Goal: Information Seeking & Learning: Find contact information

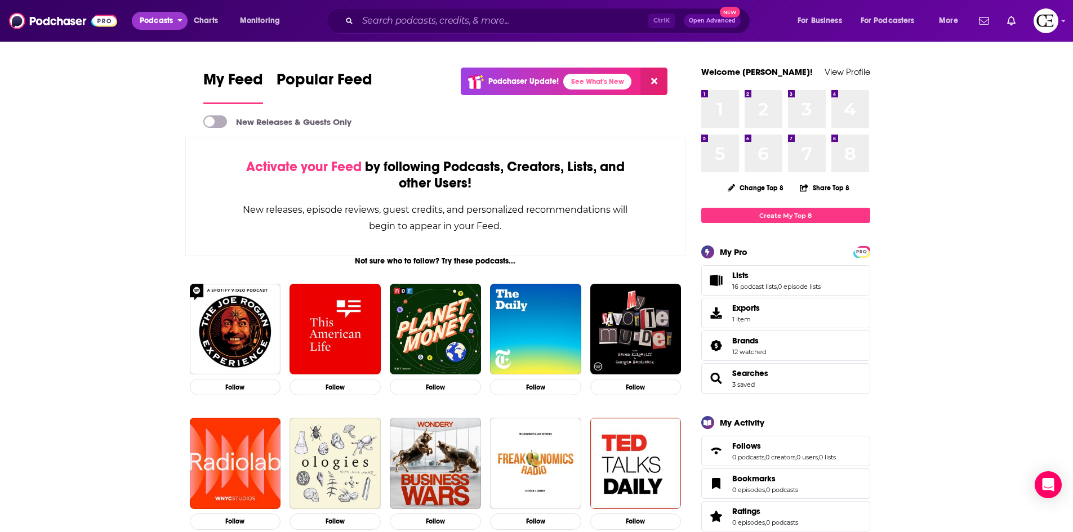
click at [167, 15] on span "Podcasts" at bounding box center [156, 21] width 33 height 16
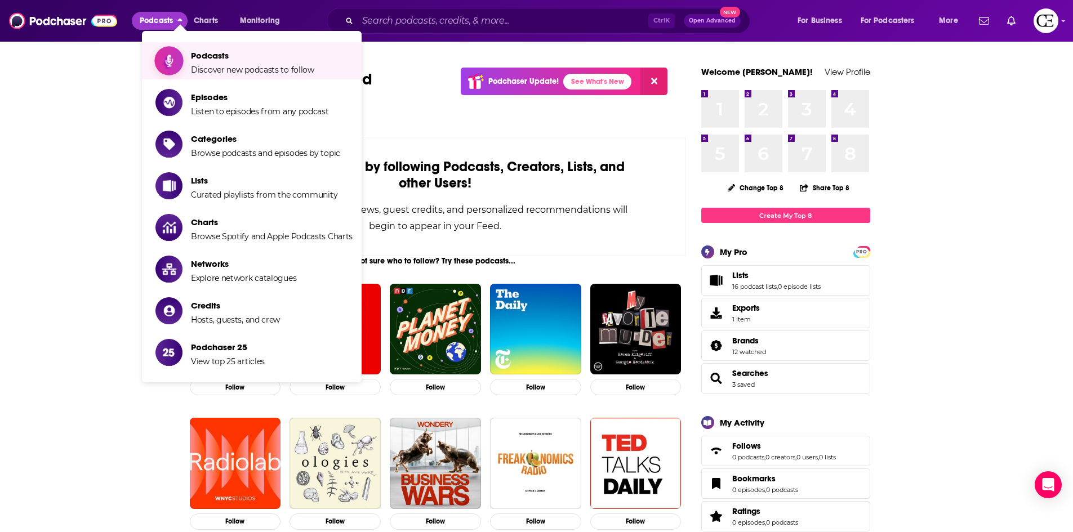
click at [209, 65] on span "Discover new podcasts to follow" at bounding box center [252, 70] width 123 height 10
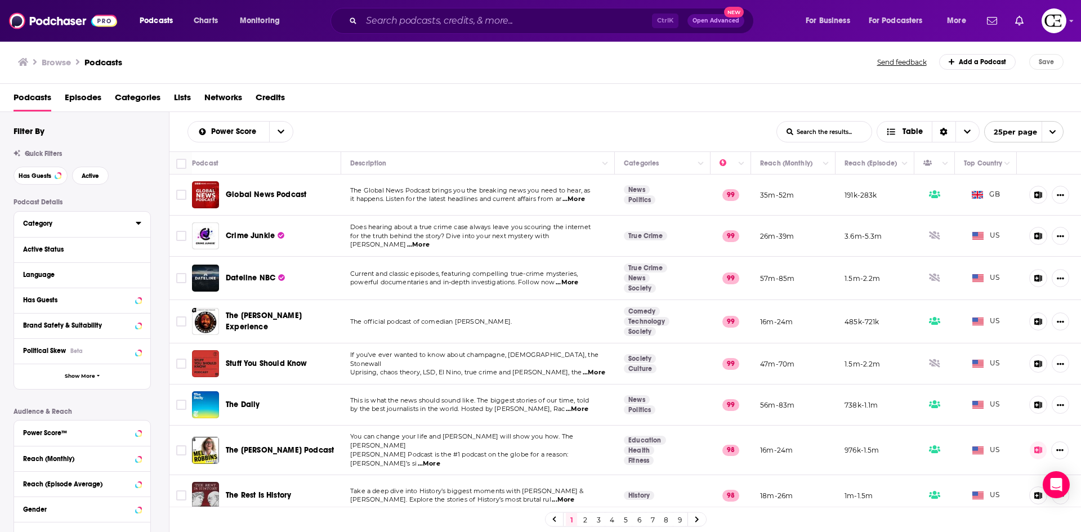
click at [112, 225] on div "Category" at bounding box center [75, 224] width 105 height 8
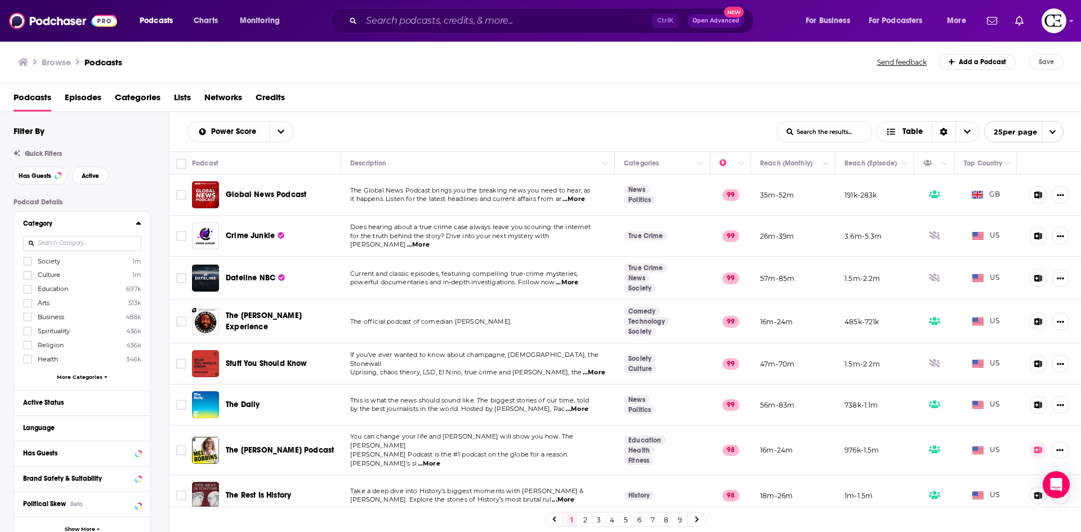
click at [21, 288] on div "Category Society 1m Culture 1m Education 697k Arts 513k Business 488k Spiritual…" at bounding box center [82, 301] width 136 height 179
click at [32, 290] on label at bounding box center [27, 289] width 9 height 9
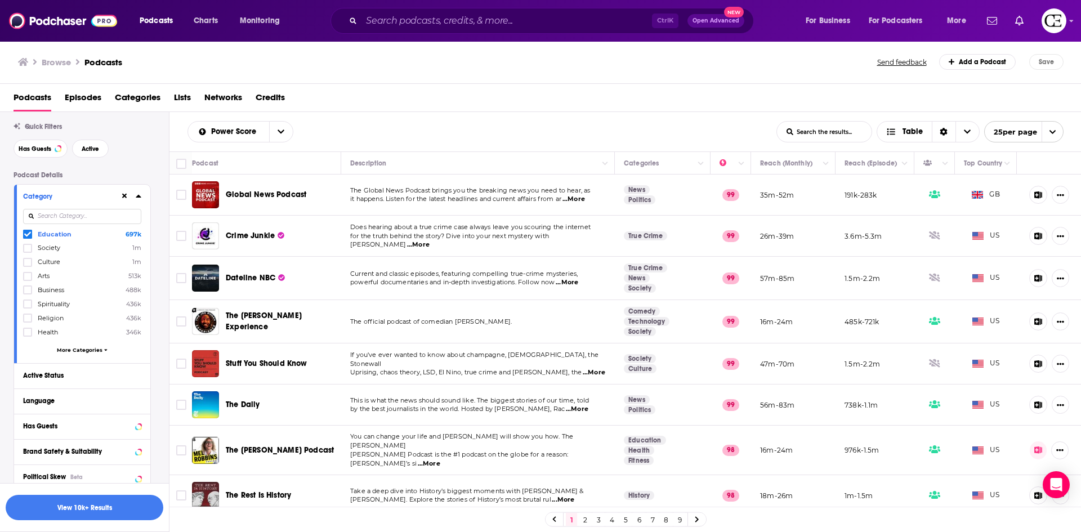
scroll to position [56, 0]
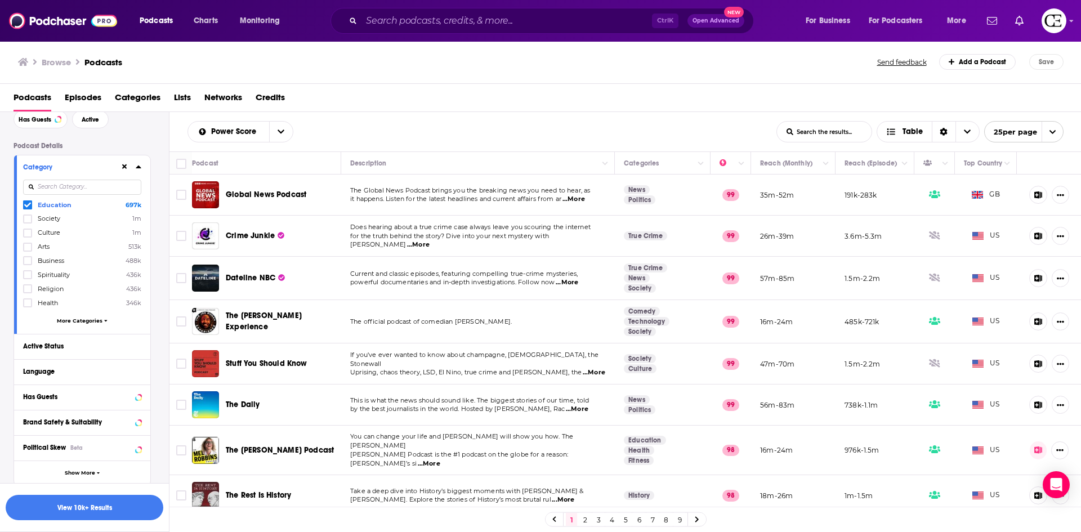
click at [82, 323] on span "More Categories" at bounding box center [80, 321] width 46 height 6
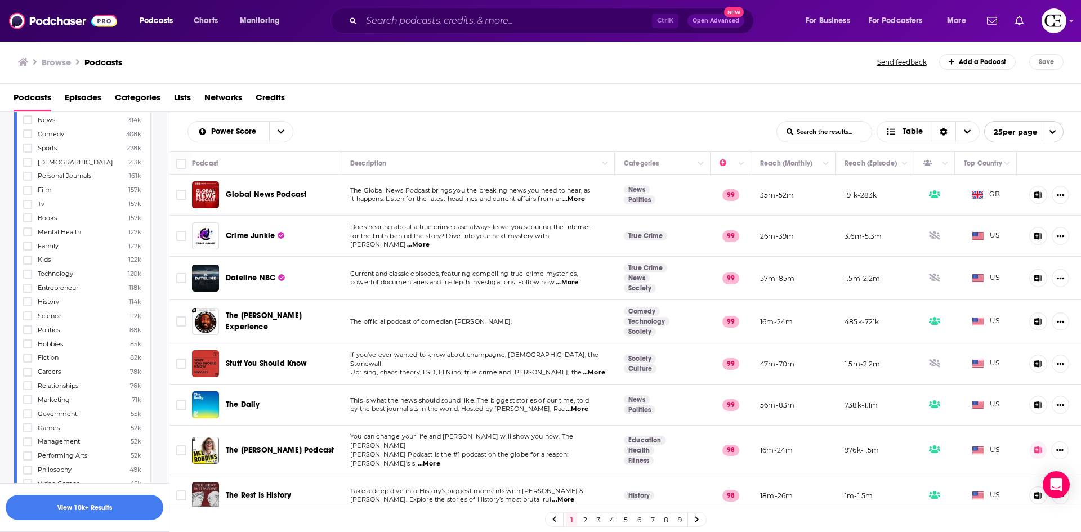
scroll to position [282, 0]
drag, startPoint x: 29, startPoint y: 333, endPoint x: 74, endPoint y: 355, distance: 50.4
click at [28, 330] on icon at bounding box center [27, 329] width 7 height 5
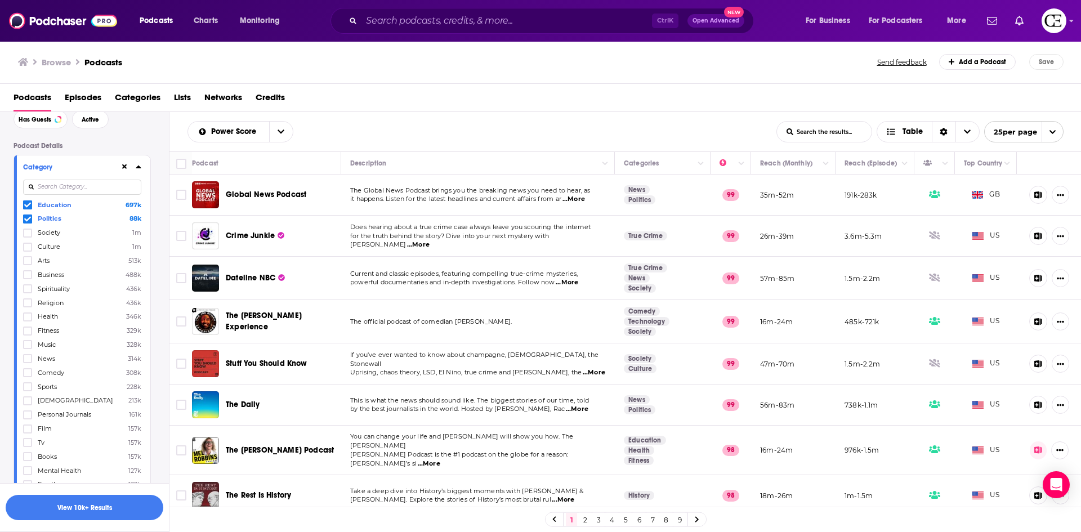
scroll to position [113, 0]
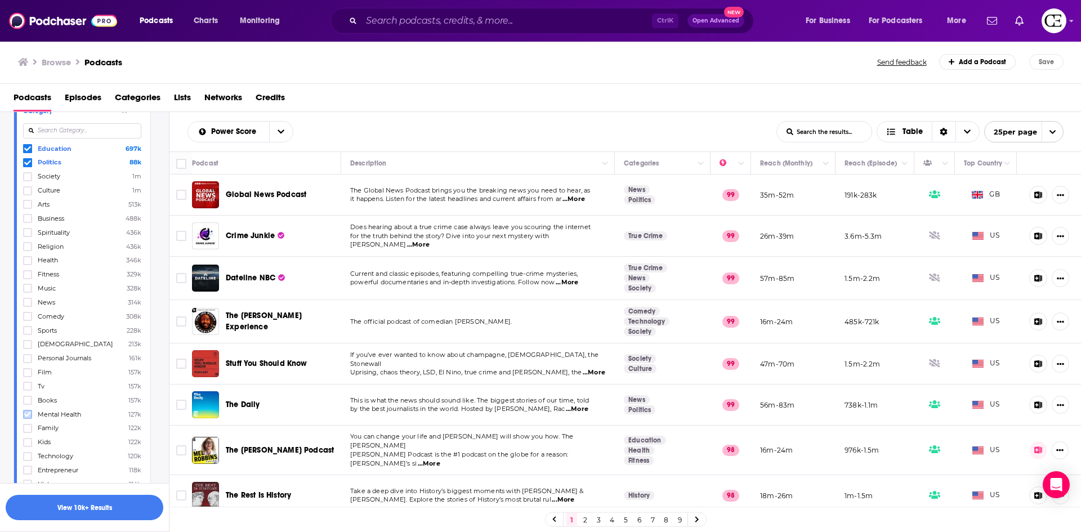
click at [26, 416] on icon at bounding box center [27, 414] width 7 height 5
drag, startPoint x: 29, startPoint y: 328, endPoint x: 52, endPoint y: 348, distance: 30.4
click at [29, 328] on icon at bounding box center [27, 330] width 7 height 7
click at [124, 507] on button "View 10k+ Results" at bounding box center [85, 507] width 158 height 25
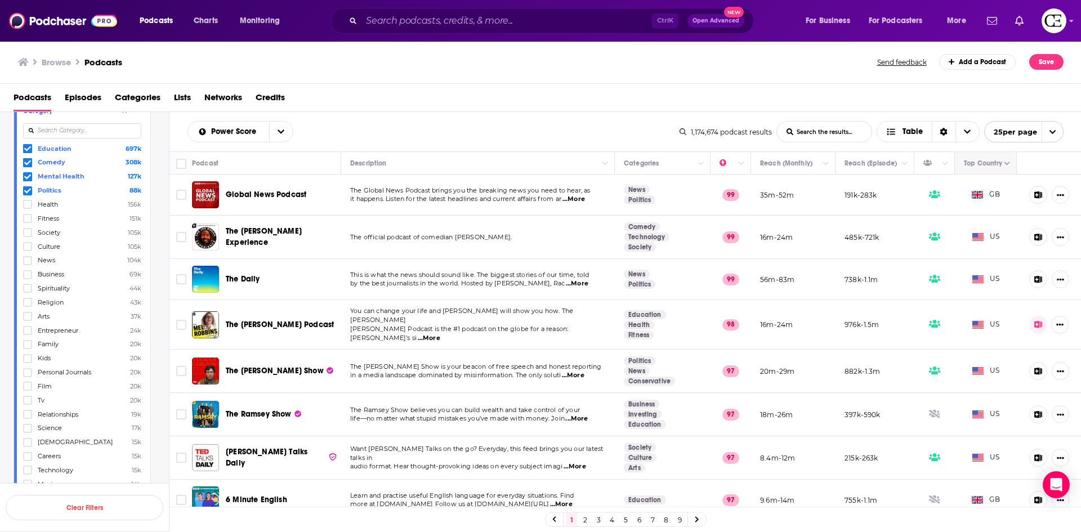
click at [1005, 164] on icon "Column Actions" at bounding box center [1008, 164] width 6 height 7
click at [996, 163] on div at bounding box center [540, 266] width 1081 height 532
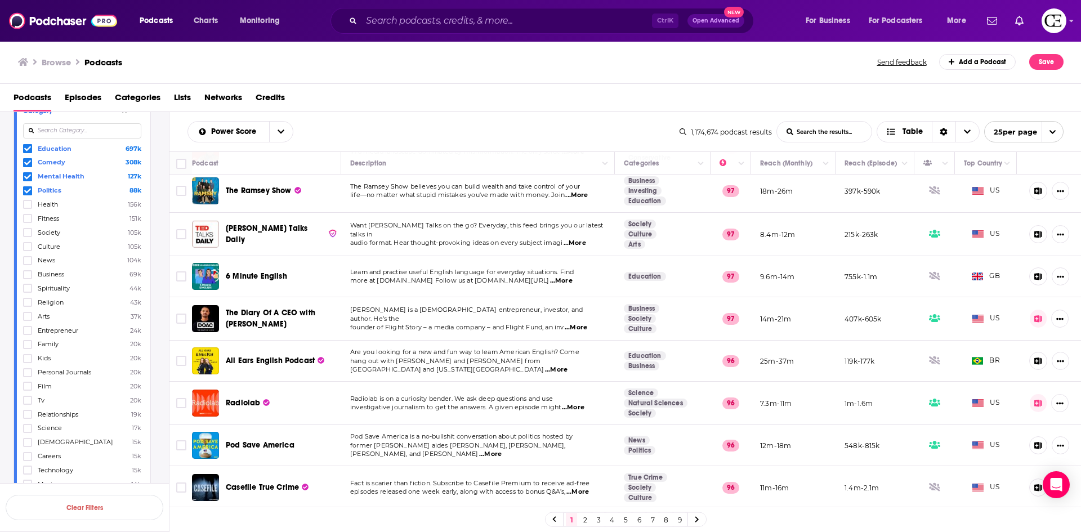
scroll to position [225, 0]
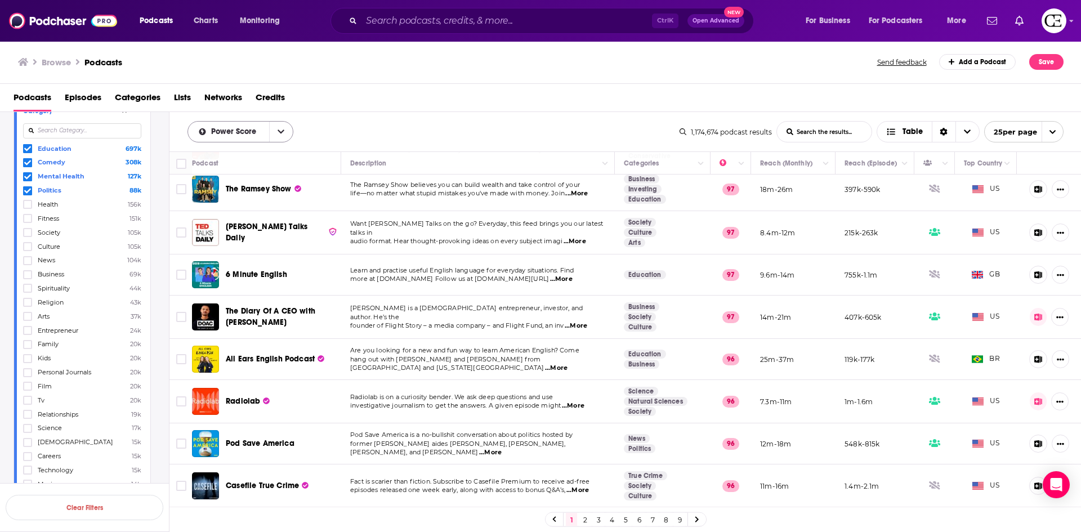
click at [288, 133] on button "open menu" at bounding box center [281, 132] width 24 height 20
click at [288, 133] on button "close menu" at bounding box center [281, 132] width 24 height 20
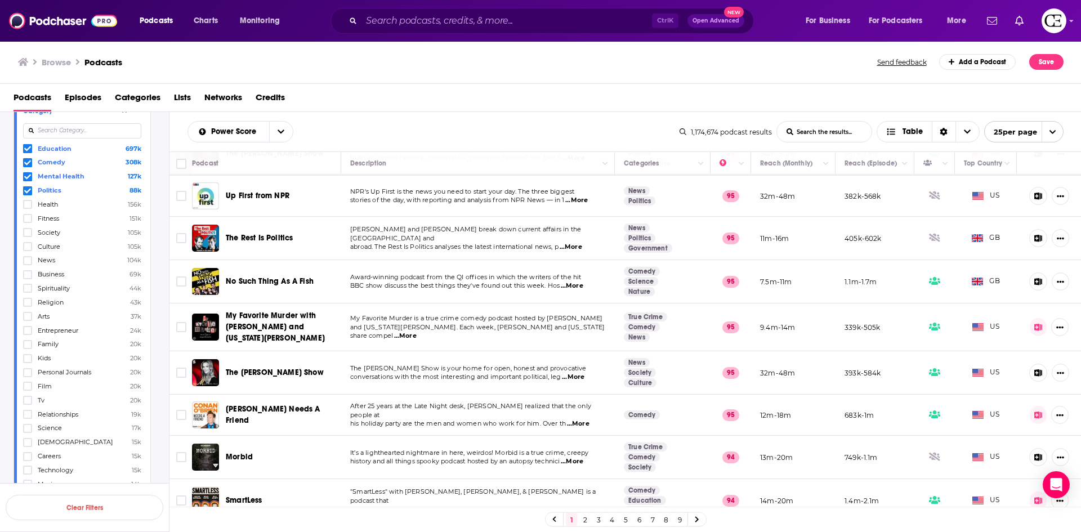
scroll to position [620, 0]
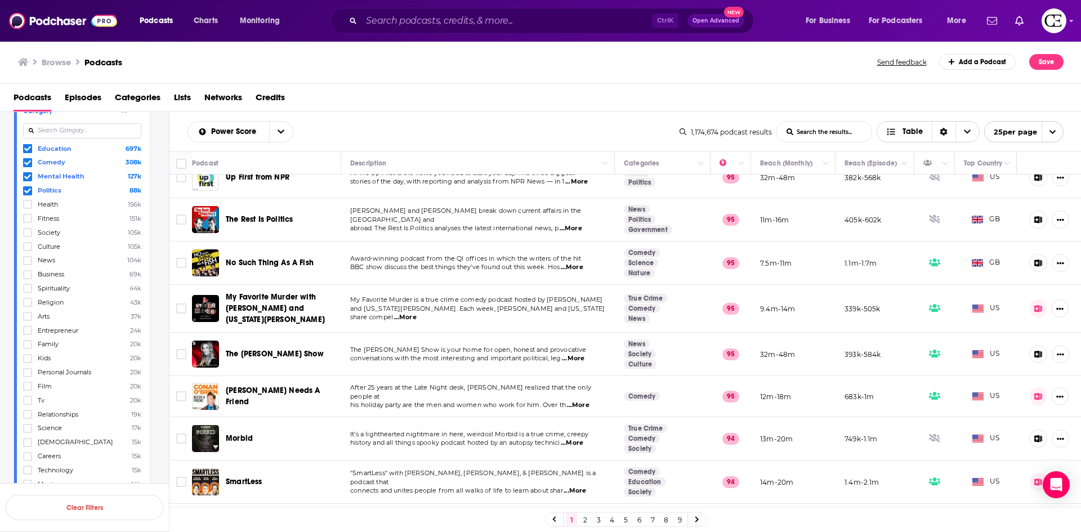
click at [949, 128] on div "Sort Direction" at bounding box center [944, 132] width 24 height 20
click at [968, 131] on icon "Choose View" at bounding box center [967, 132] width 7 height 8
click at [948, 131] on div "Sort Direction" at bounding box center [944, 132] width 24 height 20
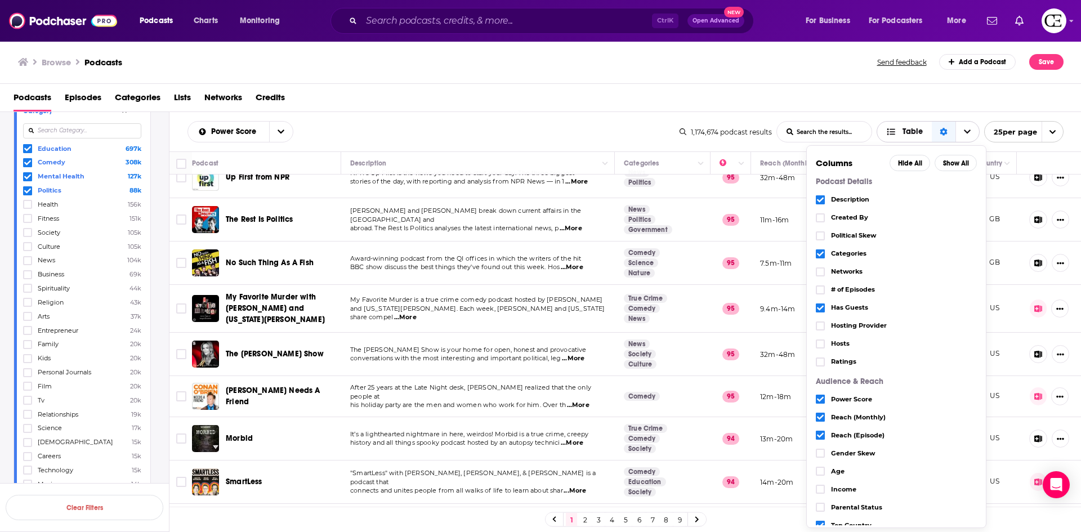
scroll to position [18, 0]
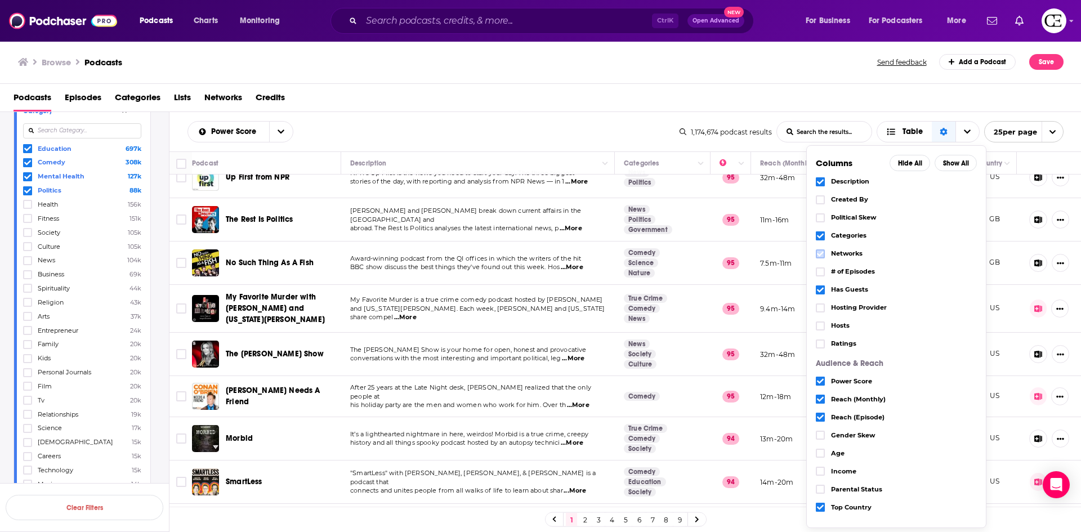
click at [821, 256] on icon "Choose View" at bounding box center [820, 254] width 7 height 7
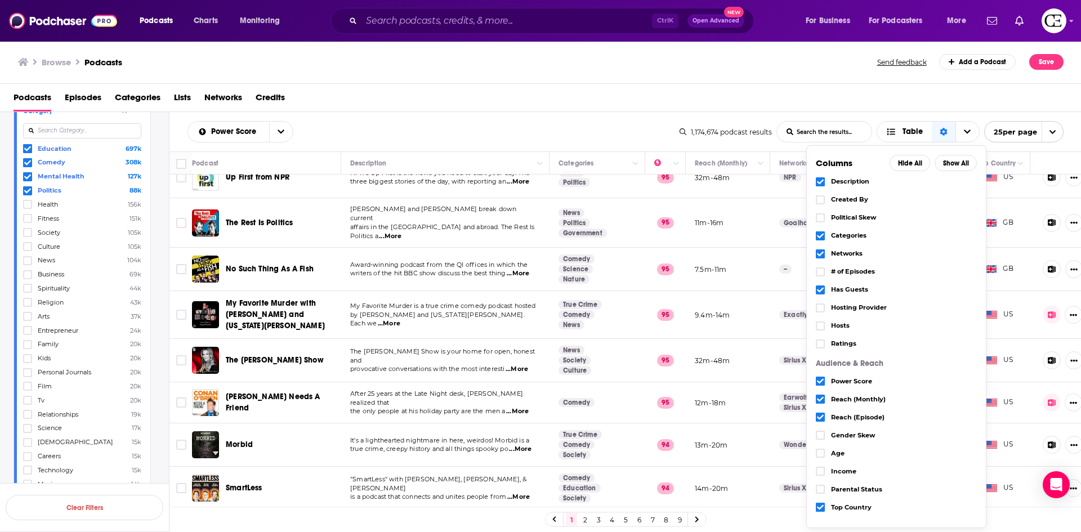
click at [822, 290] on icon "Choose View" at bounding box center [820, 290] width 7 height 7
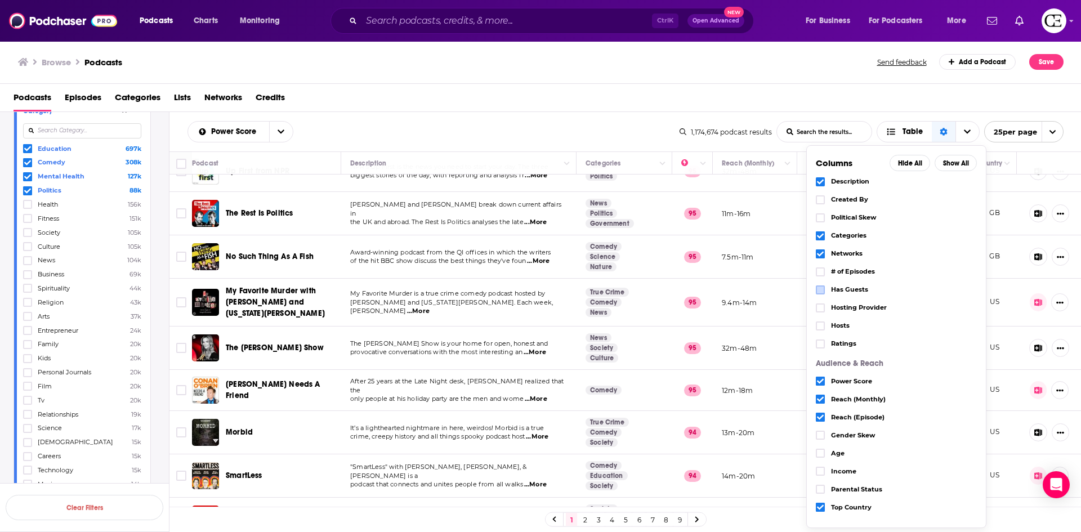
click at [821, 179] on icon "Choose View" at bounding box center [820, 182] width 7 height 7
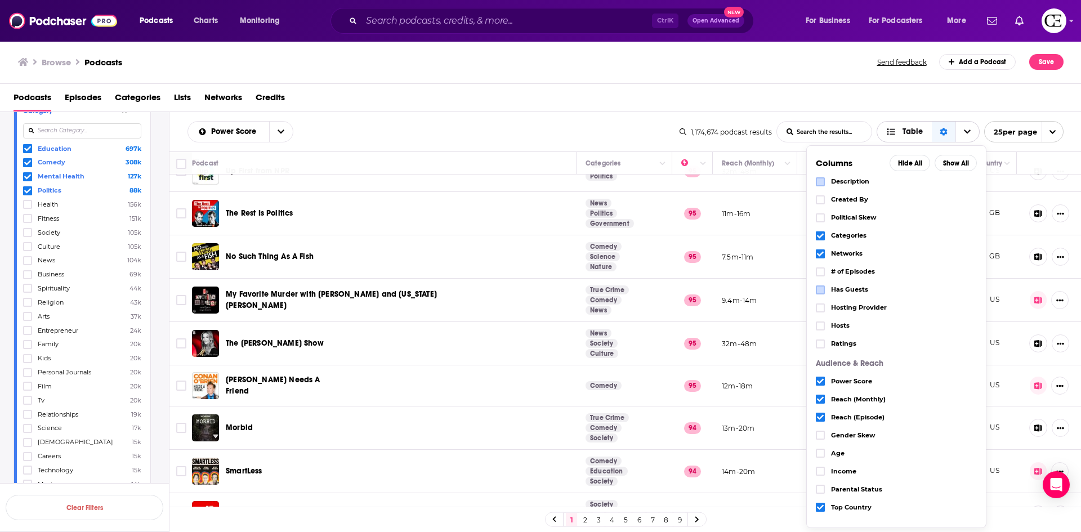
click at [965, 133] on icon "Choose View" at bounding box center [967, 132] width 7 height 8
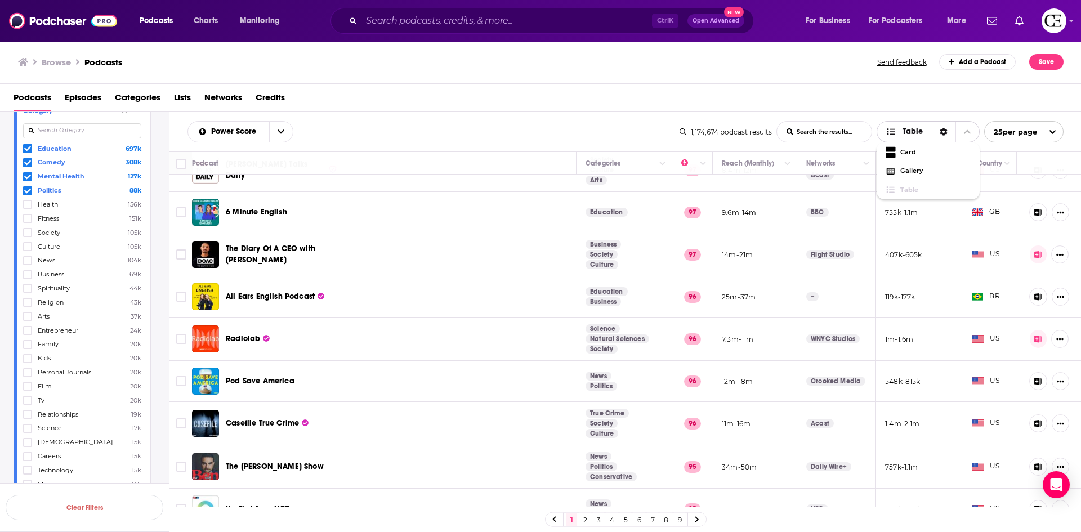
scroll to position [0, 0]
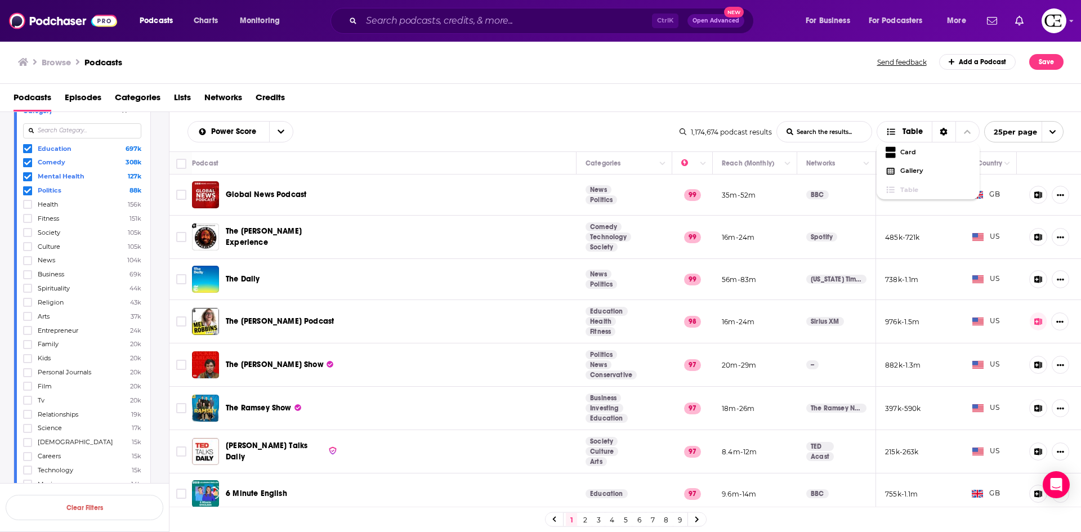
click at [906, 74] on div "Browse Podcasts Send feedback Add a Podcast Save" at bounding box center [541, 62] width 1082 height 43
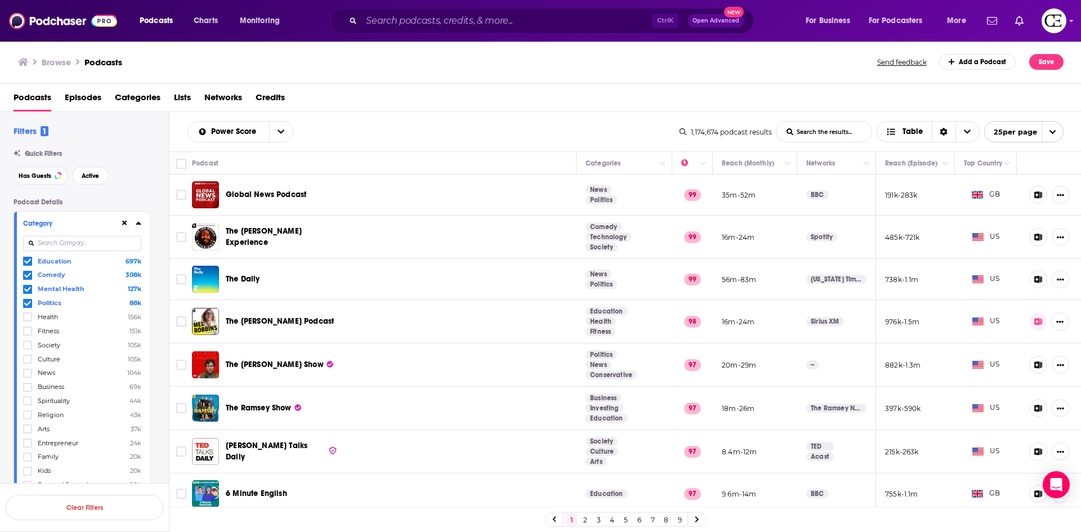
click at [141, 224] on icon at bounding box center [138, 223] width 5 height 3
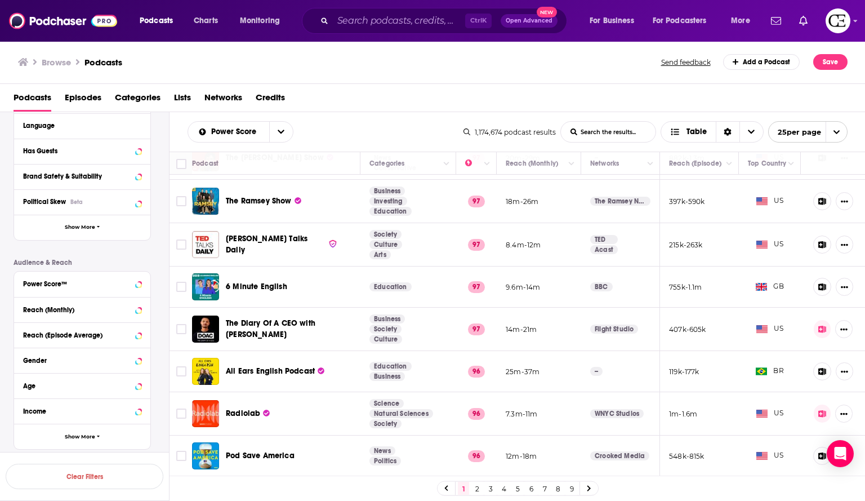
scroll to position [225, 0]
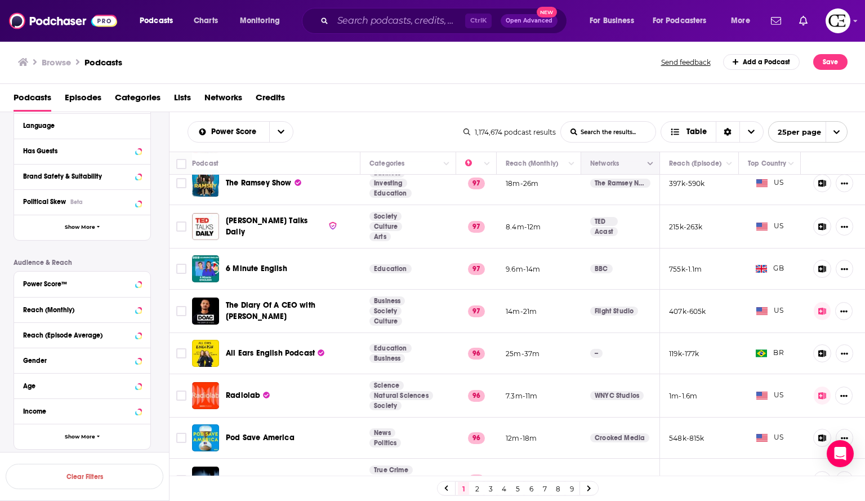
click at [613, 162] on icon "Move" at bounding box center [620, 164] width 14 height 14
click at [648, 166] on icon "Column Actions" at bounding box center [651, 164] width 6 height 7
click at [643, 166] on div at bounding box center [432, 250] width 865 height 501
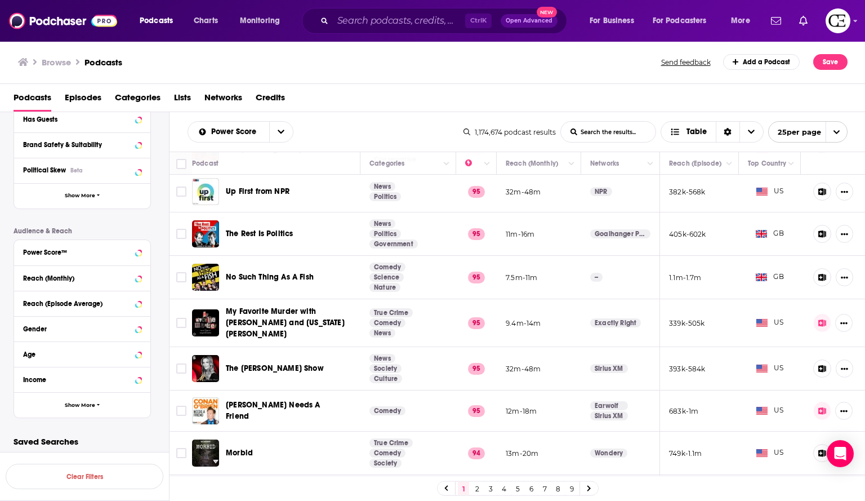
scroll to position [620, 0]
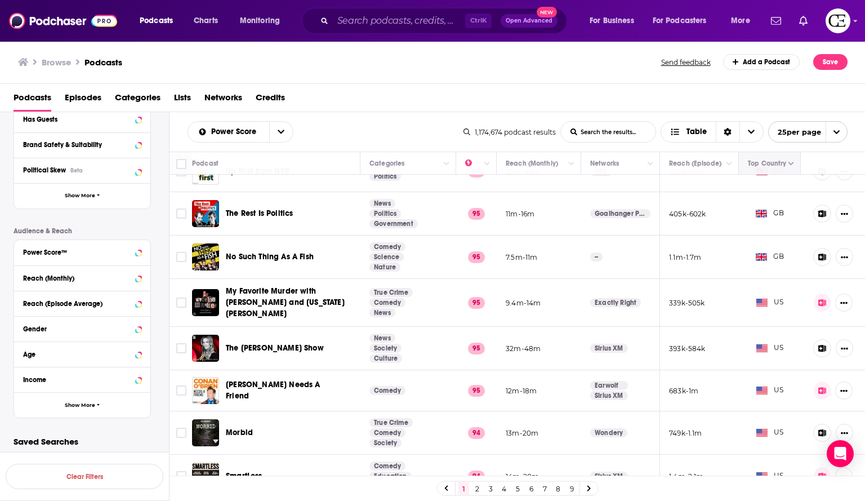
click at [774, 166] on button "Move" at bounding box center [768, 164] width 43 height 14
click at [788, 166] on icon "Column Actions" at bounding box center [791, 164] width 6 height 7
click at [783, 165] on div at bounding box center [432, 250] width 865 height 501
click at [82, 404] on span "Show More" at bounding box center [80, 405] width 30 height 6
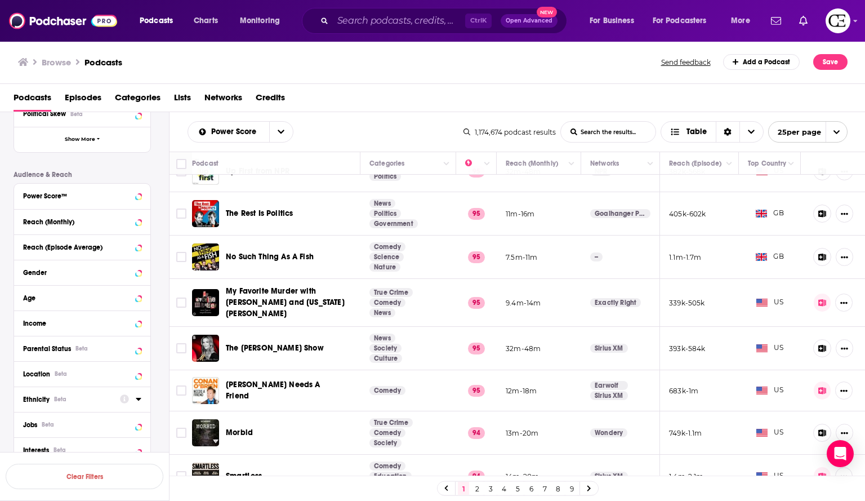
scroll to position [293, 0]
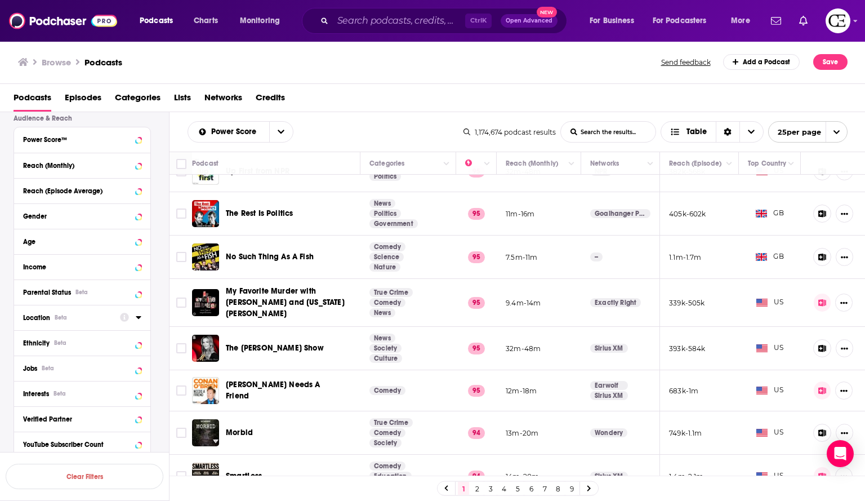
click at [79, 319] on div "Location Beta" at bounding box center [68, 318] width 90 height 8
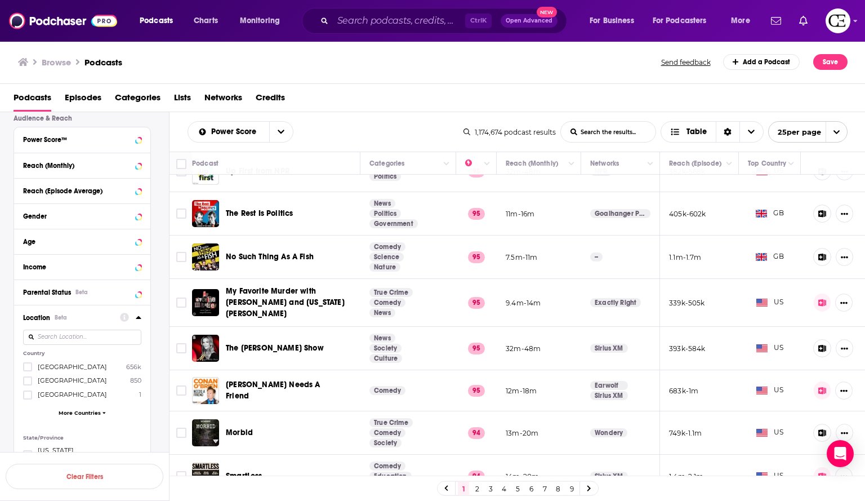
click at [32, 368] on div at bounding box center [28, 367] width 11 height 10
click at [28, 370] on input "multiSelectOption-unitedstates-0" at bounding box center [28, 370] width 0 height 0
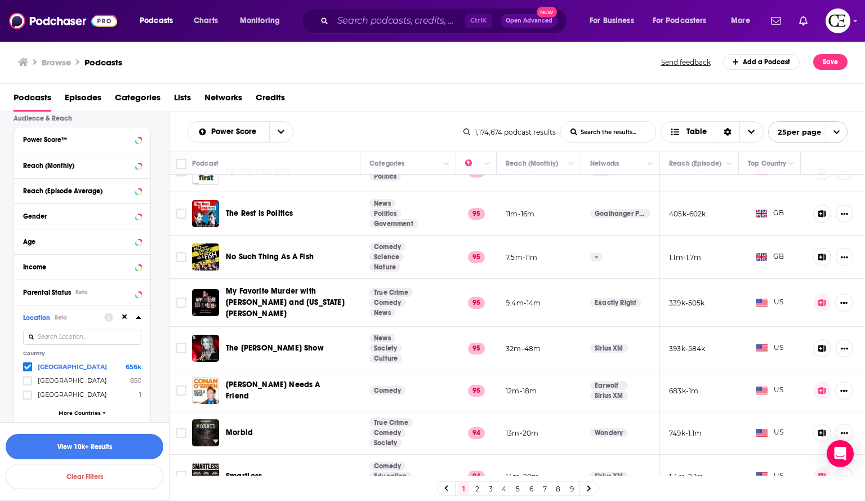
click at [95, 446] on button "View 10k+ Results" at bounding box center [85, 446] width 158 height 25
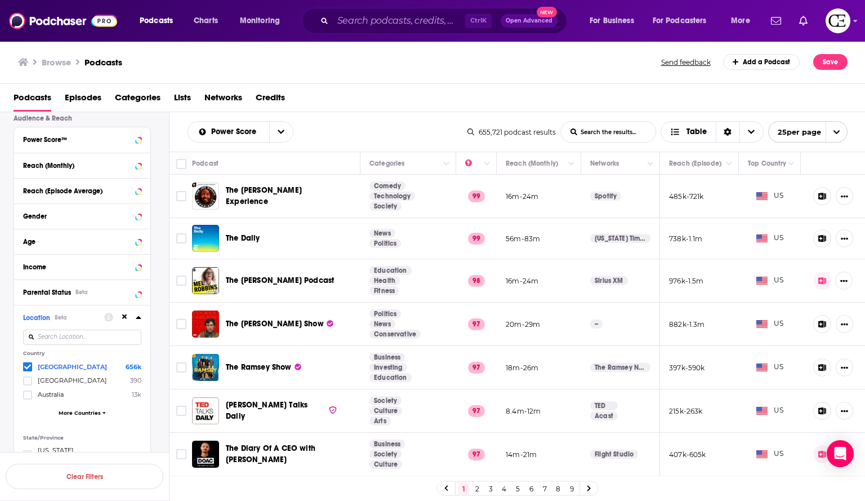
click at [140, 317] on icon at bounding box center [138, 317] width 5 height 3
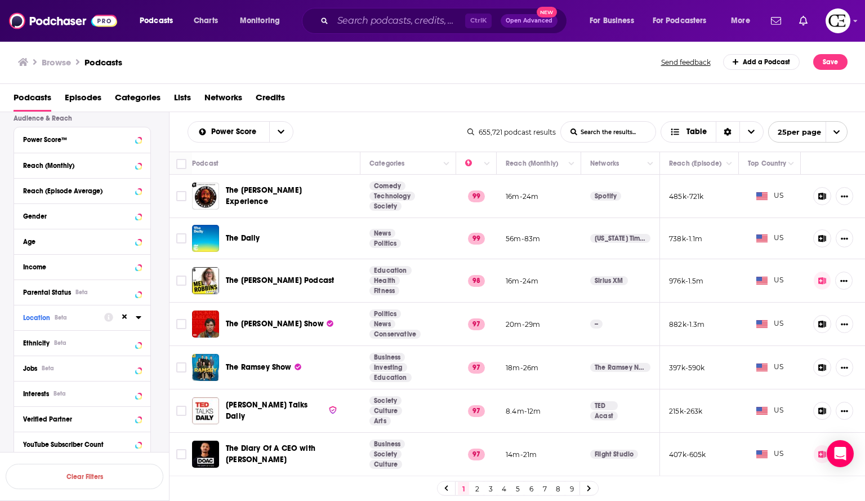
click at [832, 128] on span "open menu" at bounding box center [836, 132] width 21 height 20
click at [807, 185] on button "100 per page" at bounding box center [808, 188] width 78 height 17
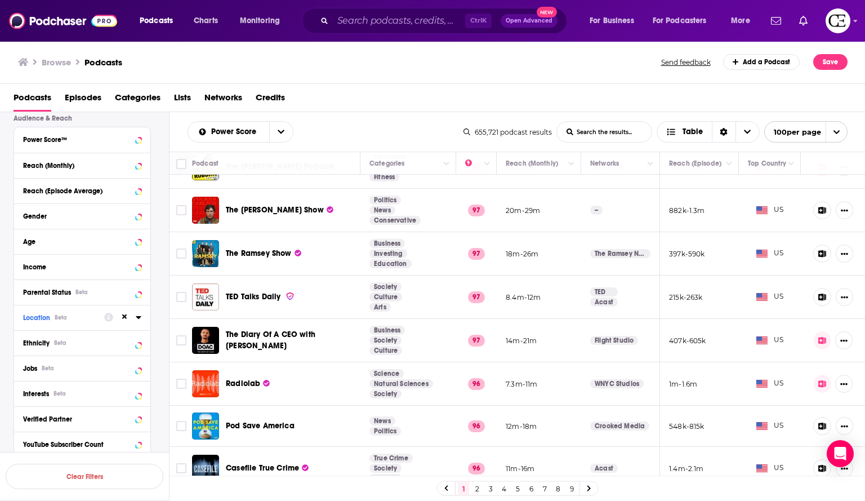
scroll to position [169, 0]
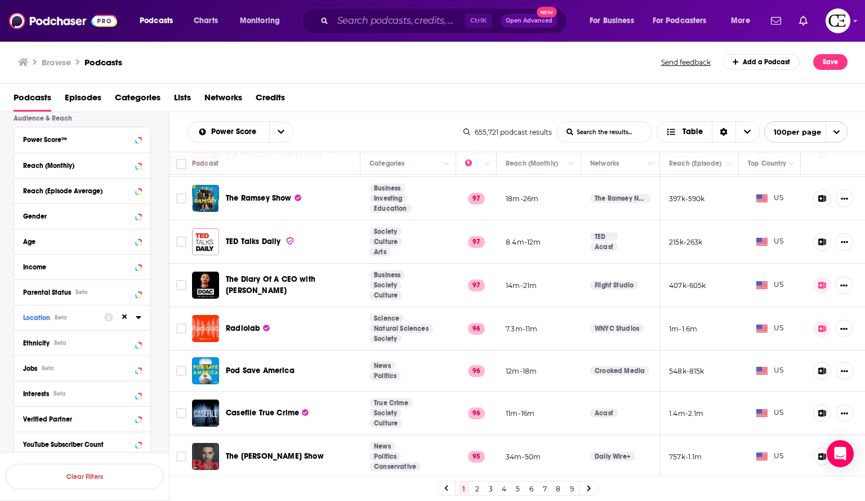
drag, startPoint x: 261, startPoint y: 369, endPoint x: 159, endPoint y: 360, distance: 102.3
click at [159, 360] on div "Podcast Details Category Active Status Language Has Guests Brand Safety & Suita…" at bounding box center [91, 194] width 155 height 578
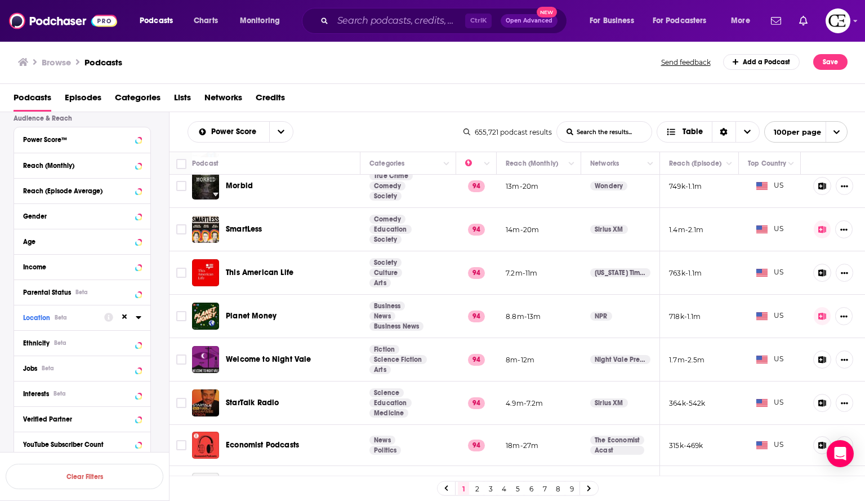
scroll to position [676, 0]
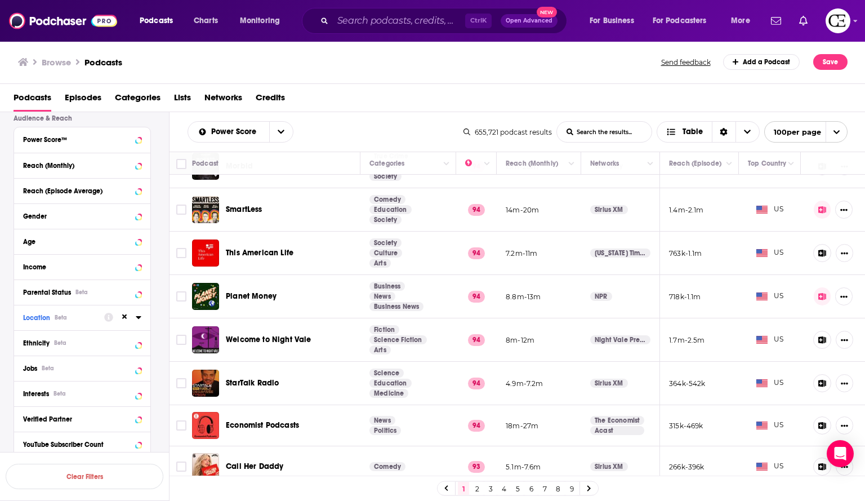
drag, startPoint x: 332, startPoint y: 340, endPoint x: 284, endPoint y: 336, distance: 47.5
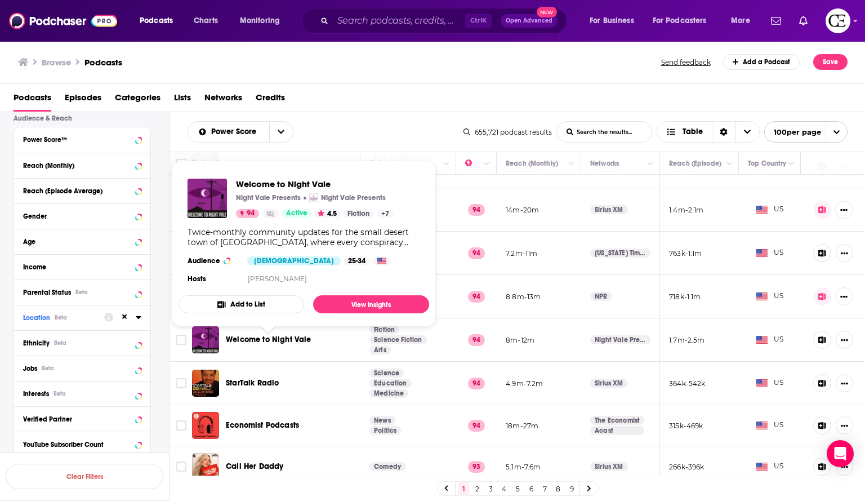
drag, startPoint x: 284, startPoint y: 336, endPoint x: 159, endPoint y: 343, distance: 125.8
click at [159, 343] on div "Podcast Details Category Active Status Language Has Guests Brand Safety & Suita…" at bounding box center [91, 194] width 155 height 578
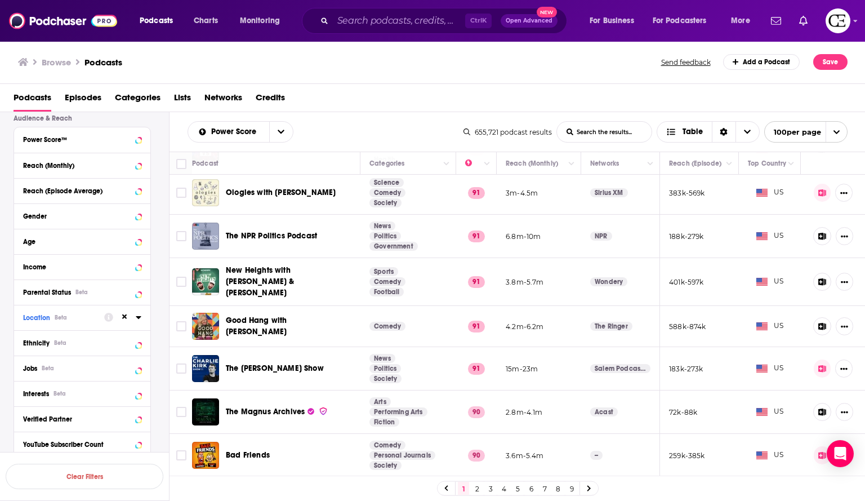
scroll to position [1521, 0]
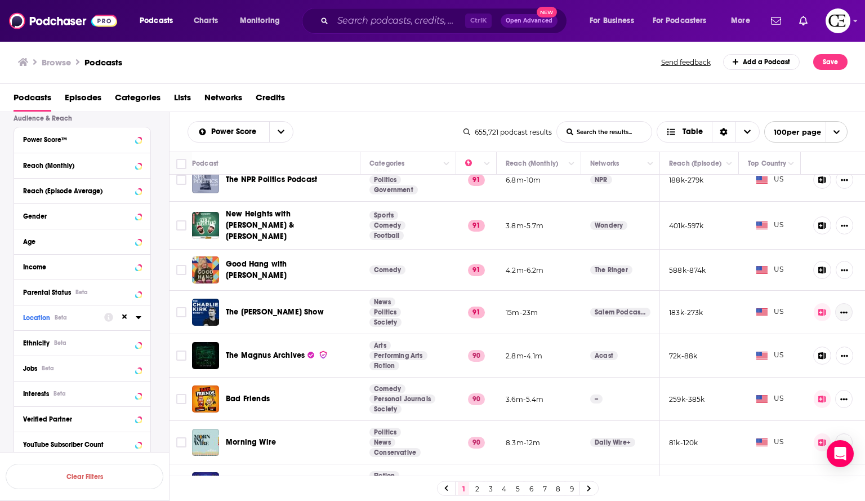
click at [840, 309] on icon "Show More Button" at bounding box center [843, 312] width 7 height 7
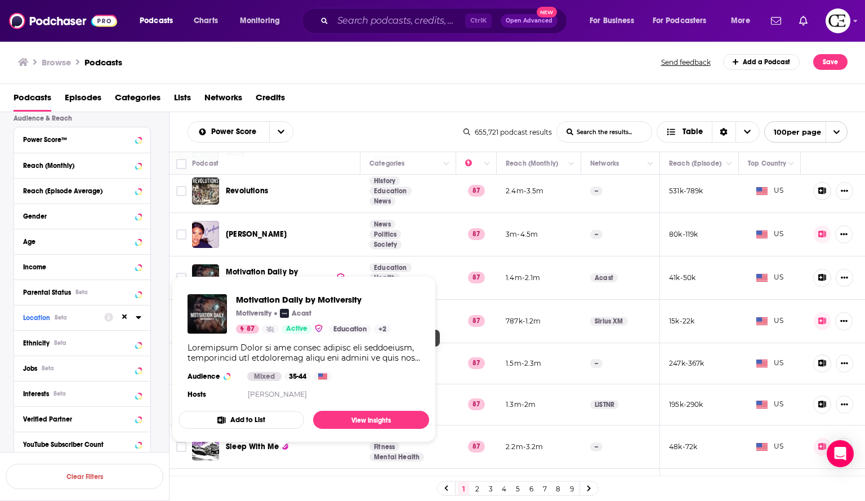
scroll to position [3041, 0]
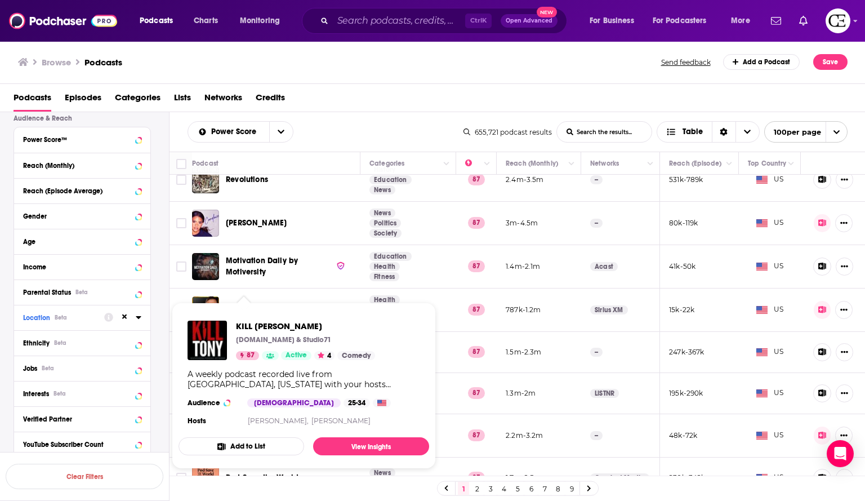
drag, startPoint x: 235, startPoint y: 335, endPoint x: 227, endPoint y: 347, distance: 15.2
drag, startPoint x: 227, startPoint y: 347, endPoint x: 527, endPoint y: 368, distance: 300.3
click at [527, 373] on td "1.3m-2m" at bounding box center [539, 393] width 84 height 41
drag, startPoint x: 257, startPoint y: 338, endPoint x: 240, endPoint y: 323, distance: 22.3
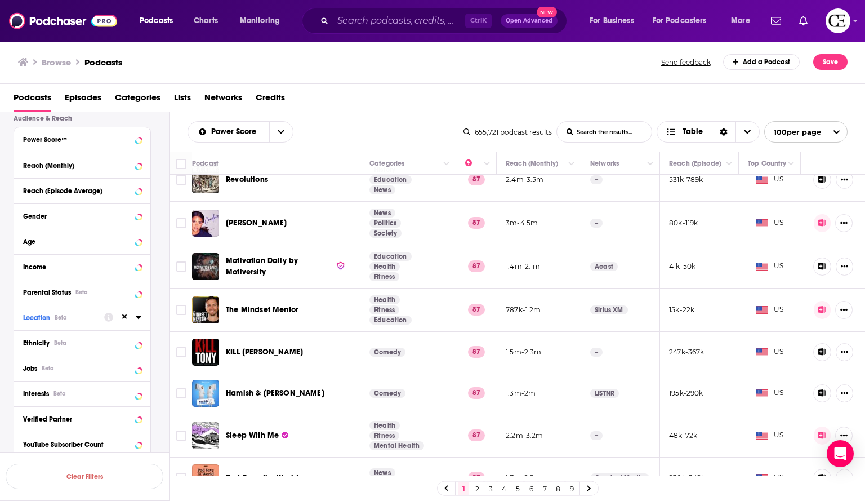
drag, startPoint x: 256, startPoint y: 380, endPoint x: 232, endPoint y: 377, distance: 23.8
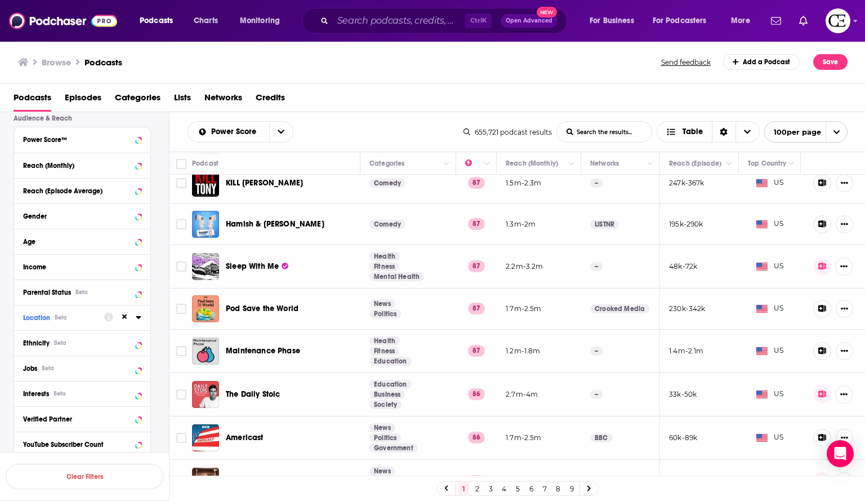
scroll to position [3266, 0]
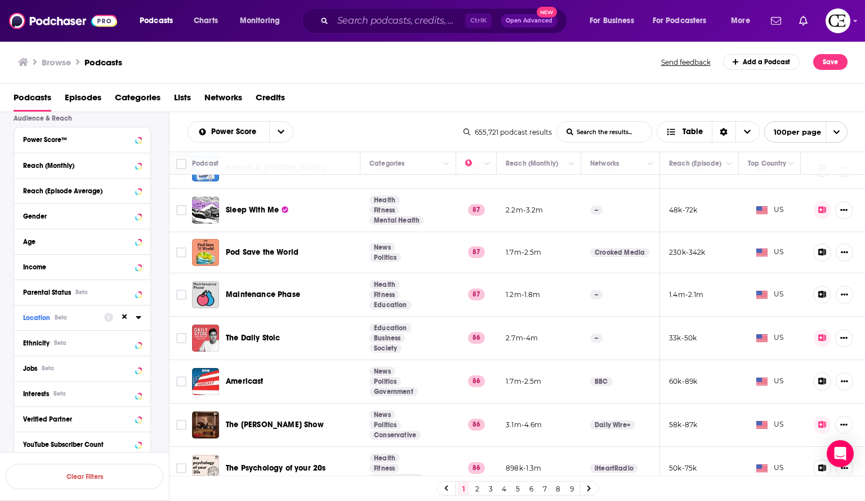
drag, startPoint x: 265, startPoint y: 364, endPoint x: 231, endPoint y: 364, distance: 34.4
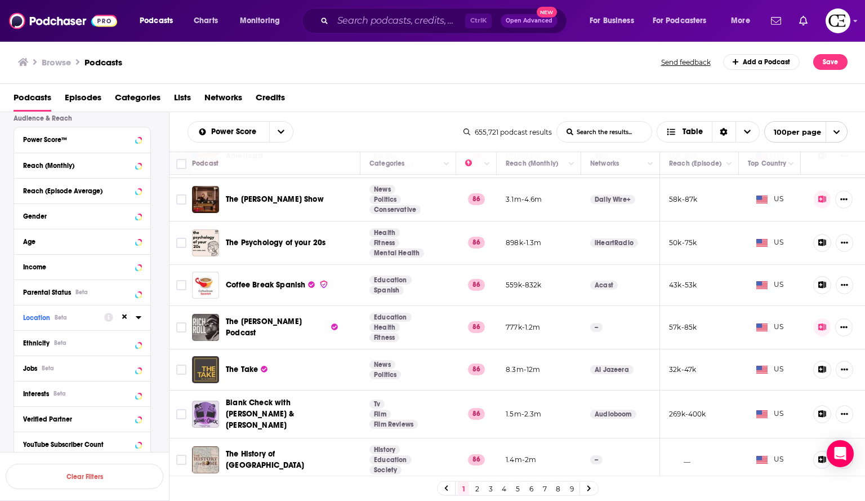
scroll to position [3548, 0]
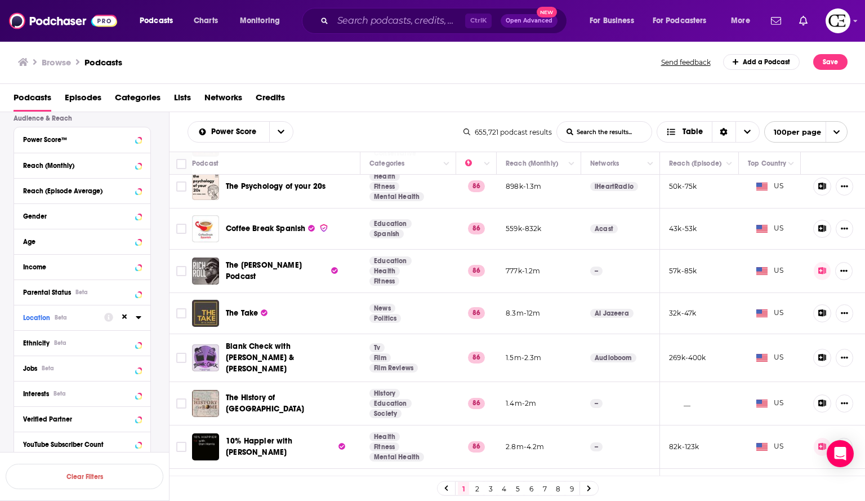
drag, startPoint x: 288, startPoint y: 384, endPoint x: 259, endPoint y: 381, distance: 29.9
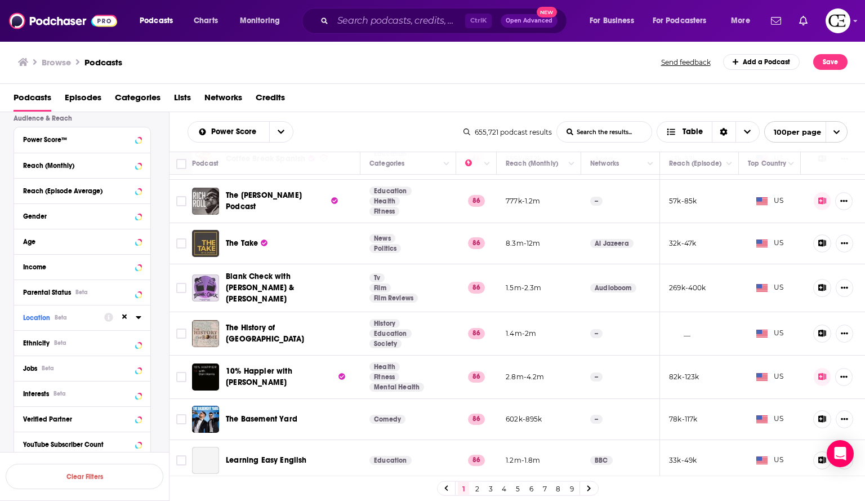
scroll to position [3661, 0]
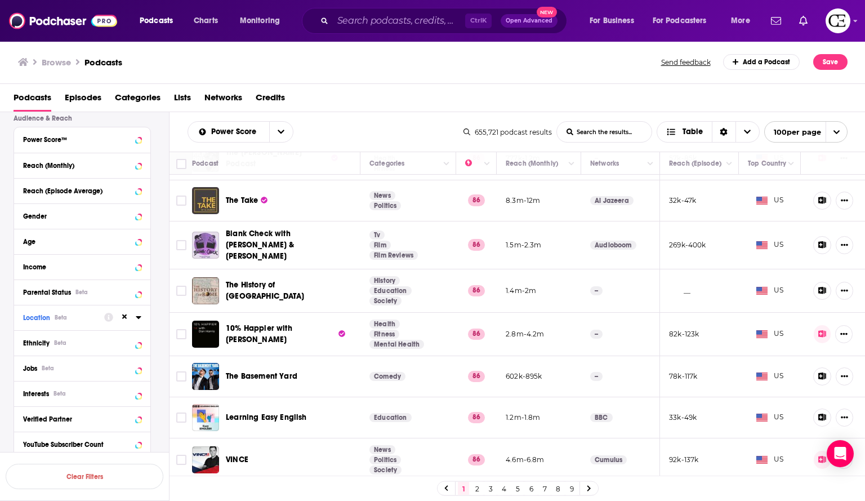
click at [818, 330] on icon at bounding box center [822, 333] width 8 height 7
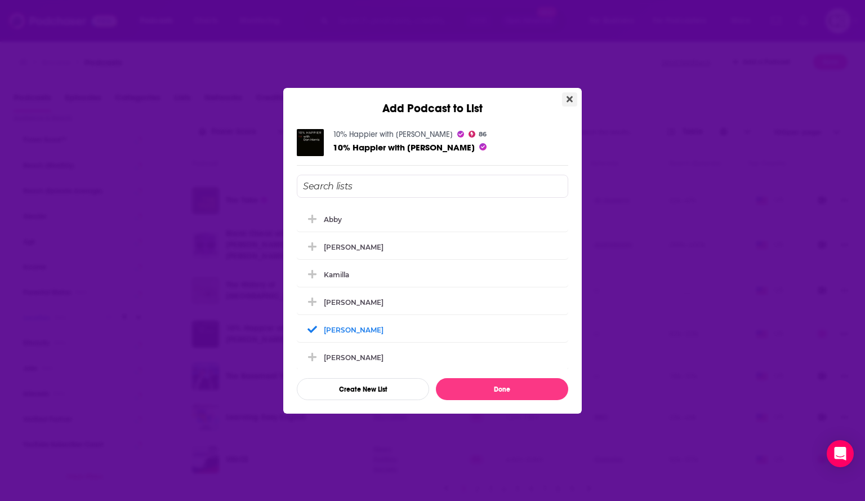
click at [572, 98] on icon "Close" at bounding box center [570, 99] width 6 height 9
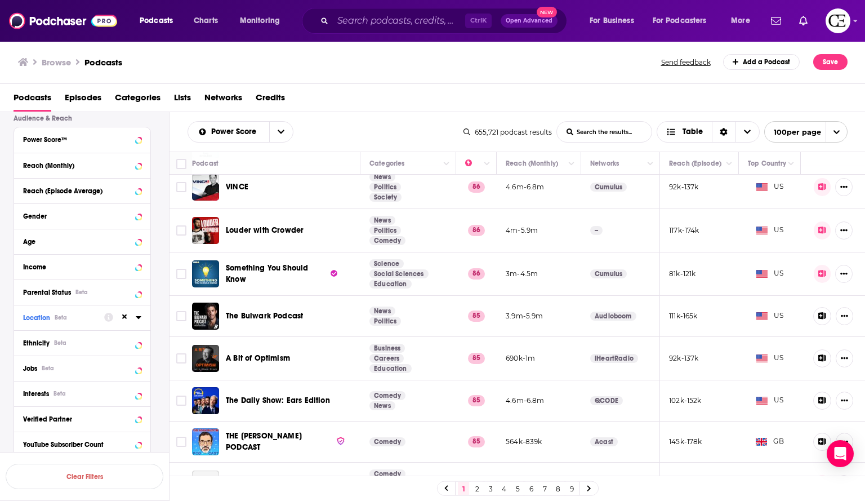
scroll to position [3986, 0]
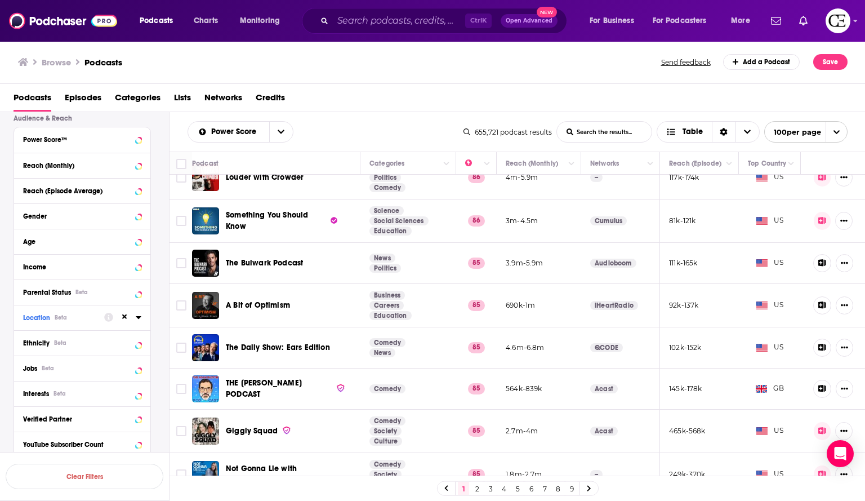
click at [818, 470] on icon at bounding box center [822, 473] width 8 height 7
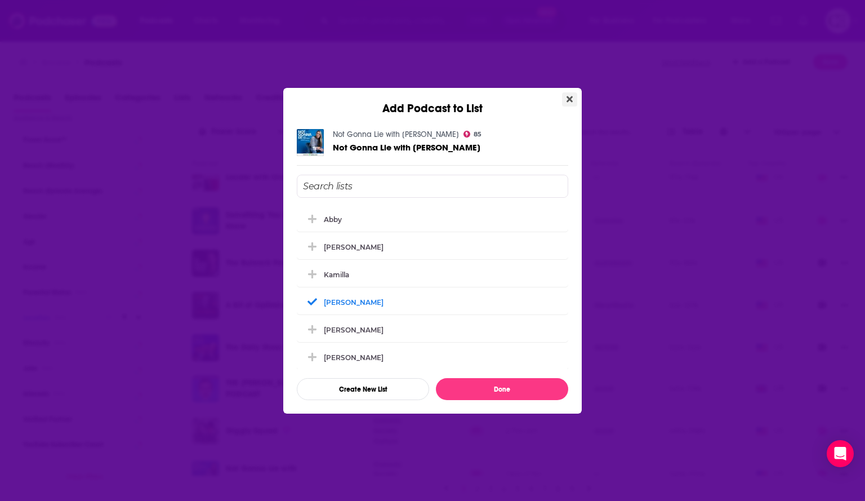
click at [572, 99] on icon "Close" at bounding box center [570, 99] width 6 height 9
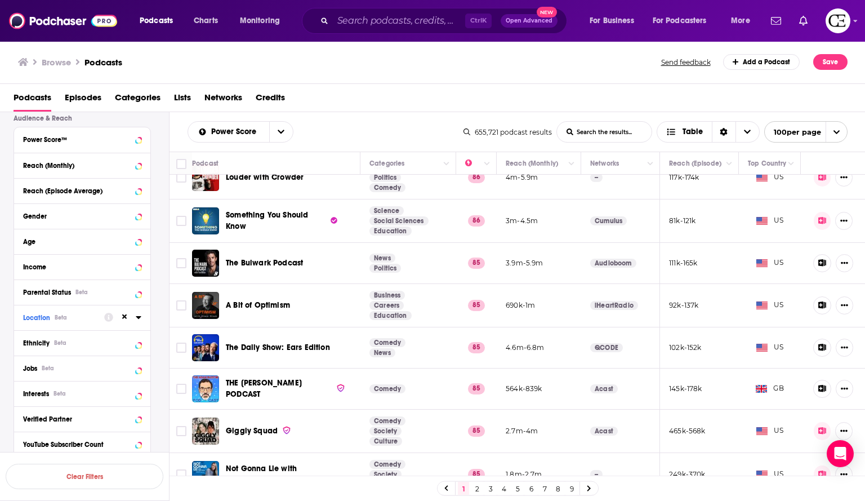
click at [593, 488] on link at bounding box center [589, 488] width 18 height 13
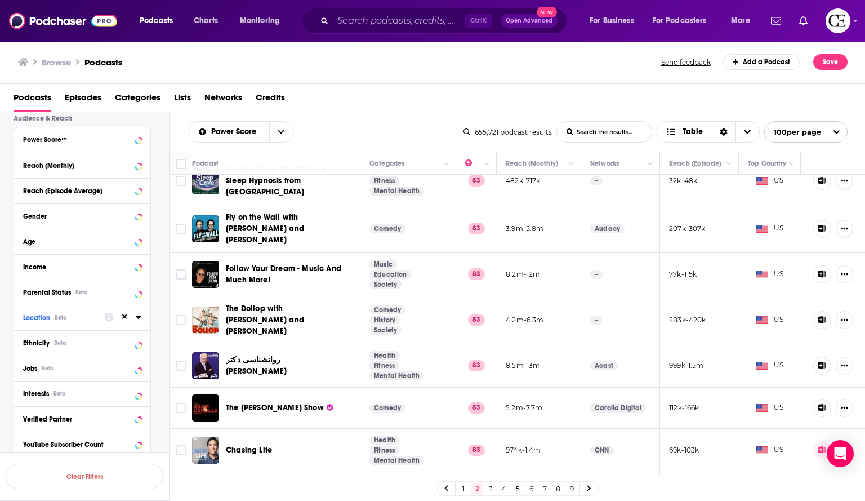
scroll to position [1464, 0]
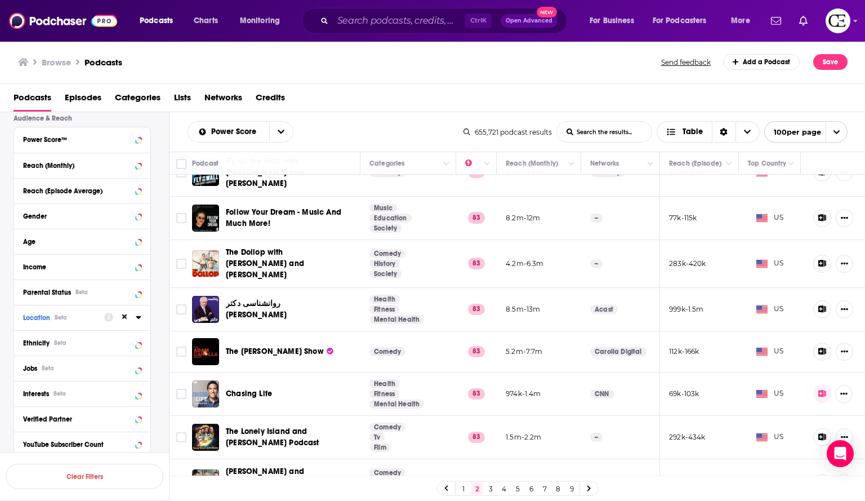
click at [818, 214] on icon at bounding box center [822, 217] width 8 height 7
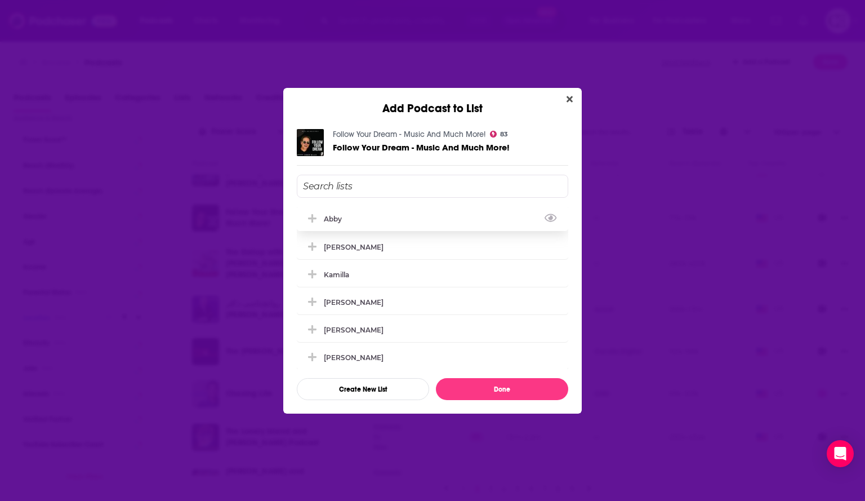
click at [312, 217] on icon "Add Podcast To List" at bounding box center [312, 218] width 8 height 8
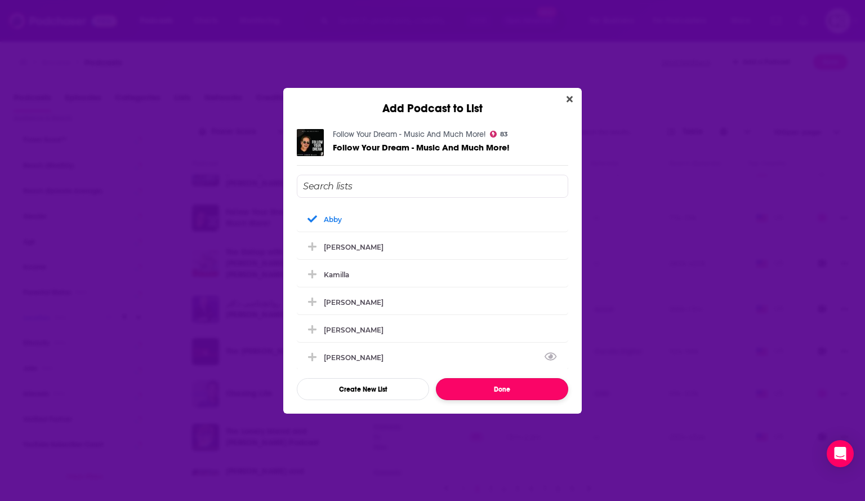
click at [455, 387] on button "Done" at bounding box center [502, 389] width 132 height 22
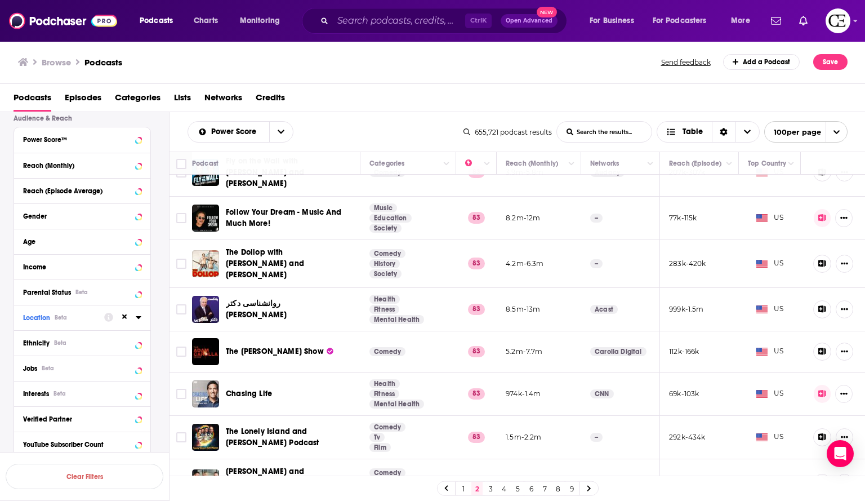
click at [818, 260] on icon at bounding box center [822, 263] width 8 height 7
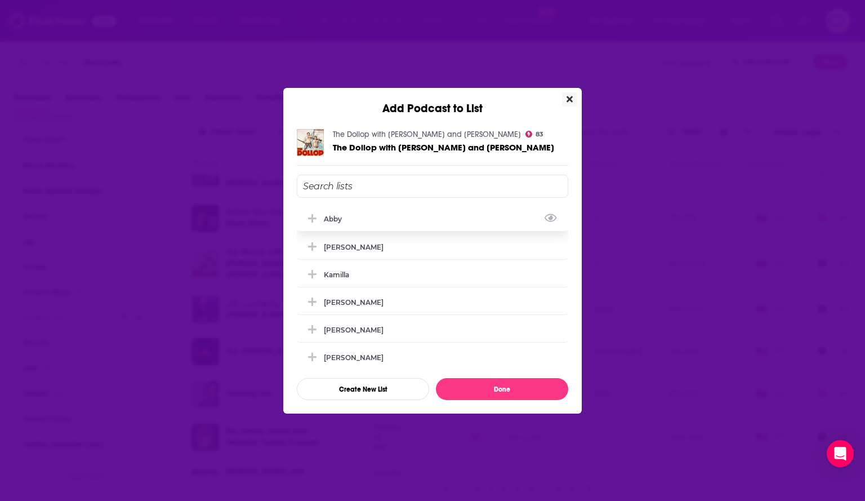
click at [313, 216] on icon "Add Podcast To List" at bounding box center [312, 218] width 8 height 8
click at [473, 390] on button "Done" at bounding box center [502, 389] width 132 height 22
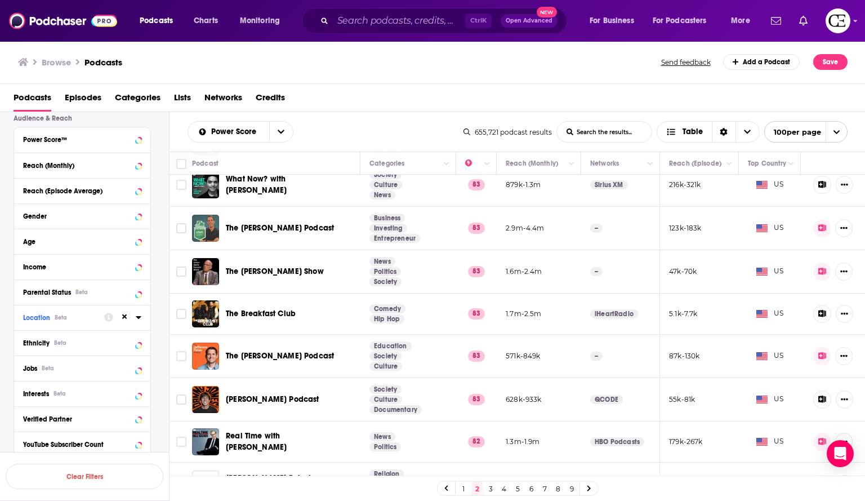
scroll to position [2027, 0]
click at [818, 351] on icon at bounding box center [822, 354] width 8 height 7
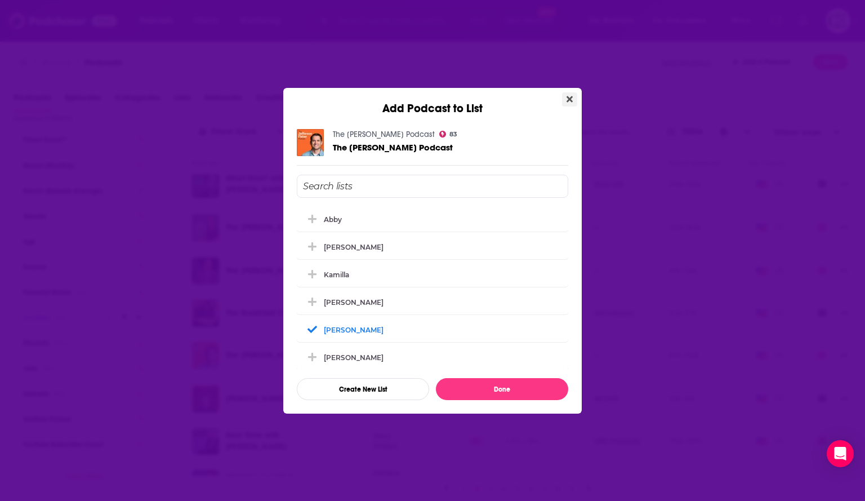
click at [572, 92] on button "Close" at bounding box center [569, 99] width 15 height 14
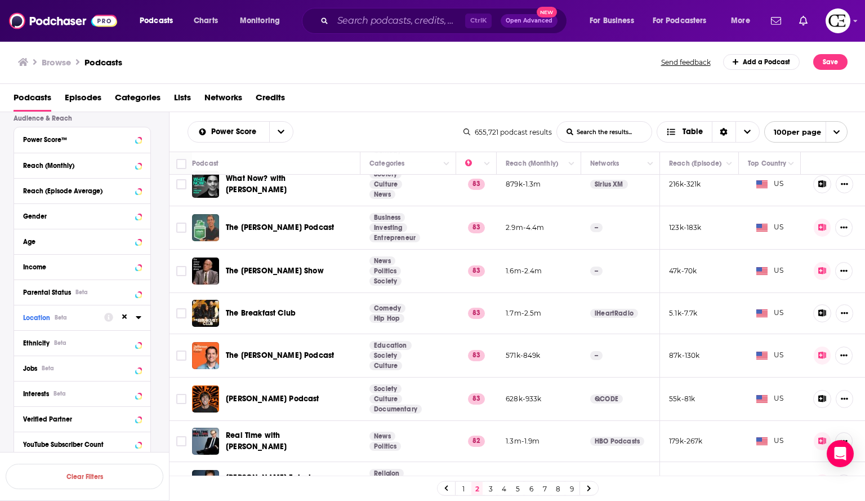
scroll to position [2084, 0]
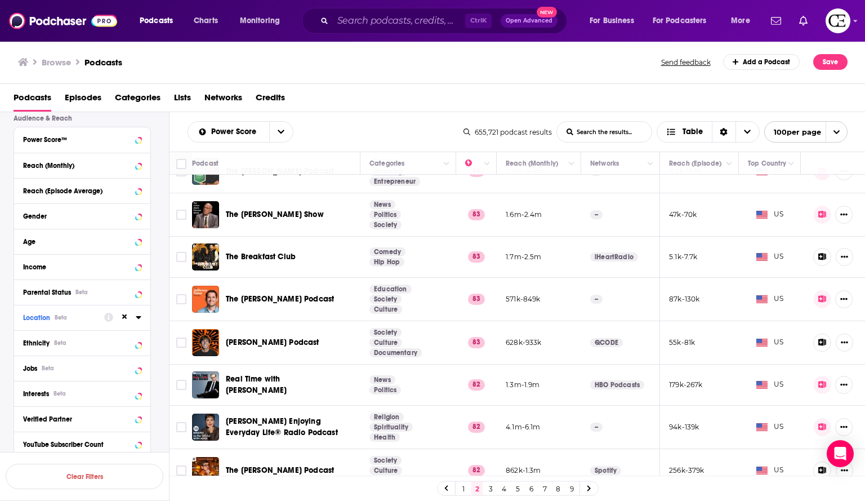
click at [819, 376] on button at bounding box center [822, 385] width 17 height 18
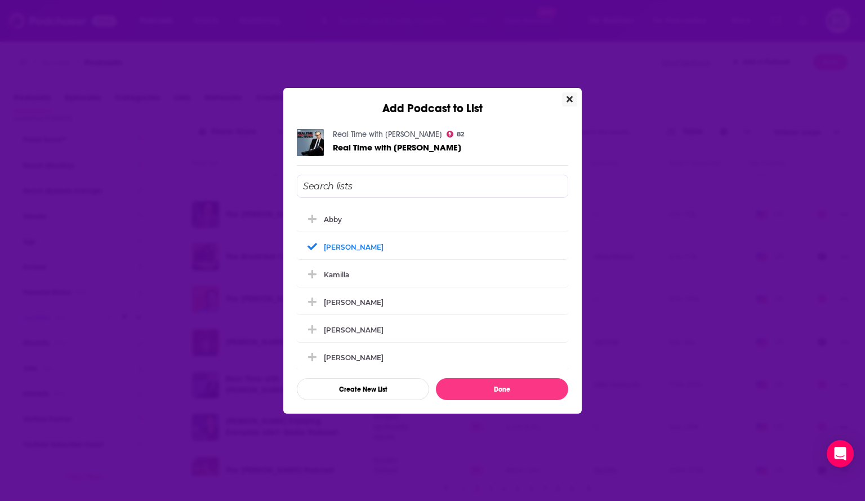
click at [569, 100] on icon "Close" at bounding box center [570, 99] width 6 height 6
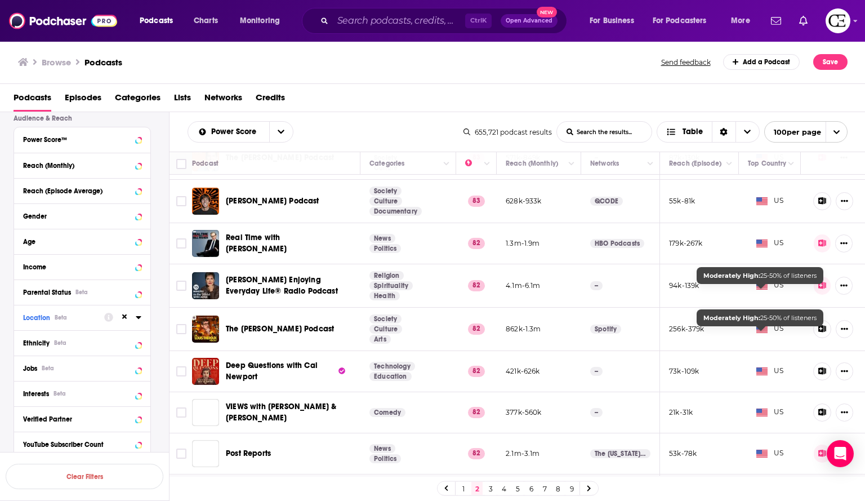
scroll to position [2253, 0]
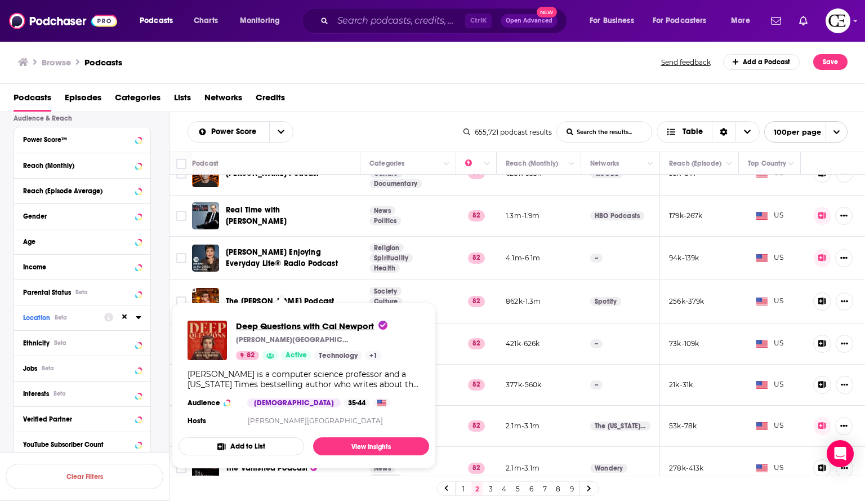
drag, startPoint x: 303, startPoint y: 296, endPoint x: 242, endPoint y: 325, distance: 67.3
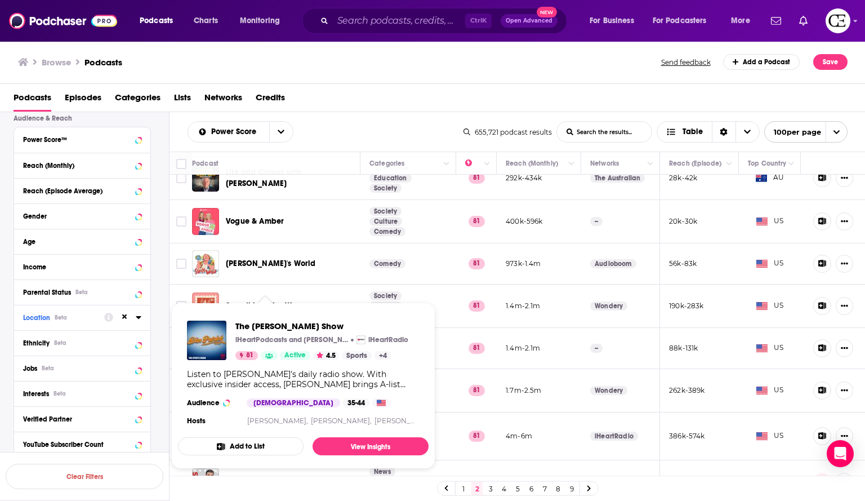
scroll to position [3132, 0]
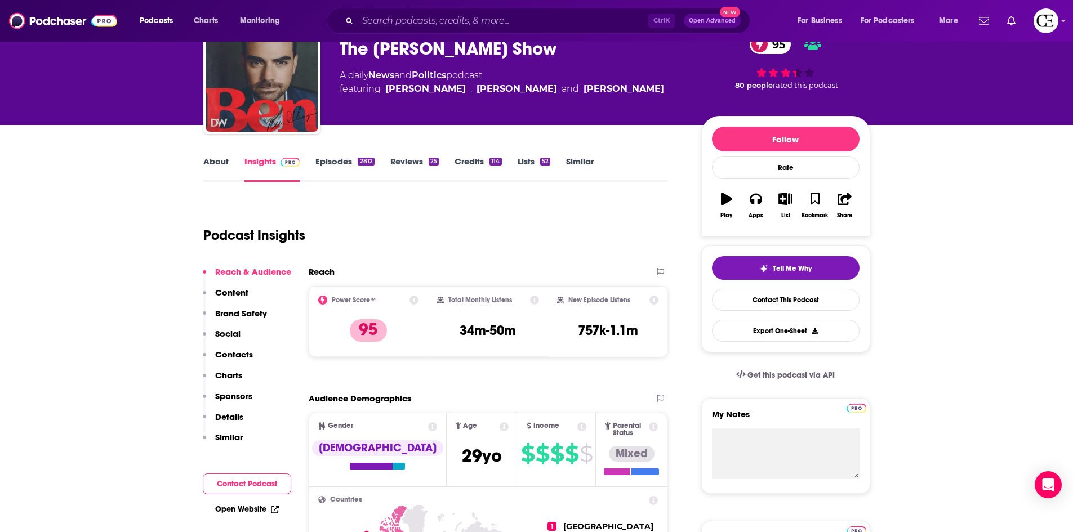
scroll to position [56, 0]
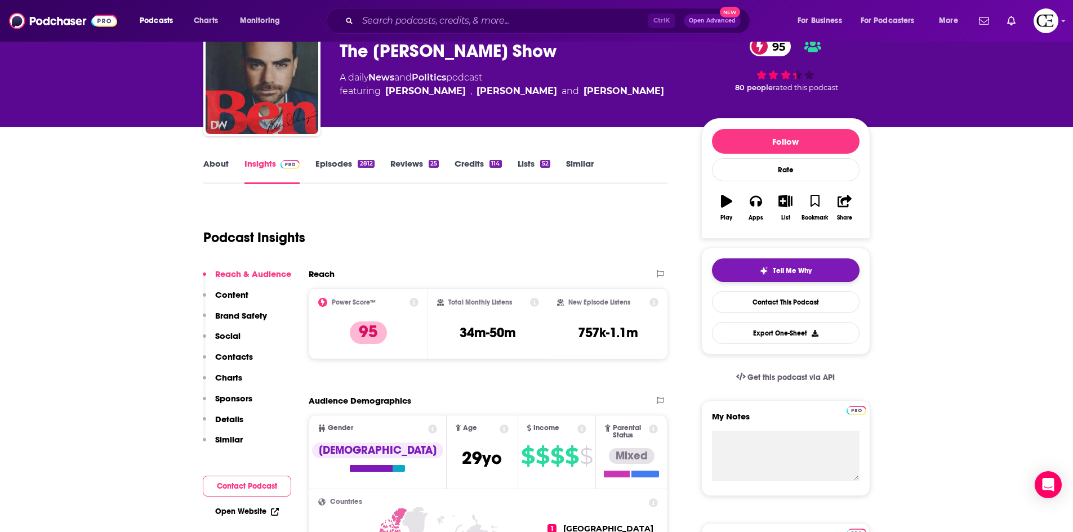
click at [781, 273] on span "Tell Me Why" at bounding box center [792, 270] width 39 height 9
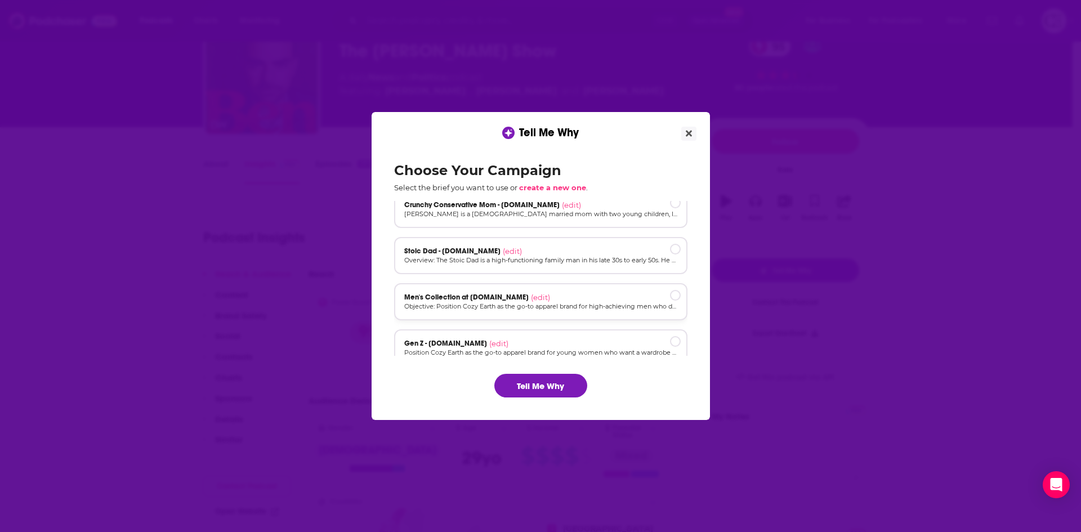
click at [574, 310] on p "Objective: Position Cozy Earth as the go-to apparel brand for high-achieving me…" at bounding box center [540, 307] width 273 height 10
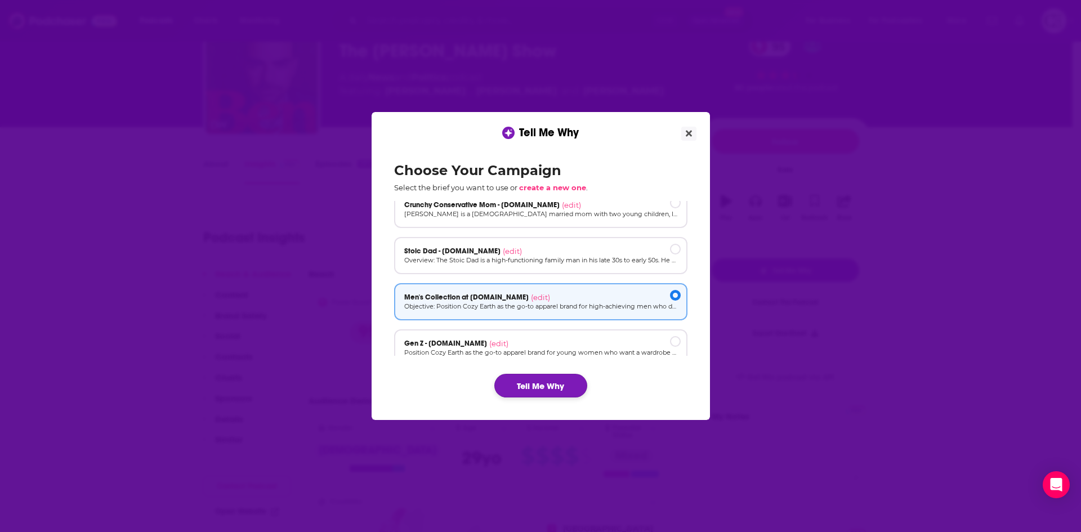
click at [562, 383] on button "Tell Me Why" at bounding box center [540, 386] width 93 height 24
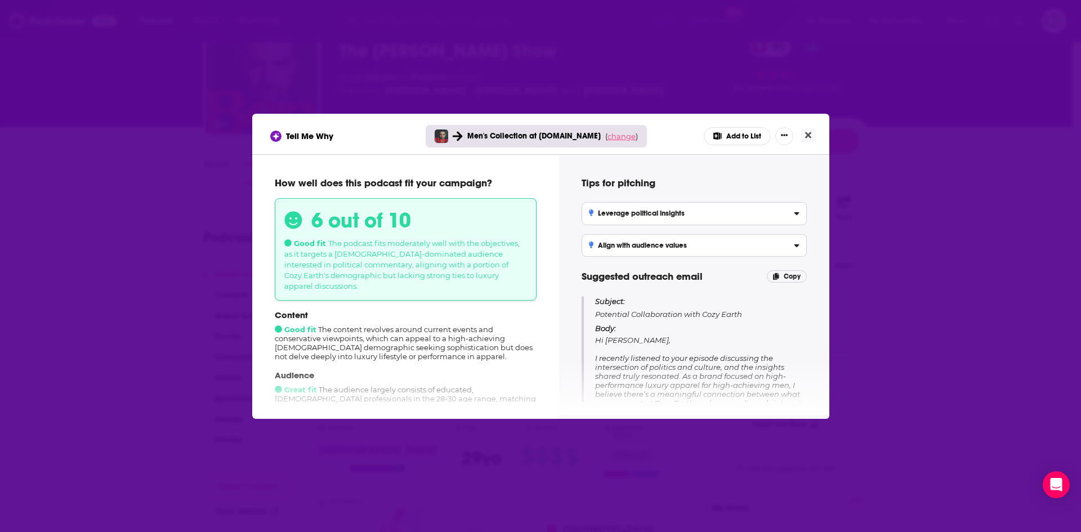
click at [613, 136] on span "change" at bounding box center [622, 136] width 28 height 9
click at [625, 220] on button "Change campaign" at bounding box center [637, 220] width 76 height 14
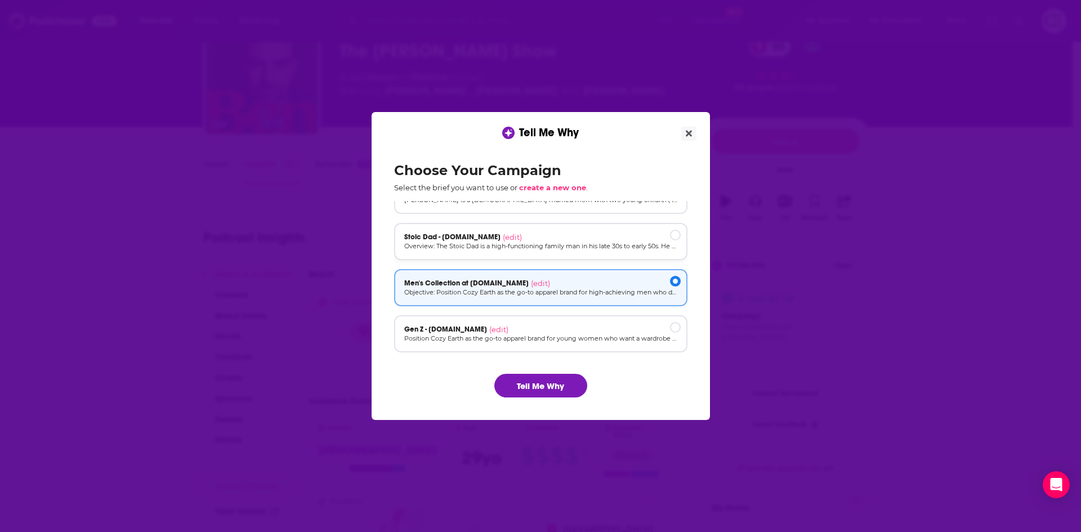
scroll to position [76, 0]
click at [540, 230] on div "Stoic Dad - cozyearth.com (edit)" at bounding box center [540, 231] width 273 height 9
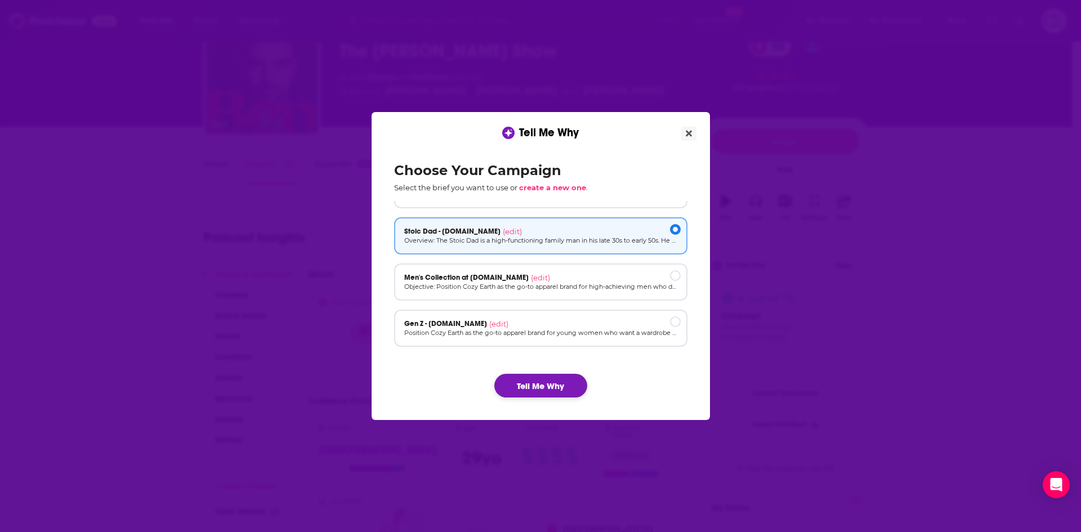
click at [555, 386] on button "Tell Me Why" at bounding box center [540, 386] width 93 height 24
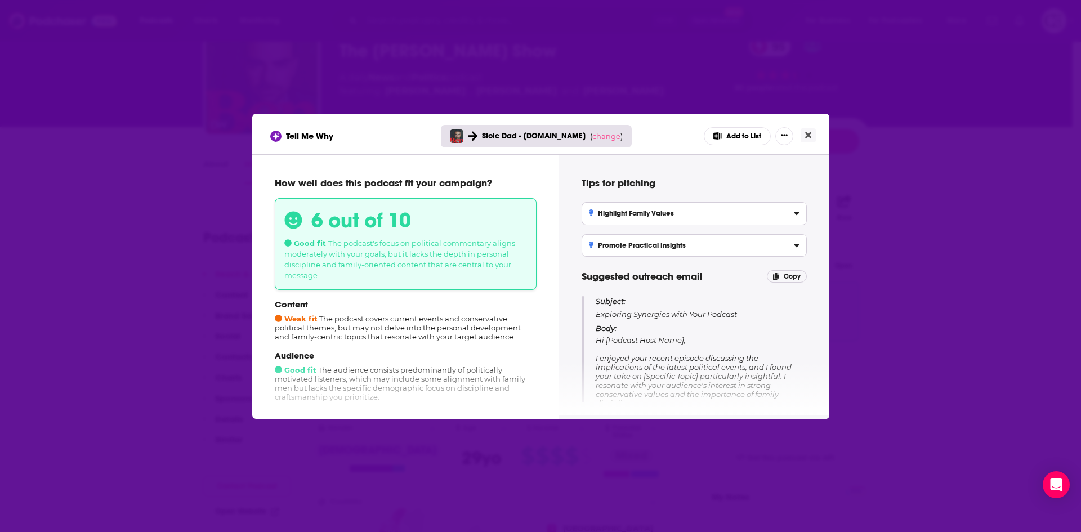
click at [608, 140] on span "change" at bounding box center [606, 136] width 28 height 9
click at [618, 221] on button "Change campaign" at bounding box center [622, 220] width 76 height 14
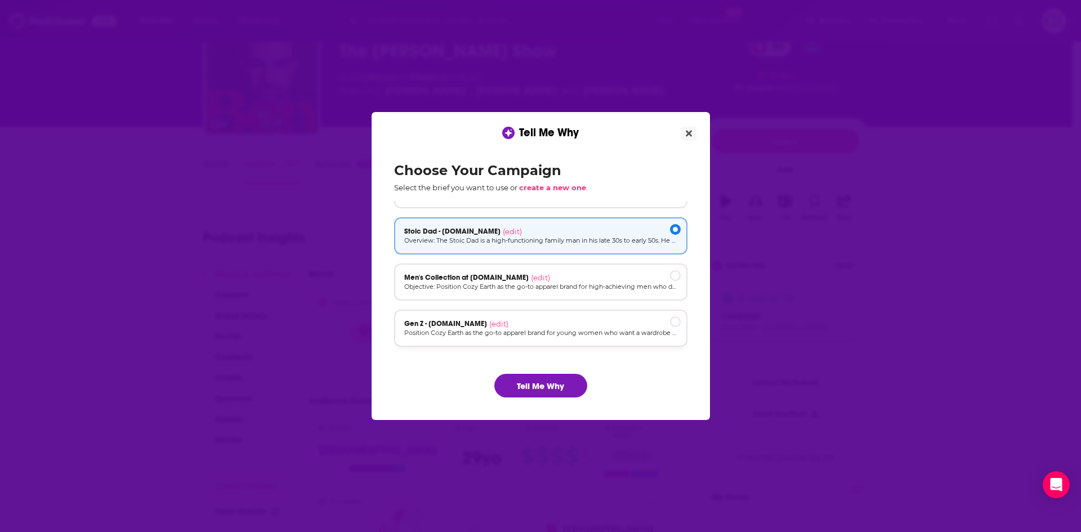
click at [539, 325] on div "Gen Z - cozyearth.com (edit)" at bounding box center [540, 323] width 273 height 9
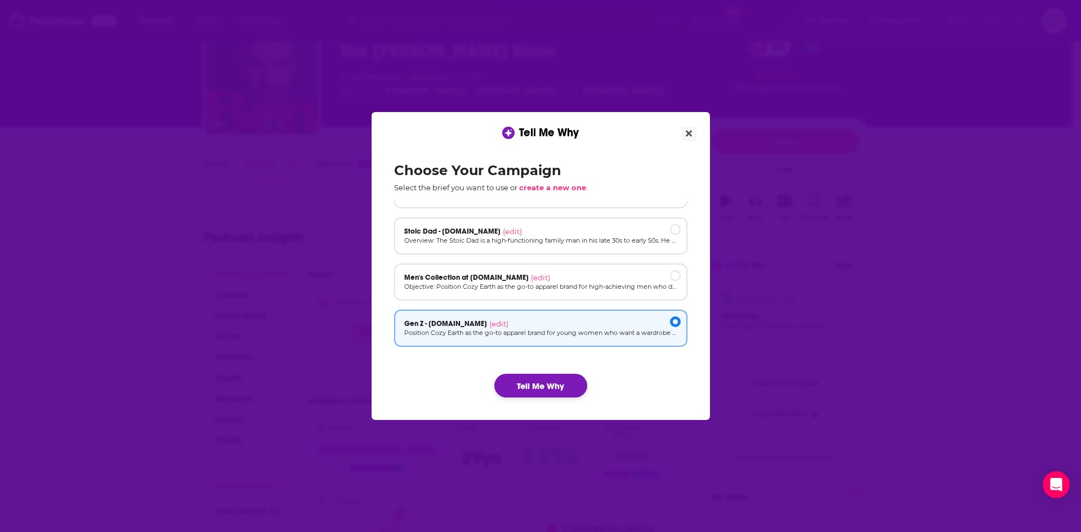
click at [549, 378] on button "Tell Me Why" at bounding box center [540, 386] width 93 height 24
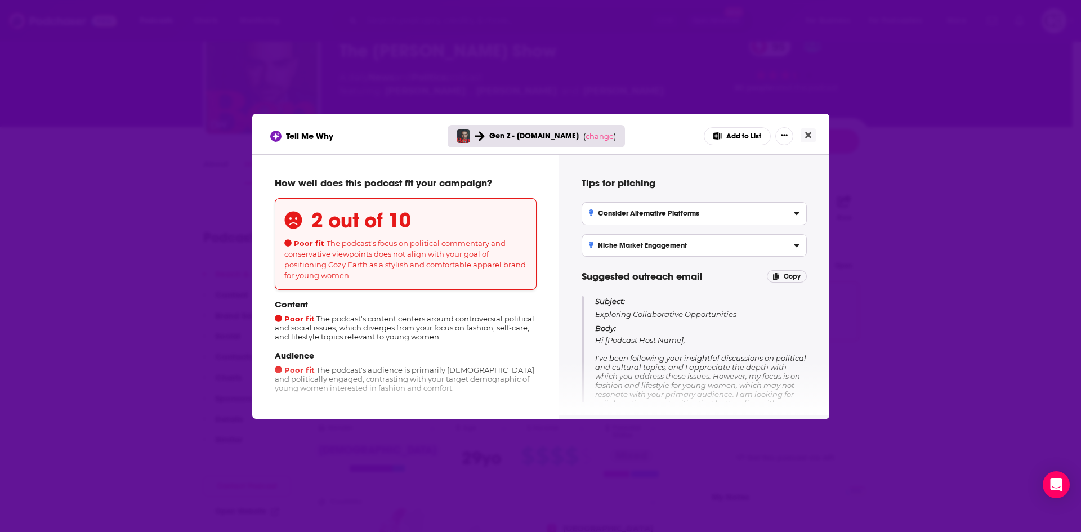
click at [592, 136] on span "change" at bounding box center [600, 136] width 28 height 9
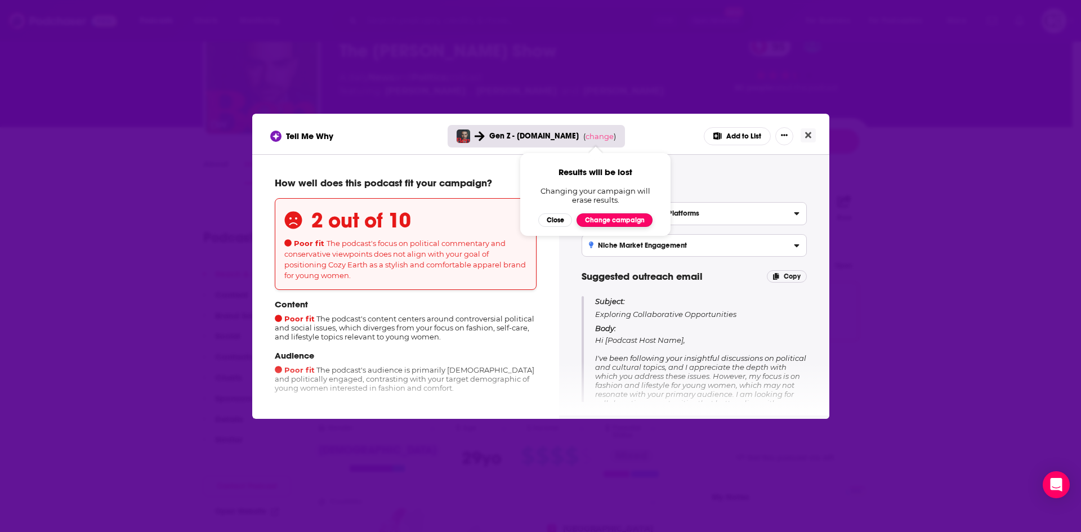
click at [593, 218] on button "Change campaign" at bounding box center [615, 220] width 76 height 14
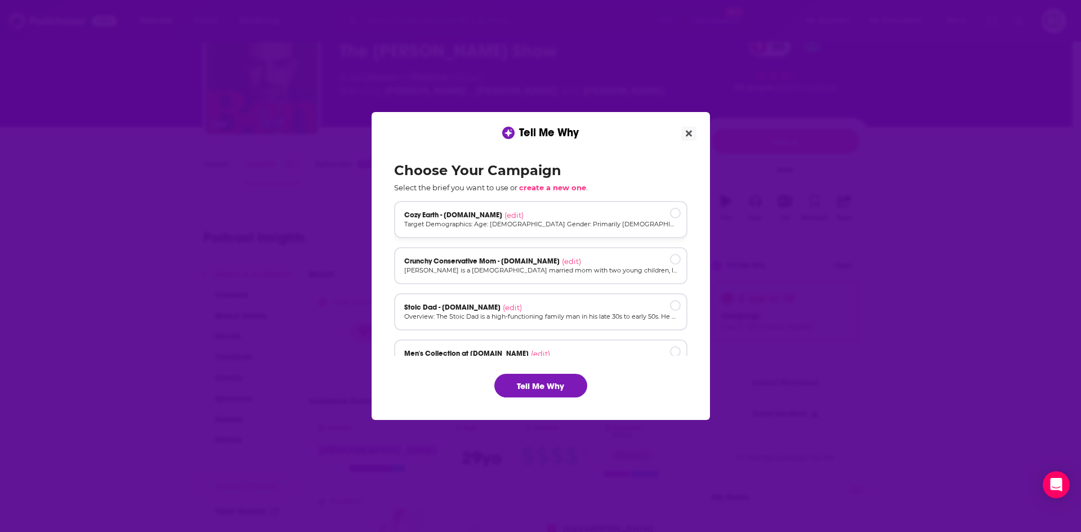
click at [589, 218] on div "Cozy Earth - cozyearth.com (edit)" at bounding box center [540, 215] width 273 height 9
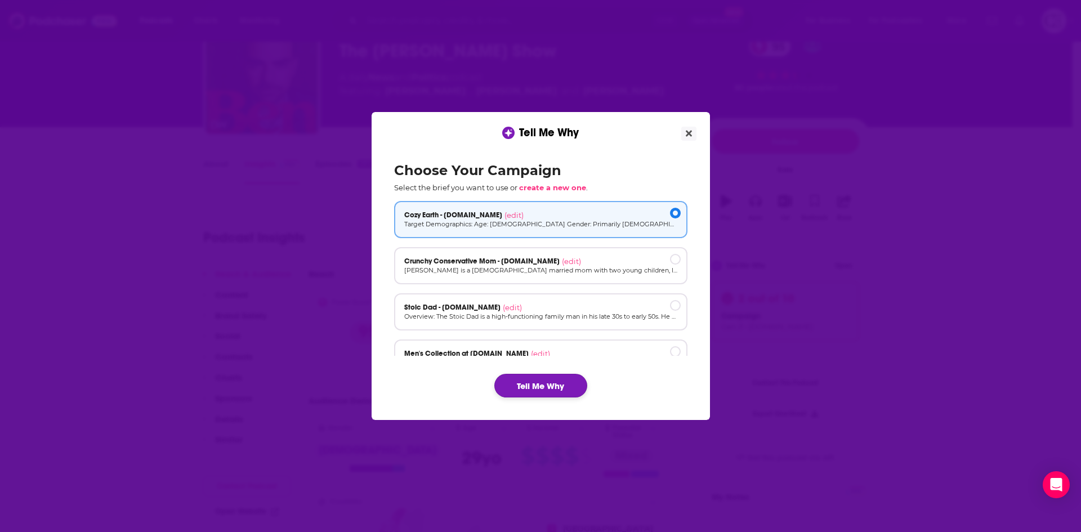
click at [552, 382] on button "Tell Me Why" at bounding box center [540, 386] width 93 height 24
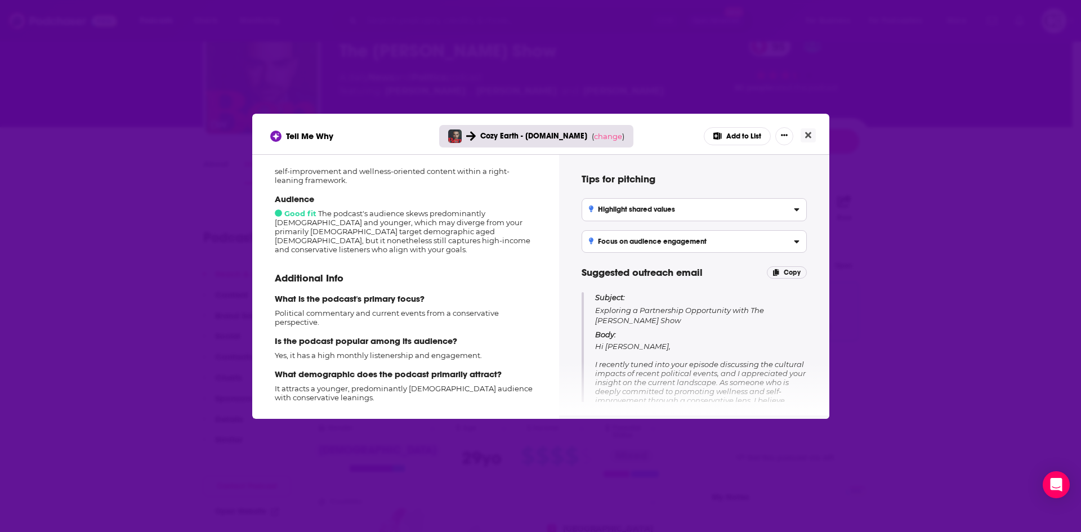
scroll to position [0, 0]
click at [806, 137] on icon "Close" at bounding box center [808, 135] width 6 height 6
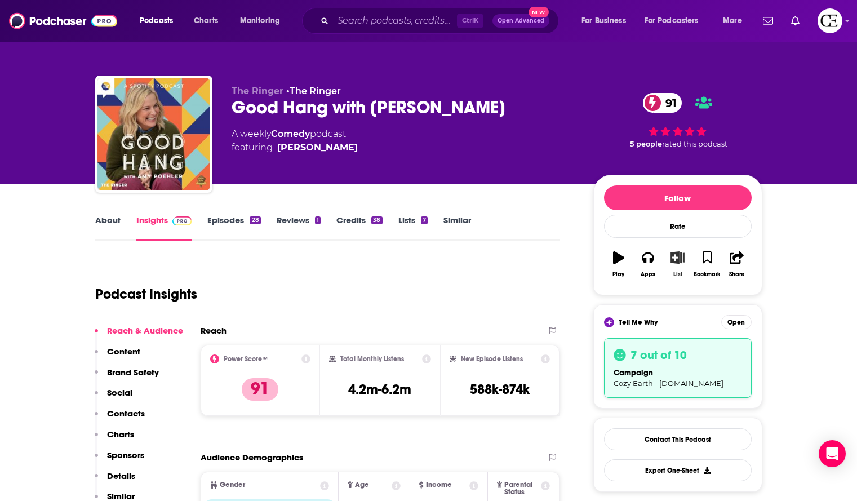
click at [680, 259] on icon "button" at bounding box center [677, 257] width 14 height 12
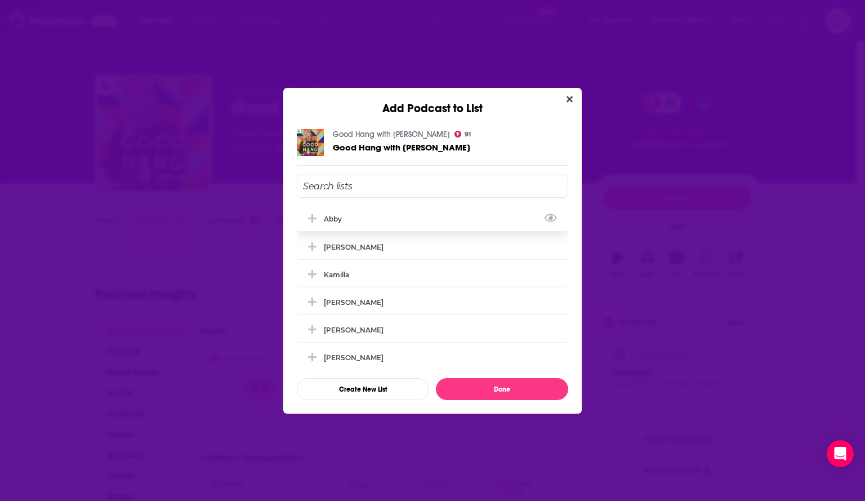
click at [314, 221] on icon "Add Podcast To List" at bounding box center [312, 218] width 8 height 10
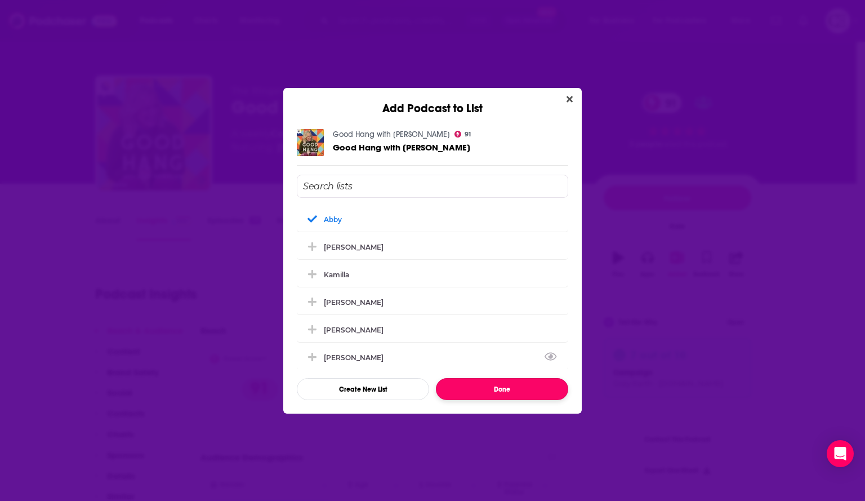
click at [464, 387] on button "Done" at bounding box center [502, 389] width 132 height 22
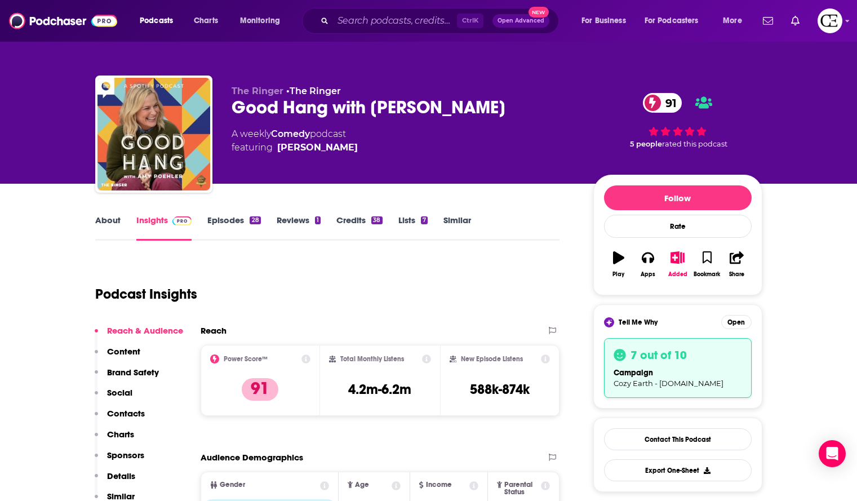
click at [350, 54] on div "The Ringer • The Ringer Good Hang with Amy Poehler 91 A weekly Comedy podcast f…" at bounding box center [428, 92] width 721 height 184
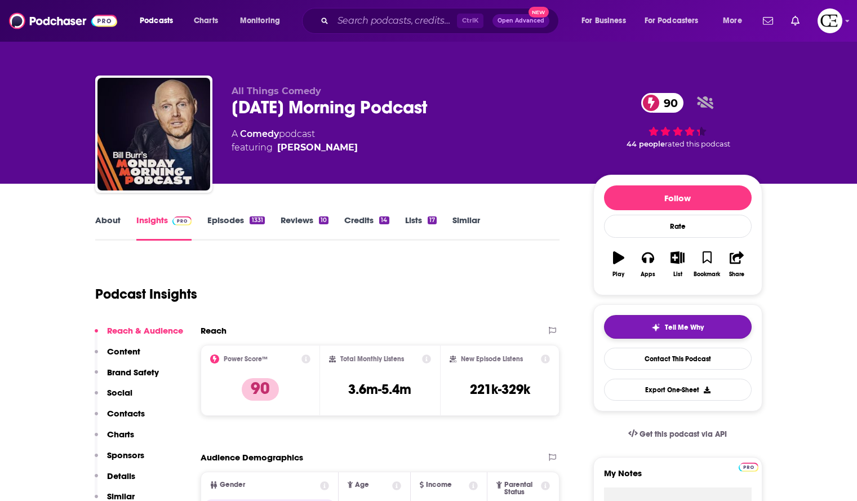
click at [686, 323] on span "Tell Me Why" at bounding box center [684, 327] width 39 height 9
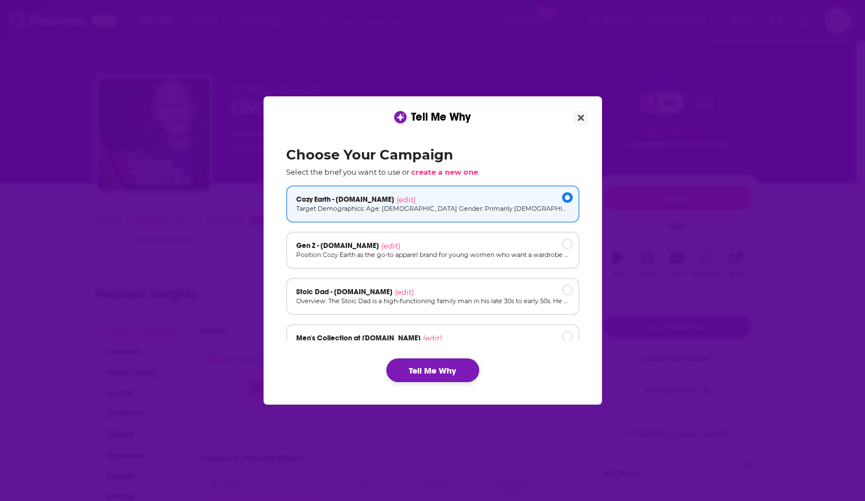
click at [438, 369] on button "Tell Me Why" at bounding box center [432, 370] width 93 height 24
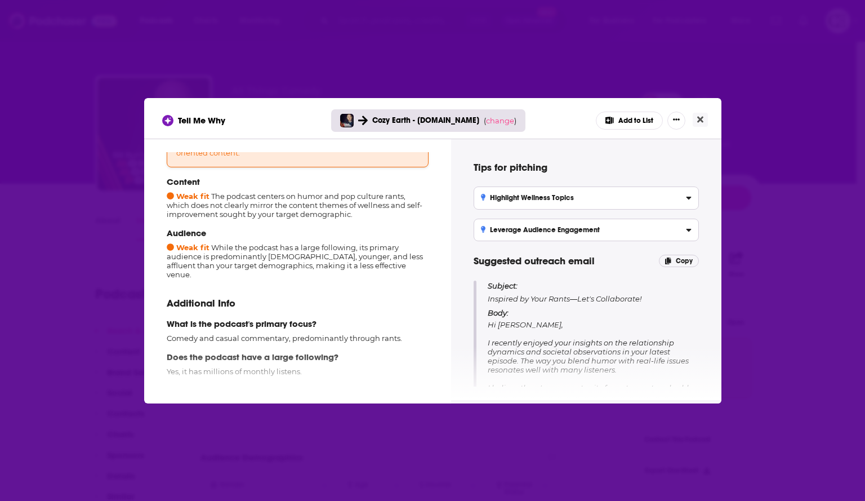
scroll to position [130, 0]
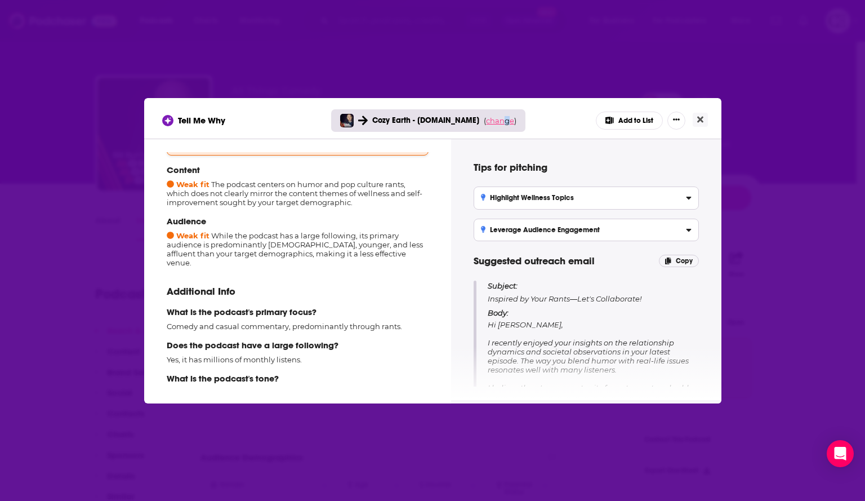
click at [503, 119] on span "change" at bounding box center [500, 120] width 28 height 9
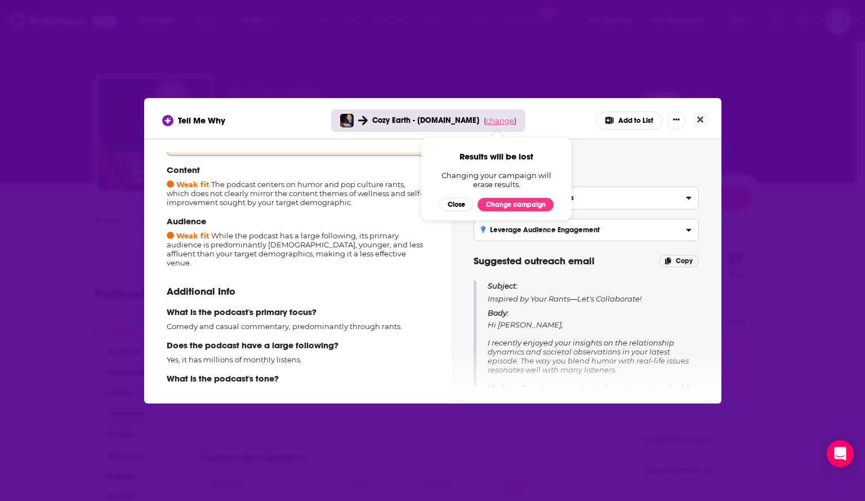
click at [489, 120] on span "change" at bounding box center [500, 120] width 28 height 9
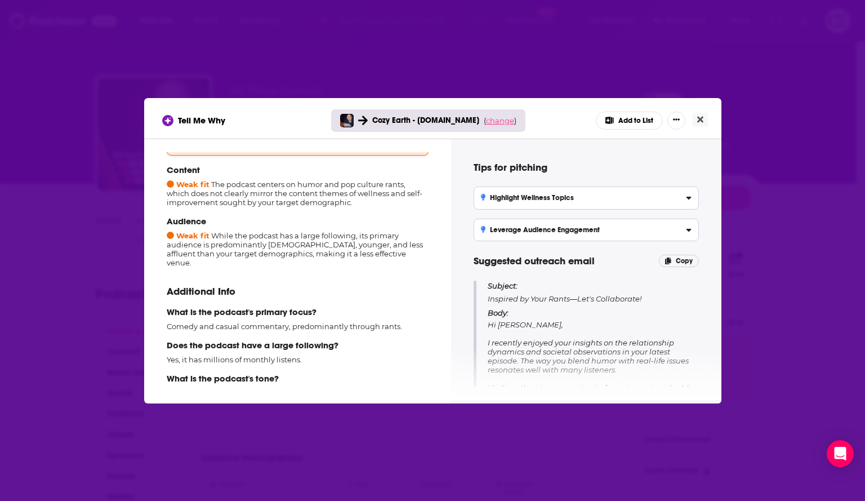
click at [492, 122] on span "change" at bounding box center [500, 120] width 28 height 9
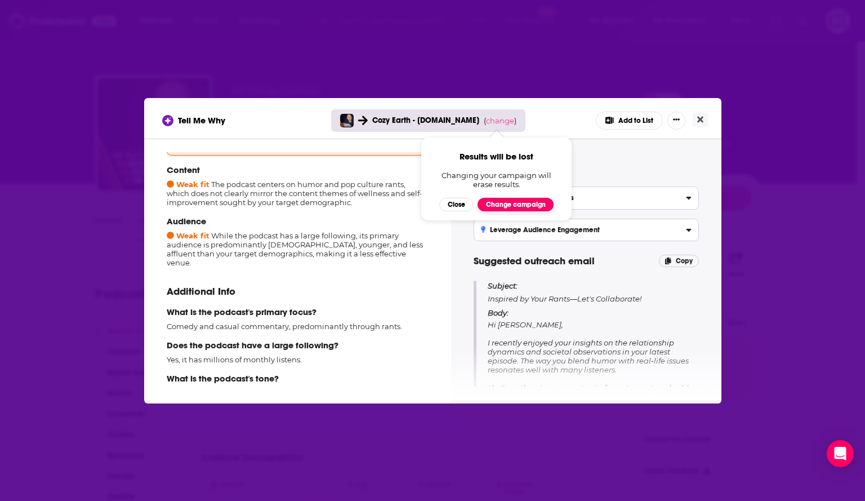
click at [527, 204] on button "Change campaign" at bounding box center [516, 205] width 76 height 14
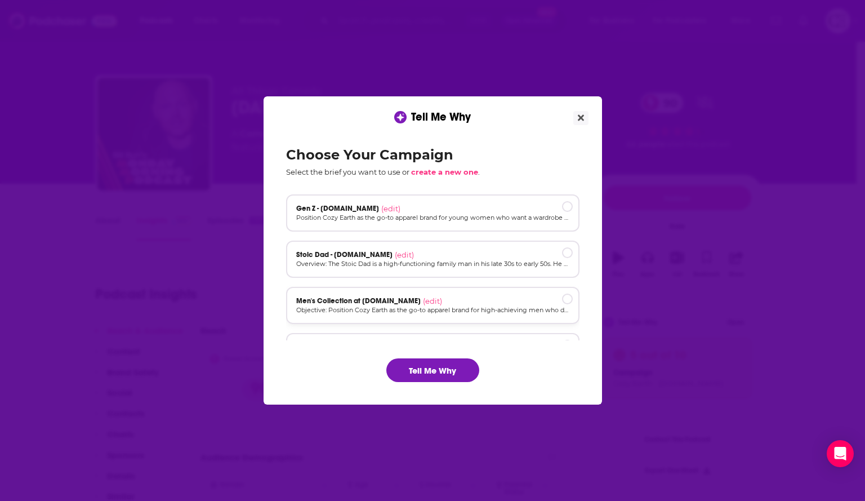
scroll to position [0, 0]
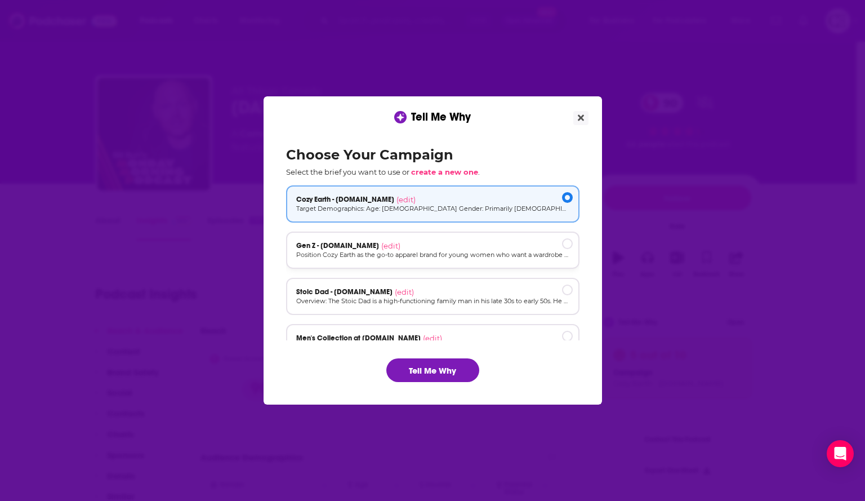
click at [420, 257] on p "Position Cozy Earth as the go-to apparel brand for young women who want a wardr…" at bounding box center [432, 255] width 273 height 10
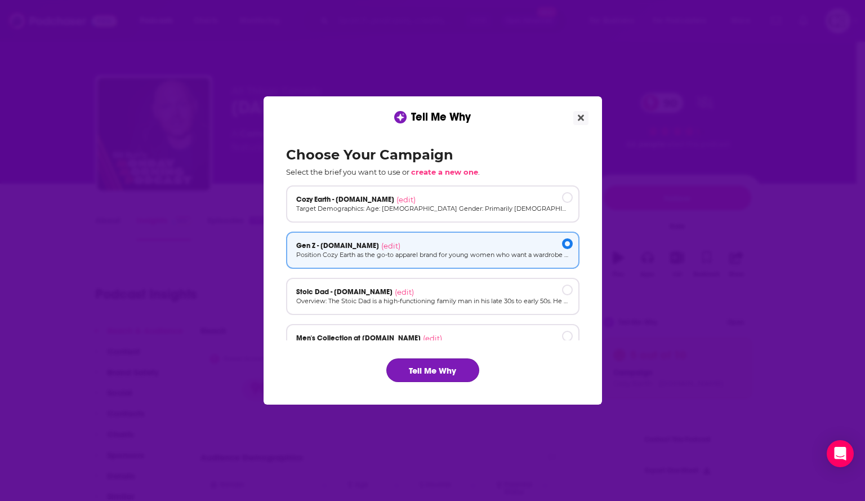
click at [426, 364] on button "Tell Me Why" at bounding box center [432, 370] width 93 height 24
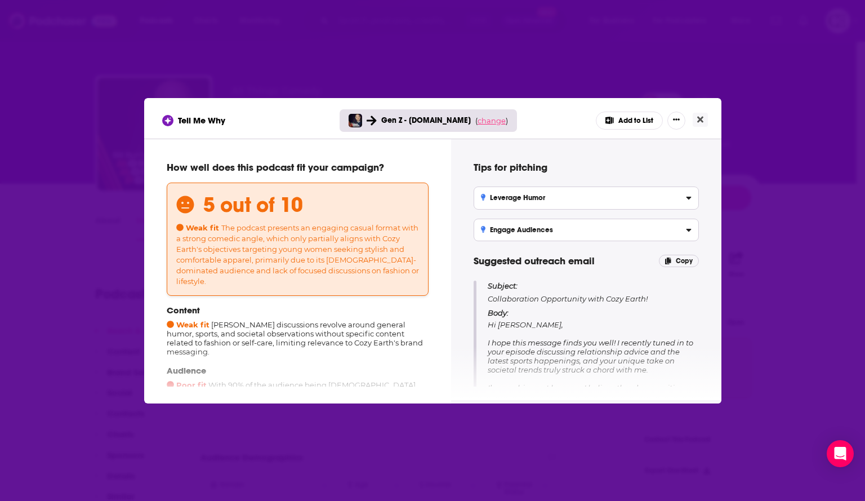
click at [483, 121] on span "change" at bounding box center [492, 120] width 28 height 9
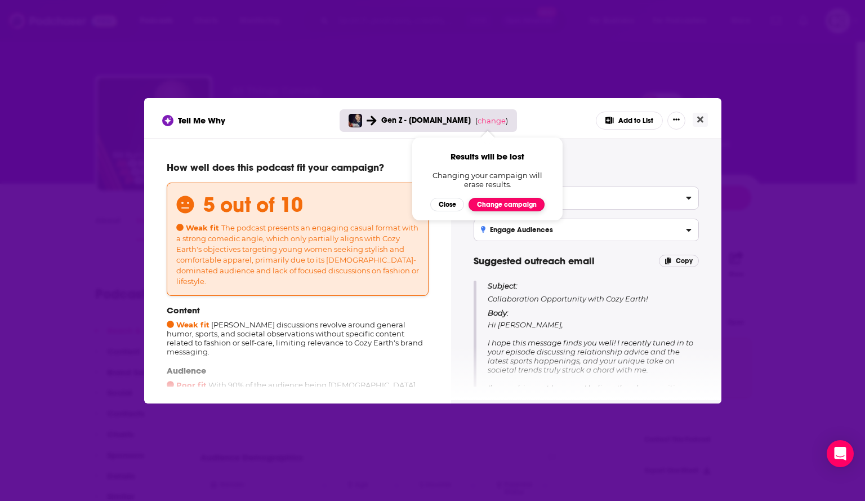
click at [497, 199] on button "Change campaign" at bounding box center [507, 205] width 76 height 14
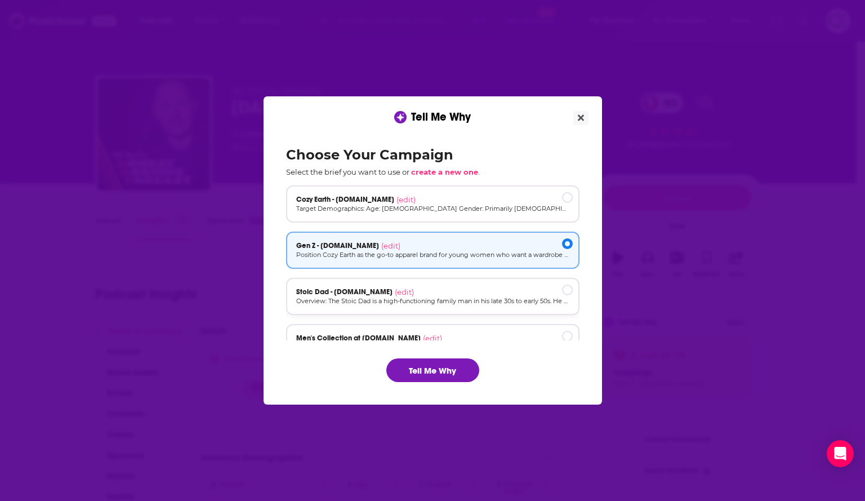
click at [483, 287] on div "Stoic Dad - cozyearth.com (edit)" at bounding box center [432, 291] width 273 height 9
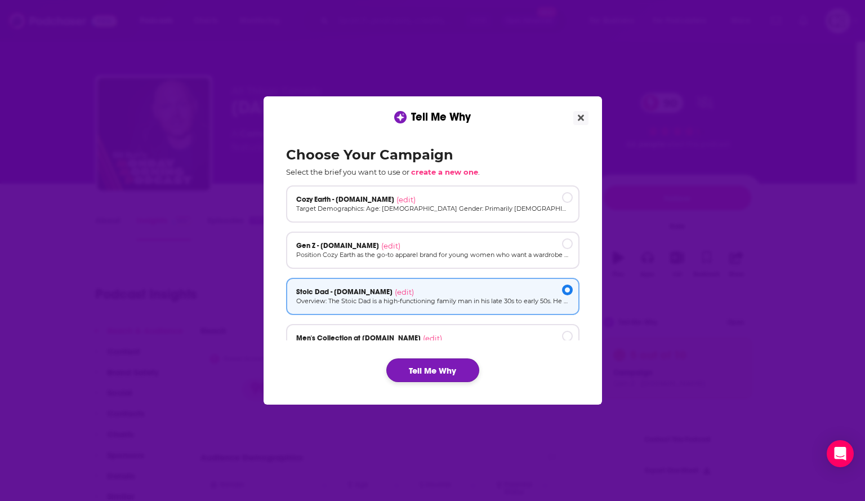
click at [402, 372] on button "Tell Me Why" at bounding box center [432, 370] width 93 height 24
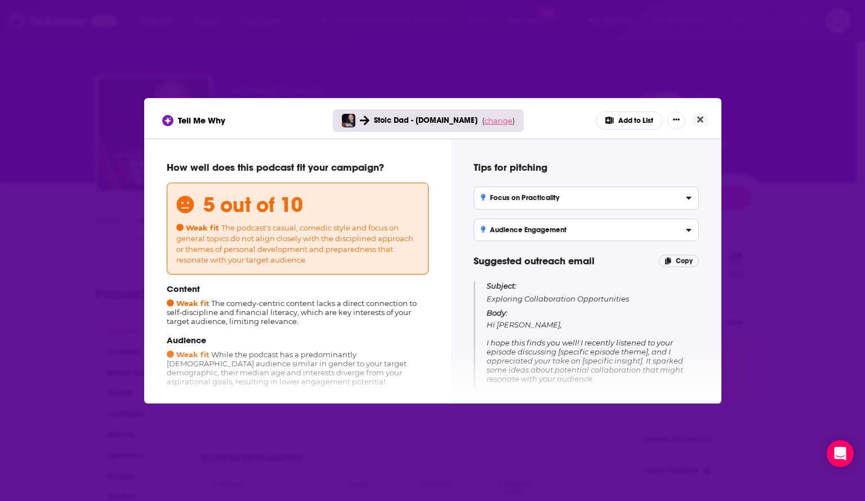
click at [497, 121] on span "change" at bounding box center [498, 120] width 28 height 9
click at [502, 204] on button "Change campaign" at bounding box center [514, 205] width 76 height 14
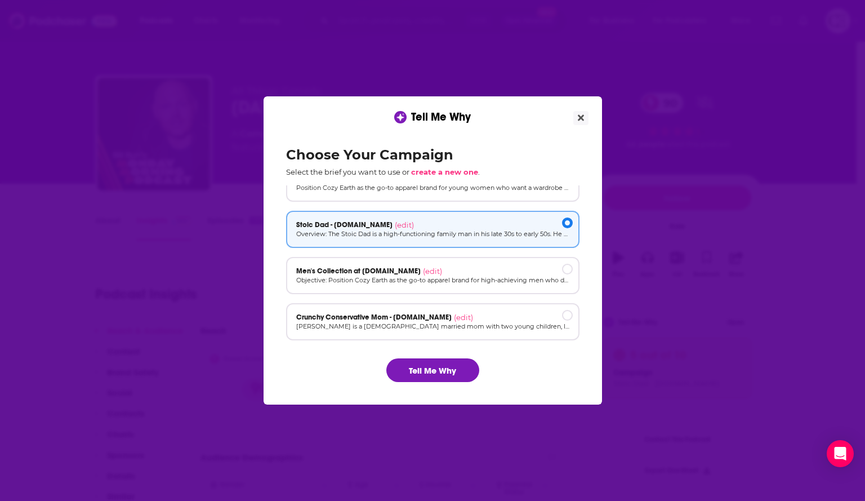
scroll to position [76, 0]
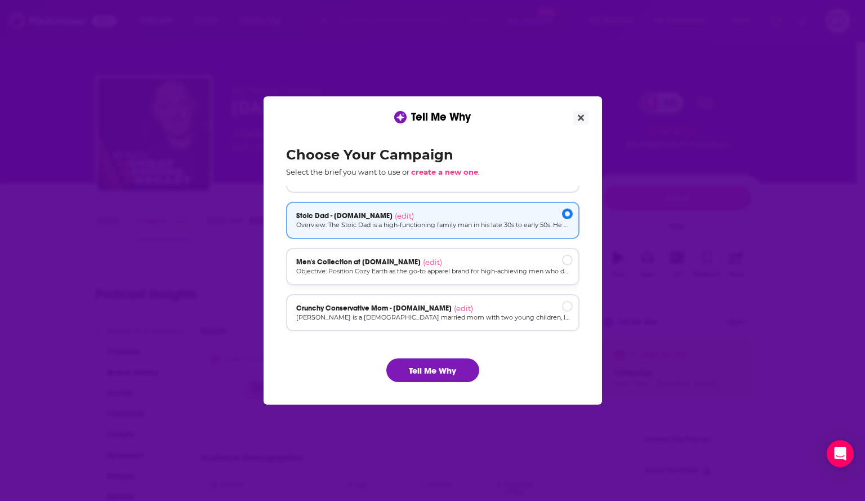
click at [413, 265] on div "Men's Collection at cozyearth.com (edit)" at bounding box center [432, 261] width 273 height 9
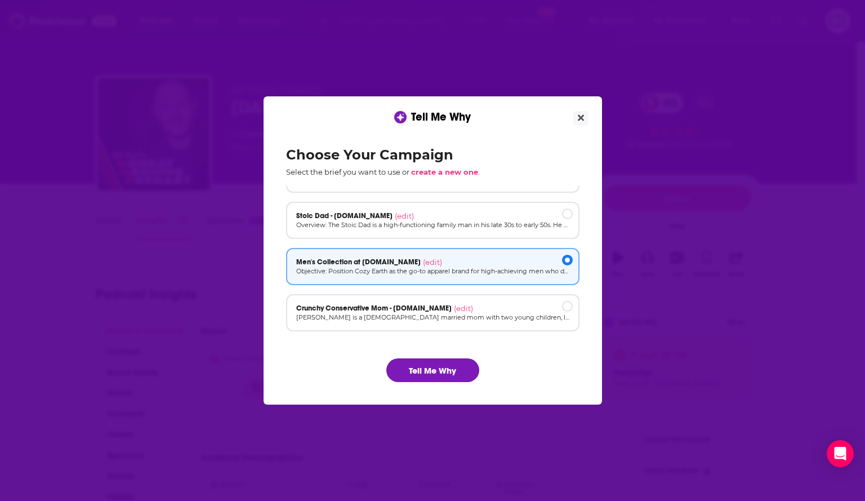
click at [431, 365] on button "Tell Me Why" at bounding box center [432, 370] width 93 height 24
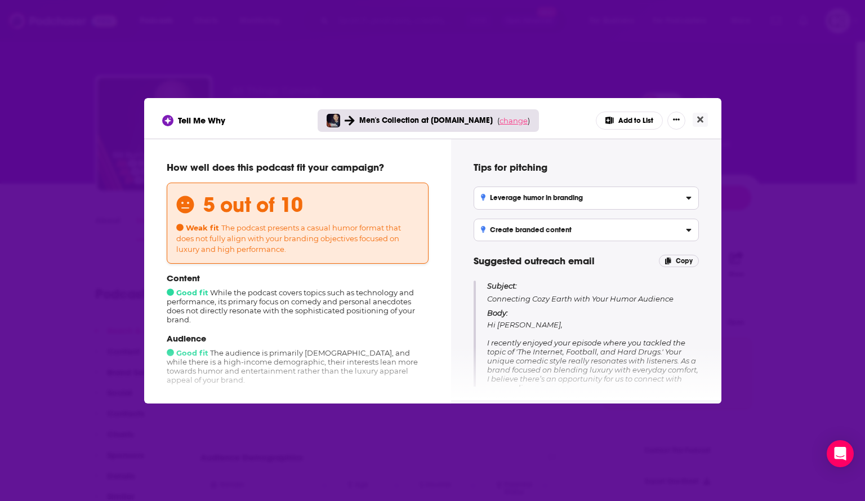
click at [505, 119] on span "change" at bounding box center [514, 120] width 28 height 9
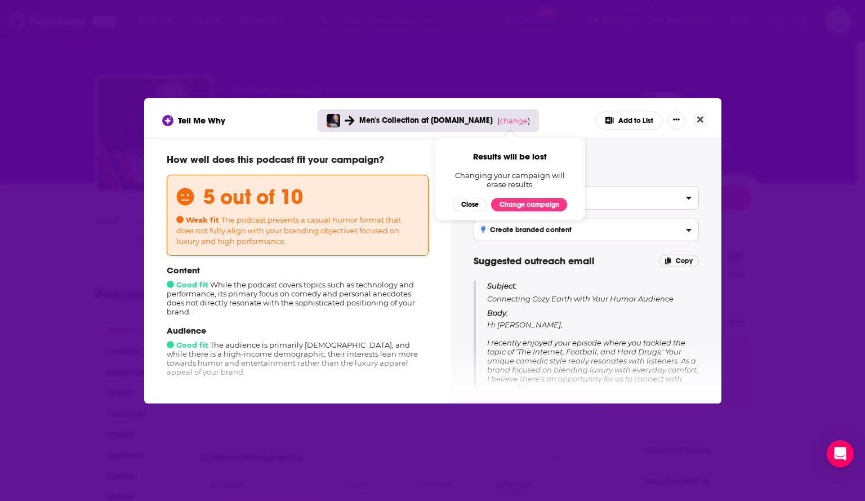
scroll to position [0, 0]
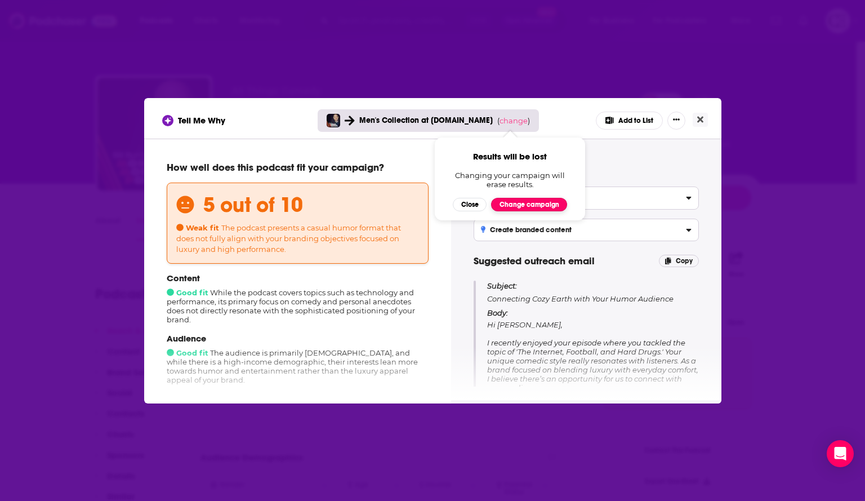
click at [514, 204] on button "Change campaign" at bounding box center [529, 205] width 76 height 14
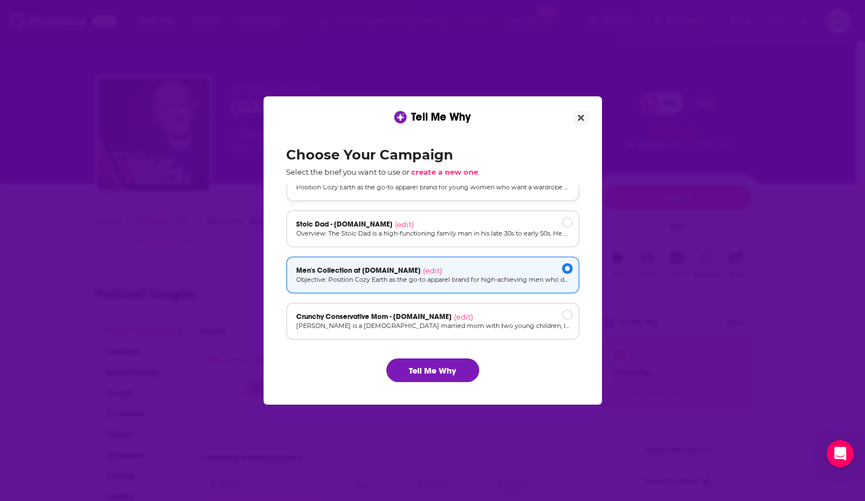
scroll to position [76, 0]
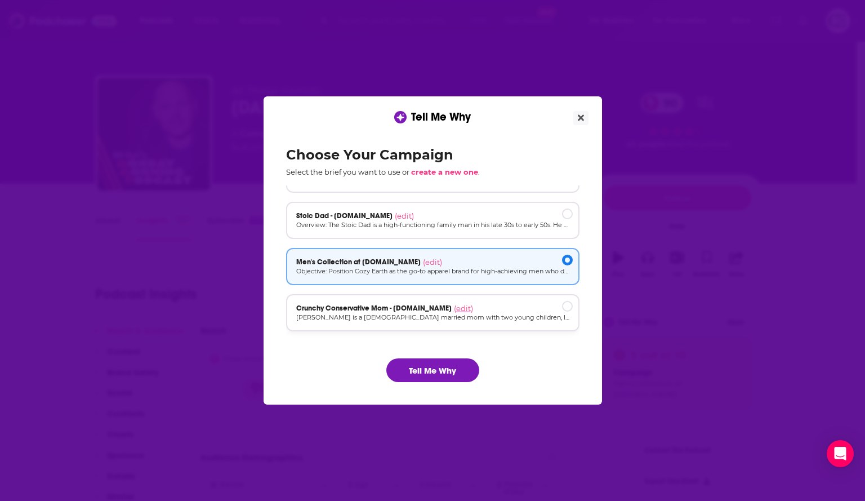
click at [463, 304] on span "(edit)" at bounding box center [463, 308] width 19 height 9
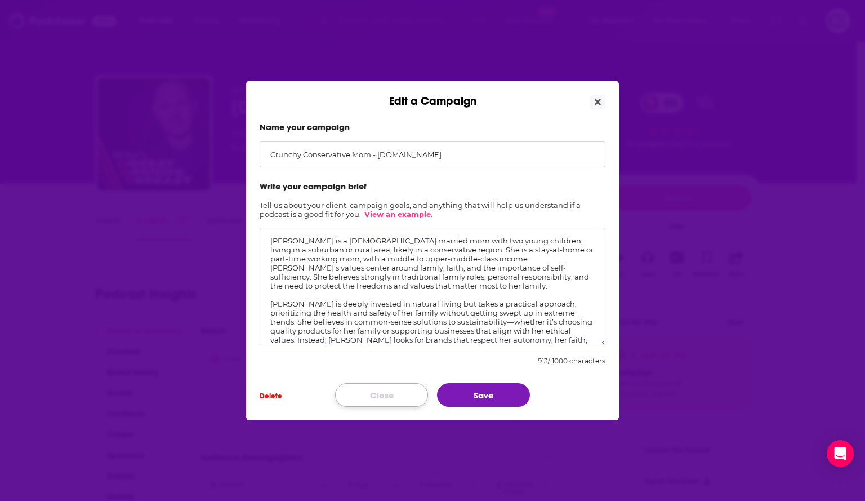
click at [398, 398] on button "Close" at bounding box center [381, 395] width 93 height 24
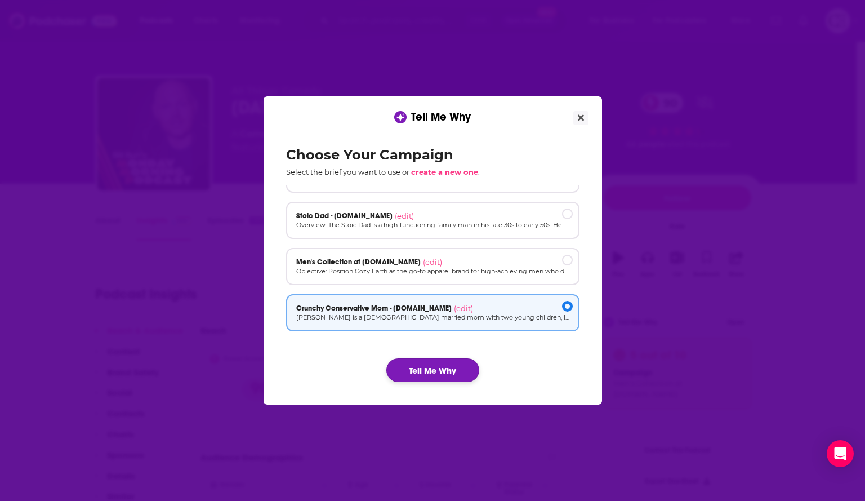
click at [453, 368] on button "Tell Me Why" at bounding box center [432, 370] width 93 height 24
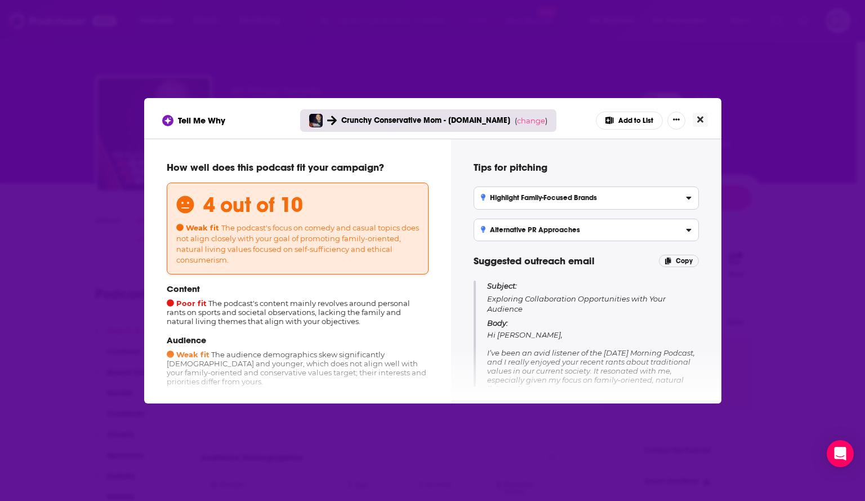
click at [700, 118] on icon "Close" at bounding box center [700, 119] width 6 height 6
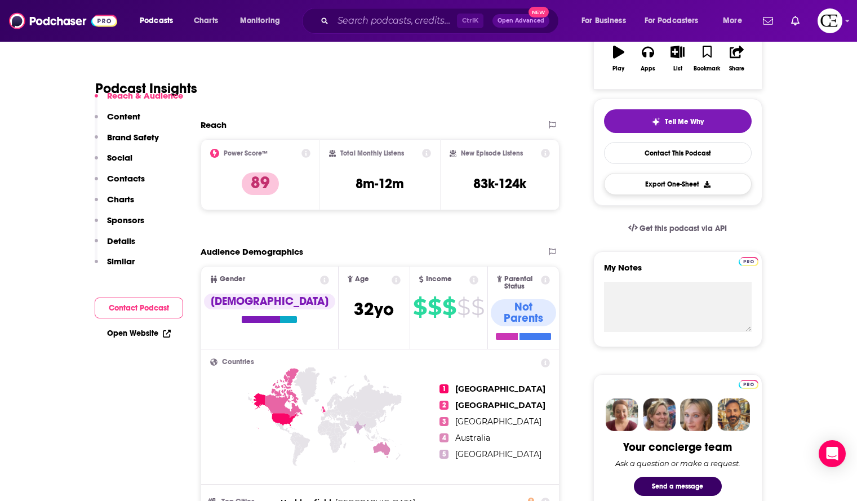
scroll to position [225, 0]
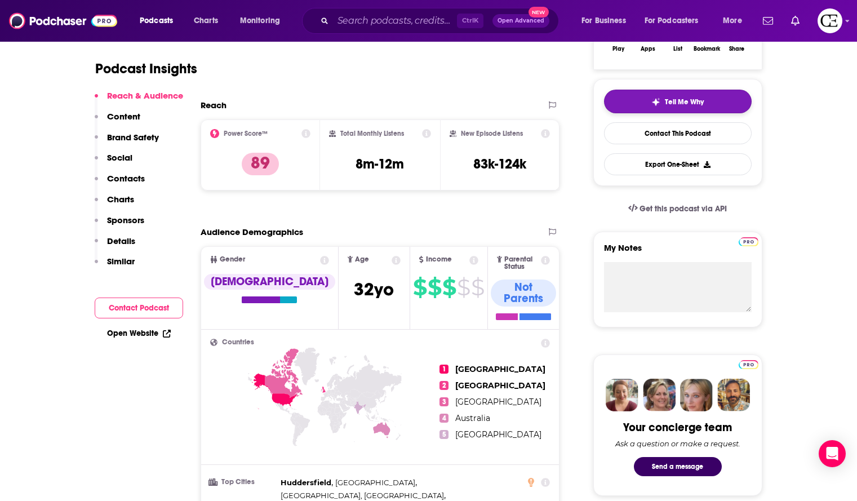
click at [674, 98] on span "Tell Me Why" at bounding box center [684, 101] width 39 height 9
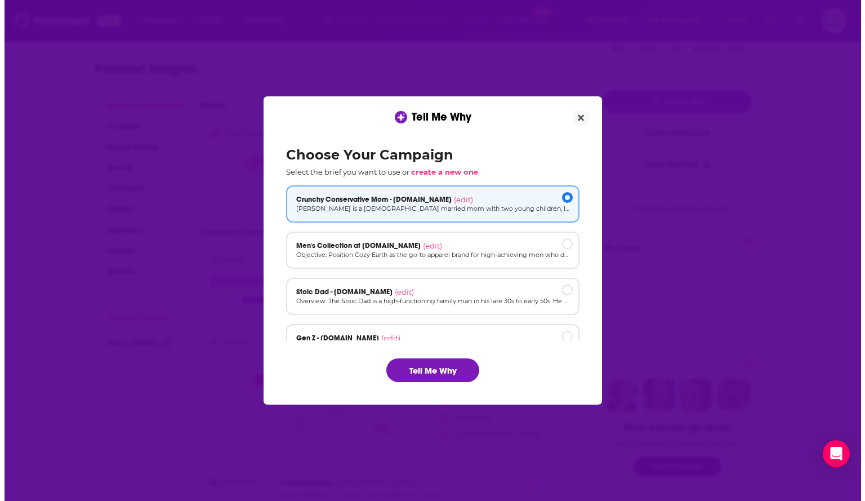
scroll to position [0, 0]
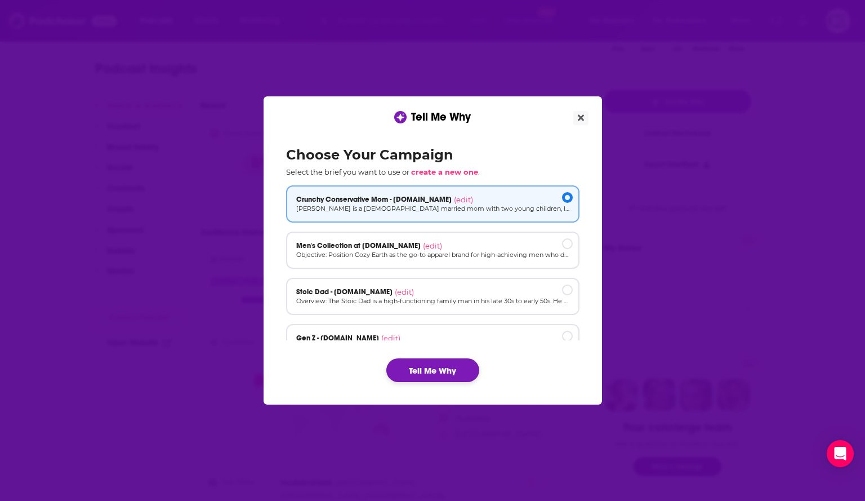
click at [447, 371] on button "Tell Me Why" at bounding box center [432, 370] width 93 height 24
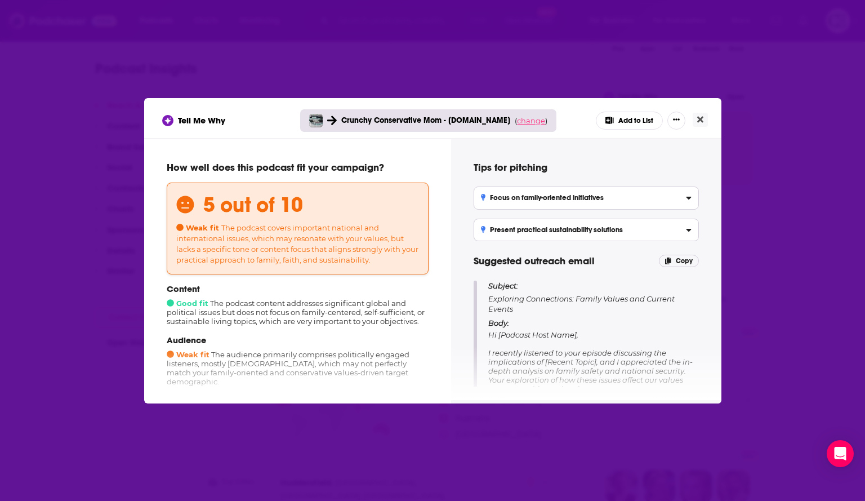
click at [517, 123] on span "change" at bounding box center [531, 120] width 28 height 9
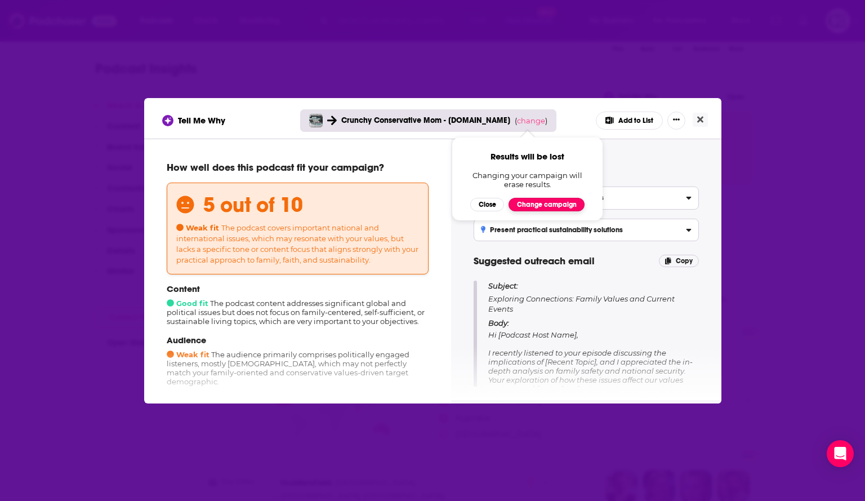
click at [526, 204] on button "Change campaign" at bounding box center [547, 205] width 76 height 14
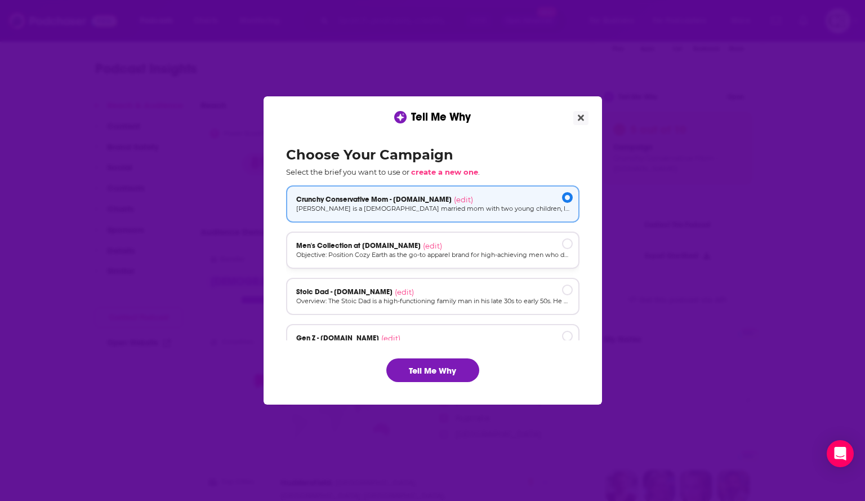
click at [505, 251] on p "Objective: Position Cozy Earth as the go-to apparel brand for high-achieving me…" at bounding box center [432, 255] width 273 height 10
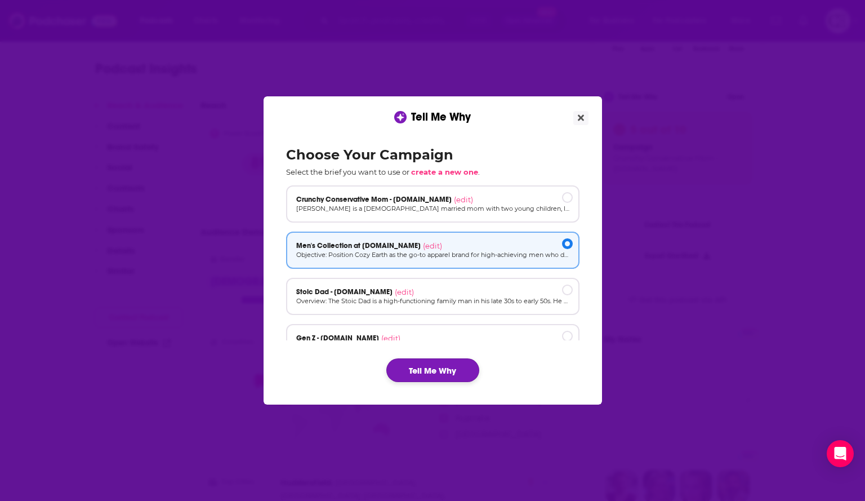
click at [430, 378] on button "Tell Me Why" at bounding box center [432, 370] width 93 height 24
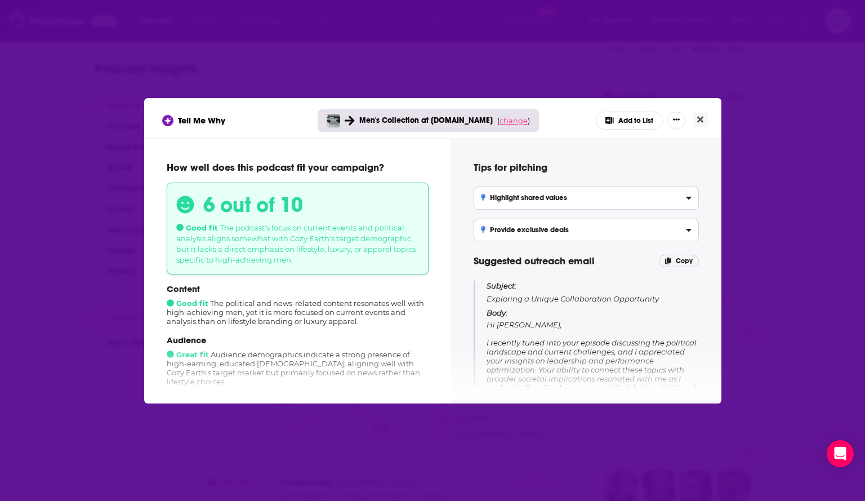
click at [504, 119] on span "change" at bounding box center [514, 120] width 28 height 9
click at [514, 205] on button "Change campaign" at bounding box center [529, 205] width 76 height 14
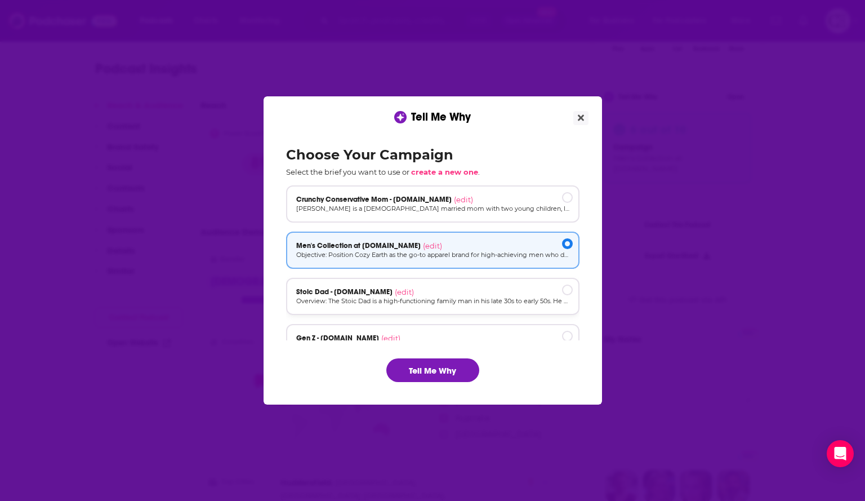
click at [522, 301] on p "Overview: The Stoic Dad is a high-functioning family man in his late 30s to ear…" at bounding box center [432, 301] width 273 height 10
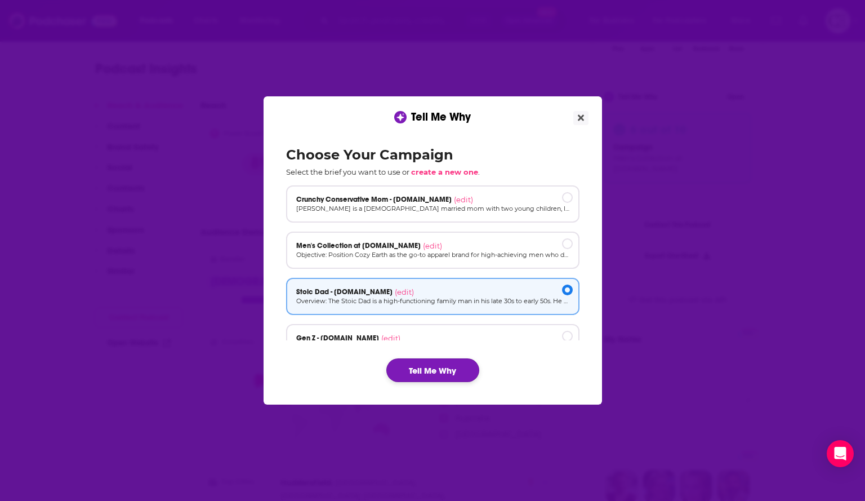
click at [443, 363] on button "Tell Me Why" at bounding box center [432, 370] width 93 height 24
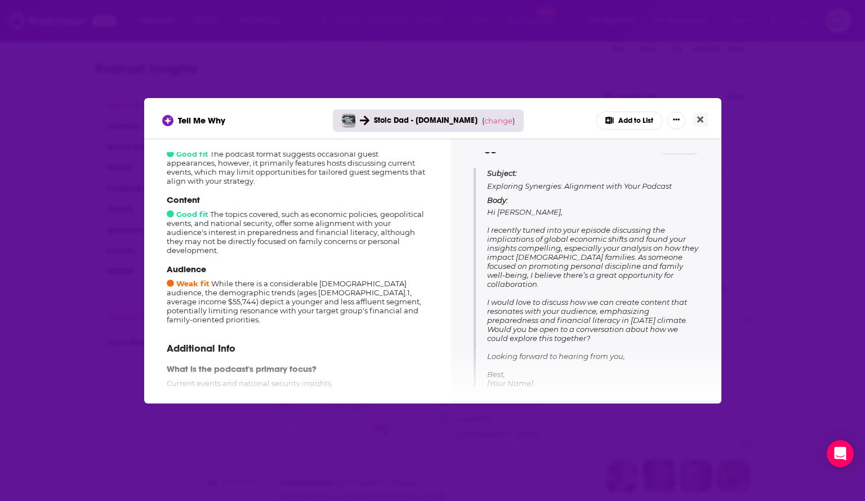
scroll to position [169, 0]
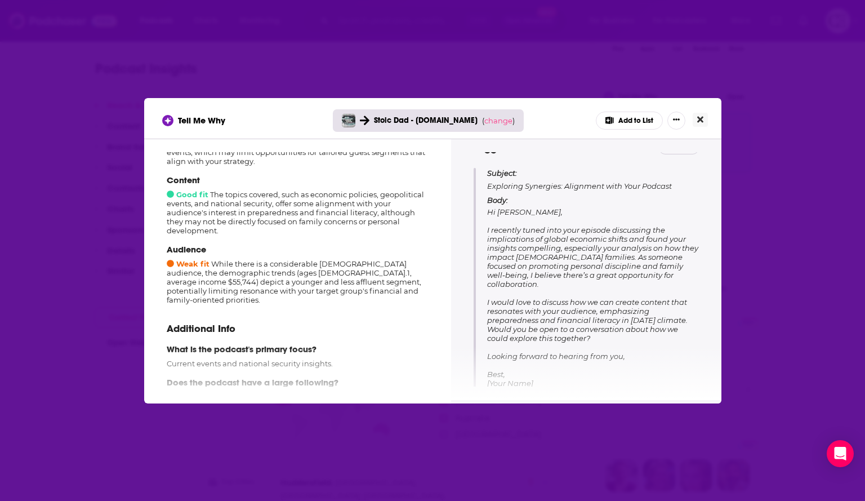
click at [699, 118] on icon "Close" at bounding box center [700, 119] width 6 height 6
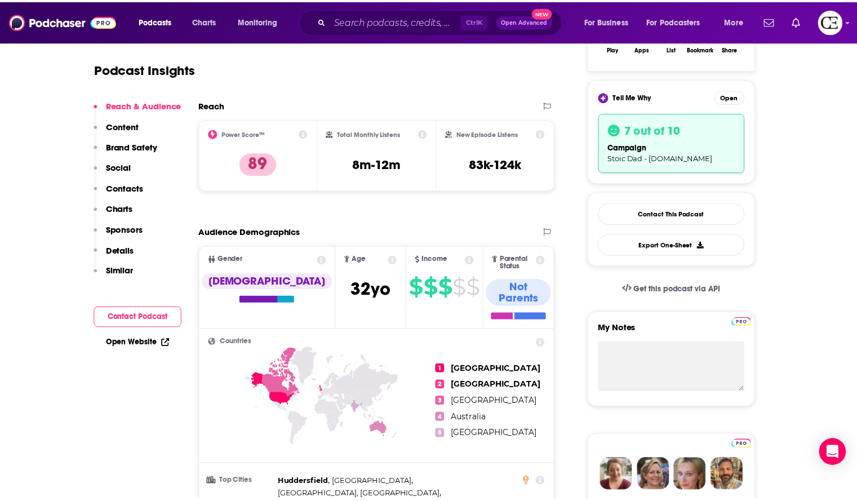
scroll to position [225, 0]
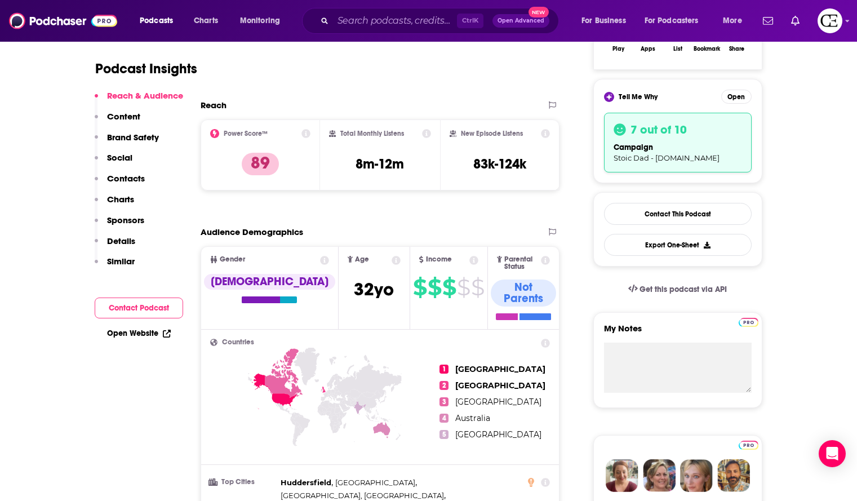
click at [469, 257] on icon at bounding box center [473, 260] width 9 height 9
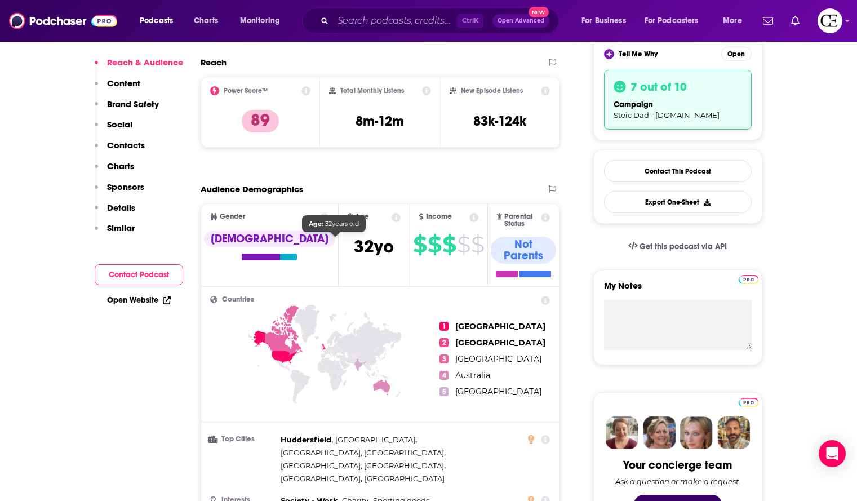
scroll to position [0, 0]
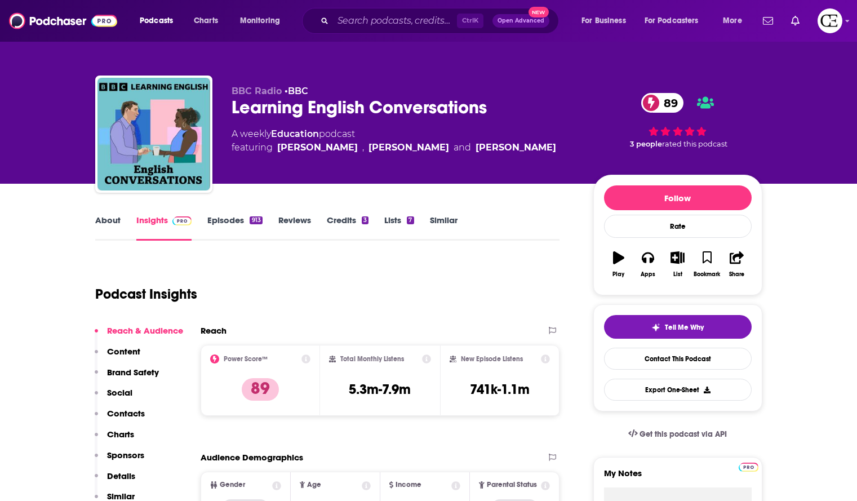
click at [407, 105] on div "Learning English Conversations 89" at bounding box center [403, 107] width 344 height 22
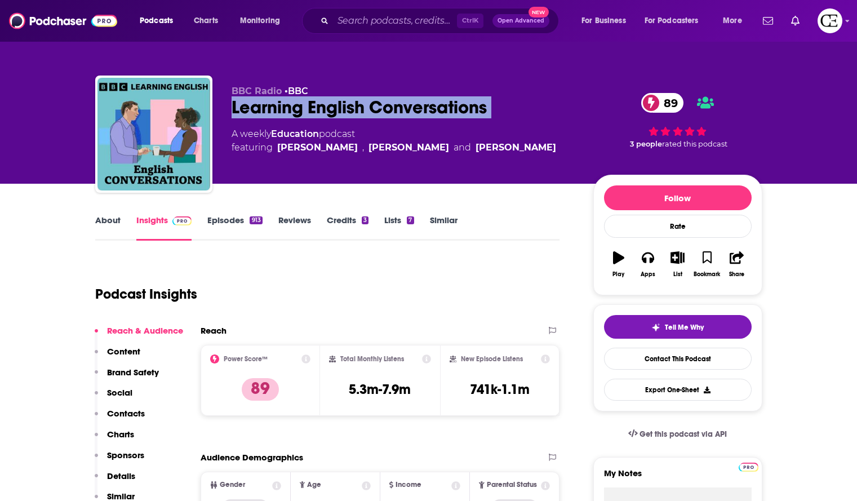
click at [407, 105] on div "Learning English Conversations 89" at bounding box center [403, 107] width 344 height 22
copy div "Learning English Conversations 89"
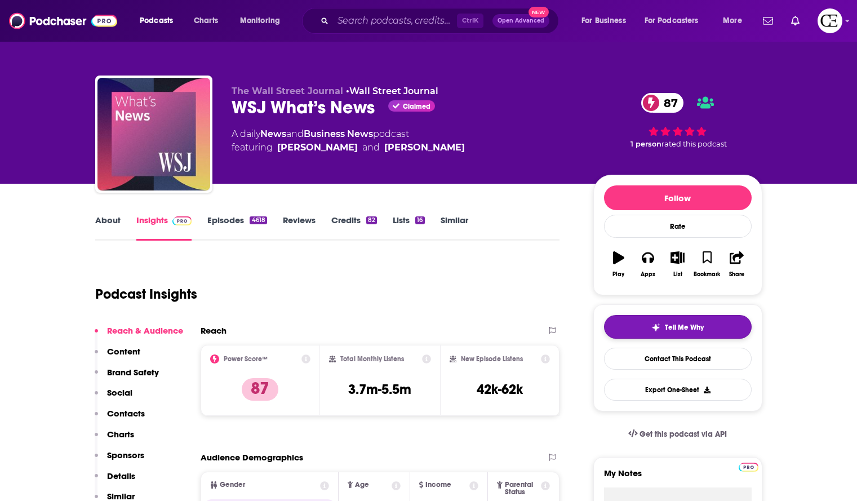
click at [628, 323] on button "Tell Me Why" at bounding box center [678, 327] width 148 height 24
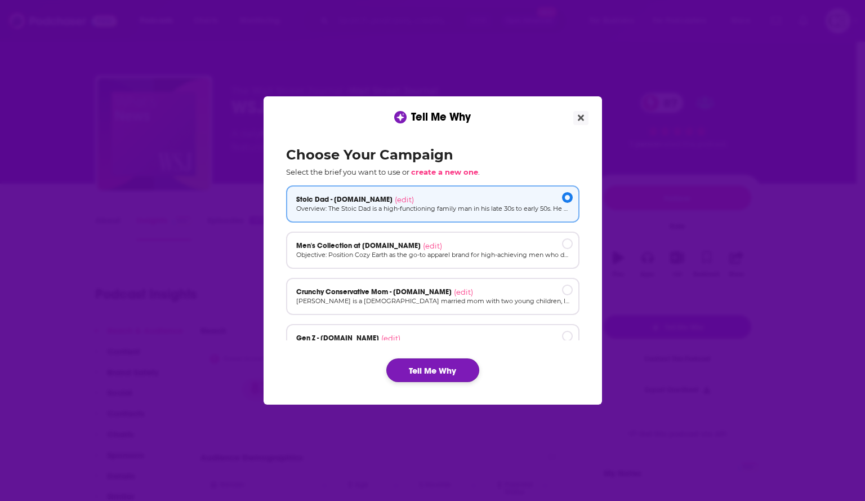
click at [431, 364] on button "Tell Me Why" at bounding box center [432, 370] width 93 height 24
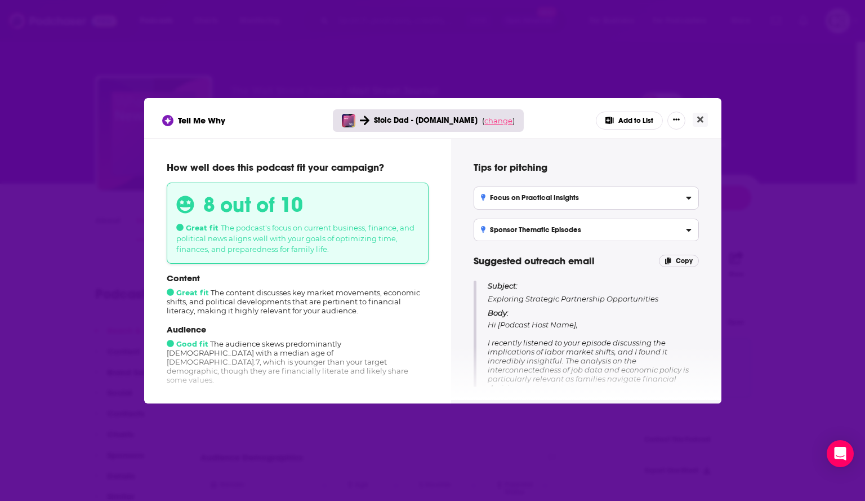
click at [484, 119] on span "change" at bounding box center [498, 120] width 28 height 9
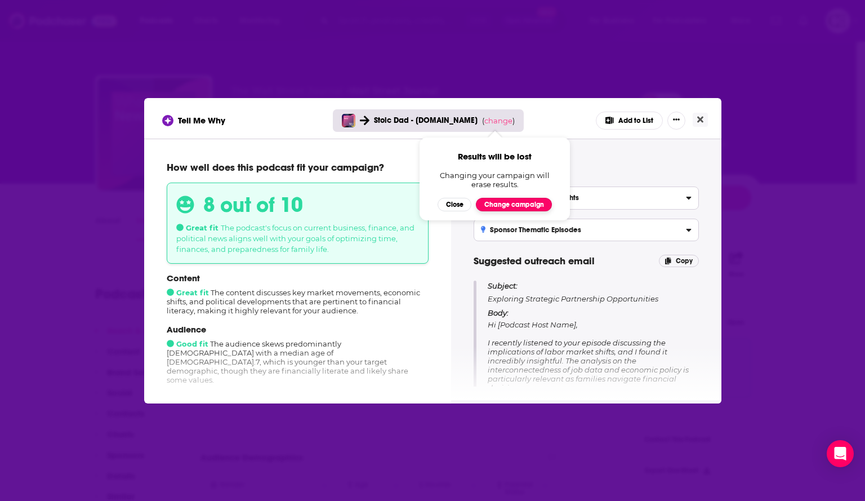
click at [505, 206] on button "Change campaign" at bounding box center [514, 205] width 76 height 14
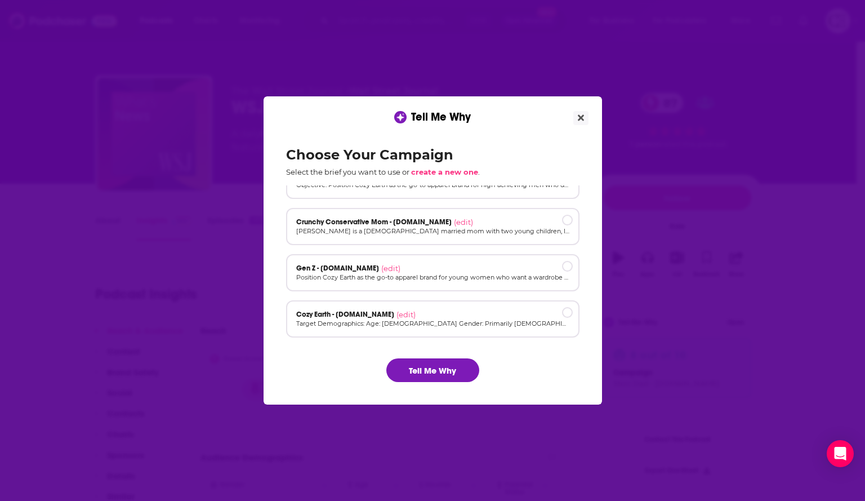
scroll to position [76, 0]
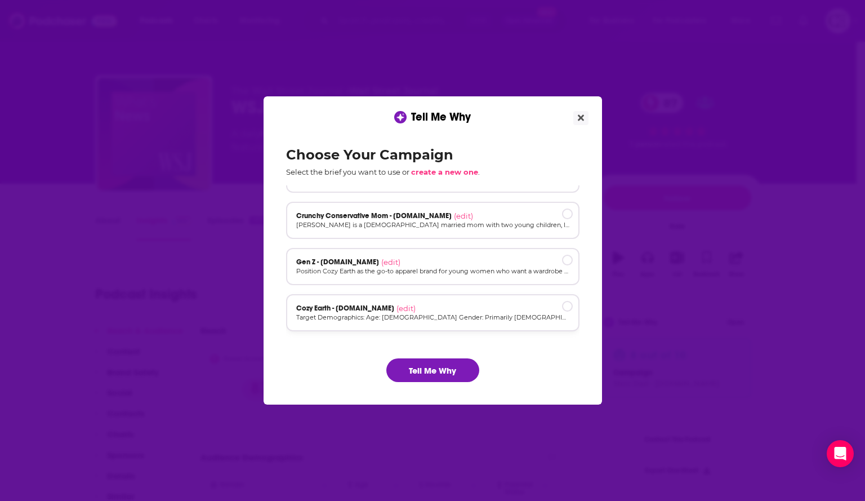
click at [411, 308] on div "Cozy Earth - cozyearth.com (edit)" at bounding box center [432, 308] width 273 height 9
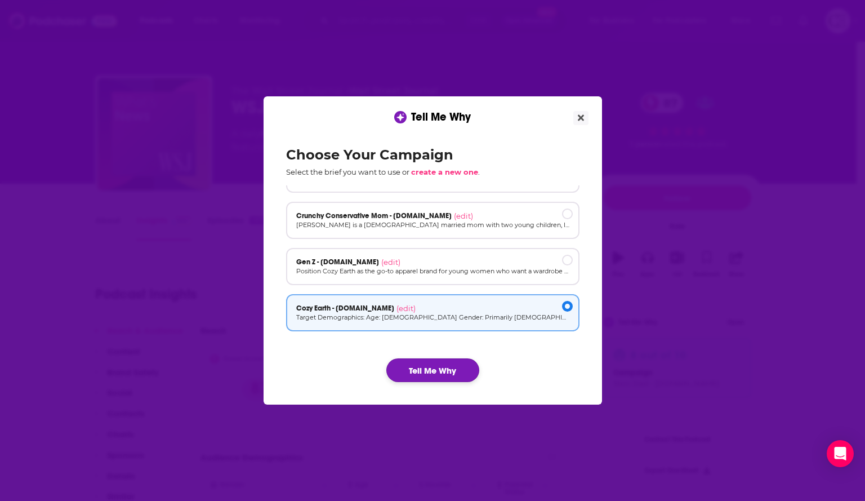
click at [430, 362] on button "Tell Me Why" at bounding box center [432, 370] width 93 height 24
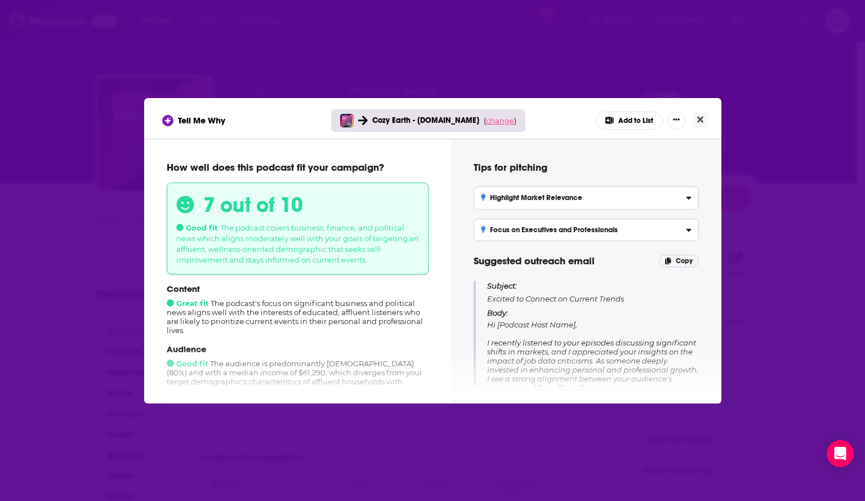
click at [494, 121] on span "change" at bounding box center [500, 120] width 28 height 9
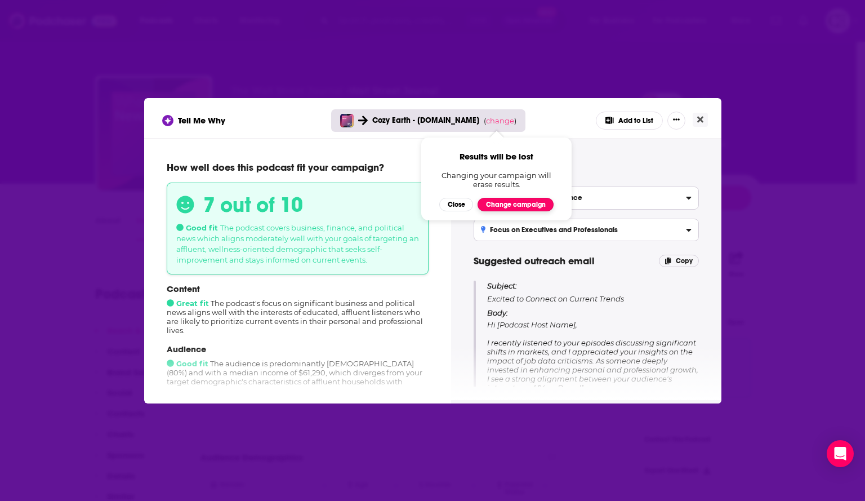
click at [502, 205] on button "Change campaign" at bounding box center [516, 205] width 76 height 14
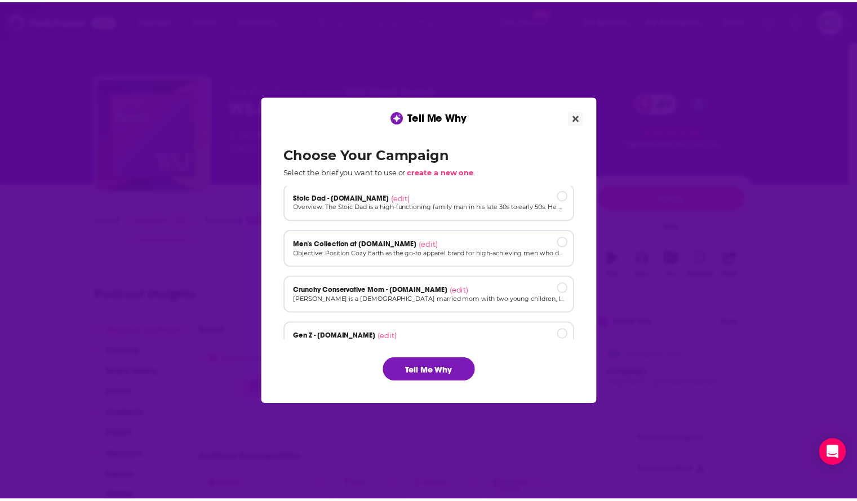
scroll to position [0, 0]
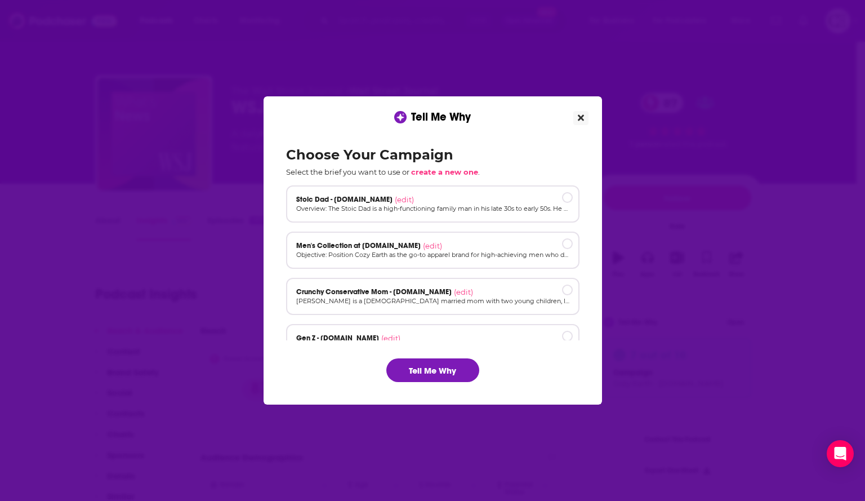
click at [582, 117] on icon "Close" at bounding box center [581, 118] width 6 height 6
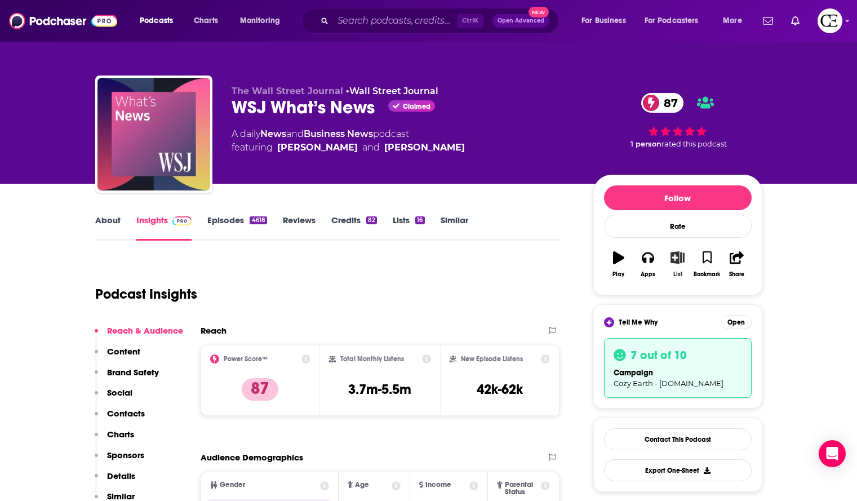
click at [672, 258] on icon "button" at bounding box center [677, 257] width 14 height 12
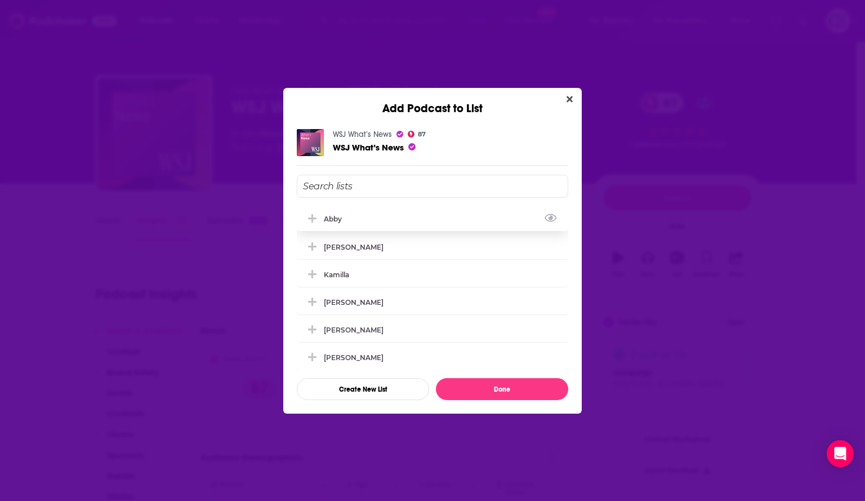
click at [315, 217] on icon "Add Podcast To List" at bounding box center [312, 218] width 8 height 10
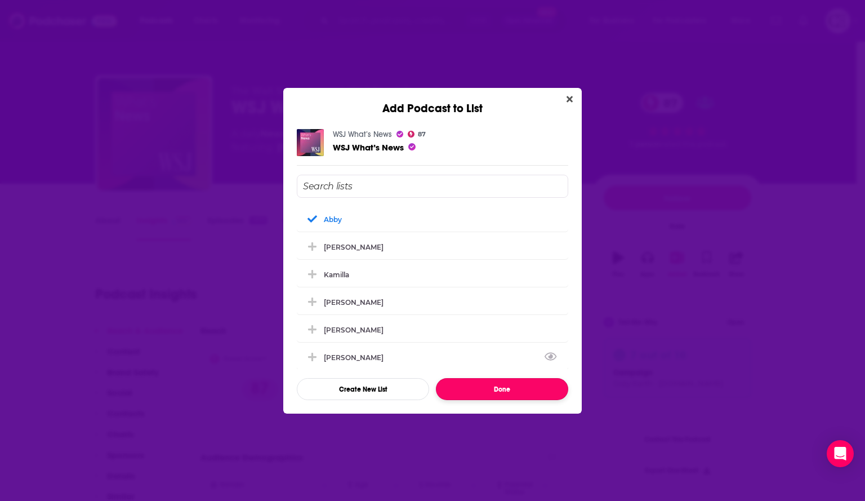
click at [462, 382] on button "Done" at bounding box center [502, 389] width 132 height 22
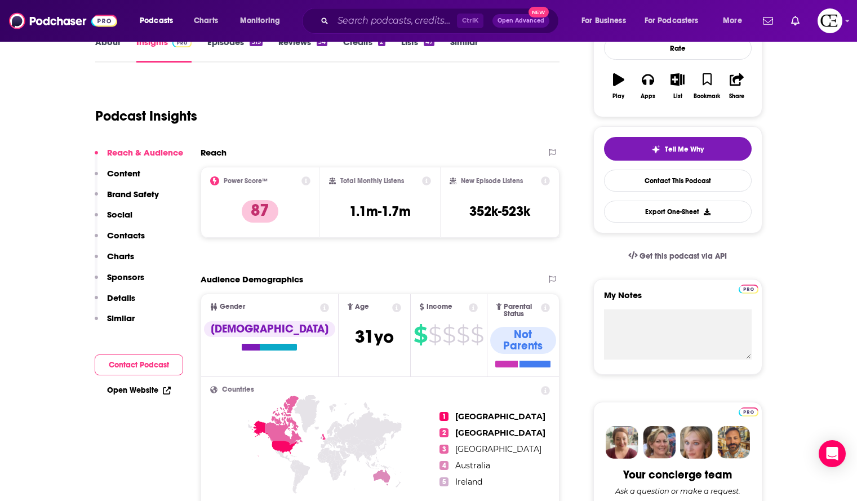
scroll to position [169, 0]
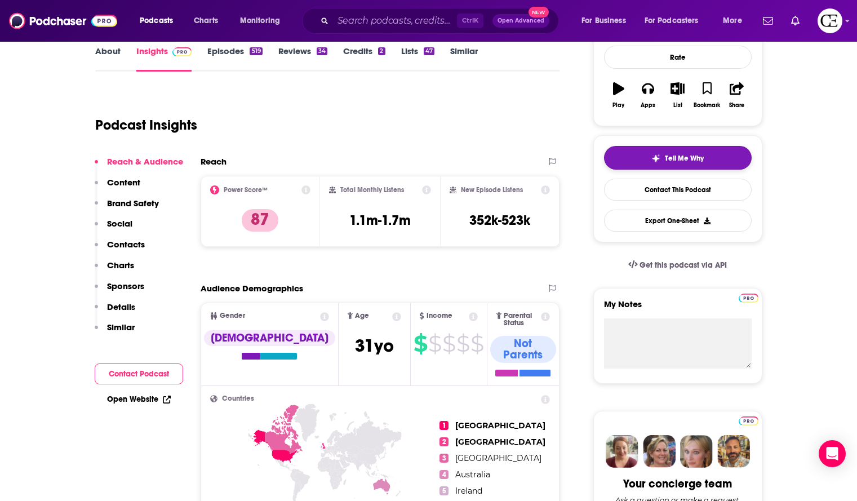
click at [629, 159] on button "Tell Me Why" at bounding box center [678, 158] width 148 height 24
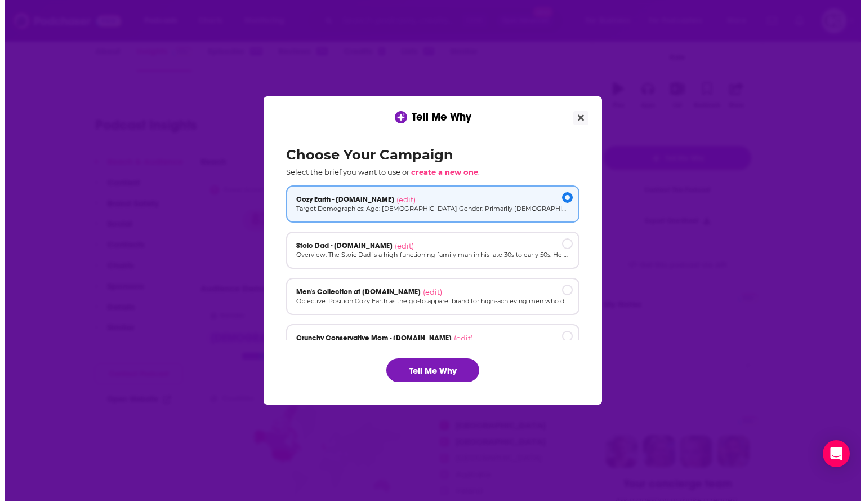
scroll to position [0, 0]
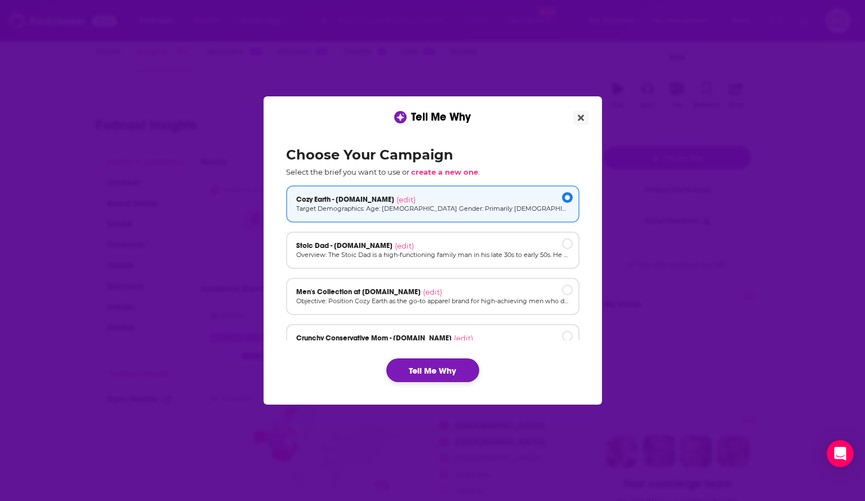
click at [444, 376] on button "Tell Me Why" at bounding box center [432, 370] width 93 height 24
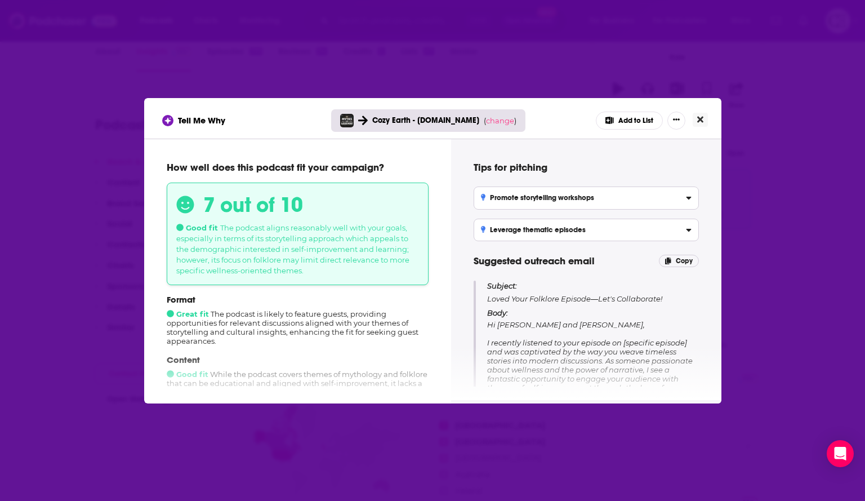
click at [701, 121] on icon "Close" at bounding box center [700, 119] width 6 height 6
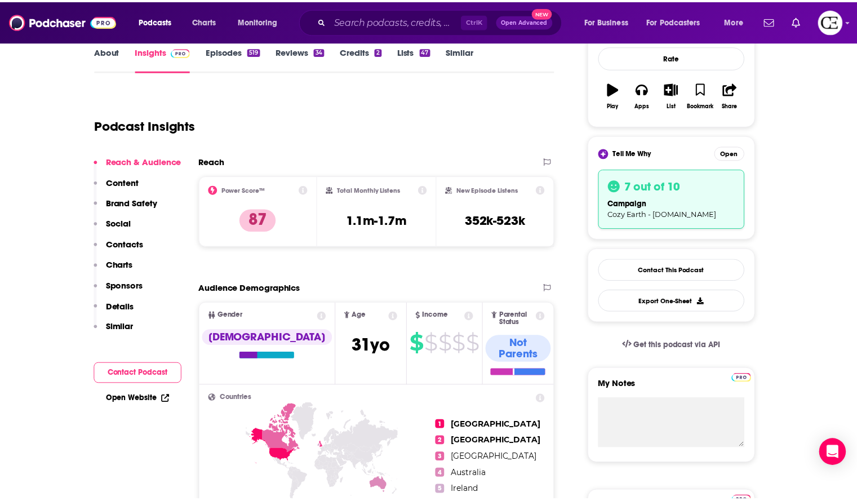
scroll to position [169, 0]
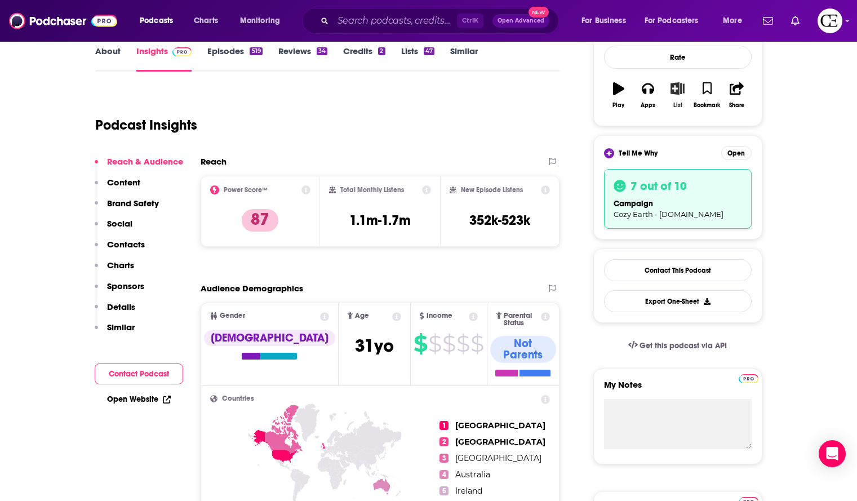
click at [676, 93] on icon "button" at bounding box center [677, 88] width 14 height 12
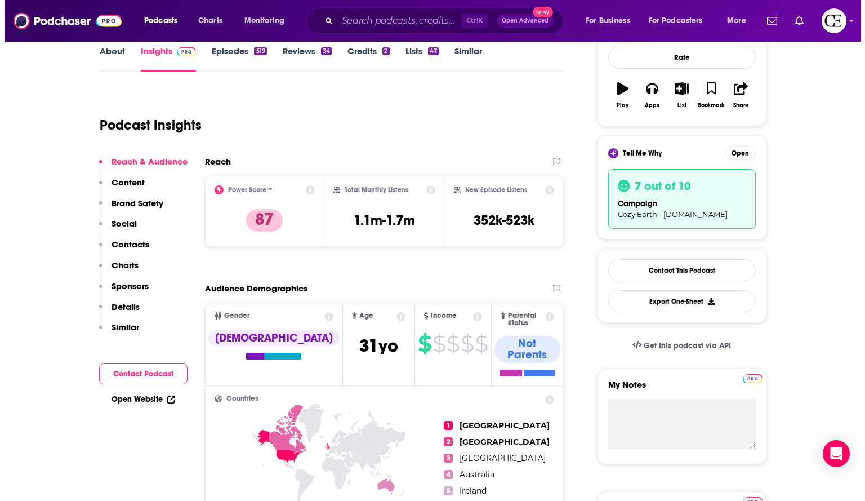
scroll to position [0, 0]
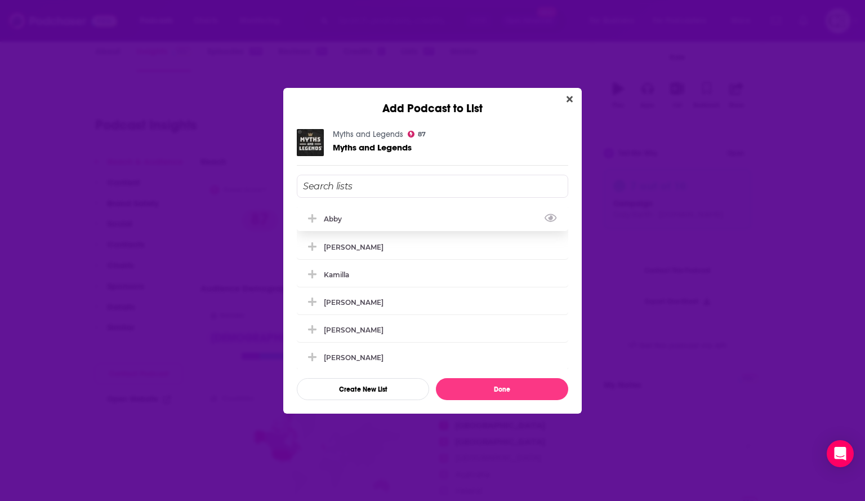
click at [309, 221] on icon "Add Podcast To List" at bounding box center [312, 218] width 8 height 10
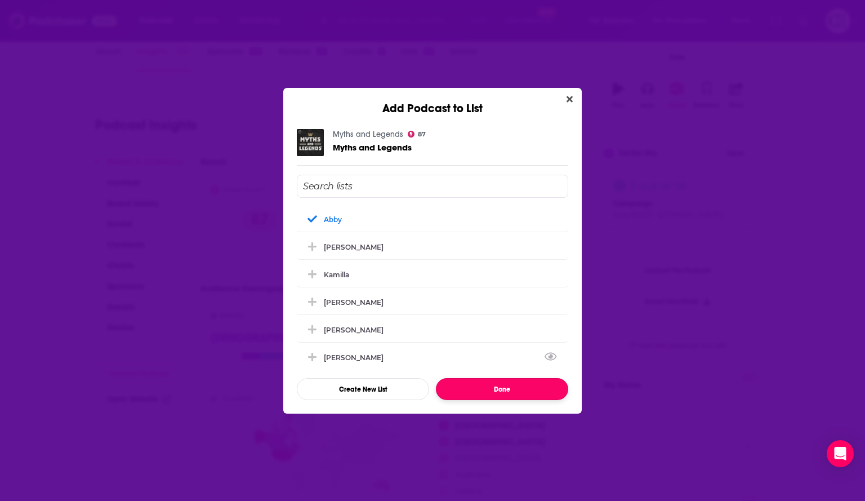
click at [466, 386] on button "Done" at bounding box center [502, 389] width 132 height 22
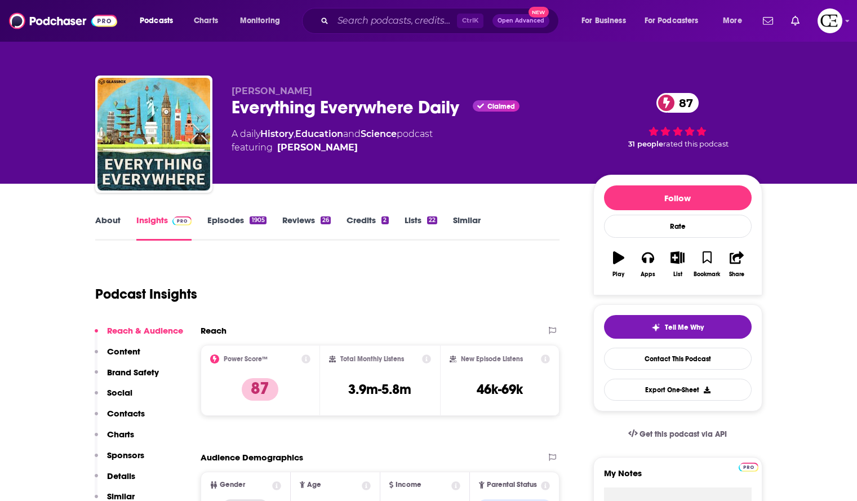
click at [718, 313] on div "Tell Me Why Contact This Podcast Export One-Sheet" at bounding box center [677, 357] width 169 height 107
click at [718, 324] on button "Tell Me Why" at bounding box center [678, 327] width 148 height 24
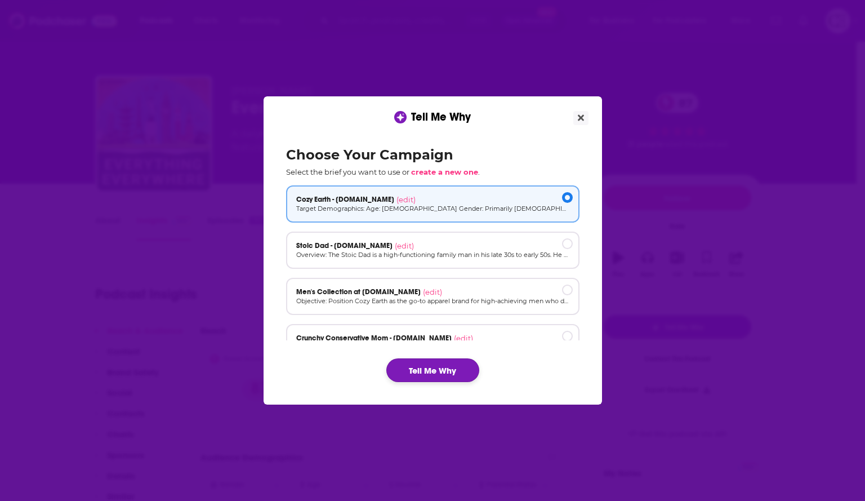
click at [444, 368] on button "Tell Me Why" at bounding box center [432, 370] width 93 height 24
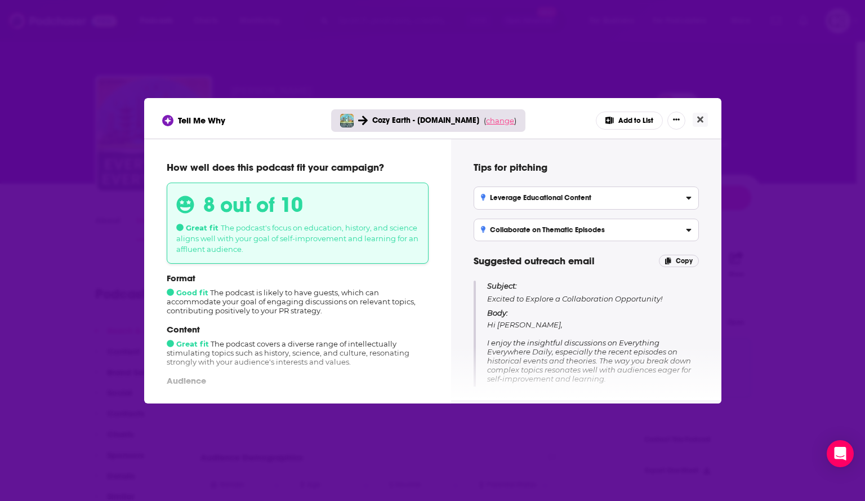
click at [498, 122] on span "change" at bounding box center [500, 120] width 28 height 9
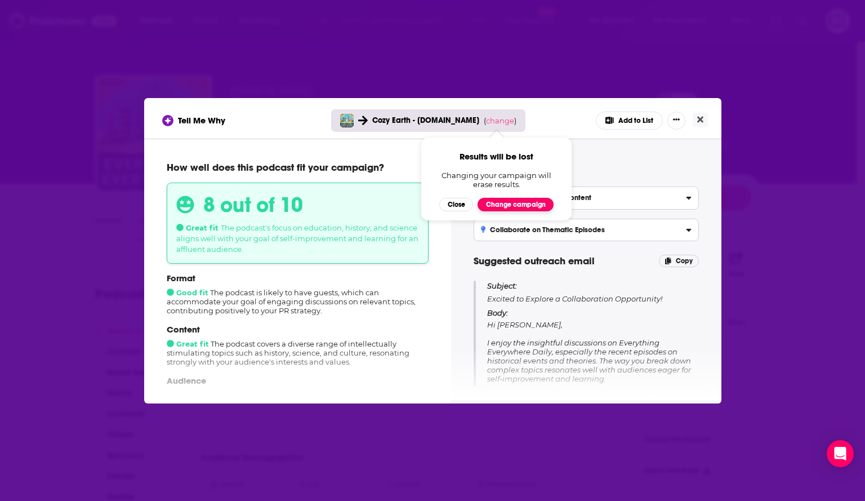
click at [494, 200] on button "Change campaign" at bounding box center [516, 205] width 76 height 14
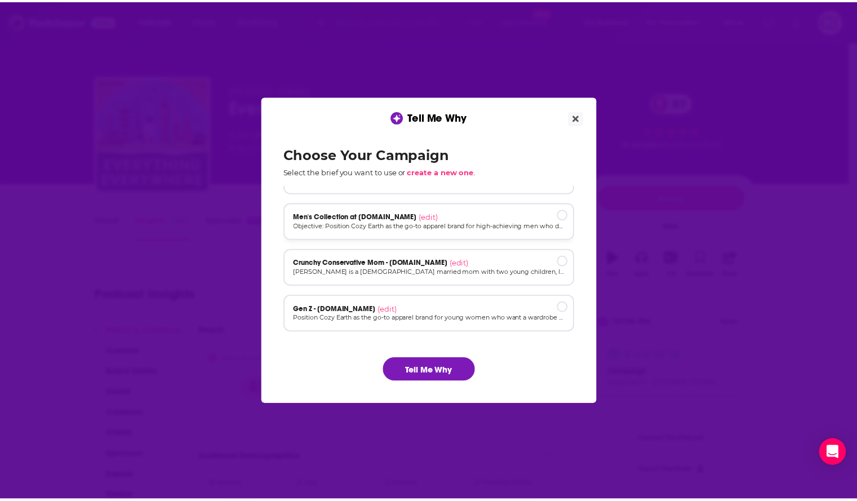
scroll to position [76, 0]
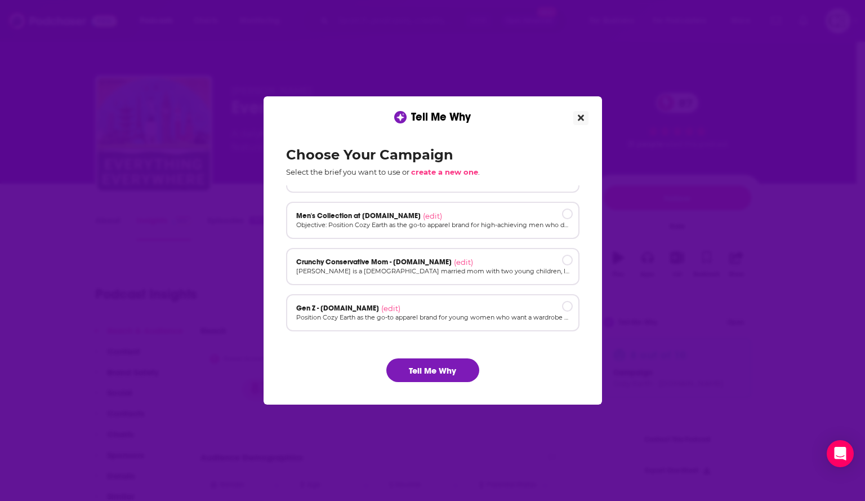
click at [578, 122] on icon "Close" at bounding box center [581, 117] width 6 height 9
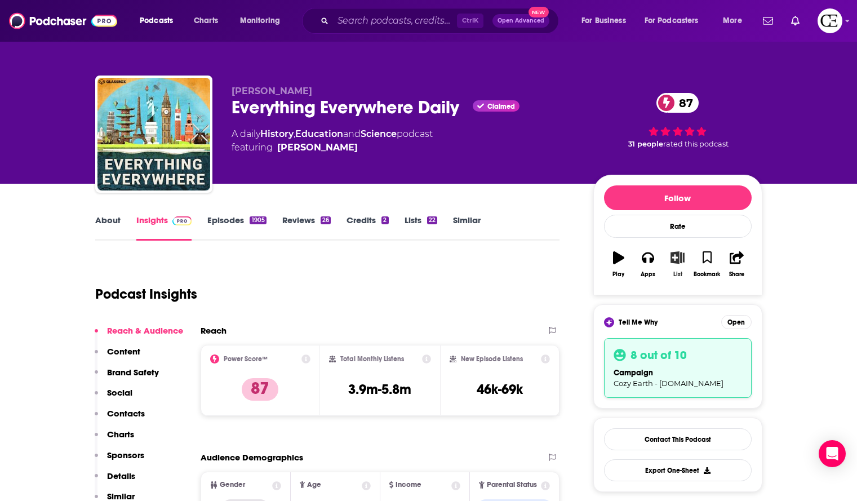
click at [674, 259] on icon "button" at bounding box center [677, 257] width 14 height 12
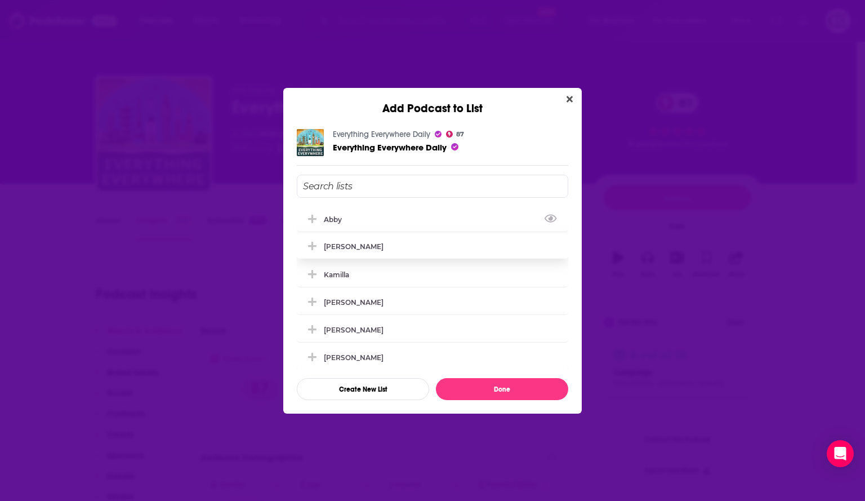
click at [313, 218] on icon "Add Podcast To List" at bounding box center [312, 219] width 8 height 8
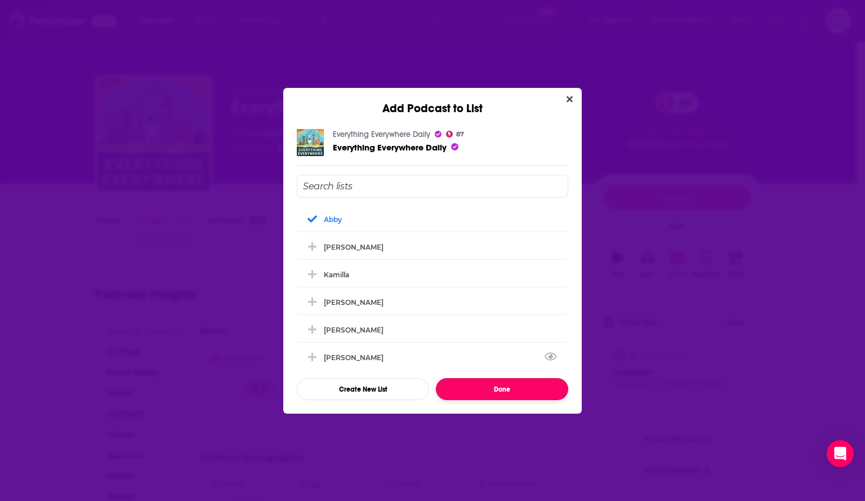
click at [491, 392] on button "Done" at bounding box center [502, 389] width 132 height 22
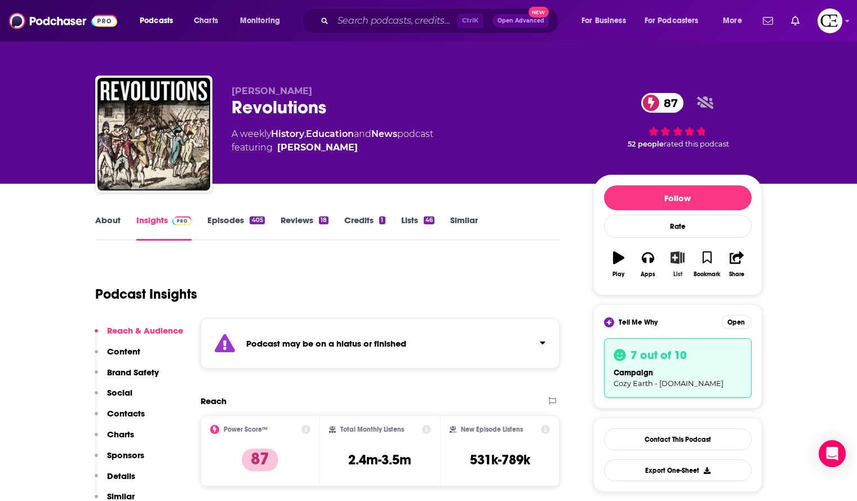
click at [674, 262] on icon "button" at bounding box center [677, 257] width 14 height 12
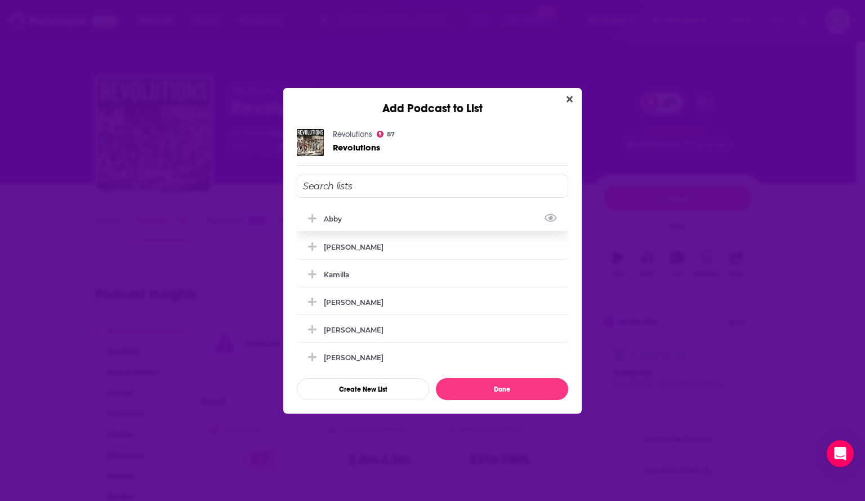
click at [317, 220] on icon "Add Podcast To List" at bounding box center [312, 218] width 8 height 10
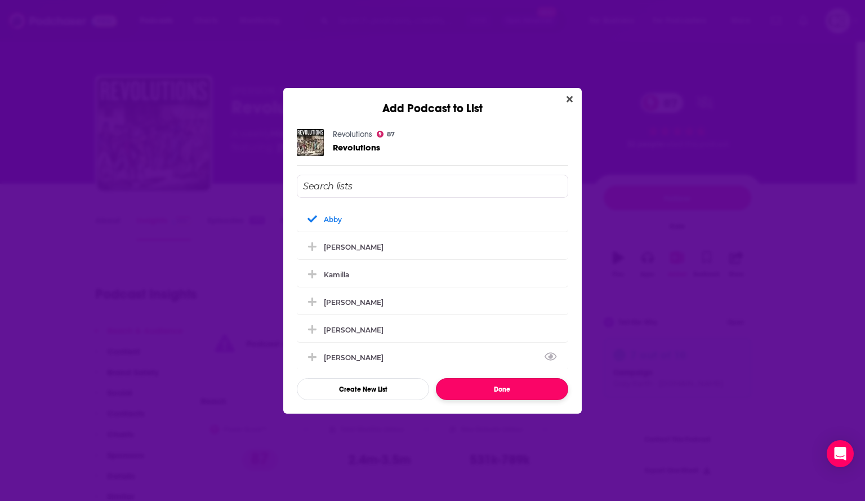
click at [478, 385] on button "Done" at bounding box center [502, 389] width 132 height 22
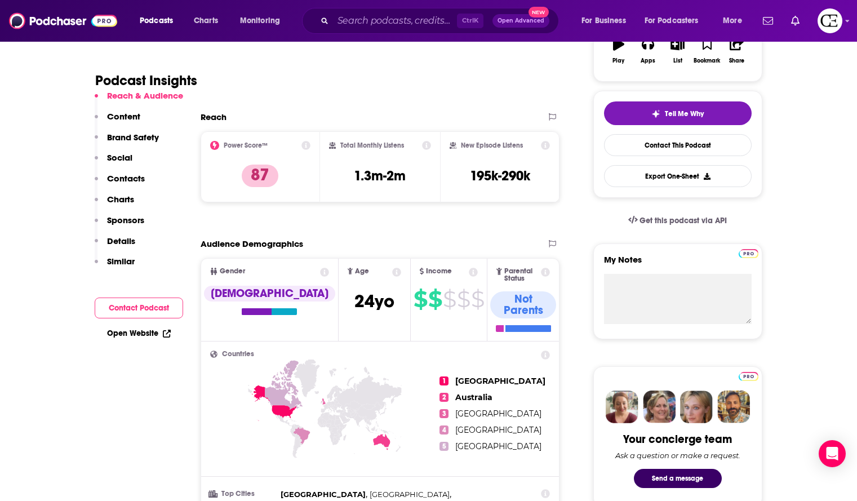
scroll to position [56, 0]
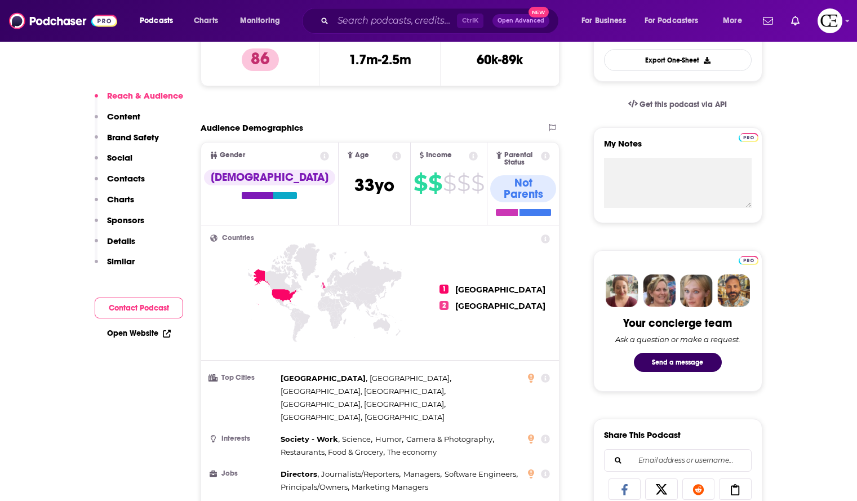
scroll to position [338, 0]
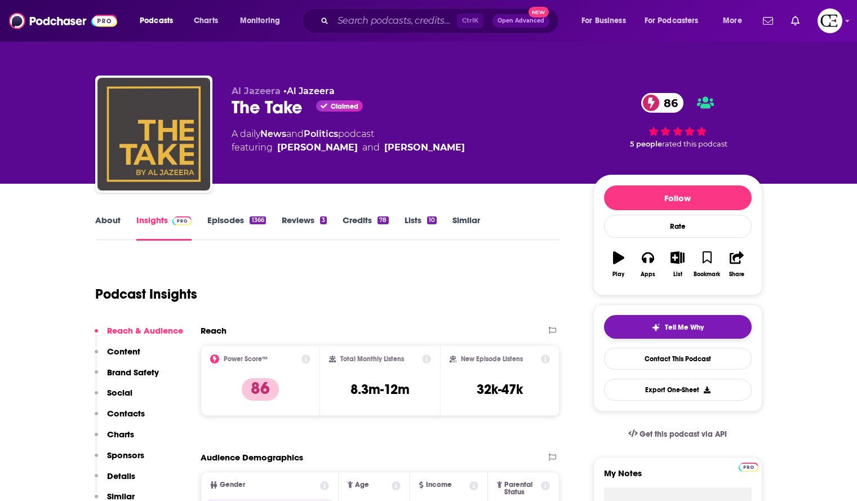
click at [614, 322] on button "Tell Me Why" at bounding box center [678, 327] width 148 height 24
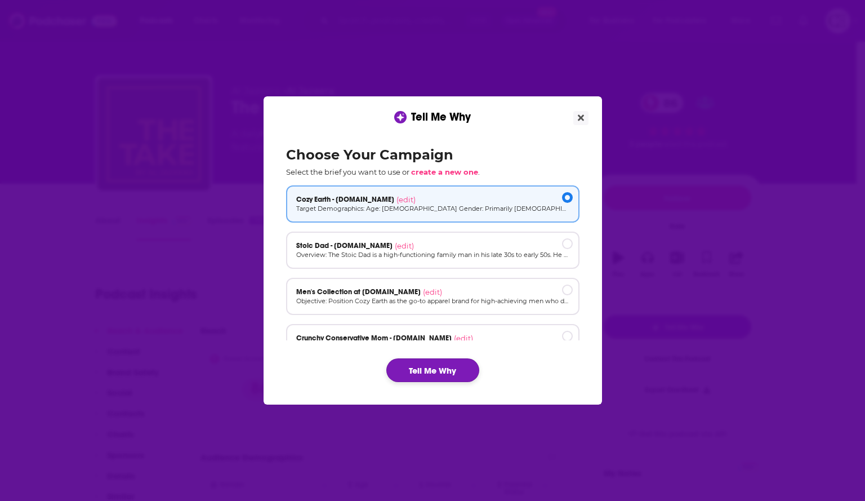
click at [430, 366] on button "Tell Me Why" at bounding box center [432, 370] width 93 height 24
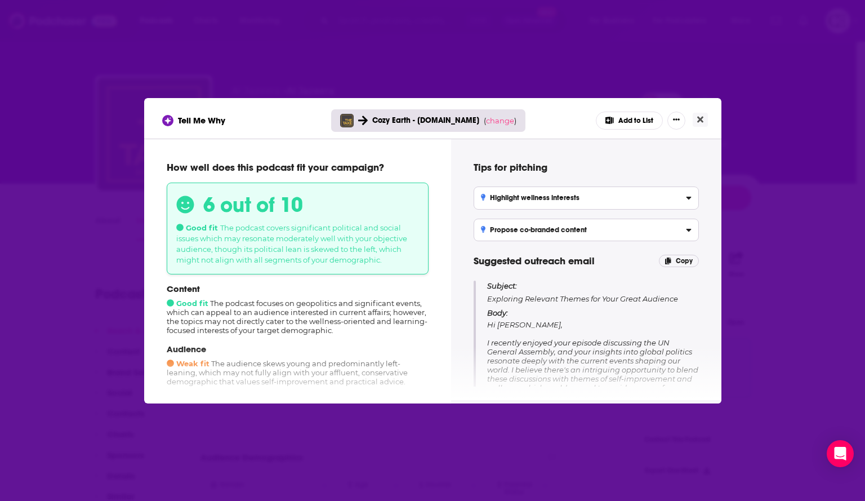
scroll to position [56, 0]
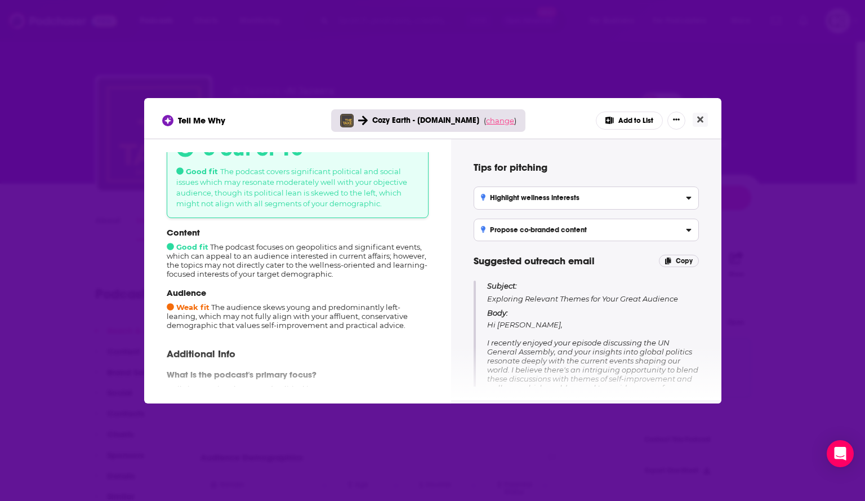
click at [506, 123] on span "change" at bounding box center [500, 120] width 28 height 9
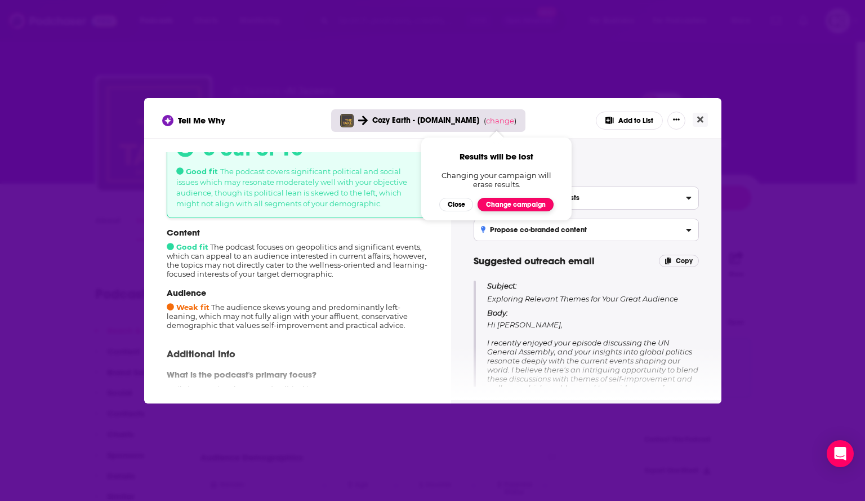
click at [499, 204] on button "Change campaign" at bounding box center [516, 205] width 76 height 14
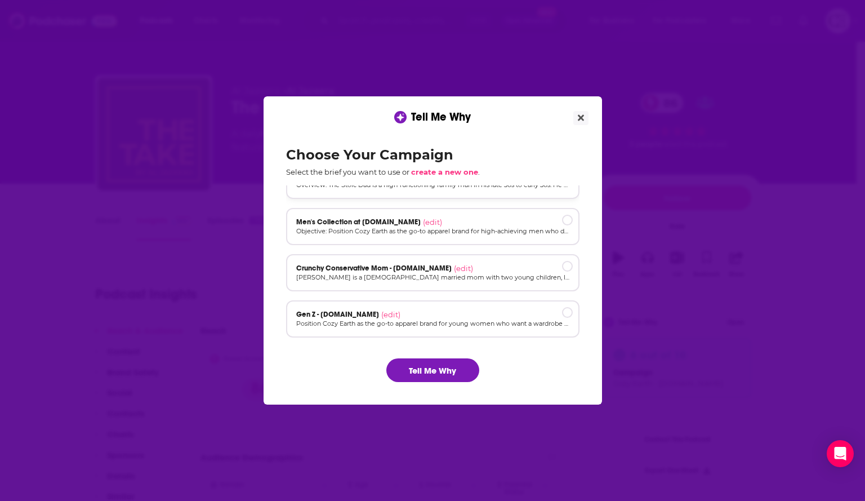
scroll to position [76, 0]
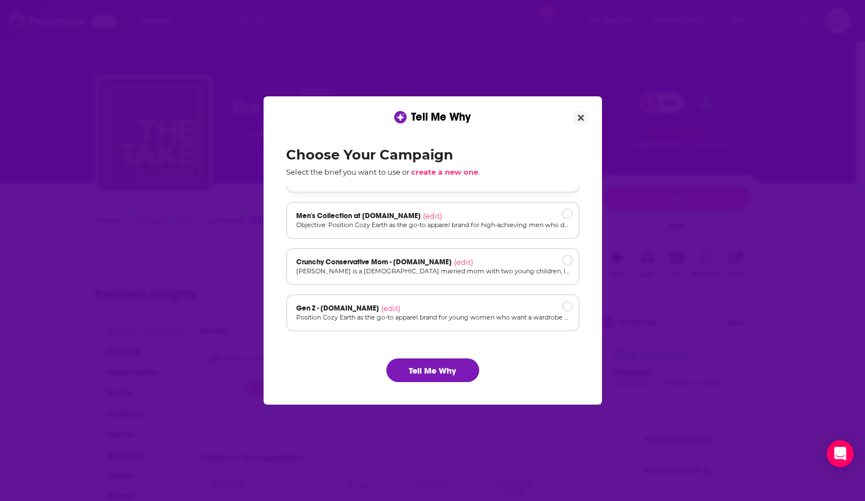
click at [484, 260] on div "Crunchy Conservative Mom - cozyearth.com (edit)" at bounding box center [432, 261] width 273 height 9
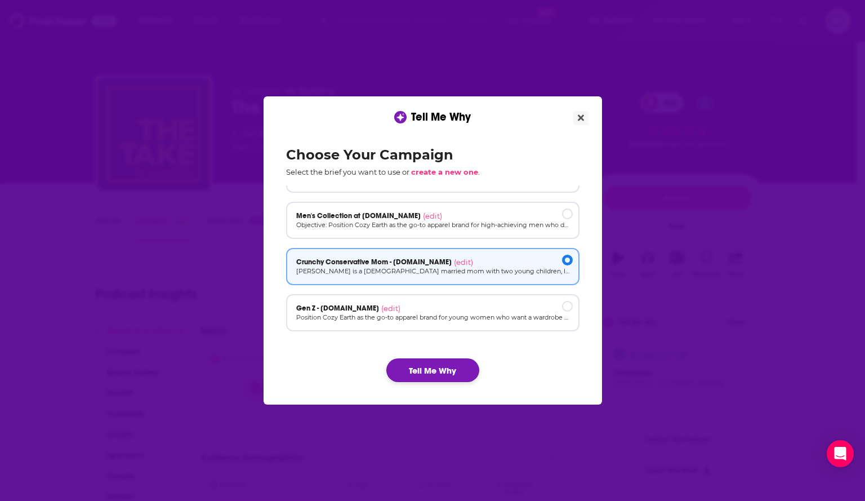
click at [463, 369] on button "Tell Me Why" at bounding box center [432, 370] width 93 height 24
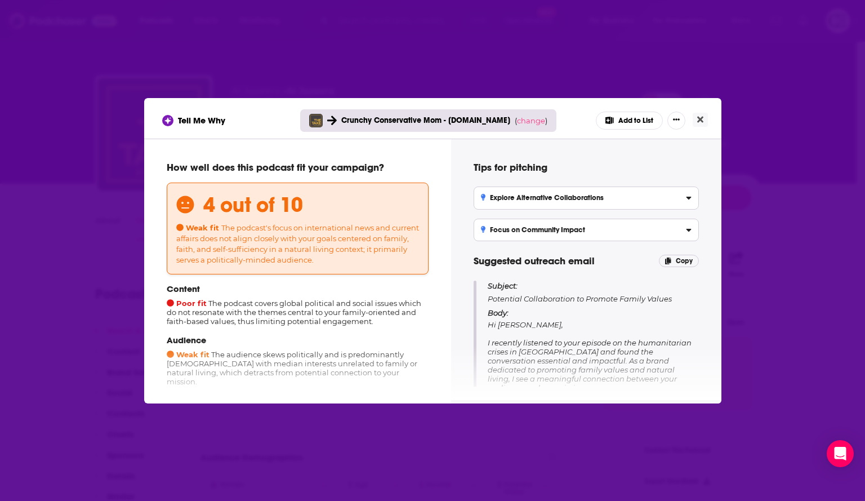
click at [540, 111] on div "Crunchy Conservative Mom - cozyearth.com ( change )" at bounding box center [428, 120] width 257 height 23
click at [527, 123] on span "change" at bounding box center [531, 120] width 28 height 9
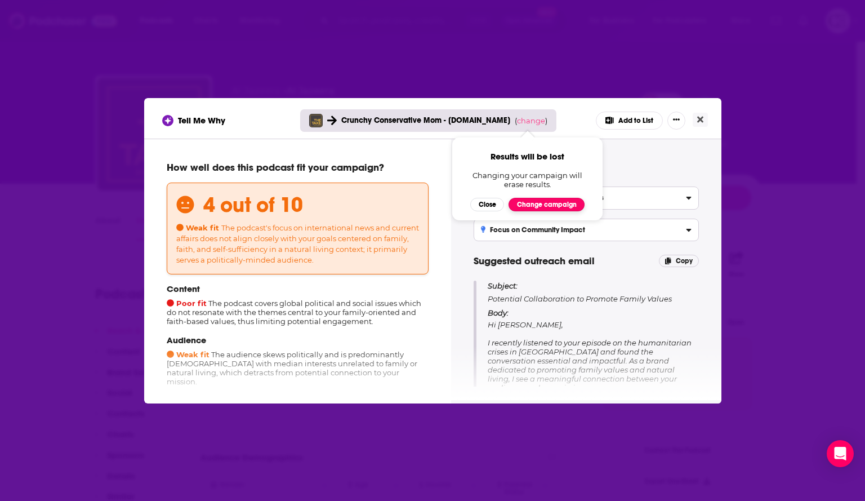
click at [534, 207] on button "Change campaign" at bounding box center [547, 205] width 76 height 14
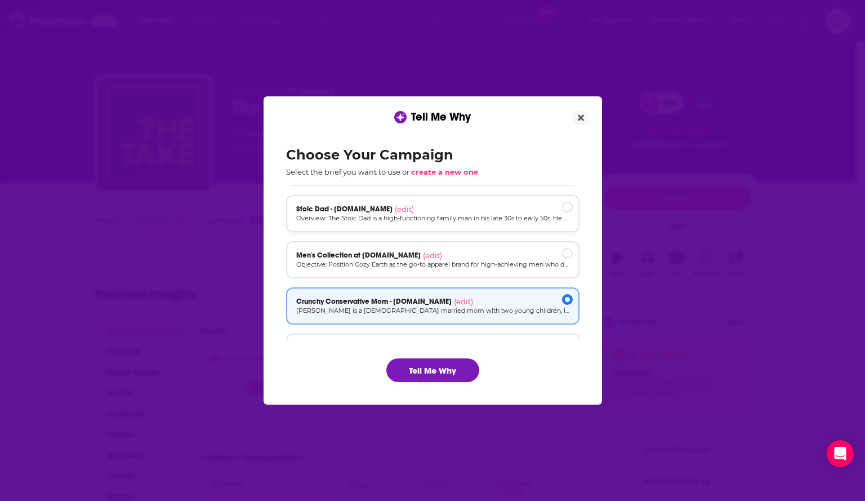
scroll to position [56, 0]
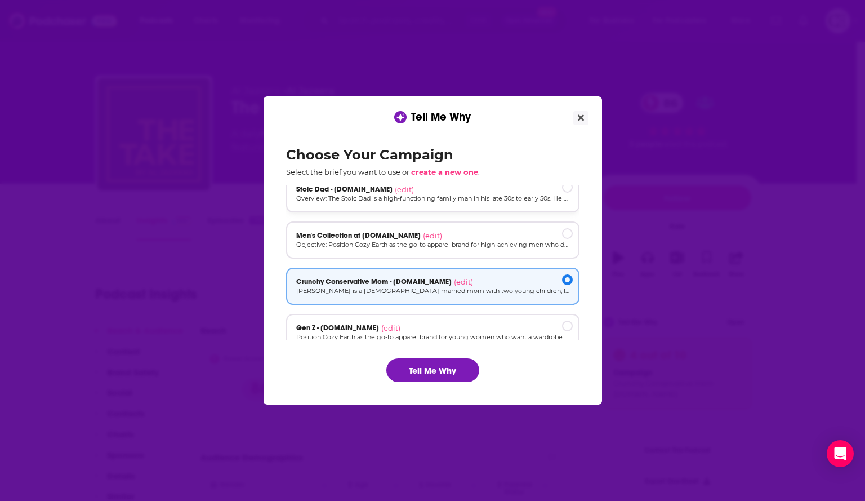
click at [468, 197] on p "Overview: The Stoic Dad is a high-functioning family man in his late 30s to ear…" at bounding box center [432, 199] width 273 height 10
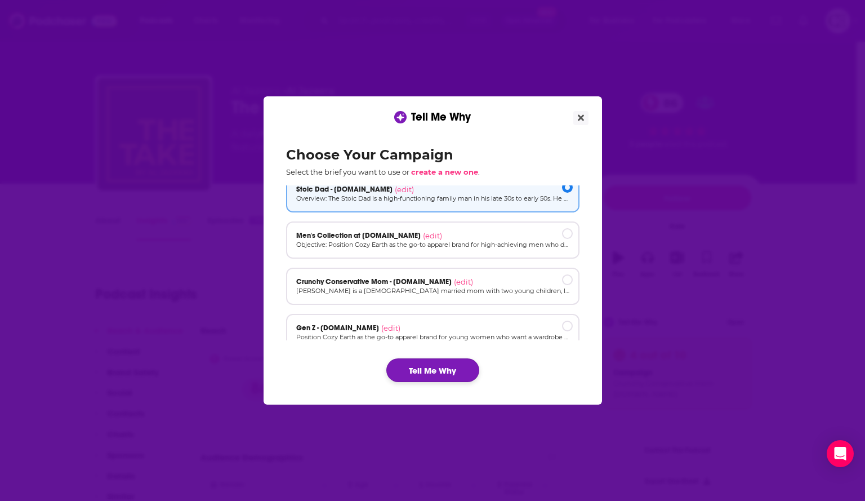
click at [440, 359] on button "Tell Me Why" at bounding box center [432, 370] width 93 height 24
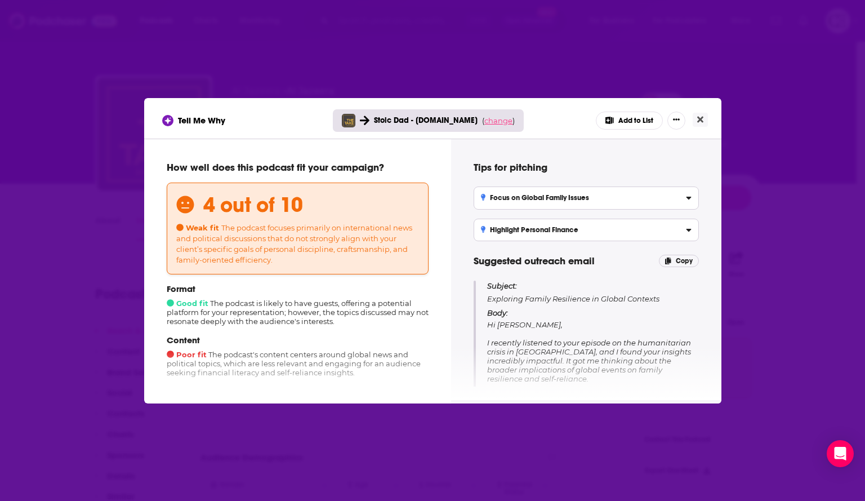
click at [496, 121] on span "change" at bounding box center [498, 120] width 28 height 9
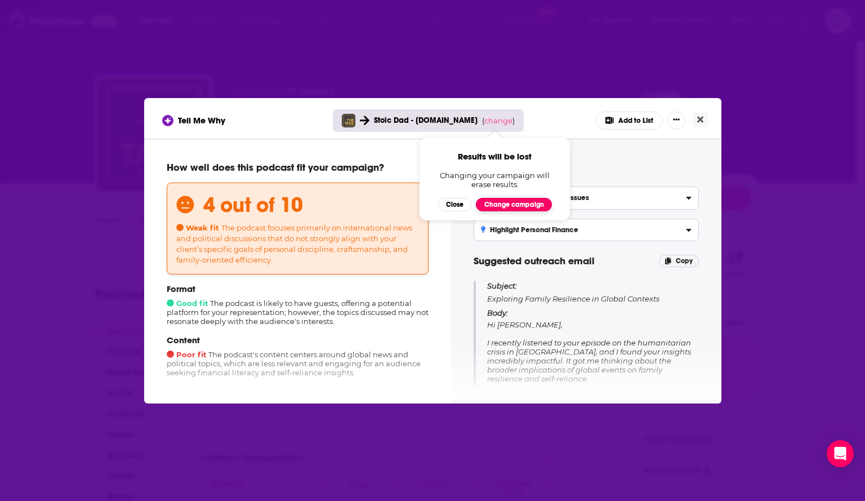
click at [516, 204] on button "Change campaign" at bounding box center [514, 205] width 76 height 14
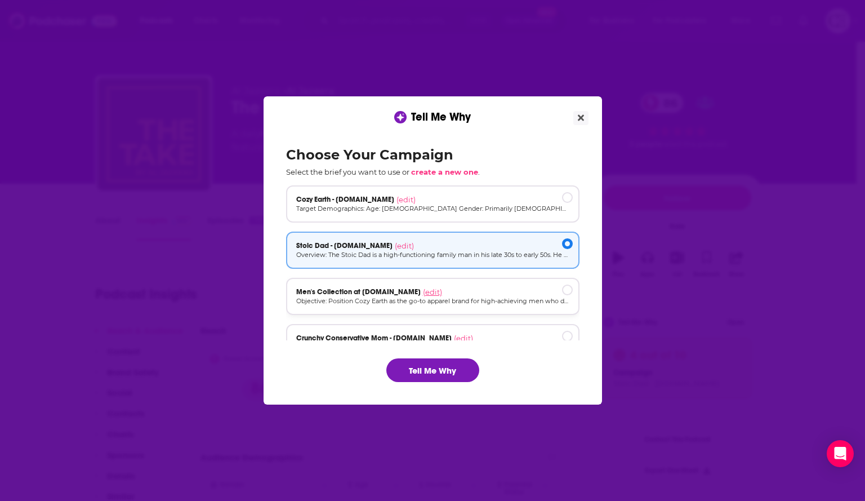
click at [423, 293] on span "(edit)" at bounding box center [432, 291] width 19 height 9
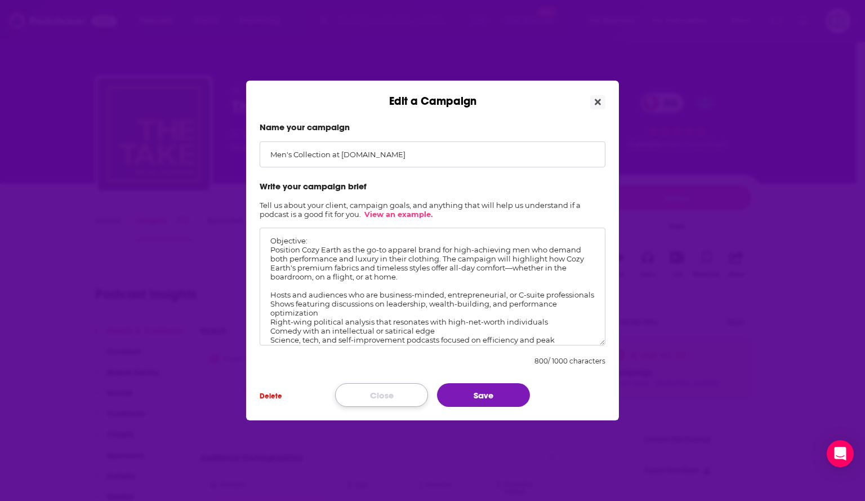
click at [405, 393] on button "Close" at bounding box center [381, 395] width 93 height 24
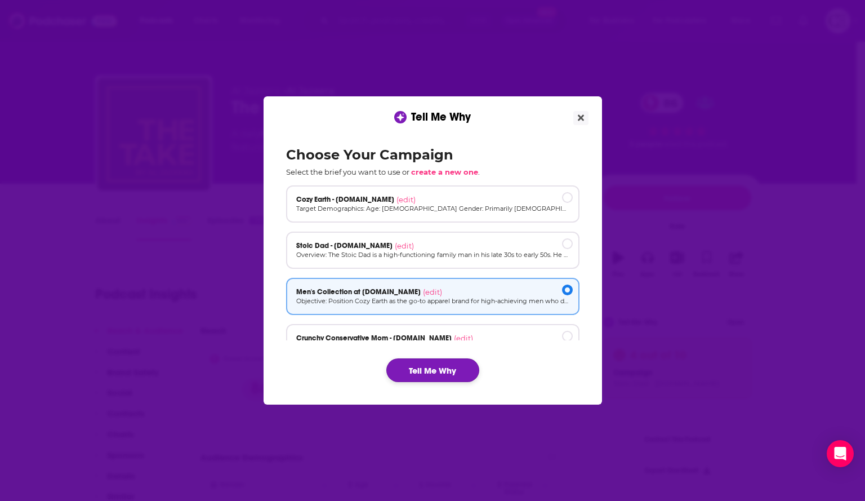
click at [449, 370] on button "Tell Me Why" at bounding box center [432, 370] width 93 height 24
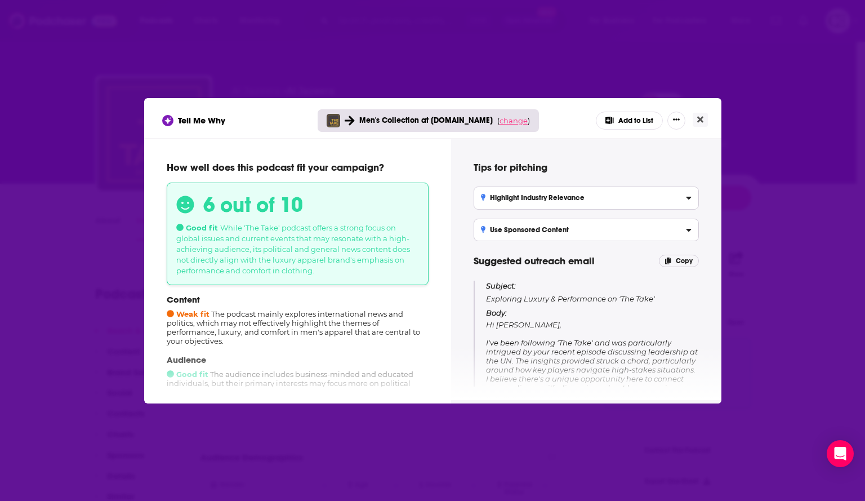
click at [509, 121] on span "change" at bounding box center [514, 120] width 28 height 9
click at [507, 207] on button "Change campaign" at bounding box center [529, 205] width 76 height 14
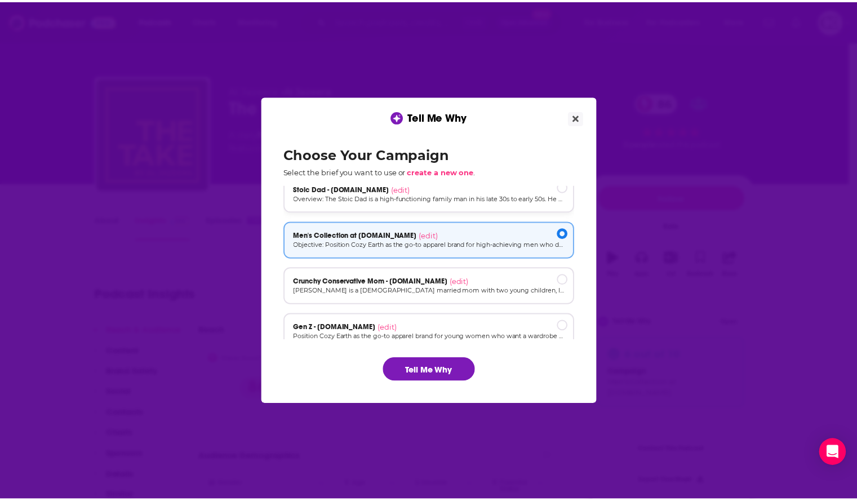
scroll to position [76, 0]
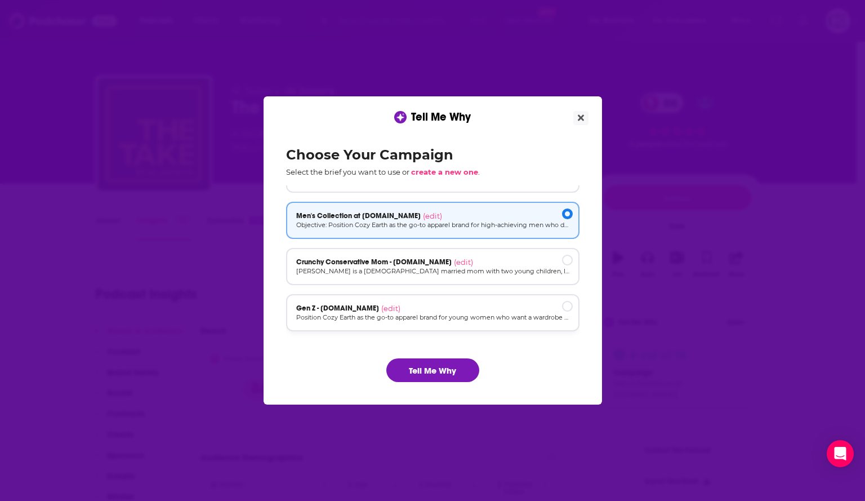
click at [445, 308] on div "Gen Z - cozyearth.com (edit)" at bounding box center [432, 308] width 273 height 9
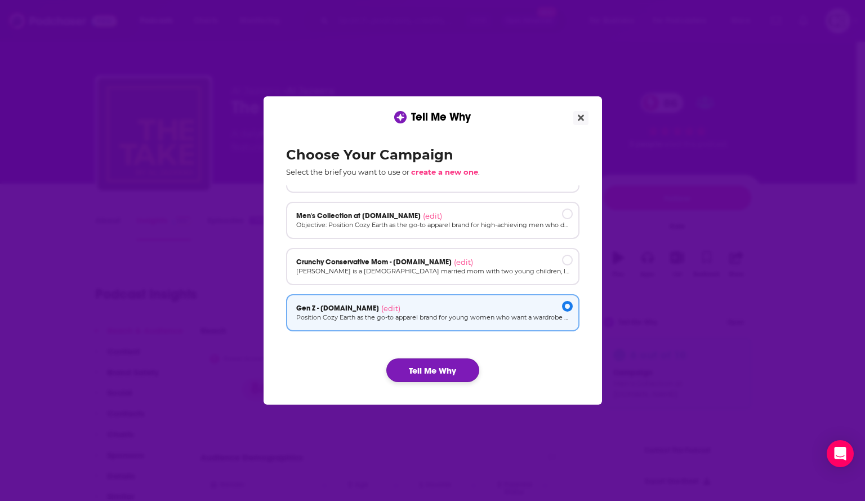
click at [434, 369] on button "Tell Me Why" at bounding box center [432, 370] width 93 height 24
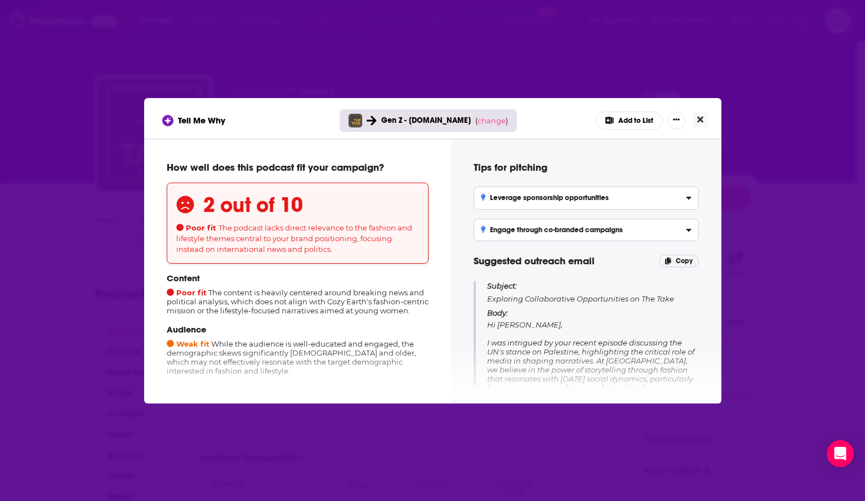
click at [702, 121] on icon "Close" at bounding box center [700, 119] width 6 height 6
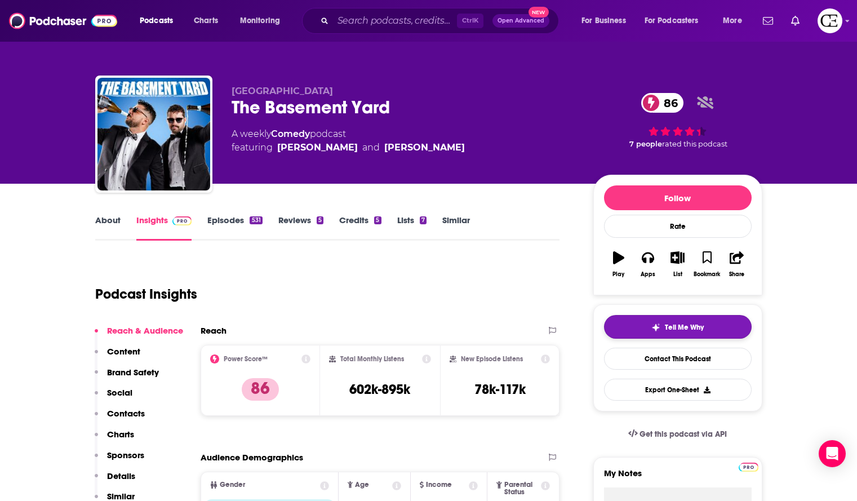
click at [644, 326] on button "Tell Me Why" at bounding box center [678, 327] width 148 height 24
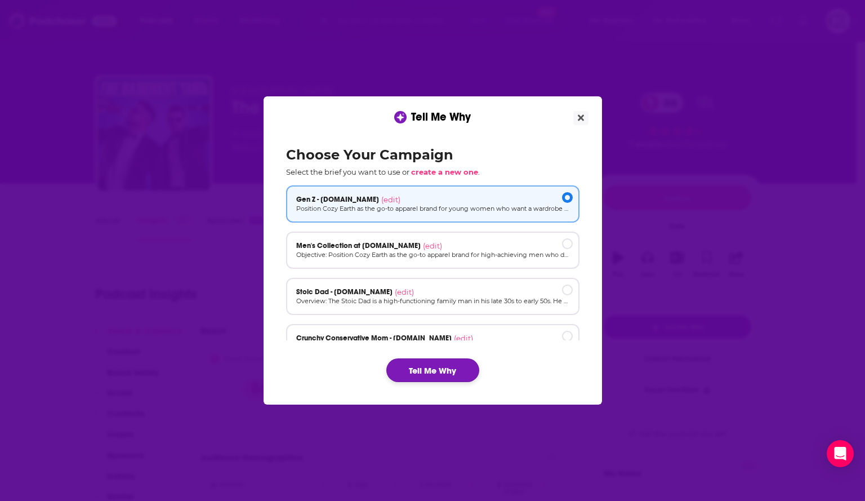
click at [453, 364] on button "Tell Me Why" at bounding box center [432, 370] width 93 height 24
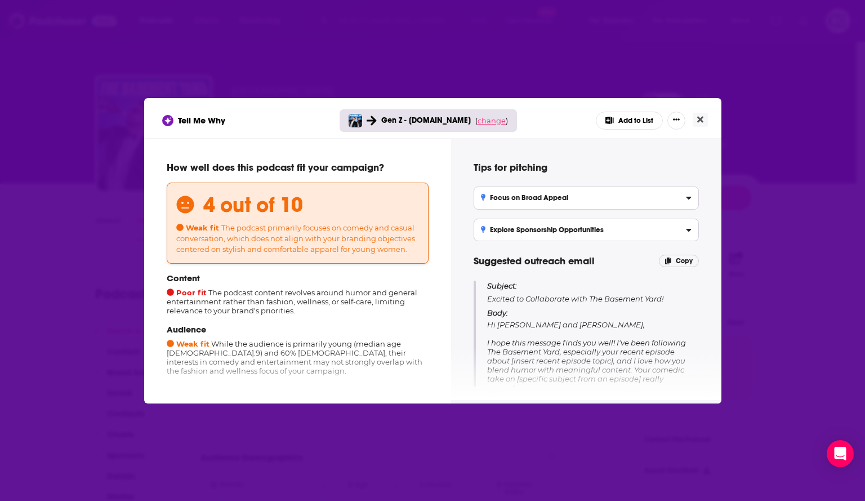
click at [496, 124] on span "change" at bounding box center [492, 120] width 28 height 9
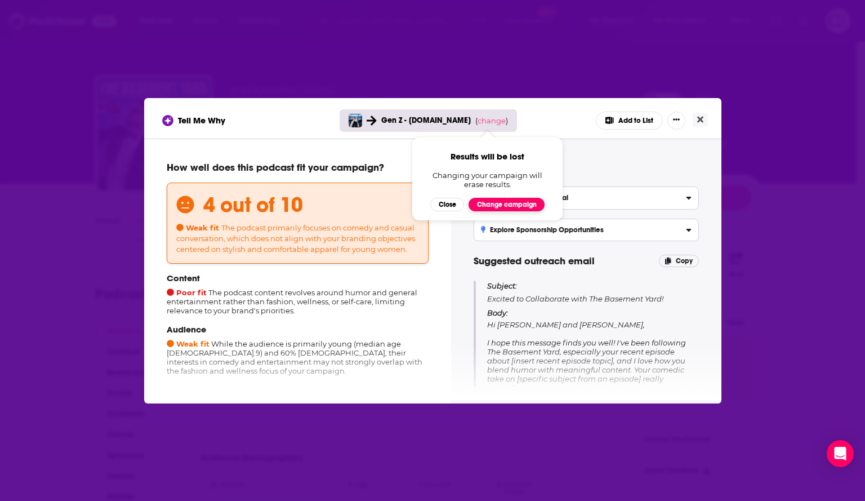
click at [493, 207] on button "Change campaign" at bounding box center [507, 205] width 76 height 14
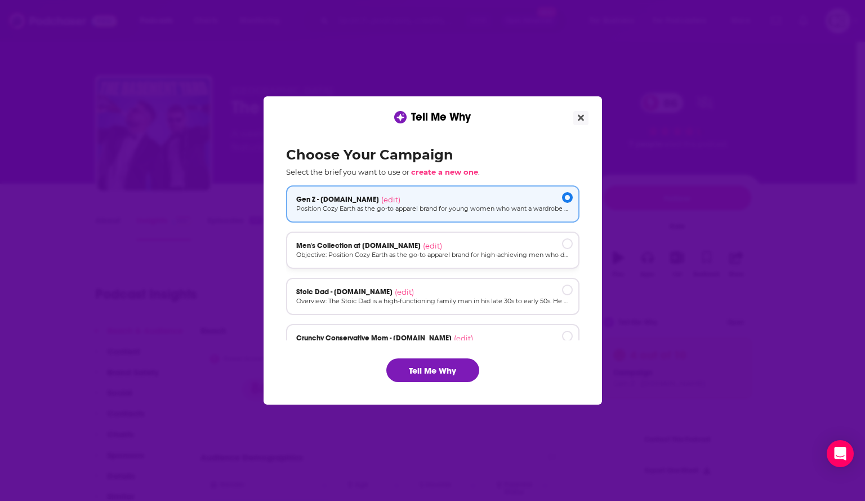
click at [485, 243] on div "Men's Collection at [DOMAIN_NAME] (edit)" at bounding box center [432, 245] width 273 height 9
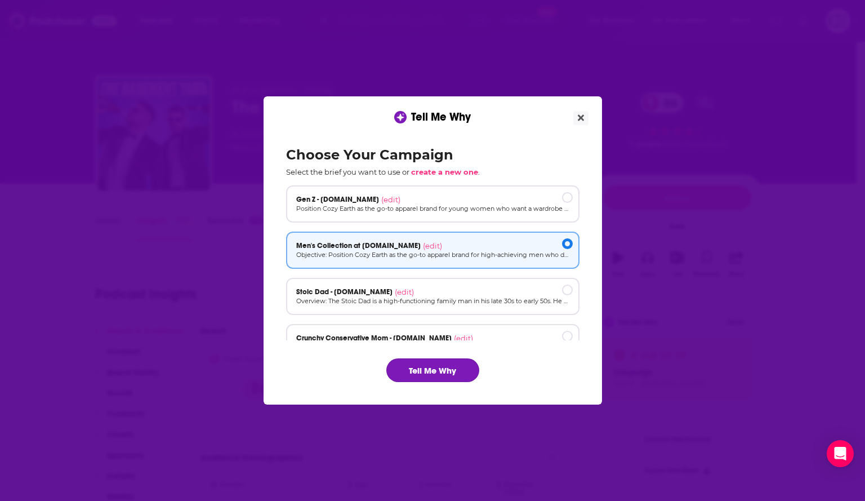
drag, startPoint x: 434, startPoint y: 369, endPoint x: 438, endPoint y: 358, distance: 11.2
click at [435, 369] on button "Tell Me Why" at bounding box center [432, 370] width 93 height 24
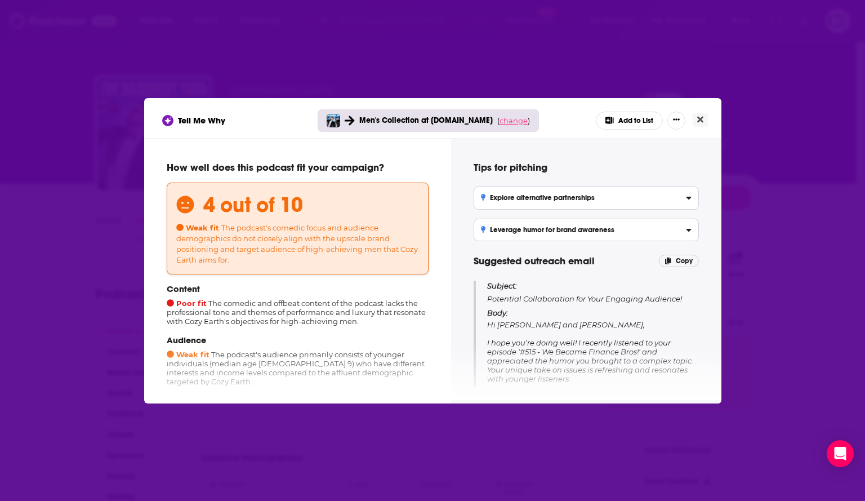
click at [506, 118] on span "change" at bounding box center [514, 120] width 28 height 9
click at [523, 200] on button "Change campaign" at bounding box center [529, 205] width 76 height 14
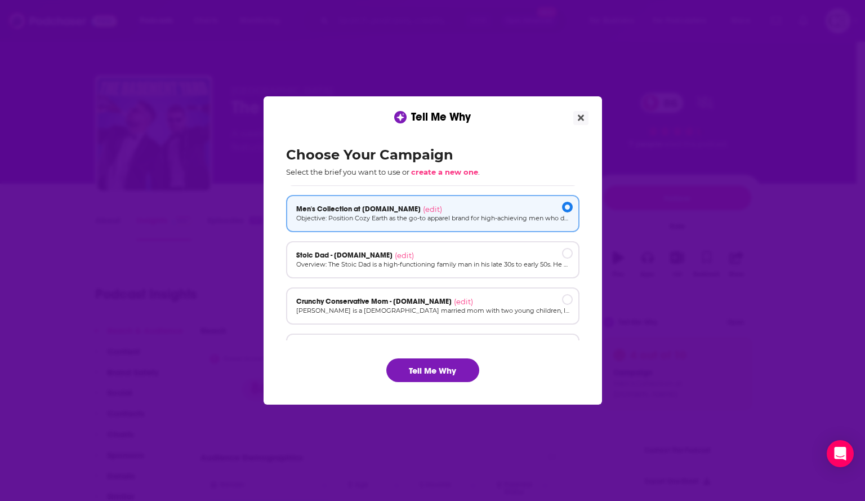
scroll to position [56, 0]
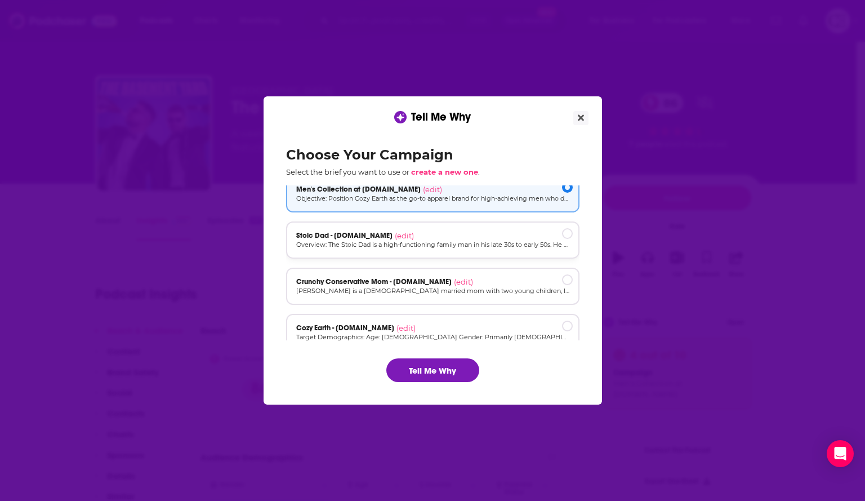
click at [501, 240] on p "Overview: The Stoic Dad is a high-functioning family man in his late 30s to ear…" at bounding box center [432, 245] width 273 height 10
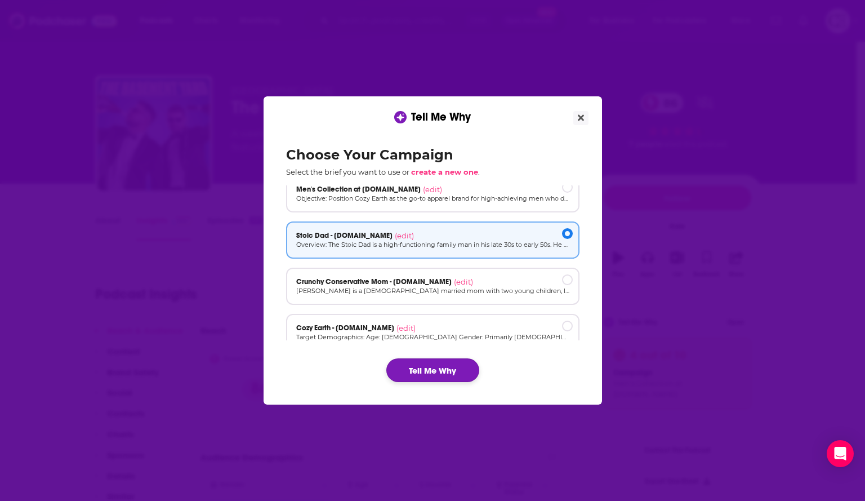
click at [472, 368] on button "Tell Me Why" at bounding box center [432, 370] width 93 height 24
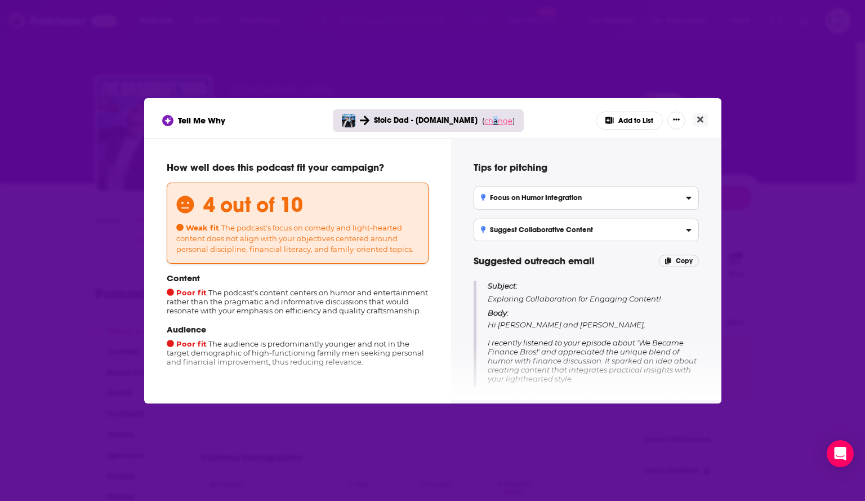
click at [491, 119] on span "change" at bounding box center [498, 120] width 28 height 9
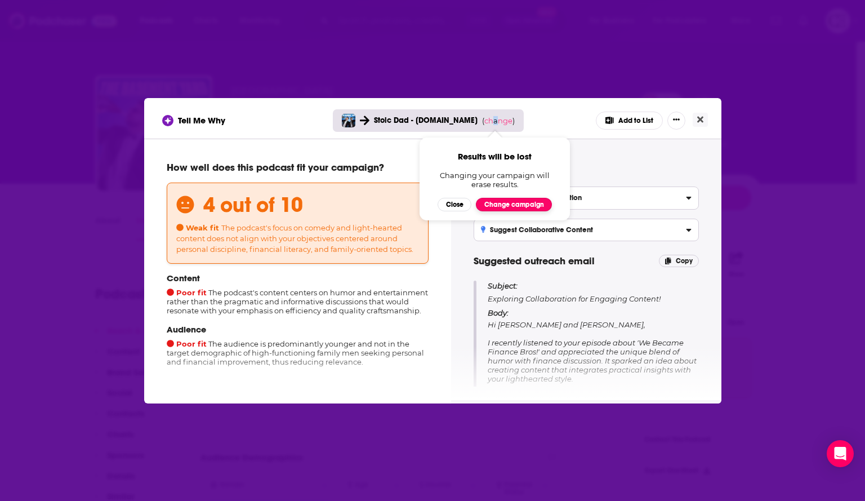
click at [514, 203] on button "Change campaign" at bounding box center [514, 205] width 76 height 14
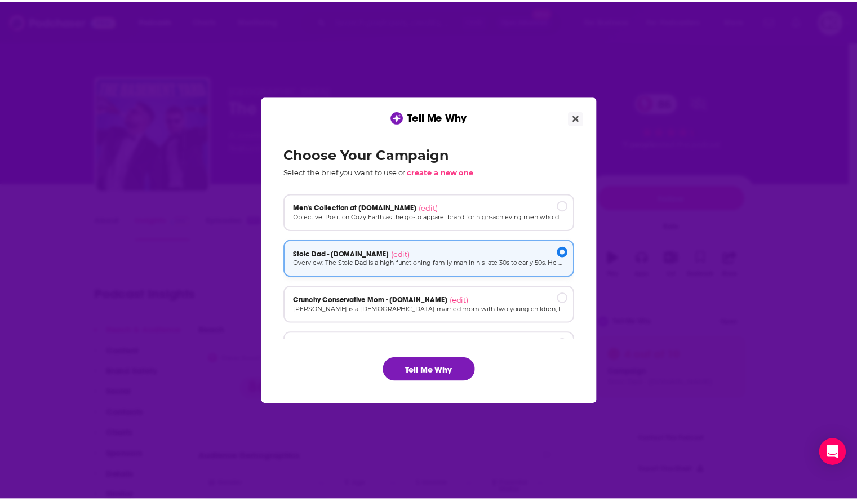
scroll to position [76, 0]
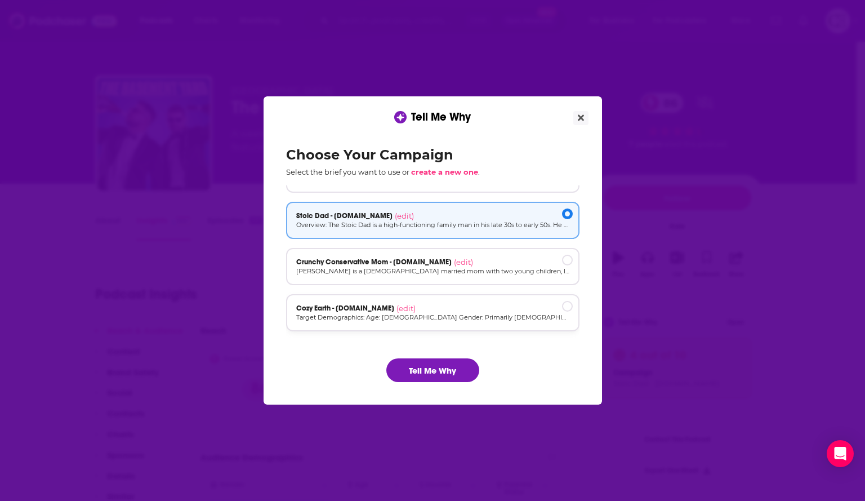
click at [472, 305] on div "Cozy Earth - [DOMAIN_NAME] (edit)" at bounding box center [432, 308] width 273 height 9
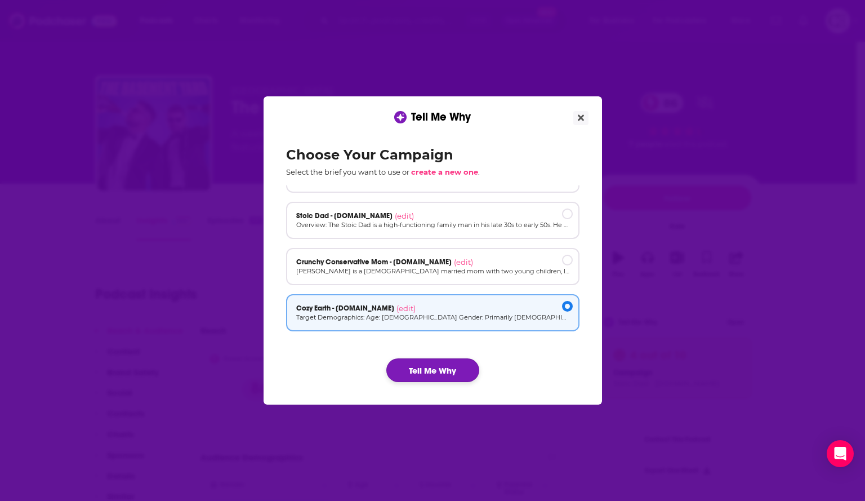
click at [449, 366] on button "Tell Me Why" at bounding box center [432, 370] width 93 height 24
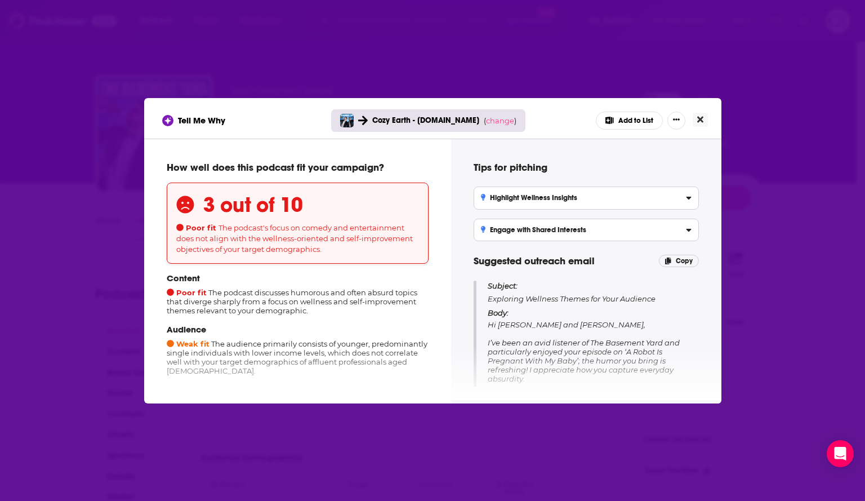
click at [700, 119] on icon "Close" at bounding box center [700, 119] width 6 height 6
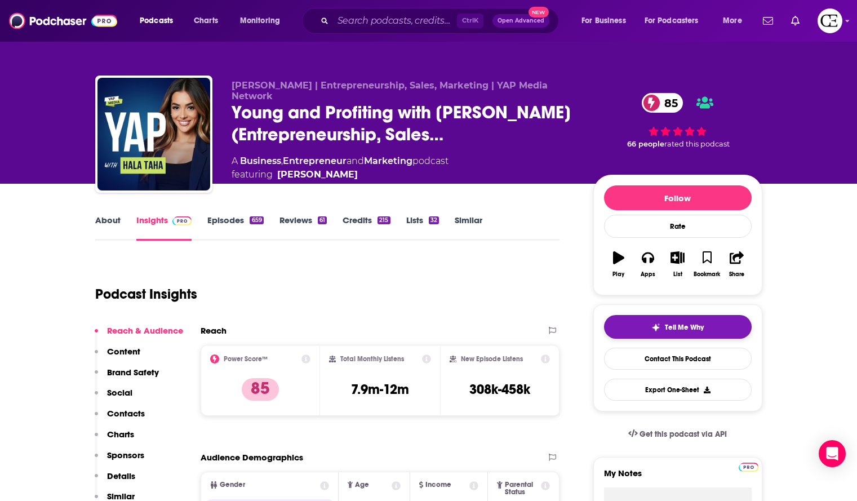
click at [674, 323] on span "Tell Me Why" at bounding box center [684, 327] width 39 height 9
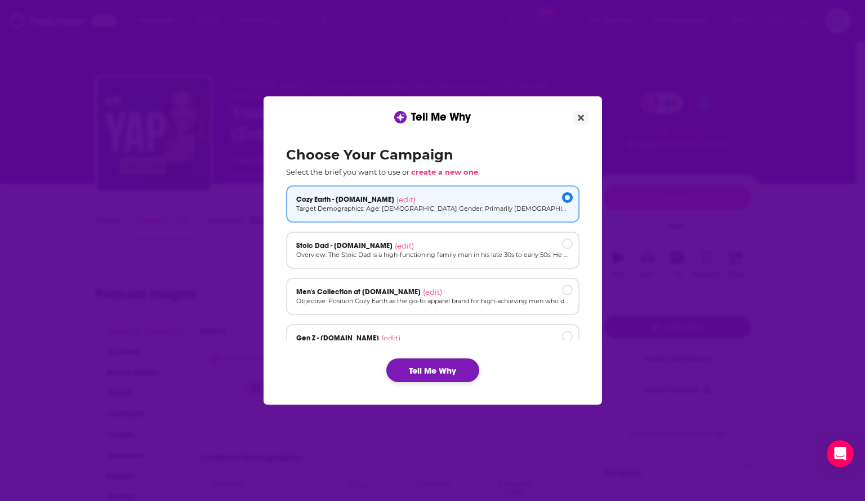
click at [458, 363] on button "Tell Me Why" at bounding box center [432, 370] width 93 height 24
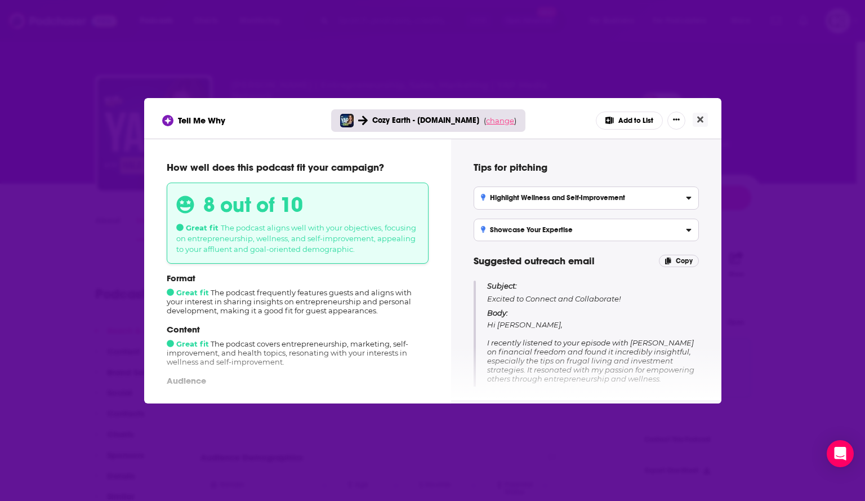
click at [488, 120] on span "change" at bounding box center [500, 120] width 28 height 9
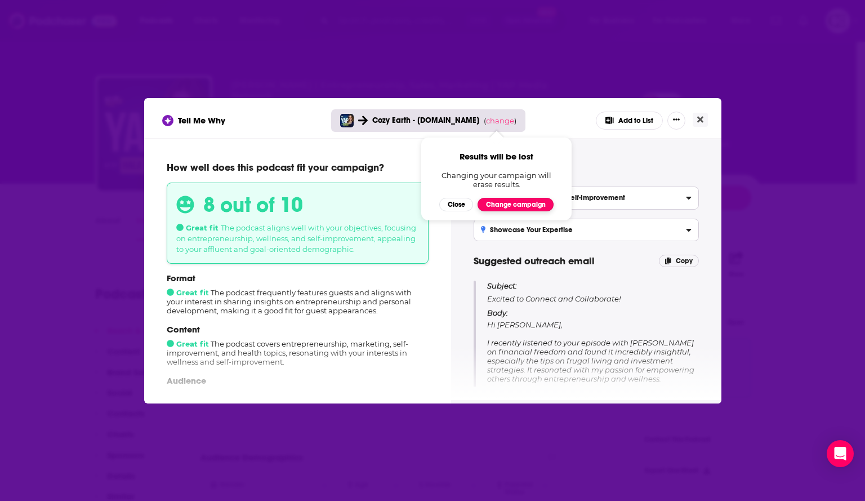
click at [509, 203] on button "Change campaign" at bounding box center [516, 205] width 76 height 14
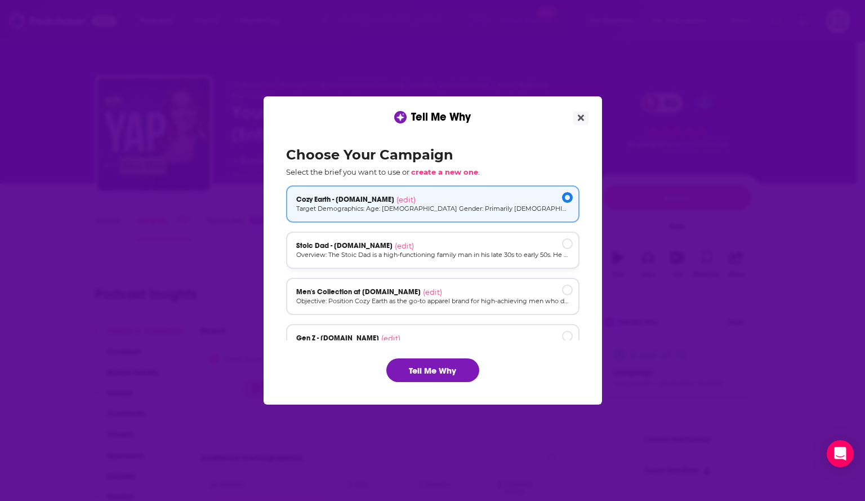
click at [504, 246] on div "Stoic Dad - [DOMAIN_NAME] (edit)" at bounding box center [432, 245] width 273 height 9
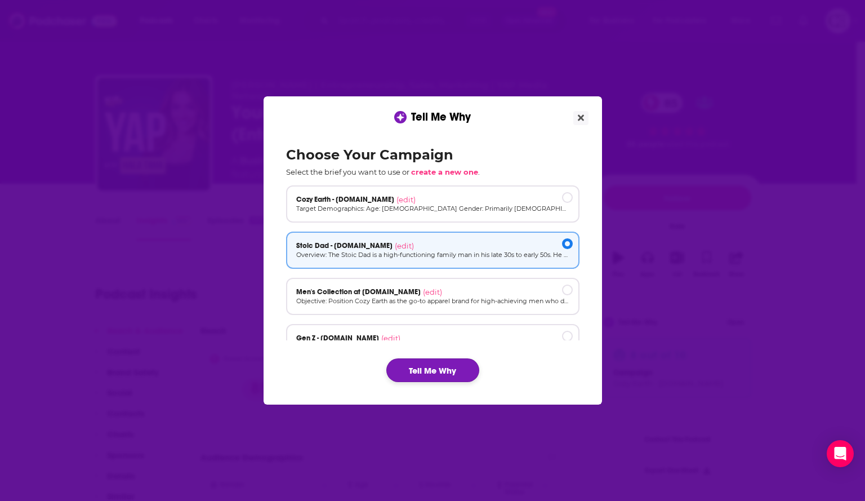
click at [459, 361] on button "Tell Me Why" at bounding box center [432, 370] width 93 height 24
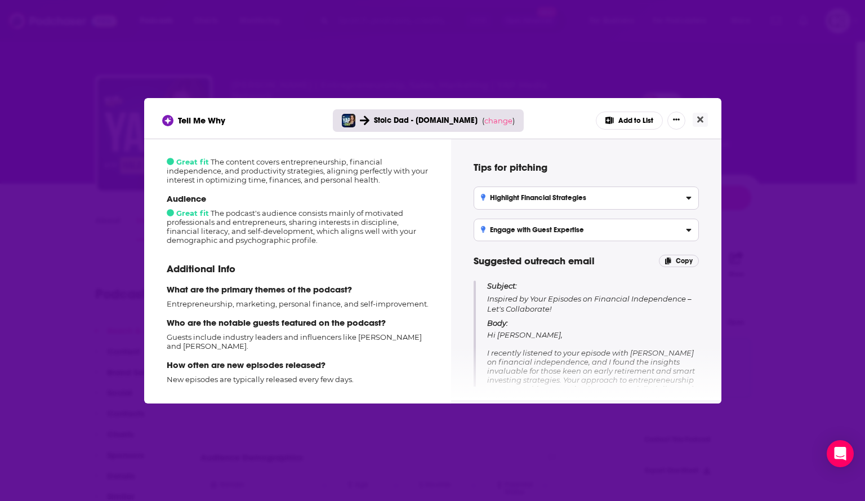
scroll to position [197, 0]
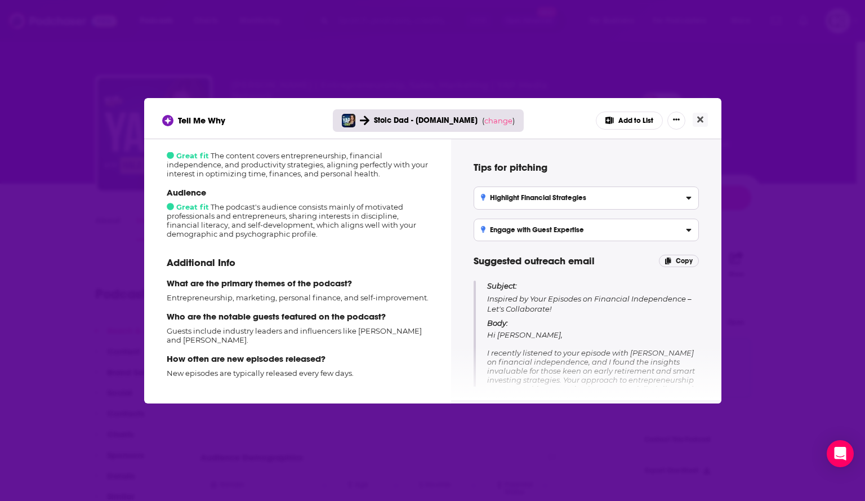
click at [497, 115] on div "Stoic Dad - [DOMAIN_NAME] ( change )" at bounding box center [428, 120] width 191 height 23
click at [498, 121] on span "change" at bounding box center [498, 120] width 28 height 9
click at [542, 203] on button "Change campaign" at bounding box center [514, 205] width 76 height 14
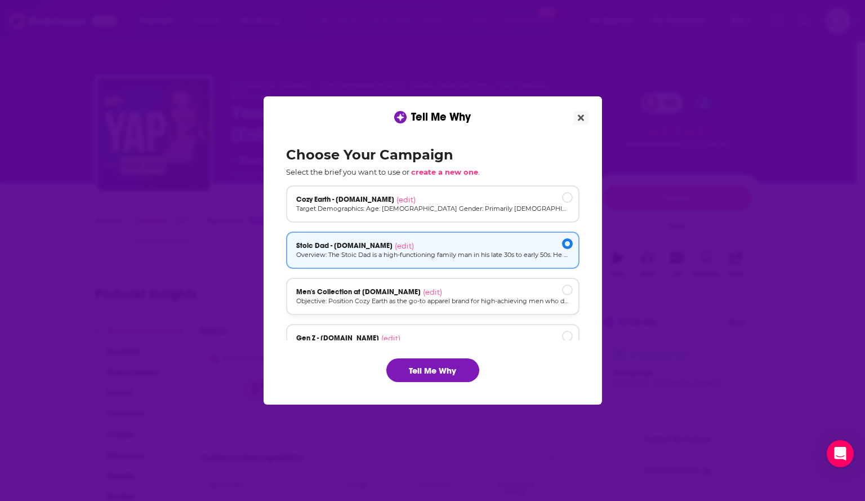
click at [468, 291] on div "Men's Collection at [DOMAIN_NAME] (edit)" at bounding box center [432, 291] width 273 height 9
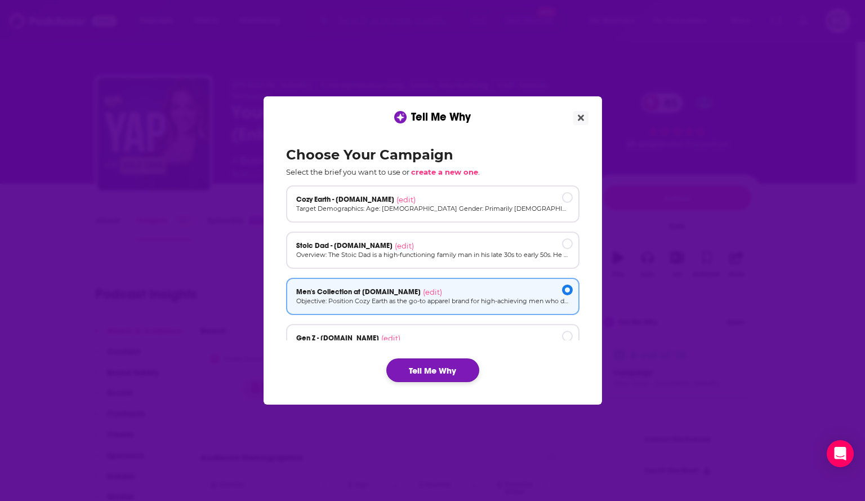
click at [439, 367] on button "Tell Me Why" at bounding box center [432, 370] width 93 height 24
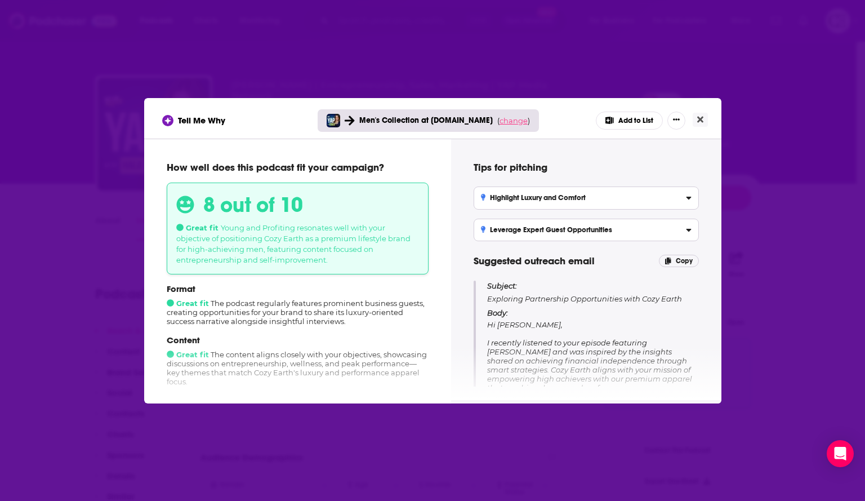
click at [512, 123] on span "change" at bounding box center [514, 120] width 28 height 9
click at [528, 209] on button "Change campaign" at bounding box center [529, 205] width 76 height 14
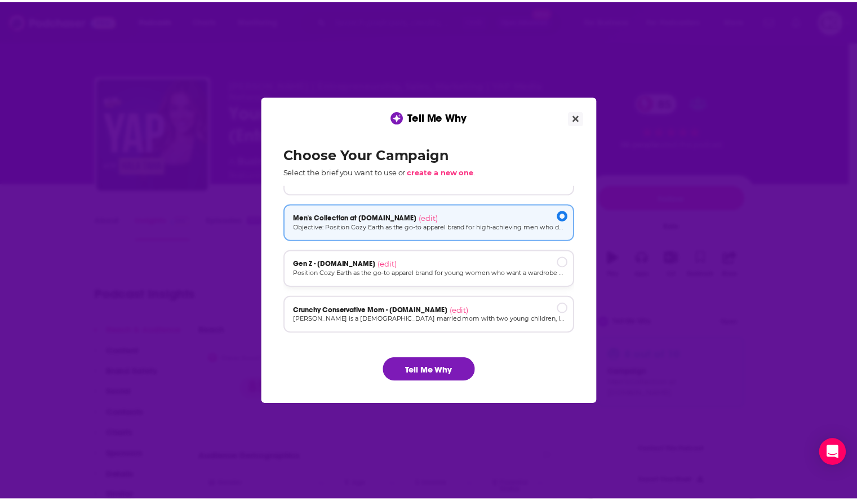
scroll to position [76, 0]
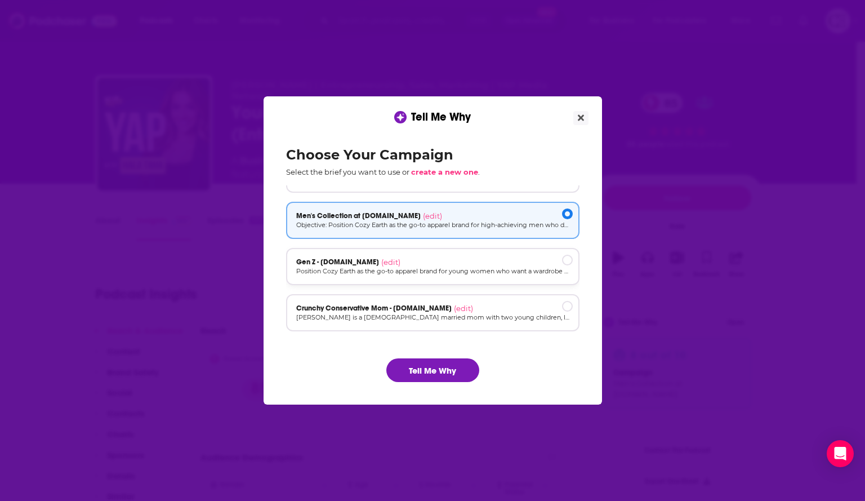
click at [470, 260] on div "Gen Z - [DOMAIN_NAME] (edit)" at bounding box center [432, 261] width 273 height 9
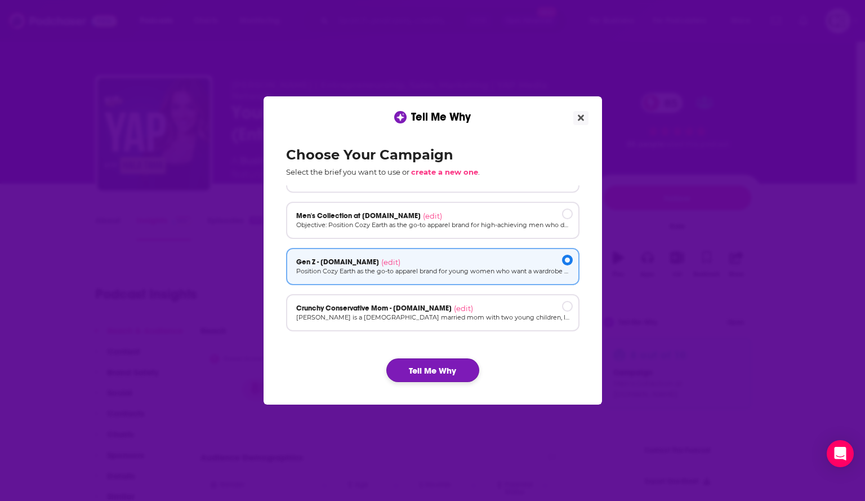
click at [457, 365] on button "Tell Me Why" at bounding box center [432, 370] width 93 height 24
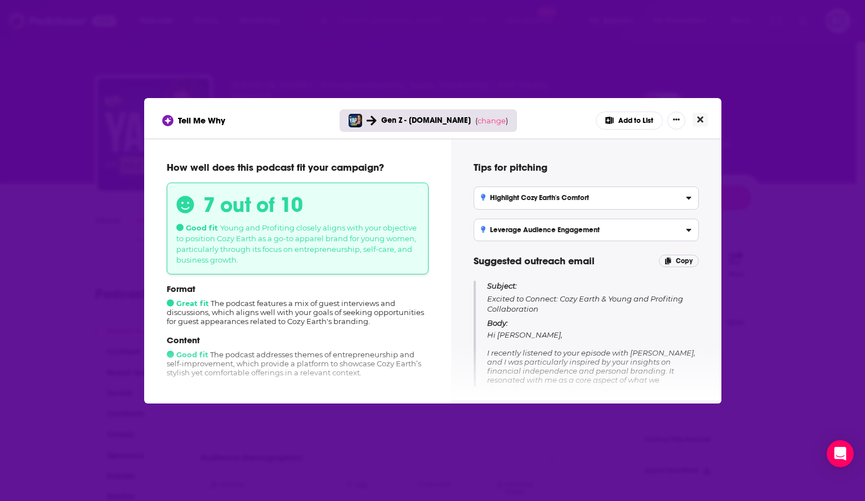
click at [699, 121] on icon "Close" at bounding box center [700, 119] width 6 height 6
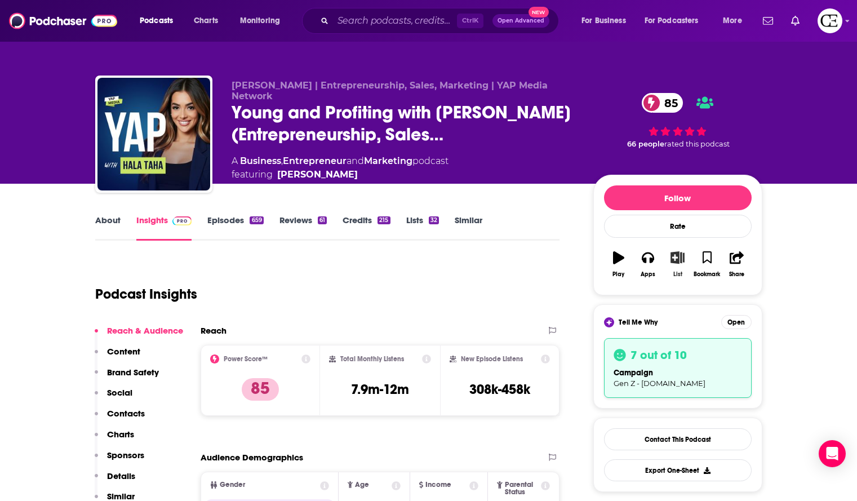
click at [680, 259] on icon "button" at bounding box center [677, 257] width 14 height 12
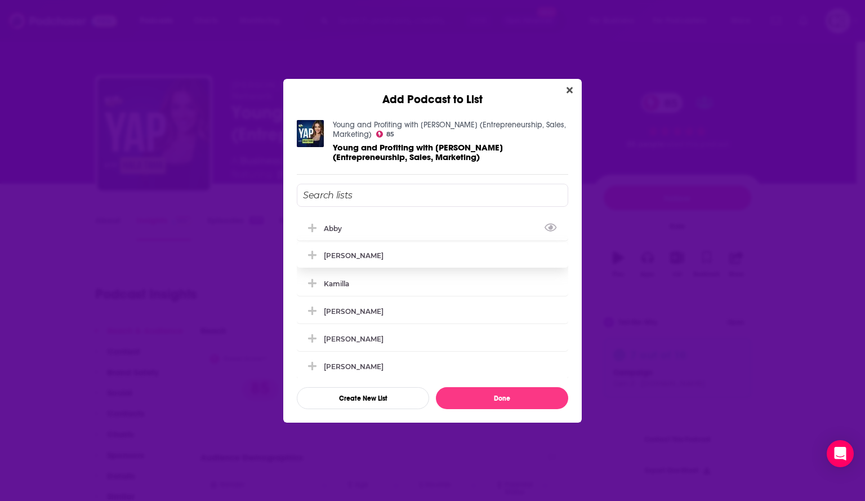
click at [315, 228] on icon "Add Podcast To List" at bounding box center [312, 228] width 8 height 8
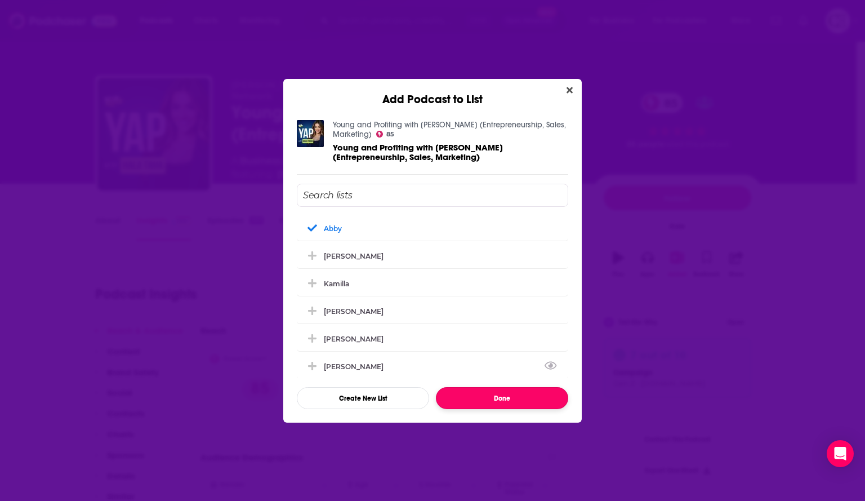
click at [473, 395] on button "Done" at bounding box center [502, 398] width 132 height 22
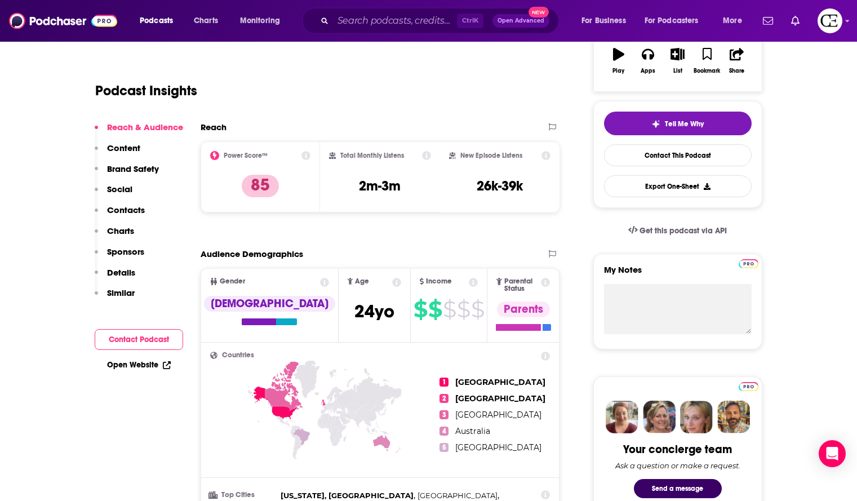
scroll to position [56, 0]
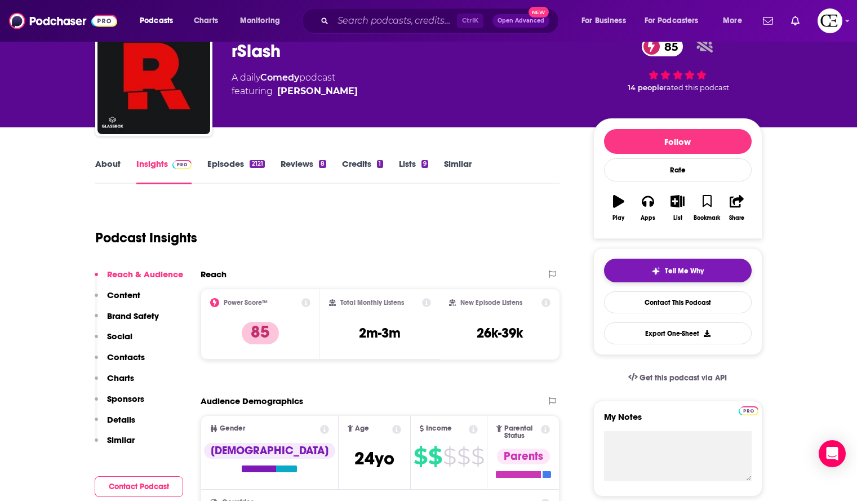
click at [660, 270] on div "Tell Me Why" at bounding box center [677, 270] width 52 height 9
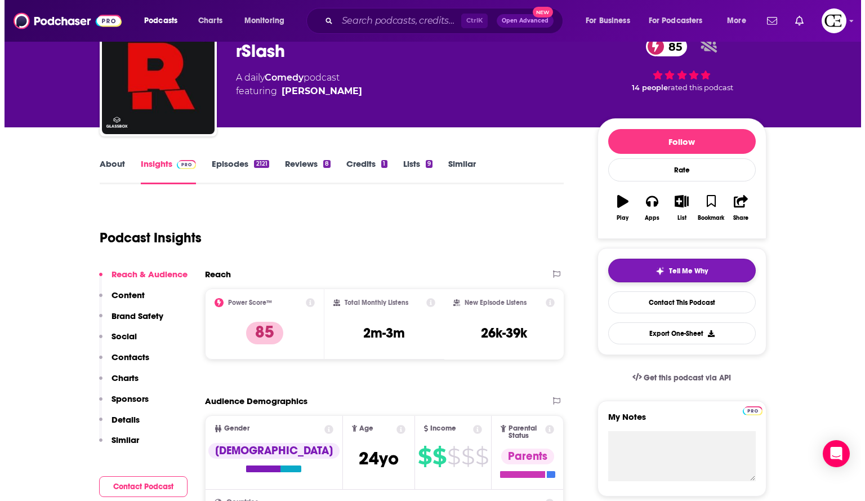
scroll to position [0, 0]
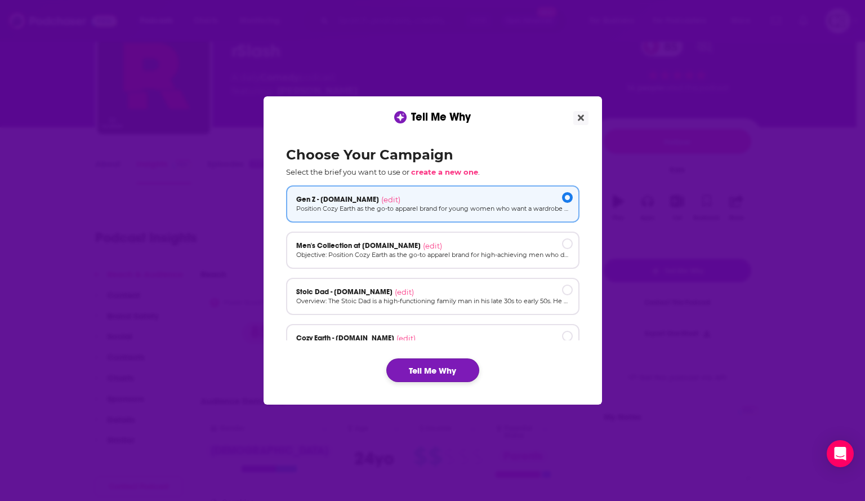
click at [451, 369] on button "Tell Me Why" at bounding box center [432, 370] width 93 height 24
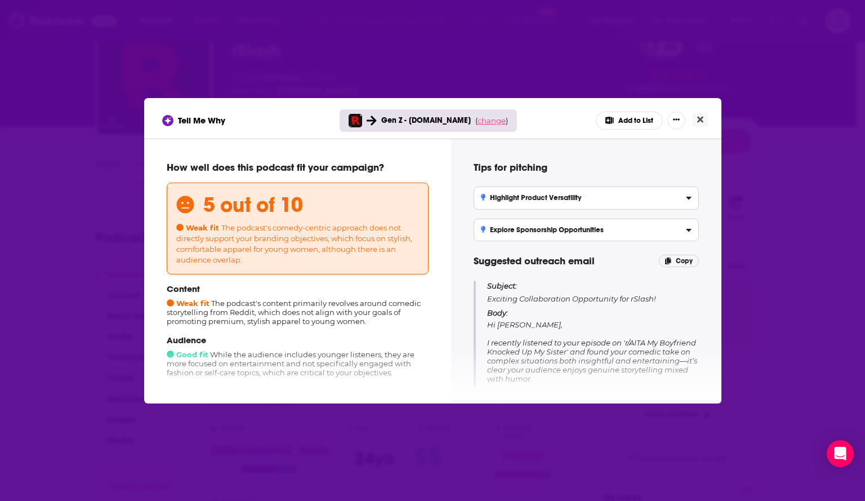
click at [490, 122] on span "change" at bounding box center [492, 120] width 28 height 9
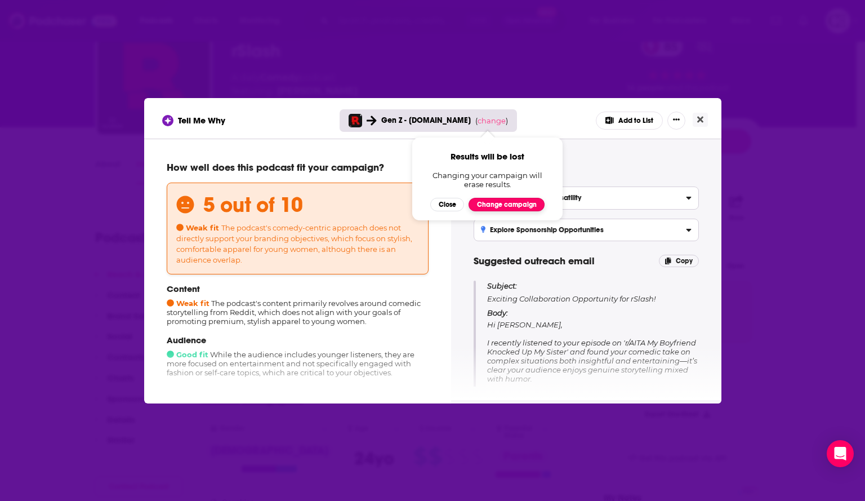
click at [493, 210] on button "Change campaign" at bounding box center [507, 205] width 76 height 14
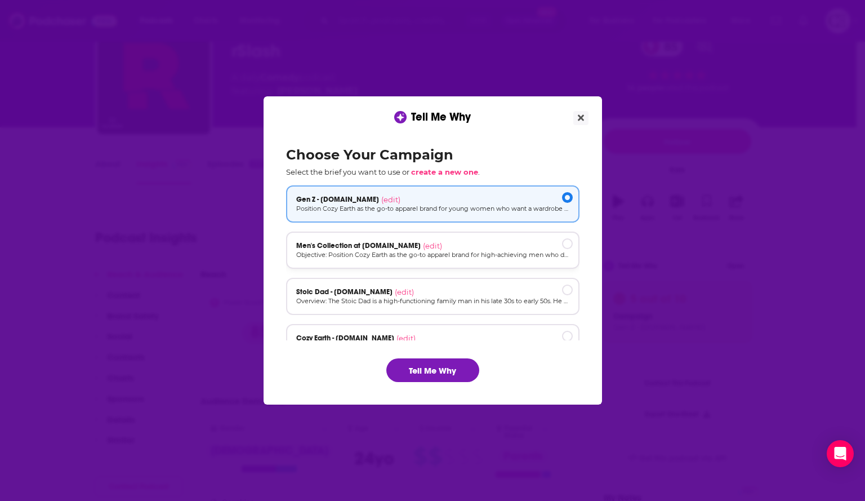
click at [454, 244] on div "Men's Collection at [DOMAIN_NAME] (edit)" at bounding box center [432, 245] width 273 height 9
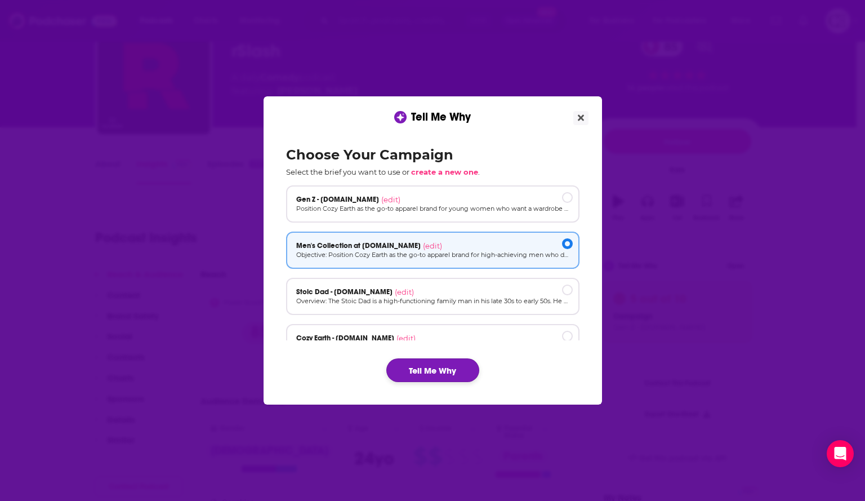
click at [416, 363] on button "Tell Me Why" at bounding box center [432, 370] width 93 height 24
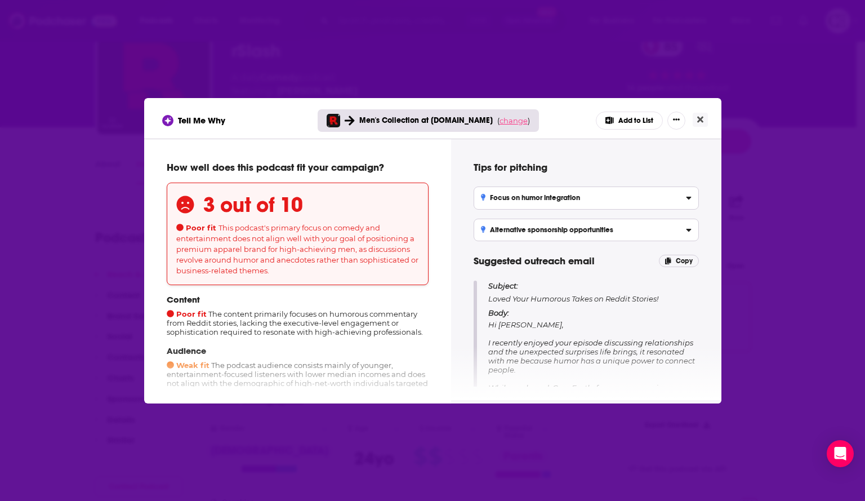
click at [500, 124] on span "change" at bounding box center [514, 120] width 28 height 9
click at [515, 207] on button "Change campaign" at bounding box center [529, 205] width 76 height 14
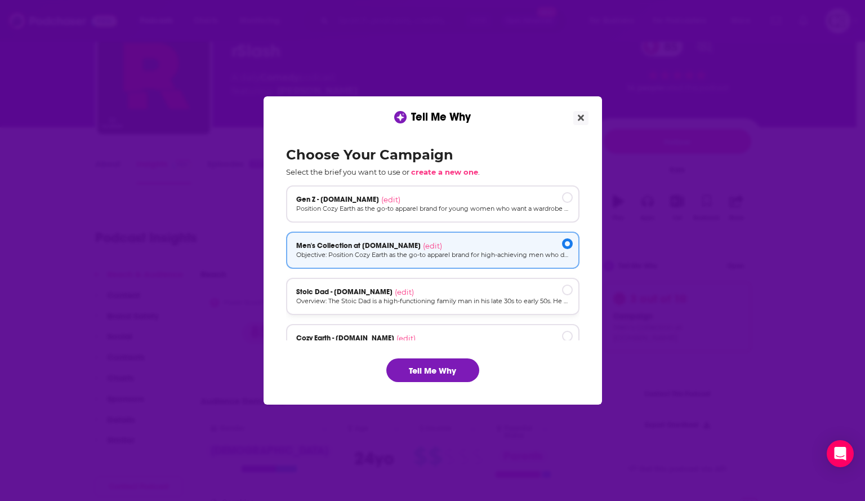
click at [498, 292] on div "Stoic Dad - [DOMAIN_NAME] (edit)" at bounding box center [432, 291] width 273 height 9
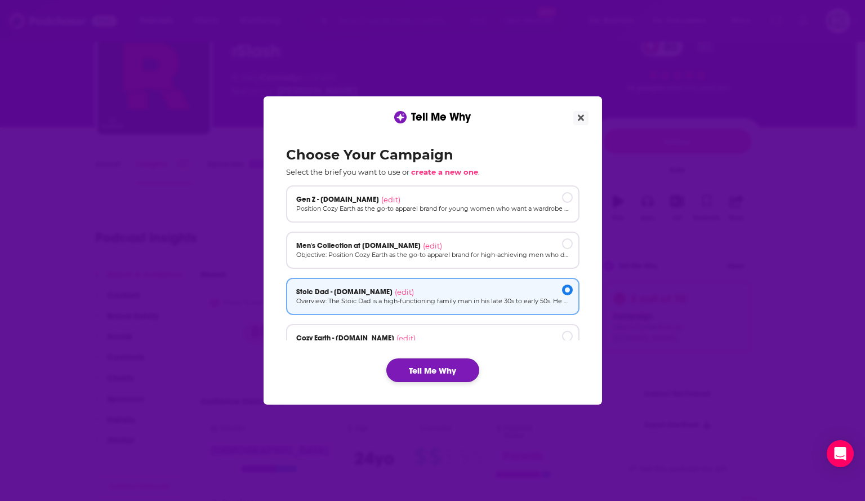
click at [440, 372] on button "Tell Me Why" at bounding box center [432, 370] width 93 height 24
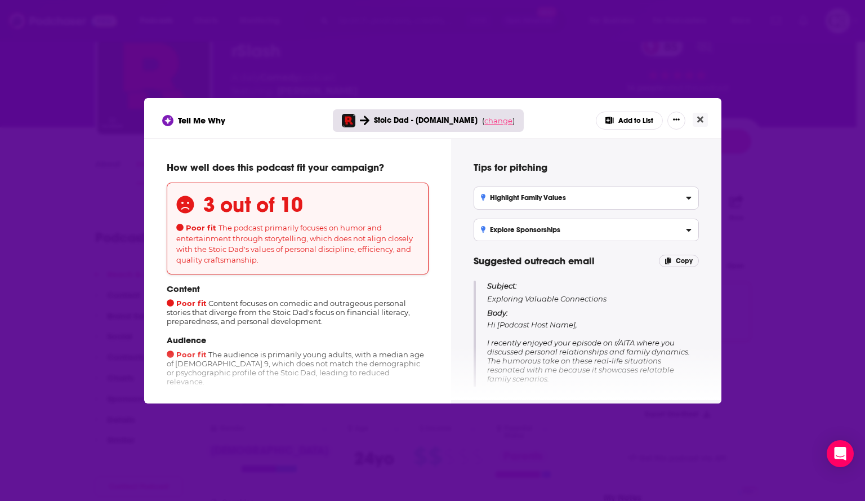
click at [493, 121] on span "change" at bounding box center [498, 120] width 28 height 9
click at [492, 200] on button "Change campaign" at bounding box center [514, 205] width 76 height 14
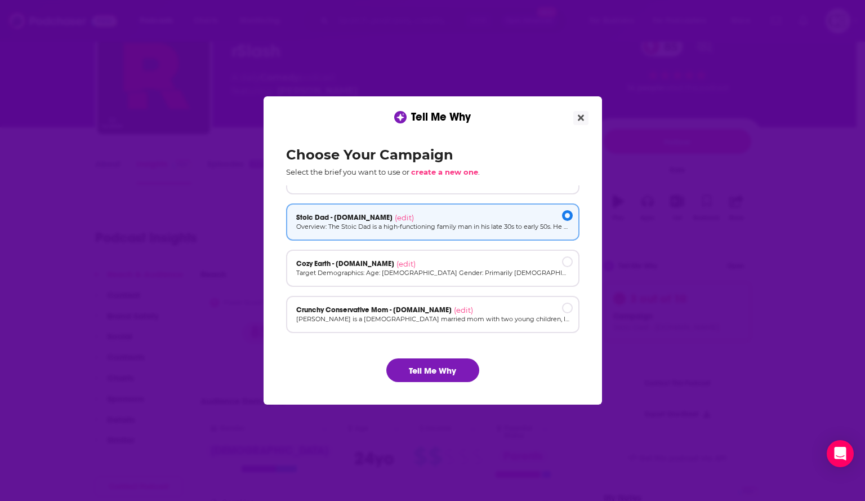
scroll to position [76, 0]
click at [461, 264] on div "Cozy Earth - [DOMAIN_NAME] (edit)" at bounding box center [432, 261] width 273 height 9
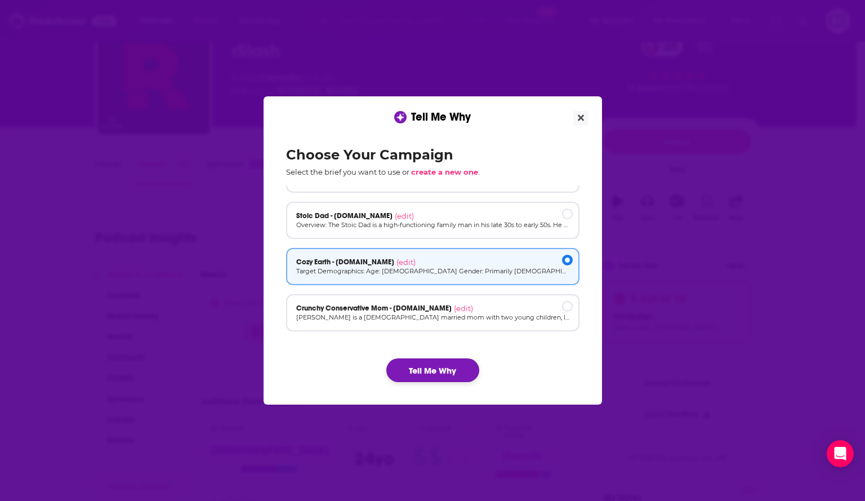
click at [461, 362] on button "Tell Me Why" at bounding box center [432, 370] width 93 height 24
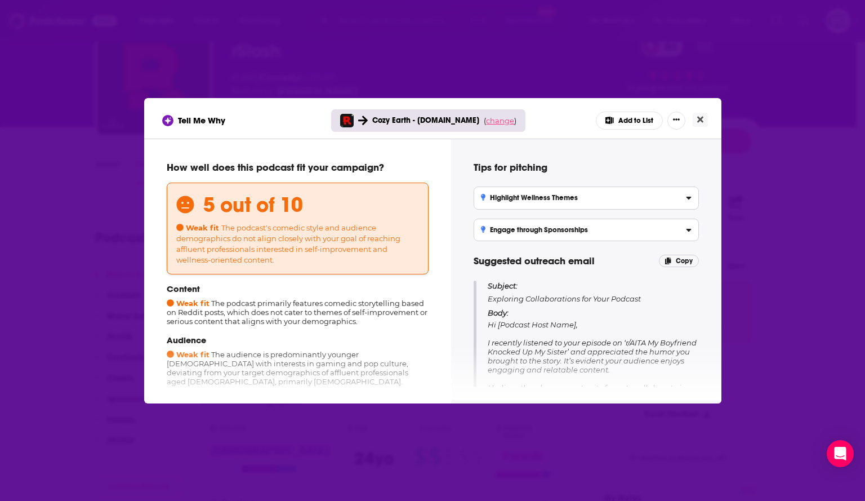
click at [491, 119] on span "change" at bounding box center [500, 120] width 28 height 9
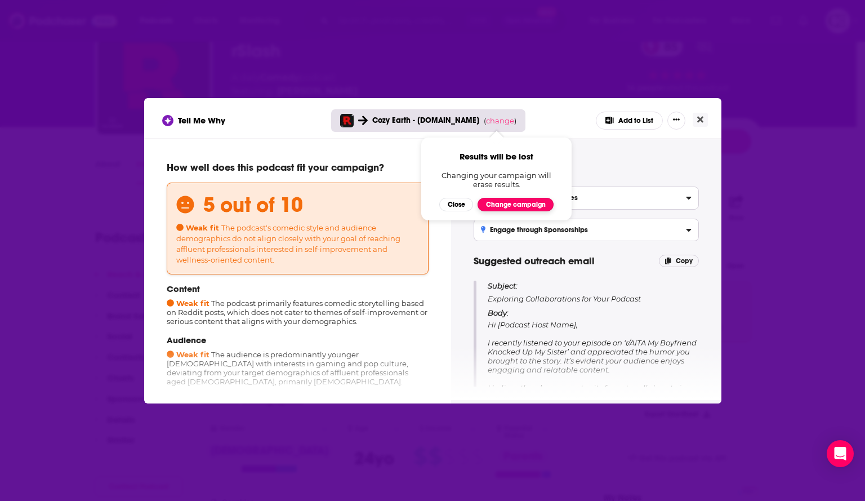
click at [509, 203] on button "Change campaign" at bounding box center [516, 205] width 76 height 14
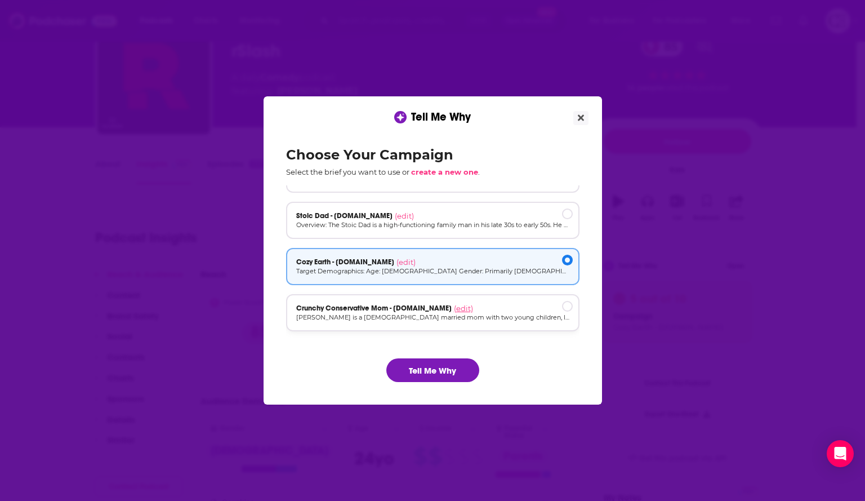
click at [454, 304] on span "(edit)" at bounding box center [463, 308] width 19 height 9
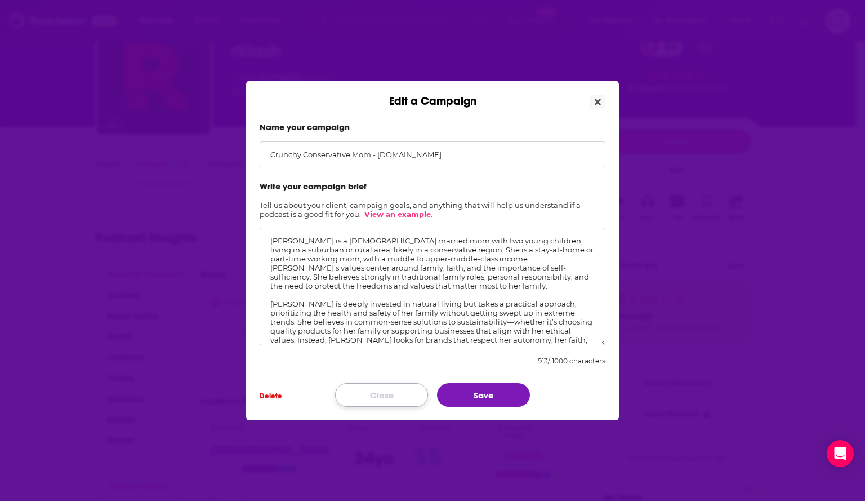
click at [402, 401] on button "Close" at bounding box center [381, 395] width 93 height 24
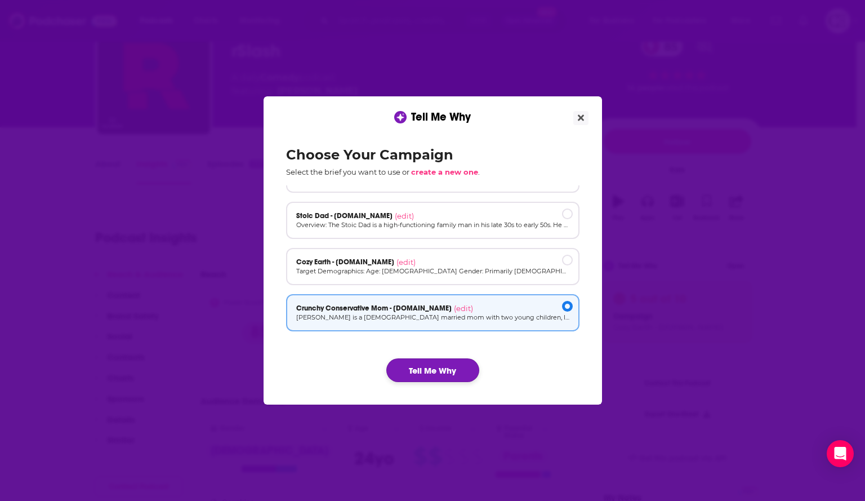
click at [440, 364] on button "Tell Me Why" at bounding box center [432, 370] width 93 height 24
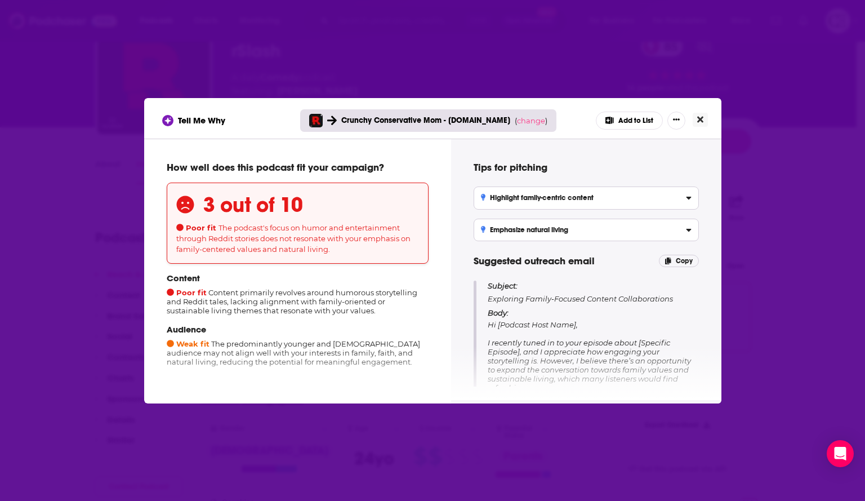
click at [701, 123] on icon "Close" at bounding box center [700, 119] width 6 height 9
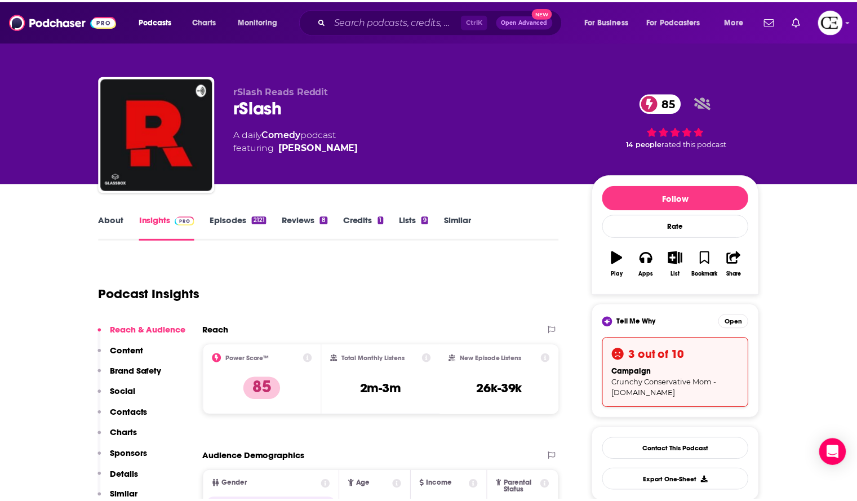
scroll to position [56, 0]
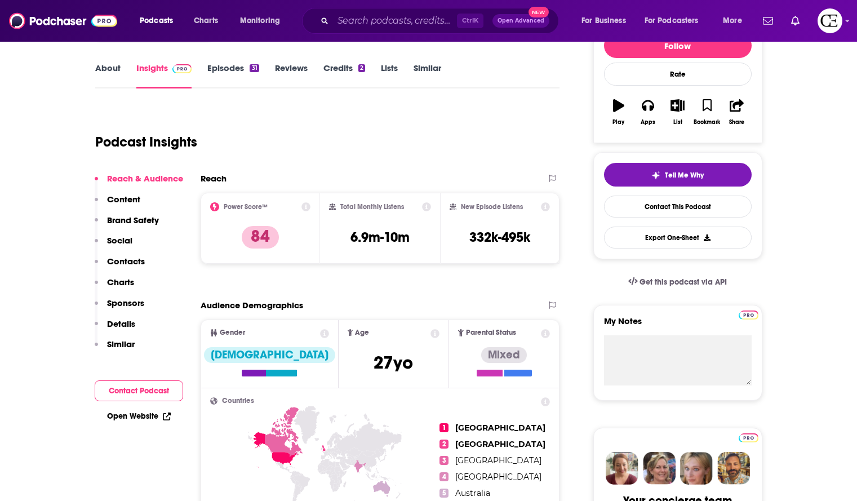
scroll to position [113, 0]
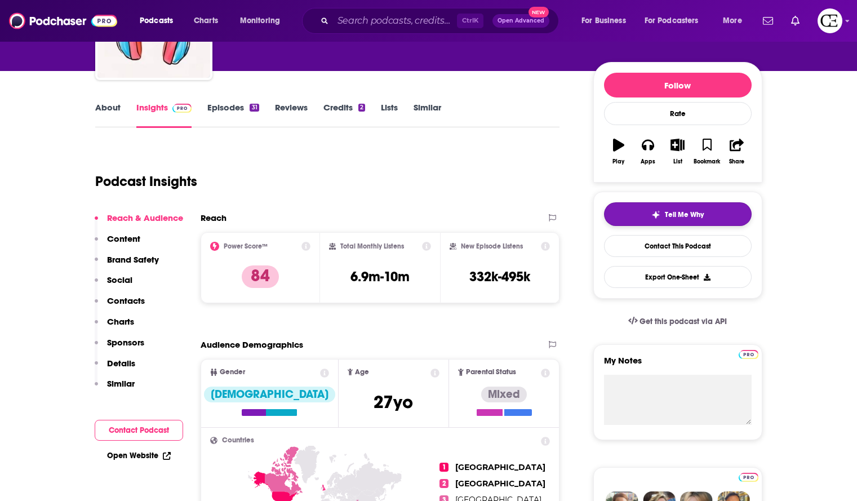
click at [626, 211] on button "Tell Me Why" at bounding box center [678, 214] width 148 height 24
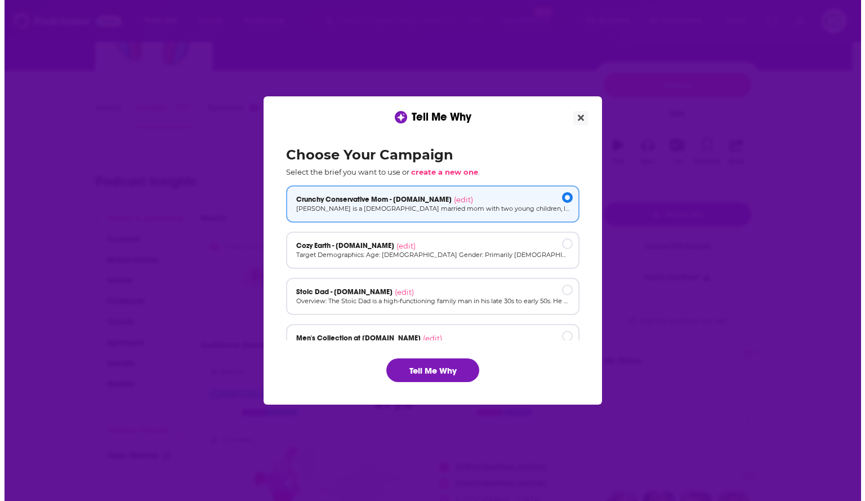
scroll to position [0, 0]
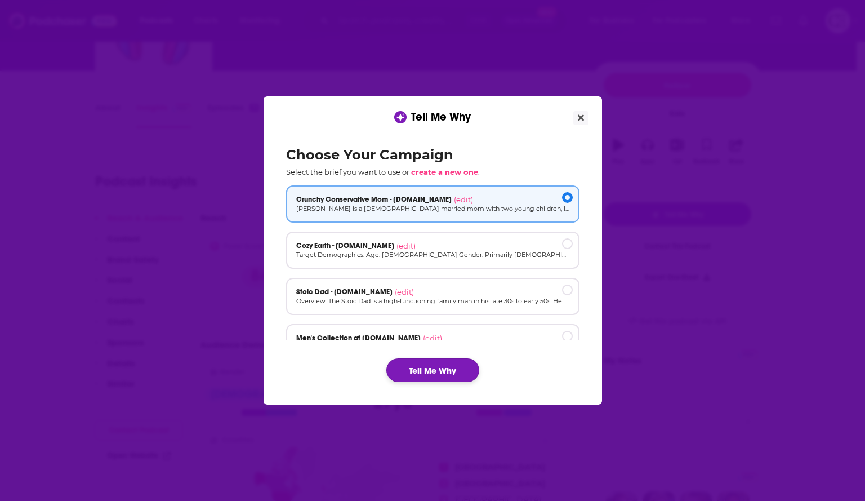
click at [466, 362] on button "Tell Me Why" at bounding box center [432, 370] width 93 height 24
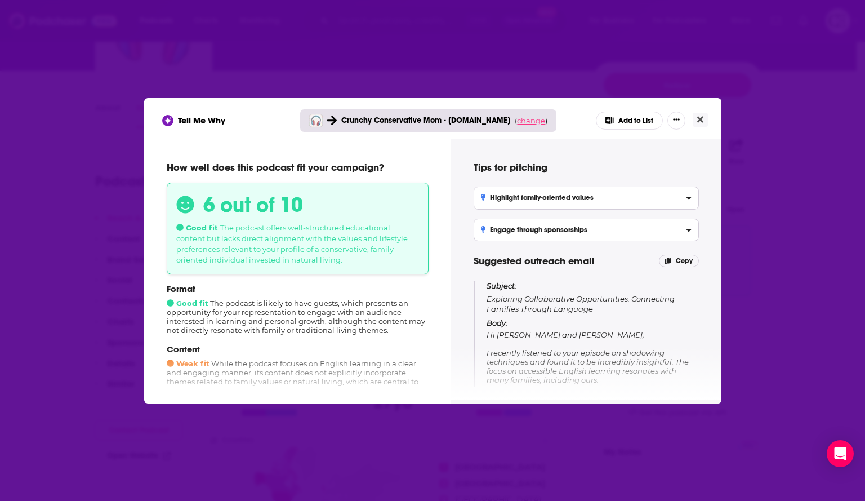
click at [536, 124] on span "change" at bounding box center [531, 120] width 28 height 9
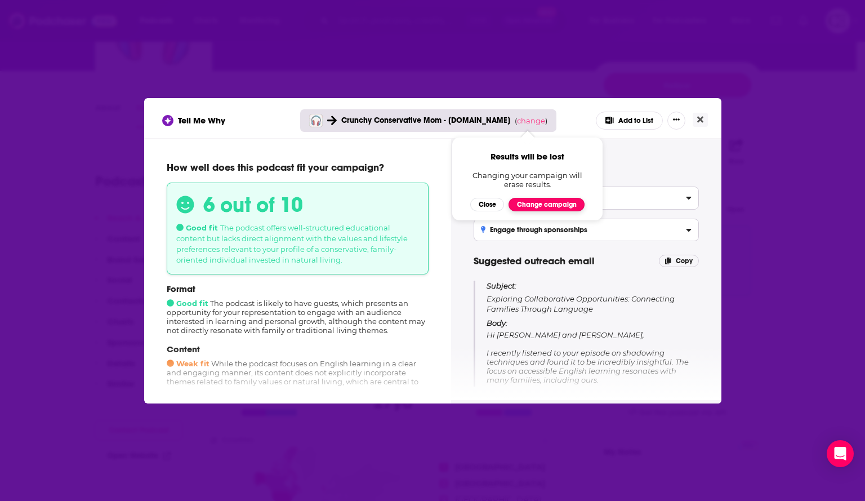
click at [536, 199] on button "Change campaign" at bounding box center [547, 205] width 76 height 14
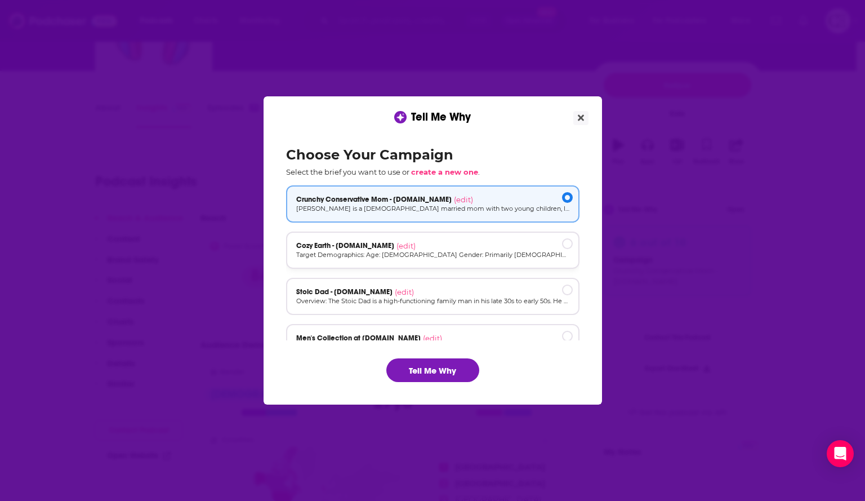
click at [471, 249] on div "Cozy Earth - cozyearth.com (edit)" at bounding box center [432, 245] width 273 height 9
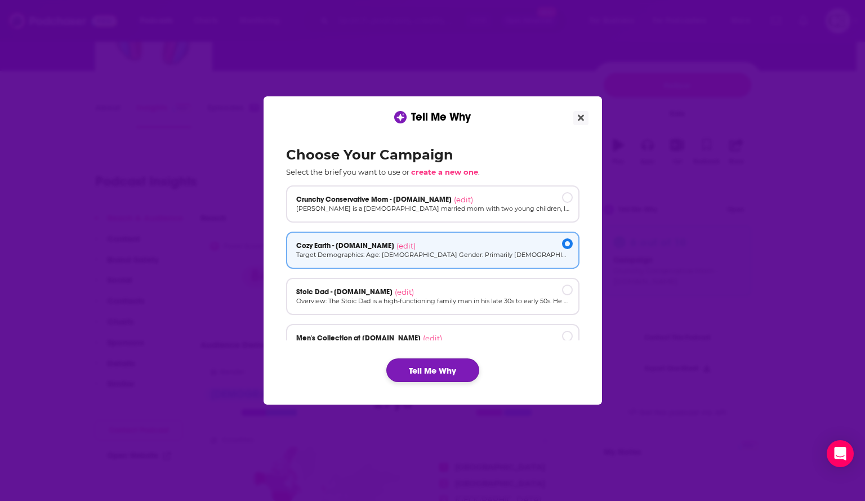
click at [440, 364] on button "Tell Me Why" at bounding box center [432, 370] width 93 height 24
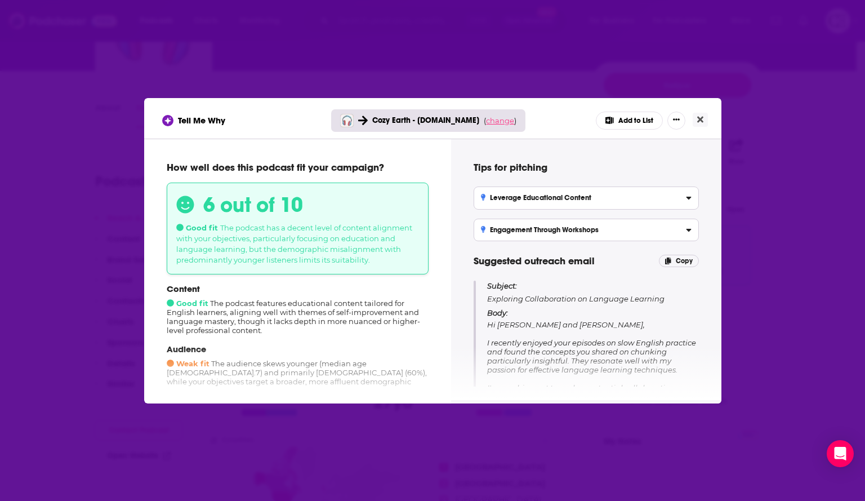
click at [495, 124] on span "change" at bounding box center [500, 120] width 28 height 9
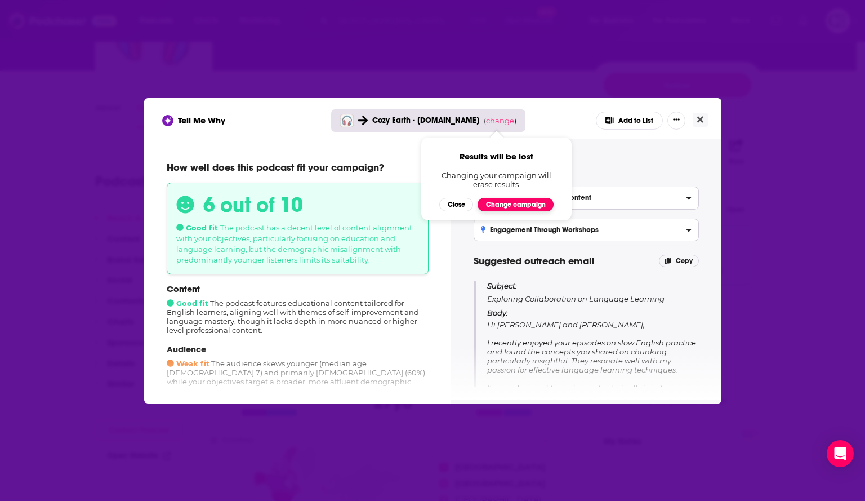
click at [501, 202] on button "Change campaign" at bounding box center [516, 205] width 76 height 14
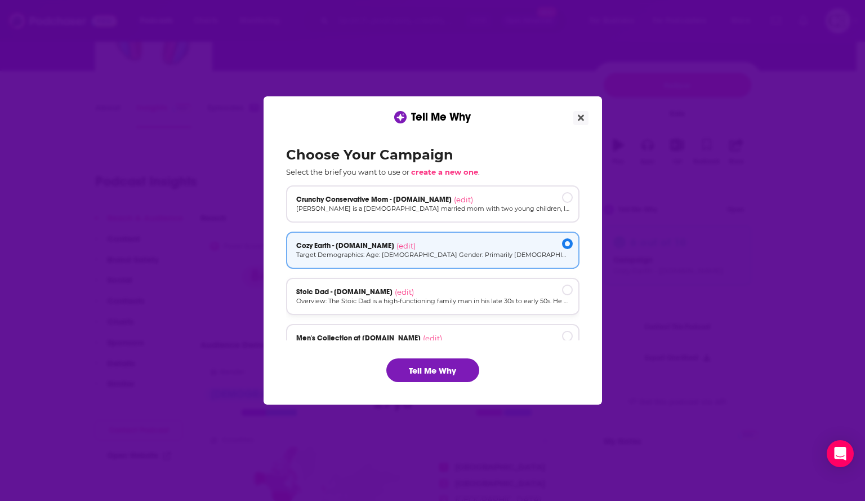
click at [422, 297] on p "Overview: The Stoic Dad is a high-functioning family man in his late 30s to ear…" at bounding box center [432, 301] width 273 height 10
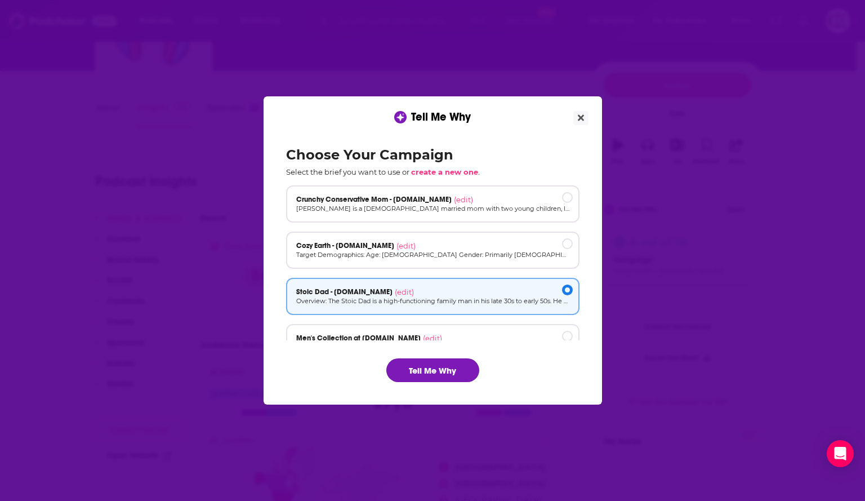
drag, startPoint x: 427, startPoint y: 367, endPoint x: 436, endPoint y: 342, distance: 26.4
click at [429, 366] on button "Tell Me Why" at bounding box center [432, 370] width 93 height 24
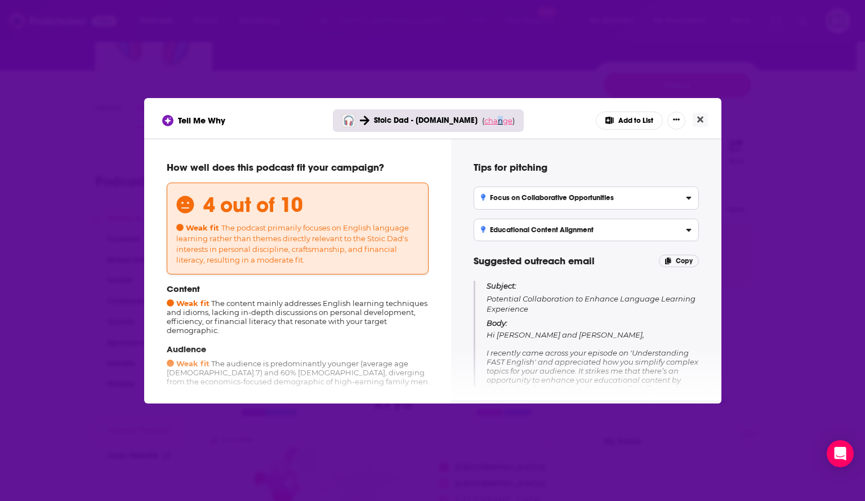
click at [496, 119] on span "change" at bounding box center [498, 120] width 28 height 9
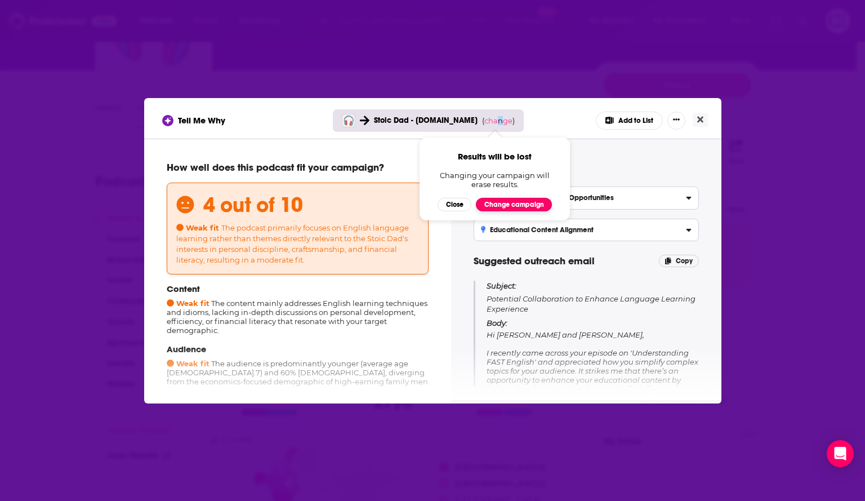
click at [500, 203] on button "Change campaign" at bounding box center [514, 205] width 76 height 14
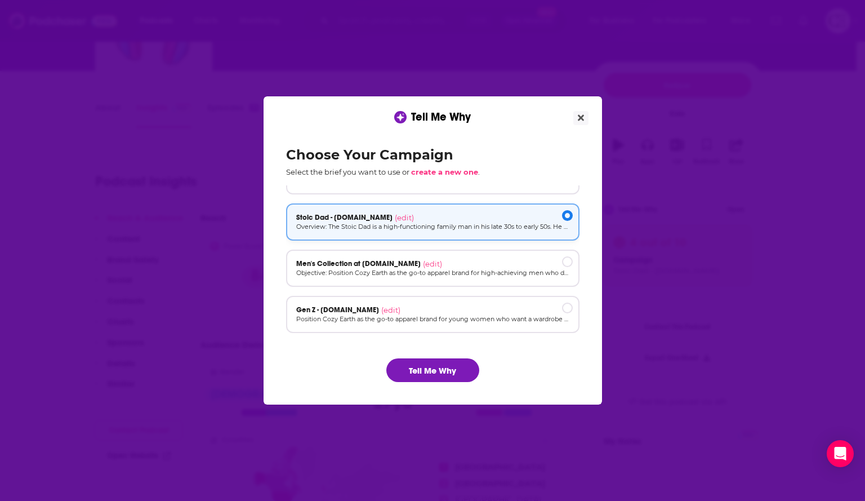
scroll to position [76, 0]
click at [480, 269] on p "Objective: Position Cozy Earth as the go-to apparel brand for high-achieving me…" at bounding box center [432, 271] width 273 height 10
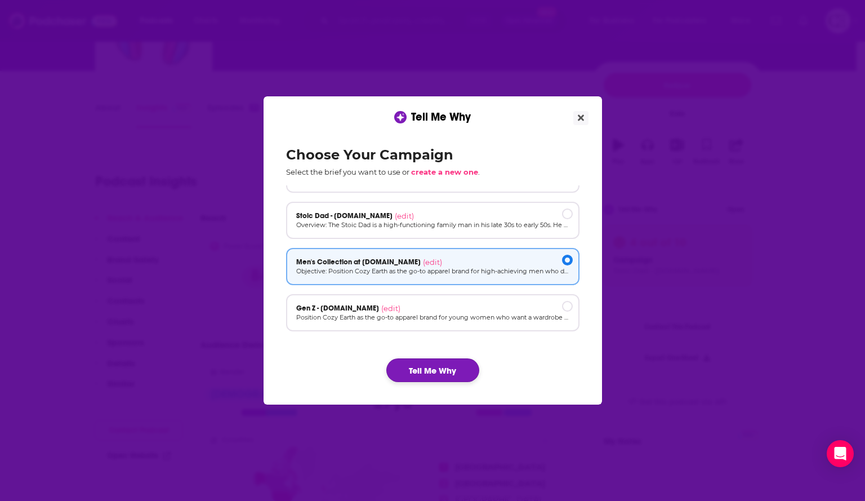
click at [454, 369] on button "Tell Me Why" at bounding box center [432, 370] width 93 height 24
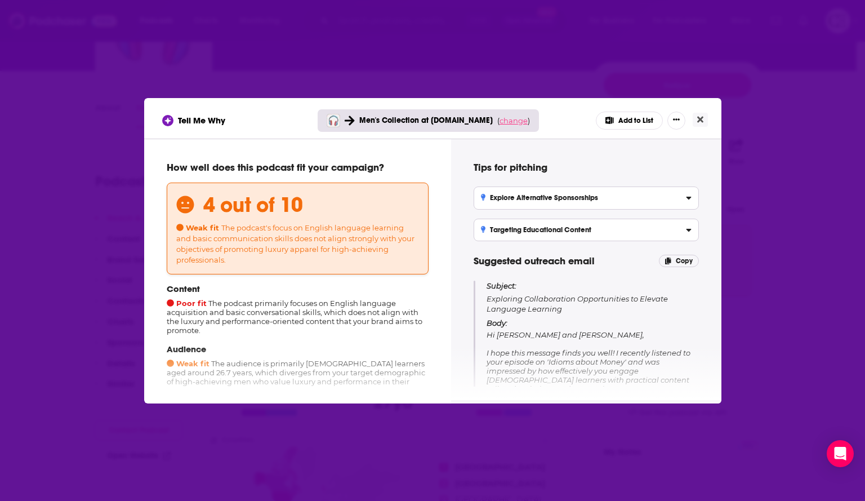
click at [522, 120] on span "change" at bounding box center [514, 120] width 28 height 9
click at [515, 202] on button "Change campaign" at bounding box center [529, 205] width 76 height 14
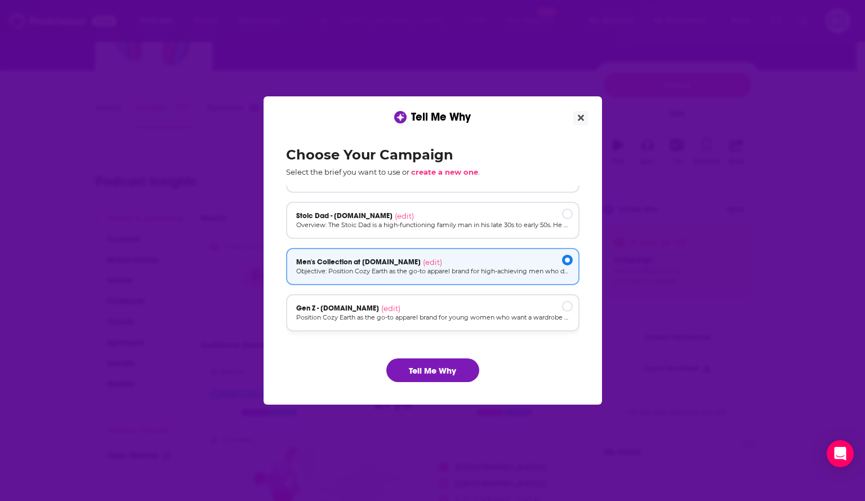
click at [480, 313] on p "Position Cozy Earth as the go-to apparel brand for young women who want a wardr…" at bounding box center [432, 318] width 273 height 10
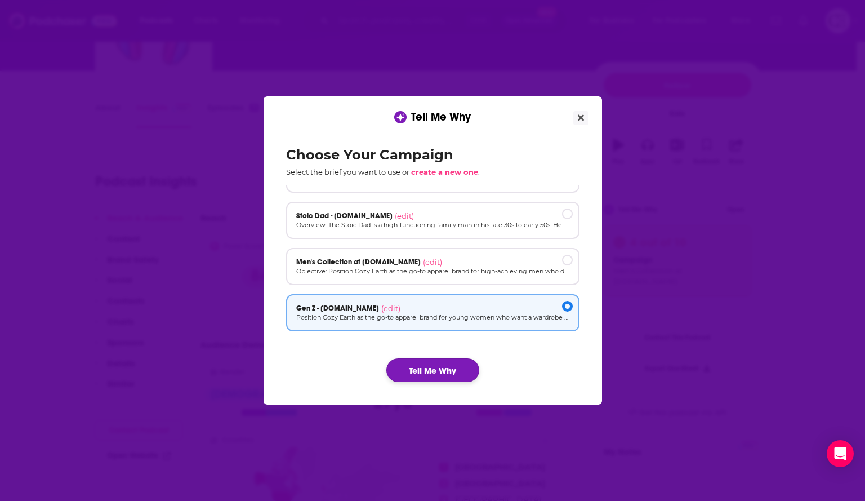
click at [452, 371] on button "Tell Me Why" at bounding box center [432, 370] width 93 height 24
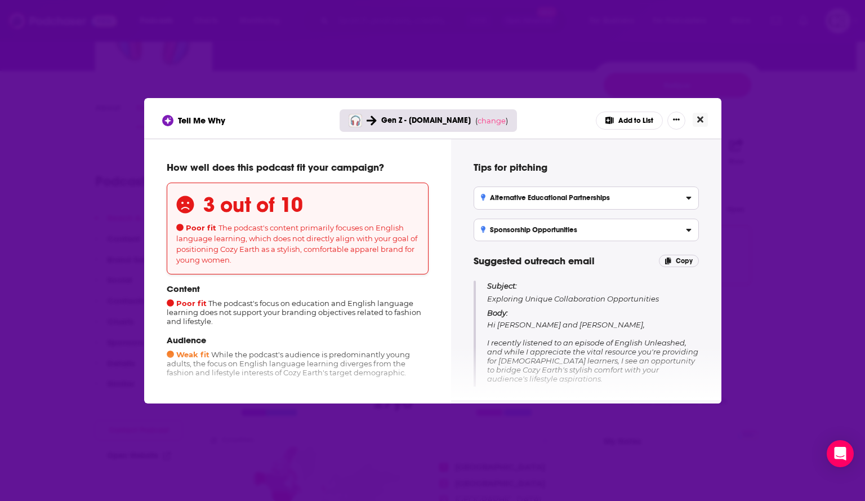
click at [697, 118] on icon "Close" at bounding box center [700, 119] width 6 height 9
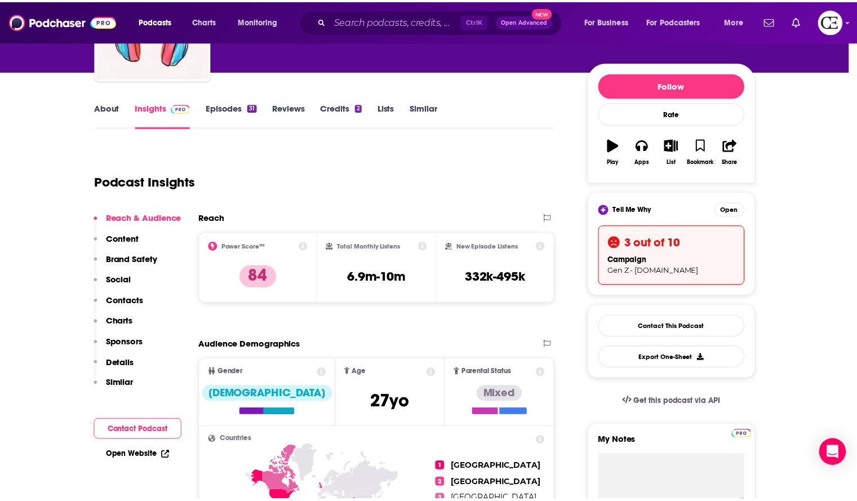
scroll to position [113, 0]
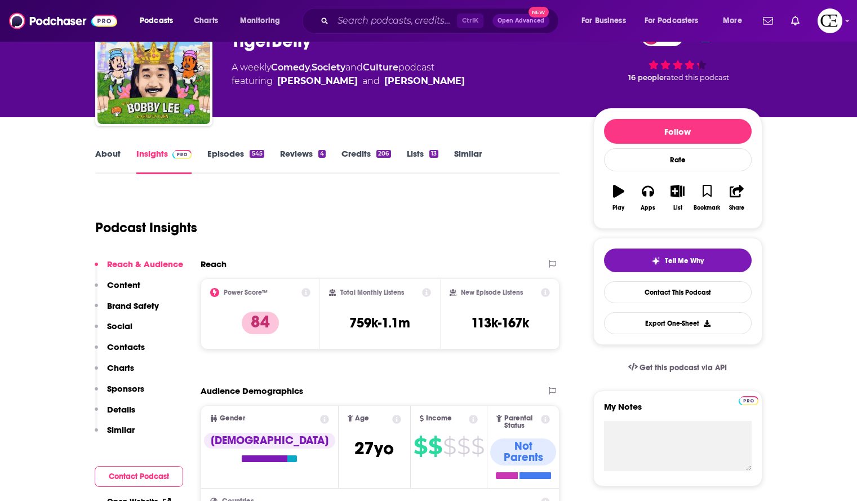
scroll to position [56, 0]
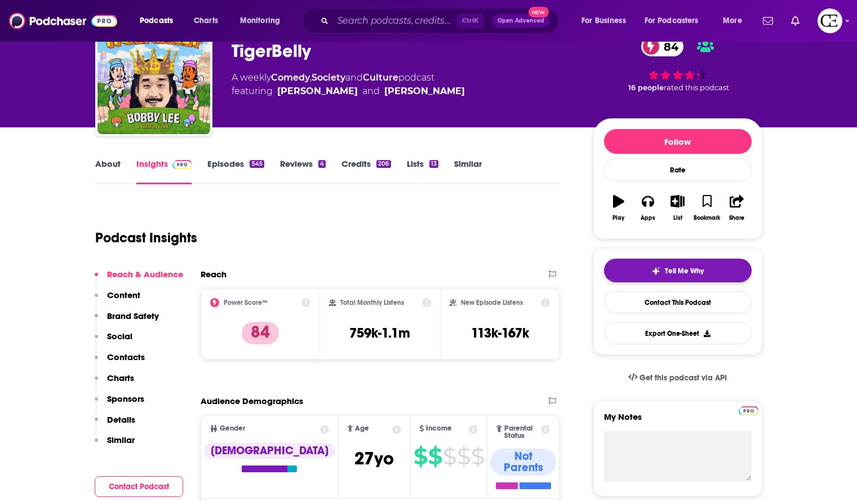
click at [730, 266] on button "Tell Me Why" at bounding box center [678, 271] width 148 height 24
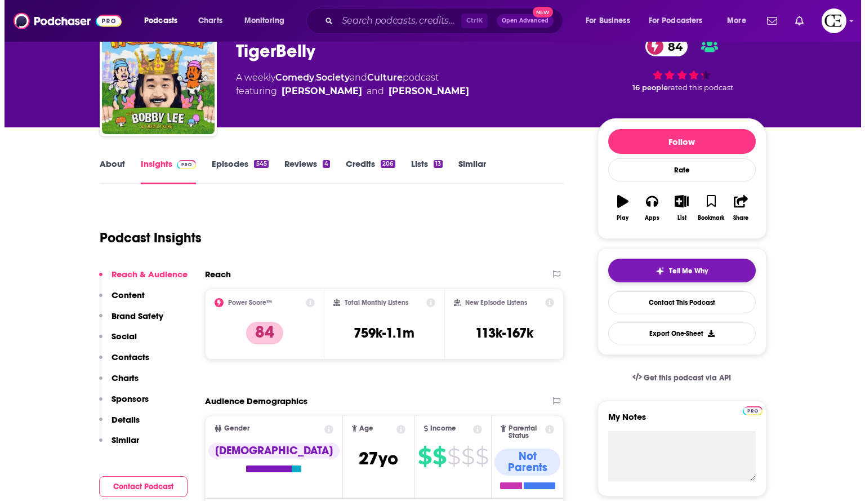
scroll to position [0, 0]
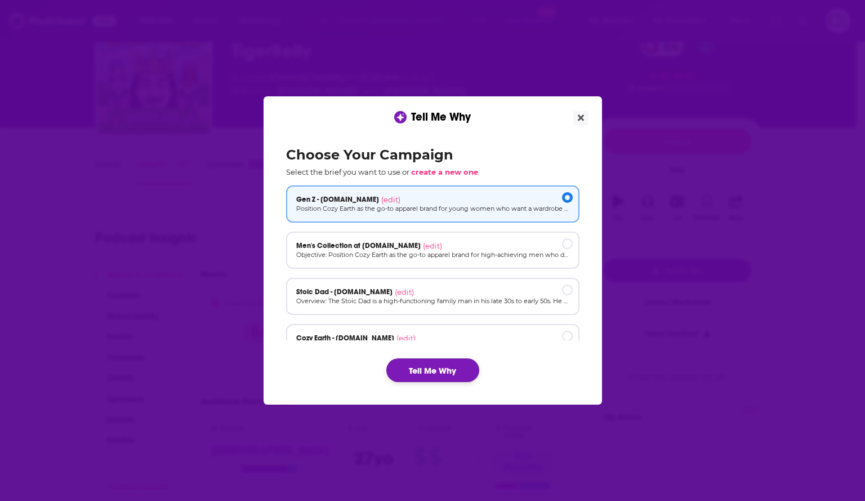
click at [467, 364] on button "Tell Me Why" at bounding box center [432, 370] width 93 height 24
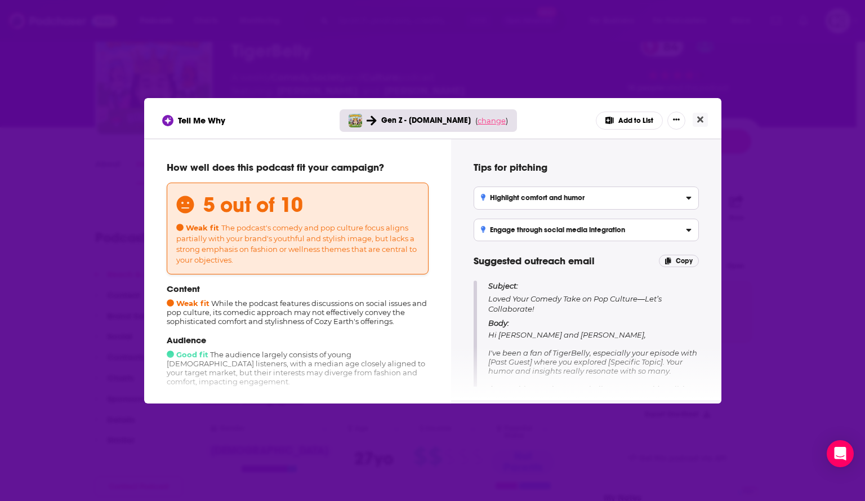
click at [491, 116] on span "change" at bounding box center [492, 120] width 28 height 9
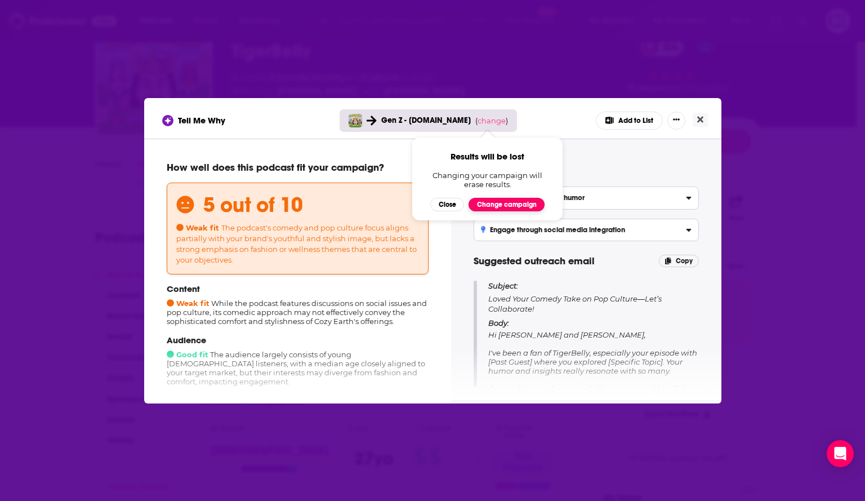
click at [497, 204] on button "Change campaign" at bounding box center [507, 205] width 76 height 14
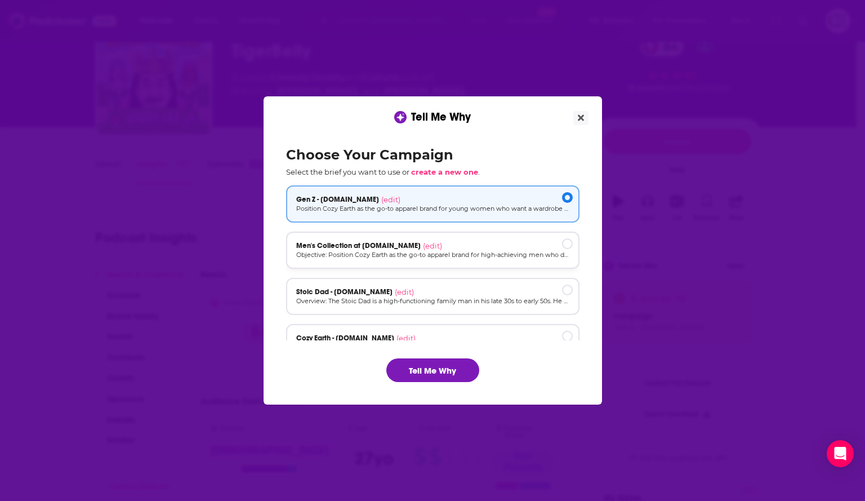
click at [482, 258] on p "Objective: Position Cozy Earth as the go-to apparel brand for high-achieving me…" at bounding box center [432, 255] width 273 height 10
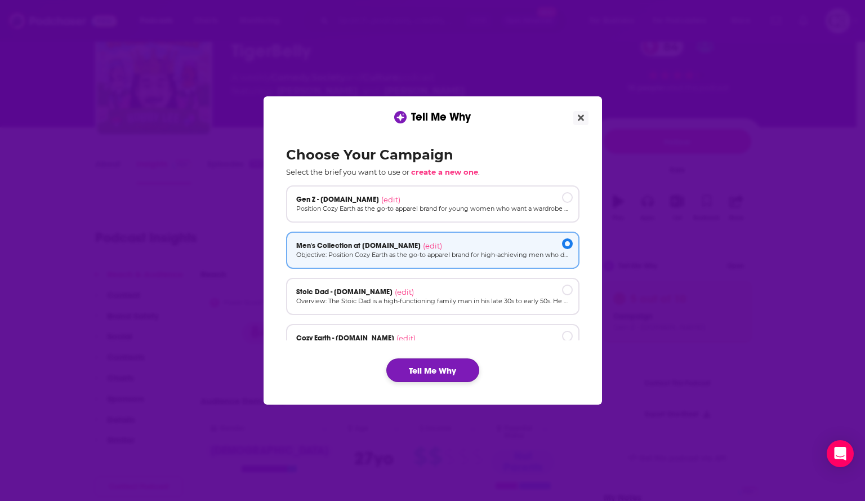
click at [430, 367] on button "Tell Me Why" at bounding box center [432, 370] width 93 height 24
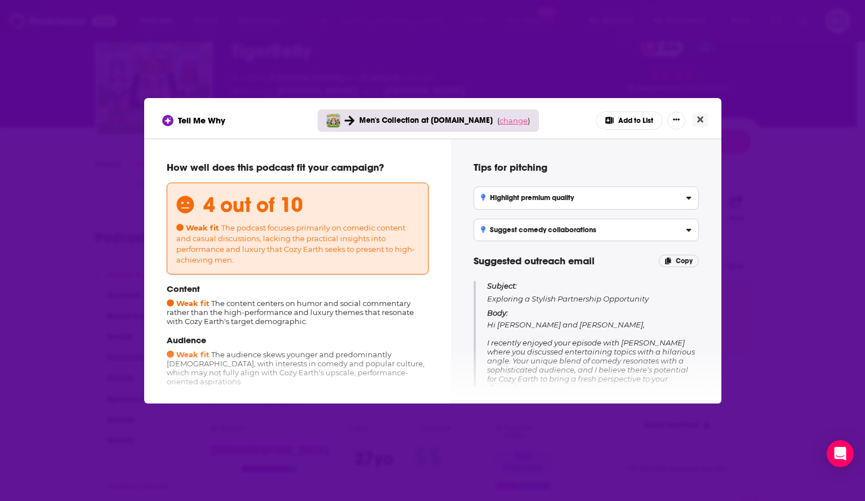
click at [507, 117] on span "change" at bounding box center [514, 120] width 28 height 9
click at [518, 201] on button "Change campaign" at bounding box center [529, 205] width 76 height 14
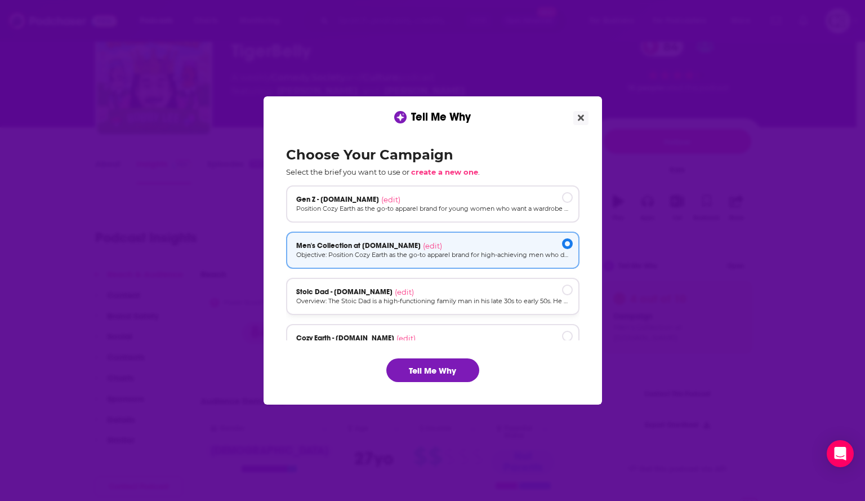
click at [506, 295] on div "Stoic Dad - [DOMAIN_NAME] (edit)" at bounding box center [432, 291] width 273 height 9
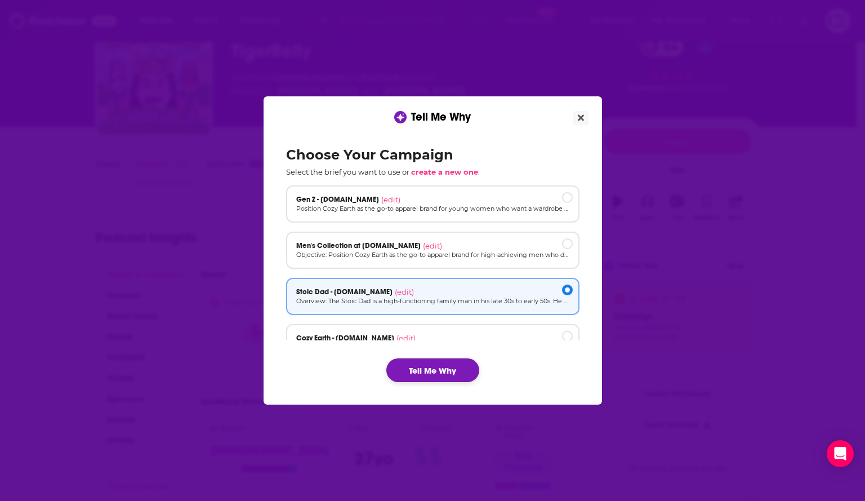
click at [454, 366] on button "Tell Me Why" at bounding box center [432, 370] width 93 height 24
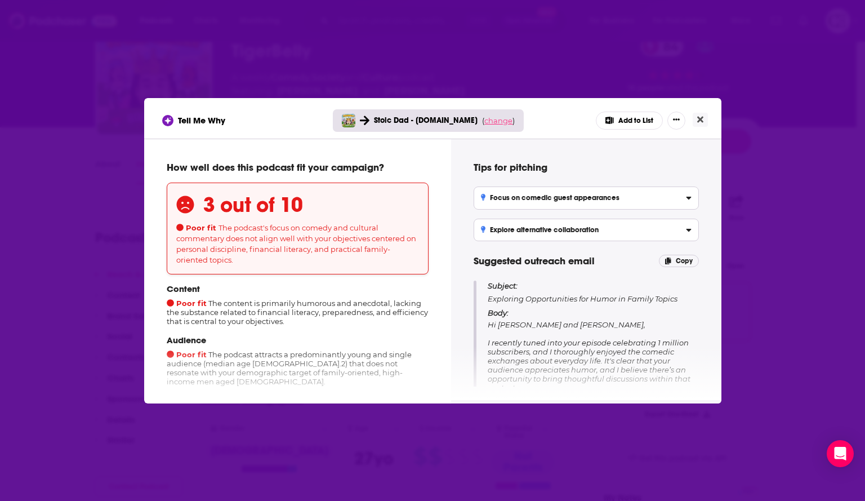
click at [494, 119] on span "change" at bounding box center [498, 120] width 28 height 9
click at [491, 199] on button "Change campaign" at bounding box center [514, 205] width 76 height 14
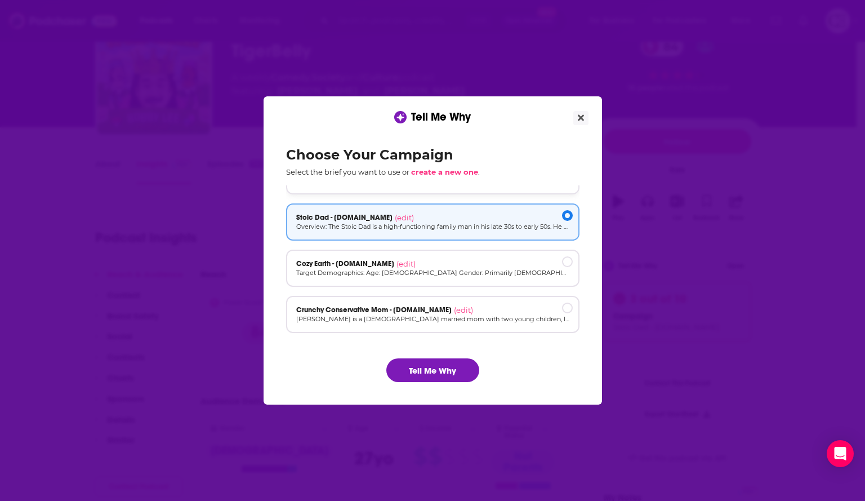
scroll to position [76, 0]
click at [493, 257] on div "Cozy Earth - [DOMAIN_NAME] (edit)" at bounding box center [432, 261] width 273 height 9
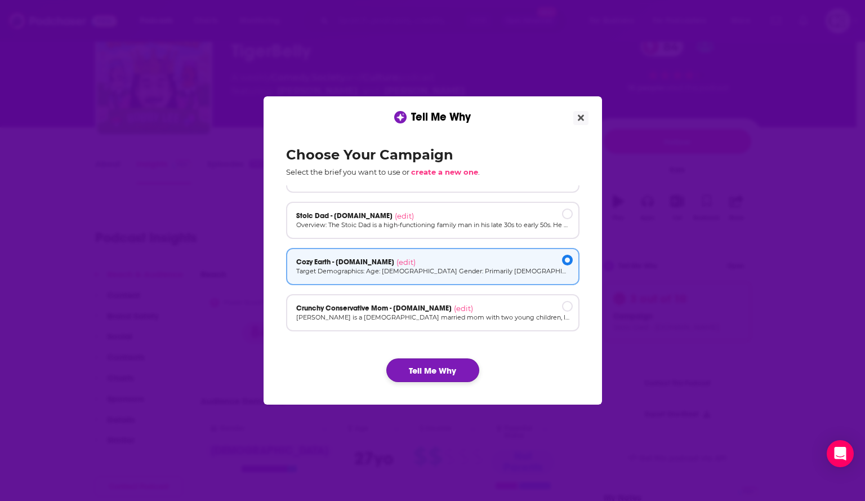
click at [465, 366] on button "Tell Me Why" at bounding box center [432, 370] width 93 height 24
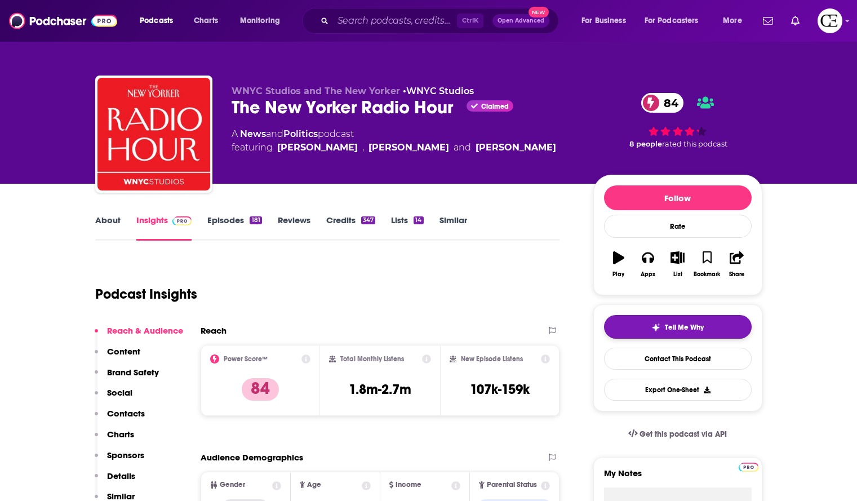
click at [653, 323] on img "button" at bounding box center [655, 327] width 9 height 9
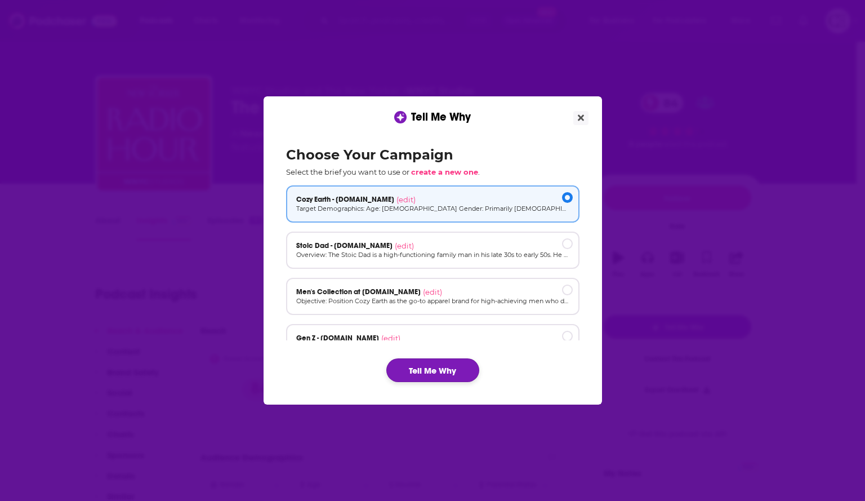
click at [443, 366] on button "Tell Me Why" at bounding box center [432, 370] width 93 height 24
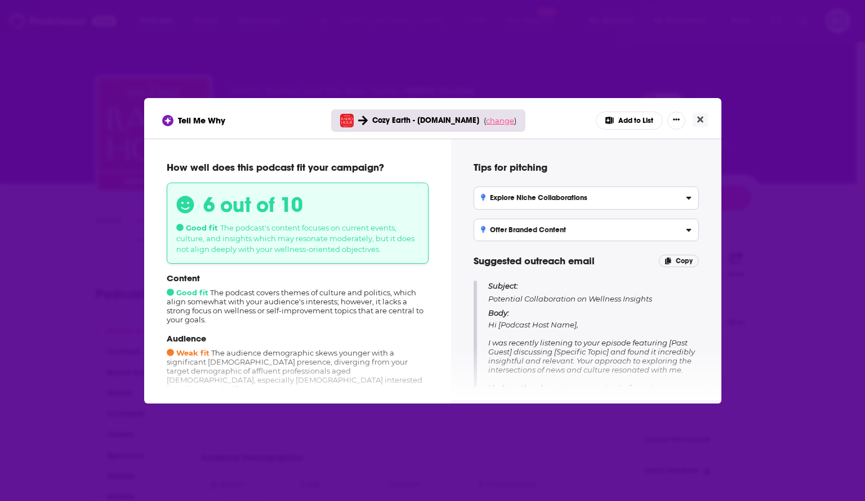
drag, startPoint x: 504, startPoint y: 120, endPoint x: 503, endPoint y: 126, distance: 5.7
click at [504, 121] on span "change" at bounding box center [500, 120] width 28 height 9
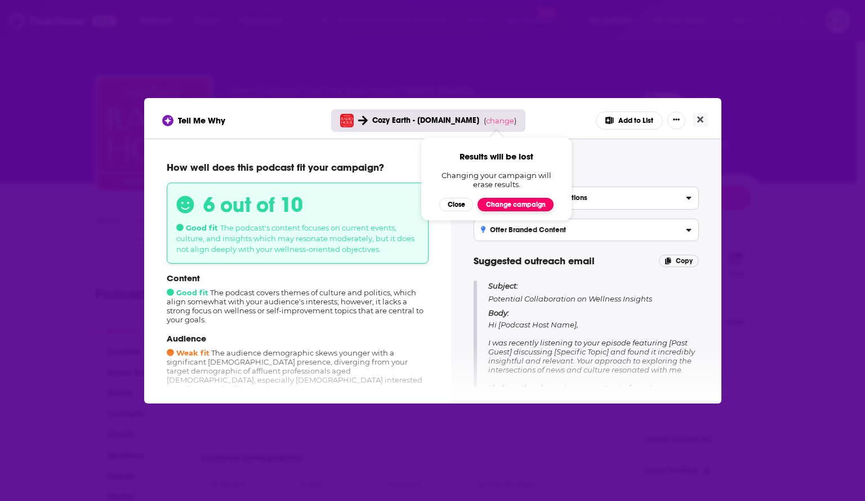
click at [499, 203] on button "Change campaign" at bounding box center [516, 205] width 76 height 14
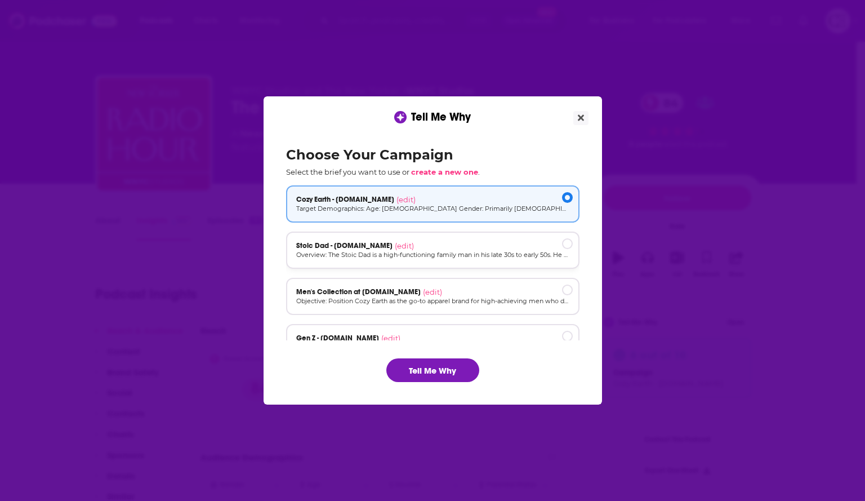
click at [477, 243] on div "Stoic Dad - cozyearth.com (edit)" at bounding box center [432, 245] width 273 height 9
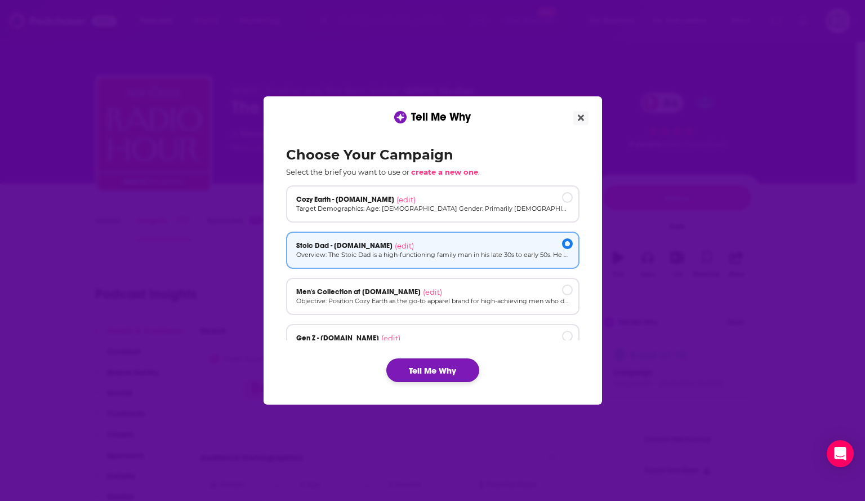
click at [463, 366] on button "Tell Me Why" at bounding box center [432, 370] width 93 height 24
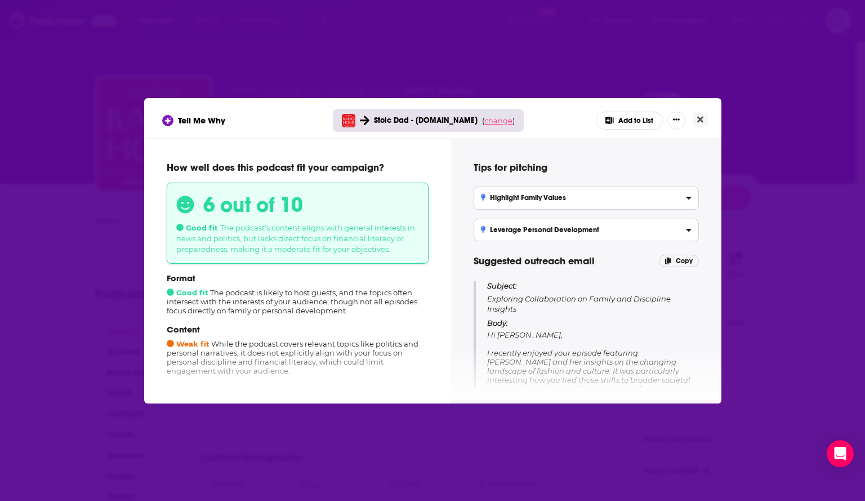
click at [487, 121] on span "change" at bounding box center [498, 120] width 28 height 9
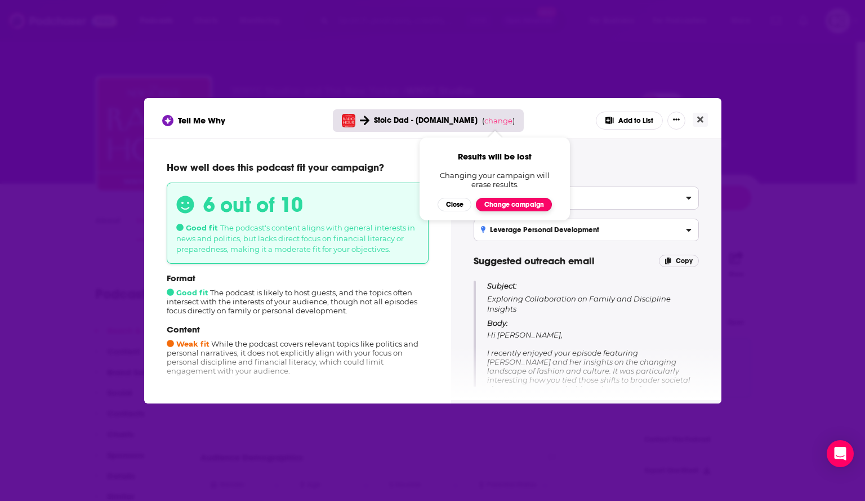
click at [494, 198] on button "Change campaign" at bounding box center [514, 205] width 76 height 14
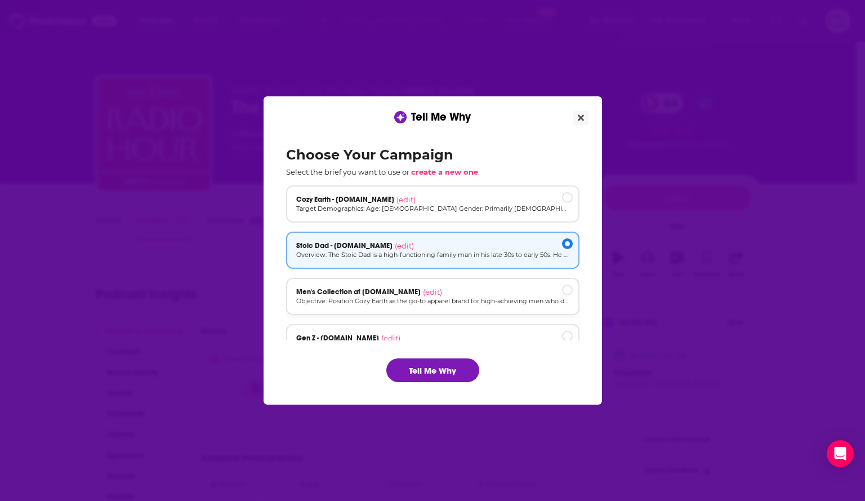
click at [485, 284] on div "Men's Collection at cozyearth.com (edit) Objective: Position Cozy Earth as the …" at bounding box center [432, 296] width 293 height 37
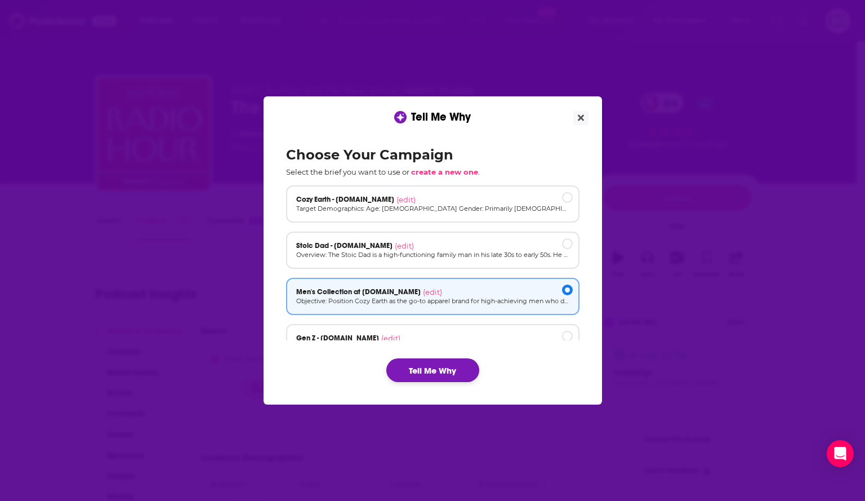
click at [453, 375] on button "Tell Me Why" at bounding box center [432, 370] width 93 height 24
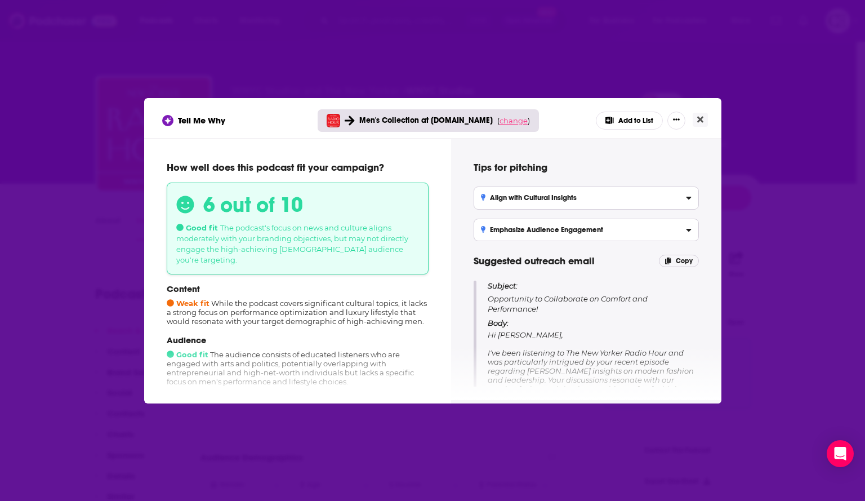
click at [502, 122] on span "change" at bounding box center [514, 120] width 28 height 9
click at [502, 198] on button "Change campaign" at bounding box center [529, 205] width 76 height 14
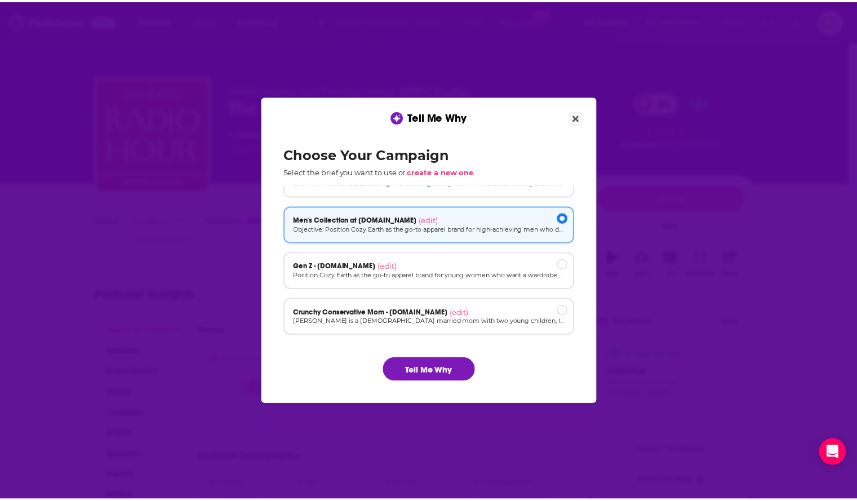
scroll to position [76, 0]
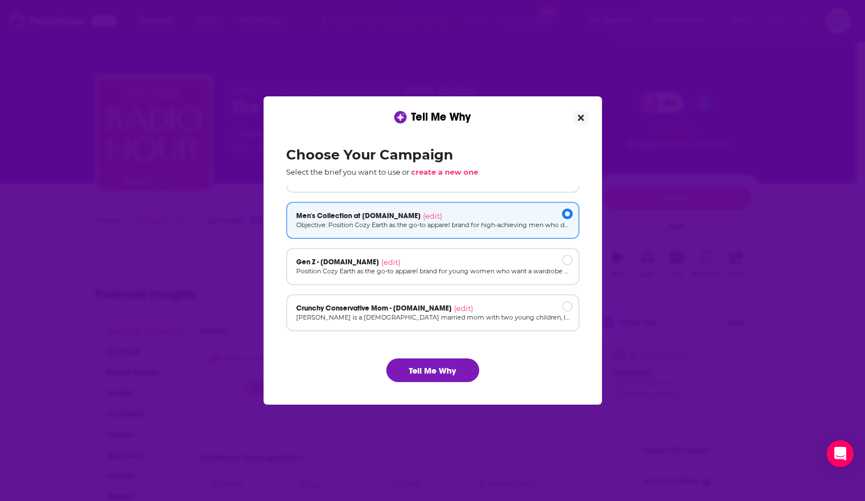
click at [580, 118] on icon "Close" at bounding box center [581, 118] width 6 height 6
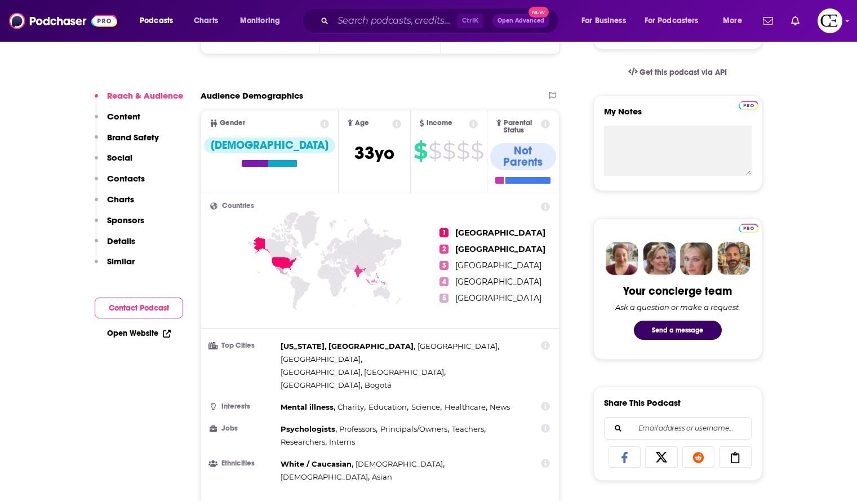
scroll to position [394, 0]
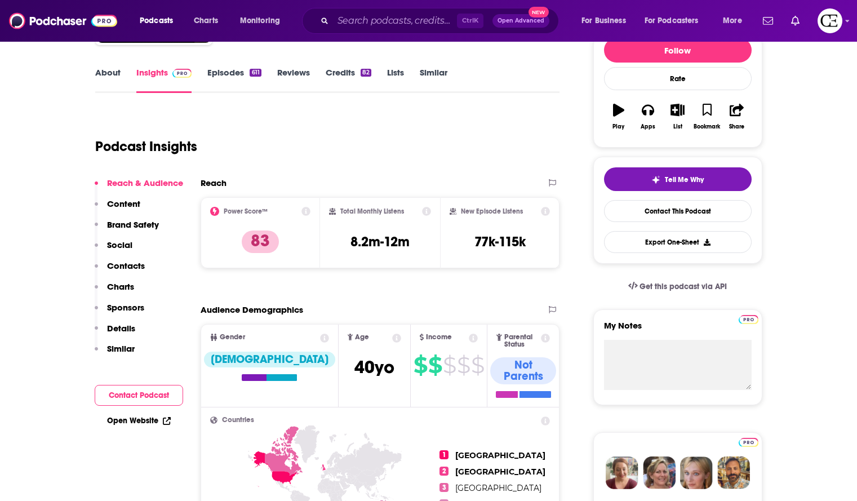
scroll to position [113, 0]
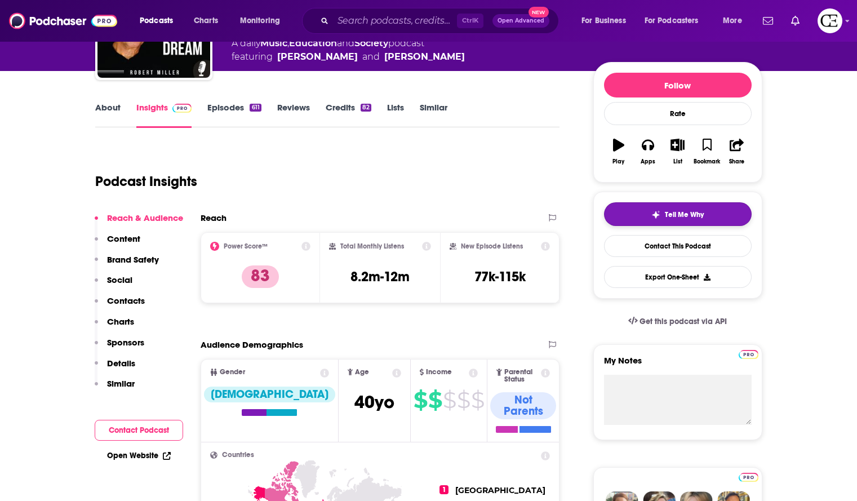
click at [669, 211] on span "Tell Me Why" at bounding box center [684, 214] width 39 height 9
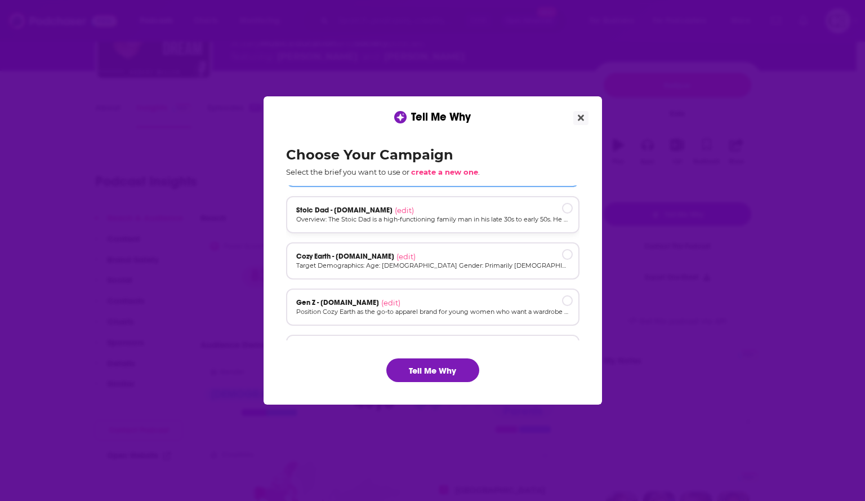
scroll to position [76, 0]
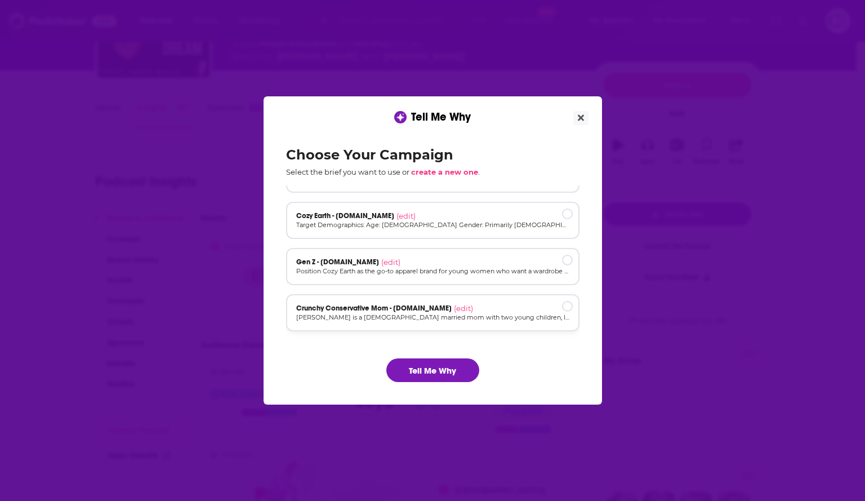
click at [427, 294] on div "Crunchy Conservative Mom - [DOMAIN_NAME] (edit) [PERSON_NAME] is a [DEMOGRAPHIC…" at bounding box center [432, 312] width 293 height 37
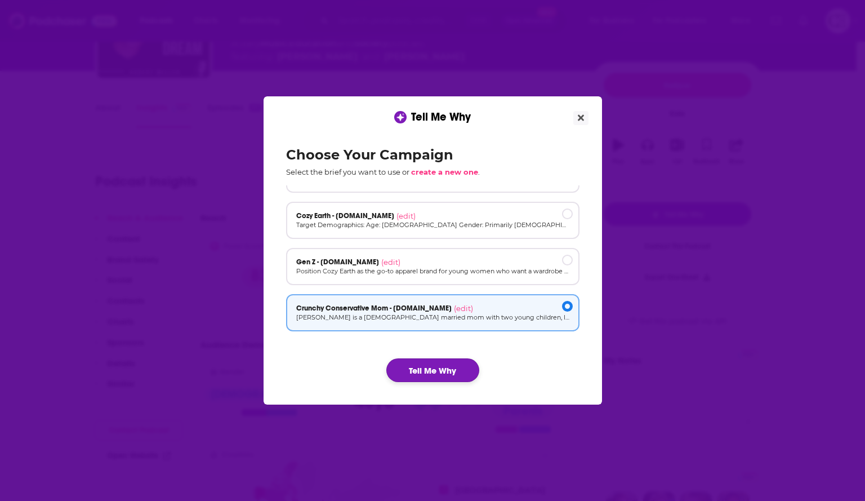
click at [413, 365] on button "Tell Me Why" at bounding box center [432, 370] width 93 height 24
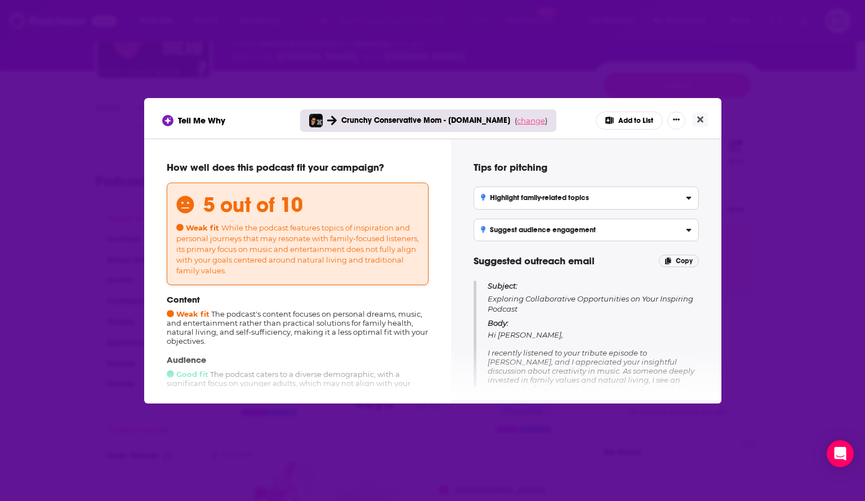
click at [517, 122] on span "change" at bounding box center [531, 120] width 28 height 9
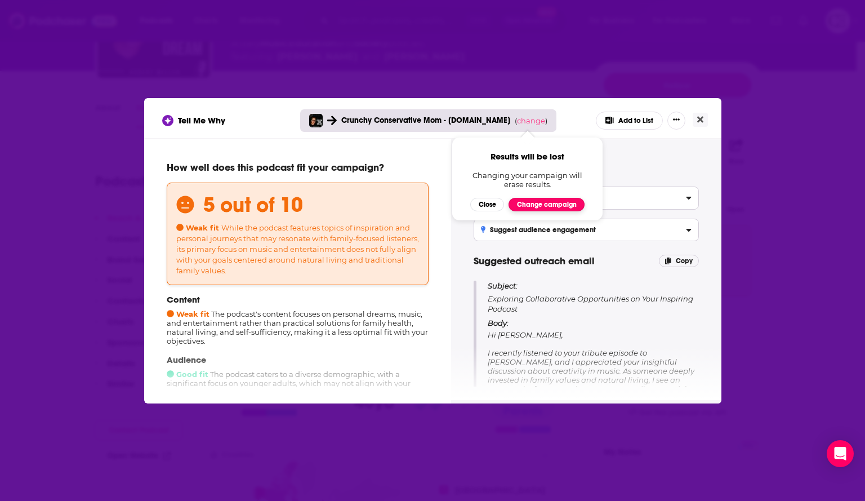
click at [547, 200] on button "Change campaign" at bounding box center [547, 205] width 76 height 14
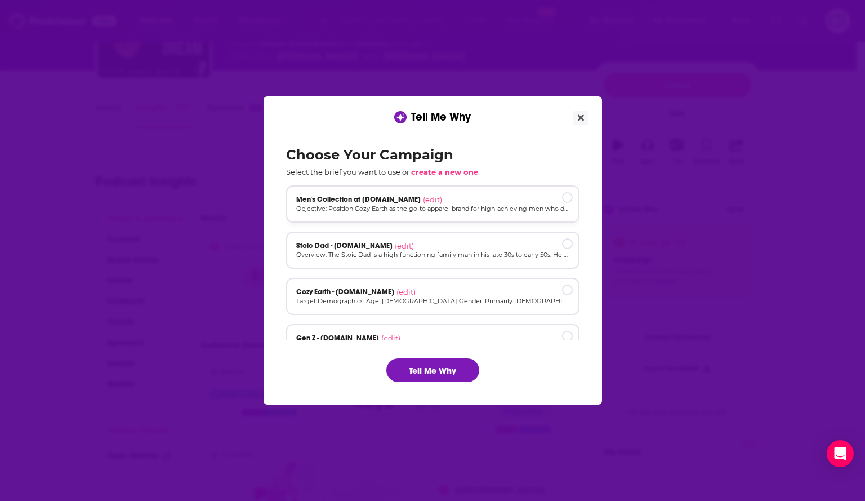
click at [460, 200] on div "Men's Collection at [DOMAIN_NAME] (edit)" at bounding box center [432, 199] width 273 height 9
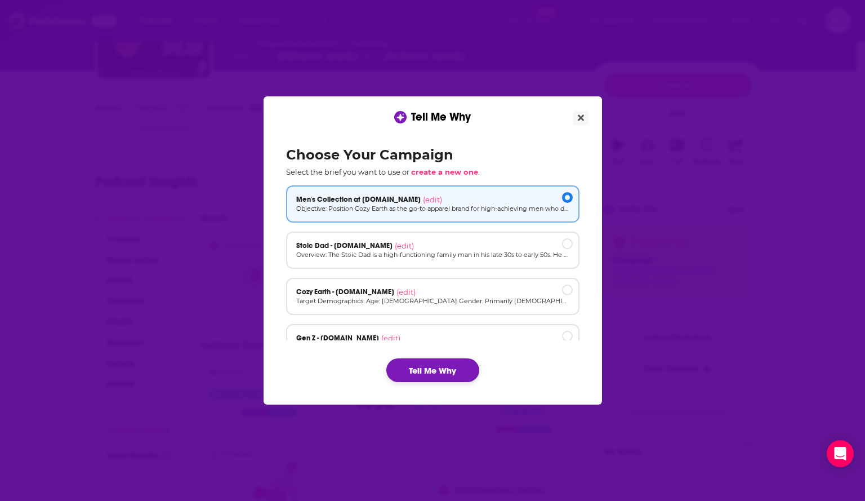
click at [453, 371] on button "Tell Me Why" at bounding box center [432, 370] width 93 height 24
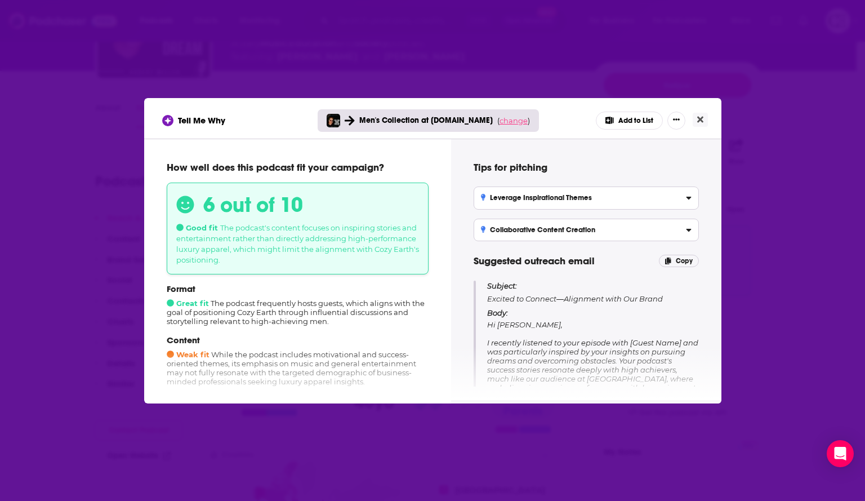
click at [511, 123] on span "change" at bounding box center [514, 120] width 28 height 9
click at [520, 202] on button "Change campaign" at bounding box center [529, 205] width 76 height 14
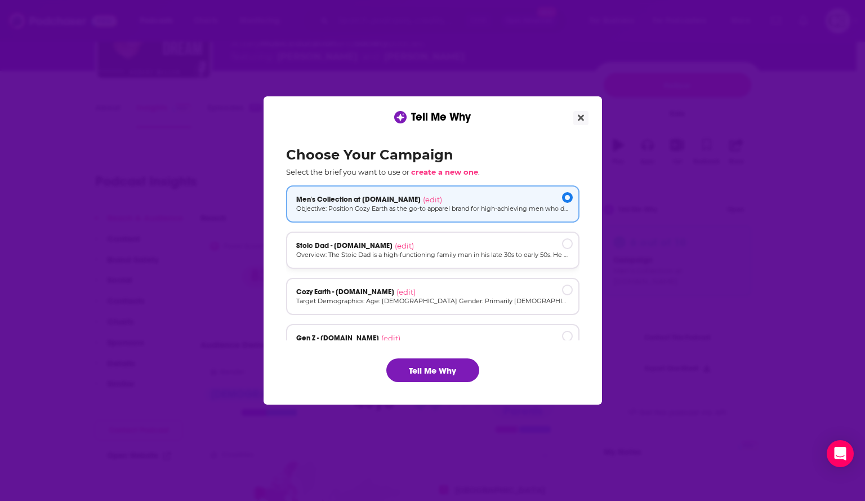
click at [524, 247] on div "Stoic Dad - [DOMAIN_NAME] (edit)" at bounding box center [432, 245] width 273 height 9
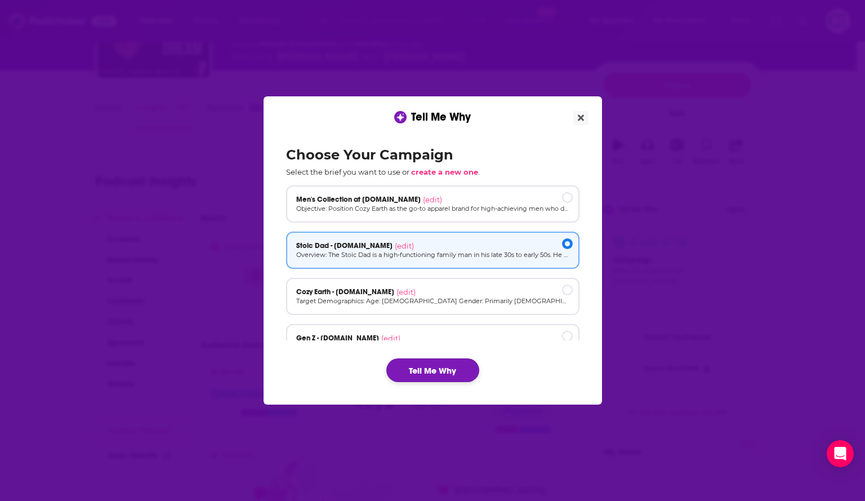
click at [450, 367] on button "Tell Me Why" at bounding box center [432, 370] width 93 height 24
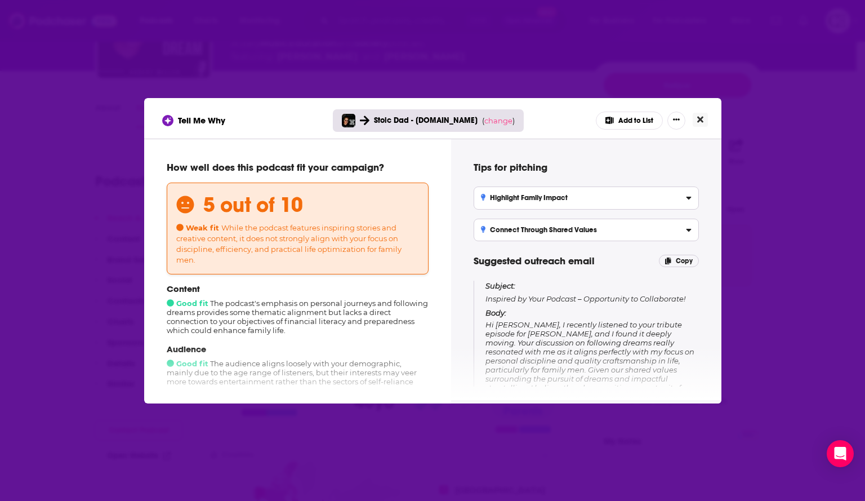
drag, startPoint x: 699, startPoint y: 115, endPoint x: 665, endPoint y: 166, distance: 61.1
click at [700, 115] on icon "Close" at bounding box center [700, 119] width 6 height 9
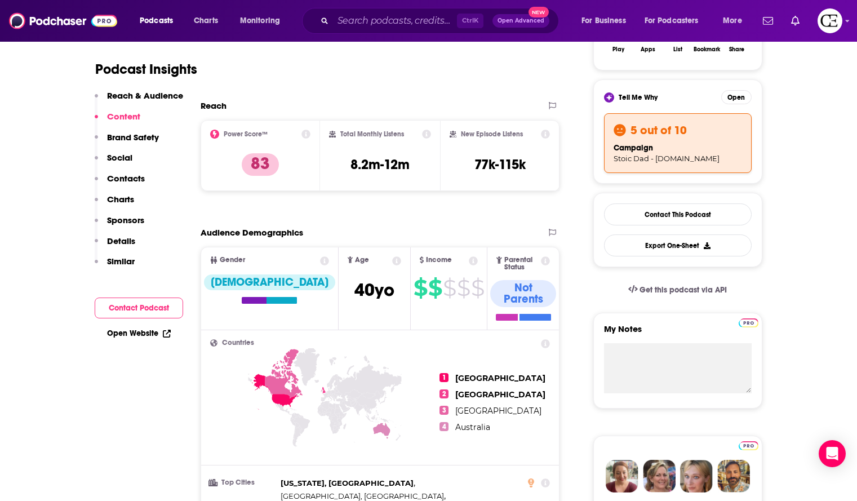
scroll to position [0, 0]
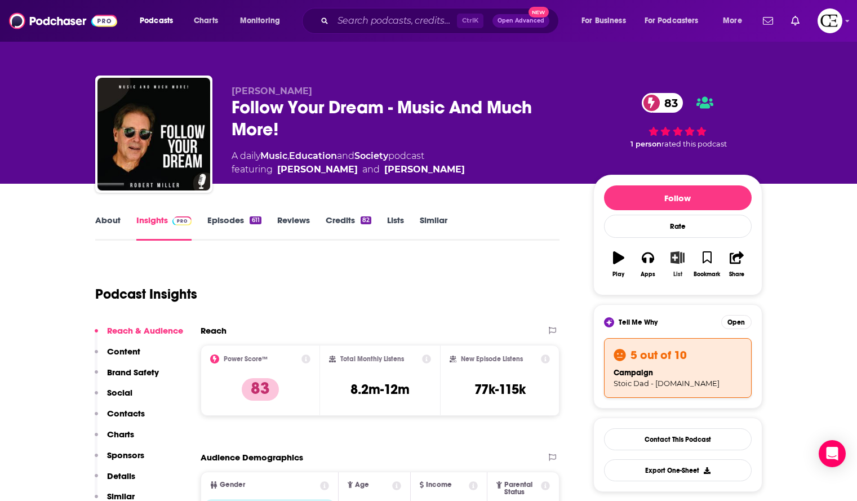
click at [676, 262] on icon "button" at bounding box center [677, 257] width 14 height 12
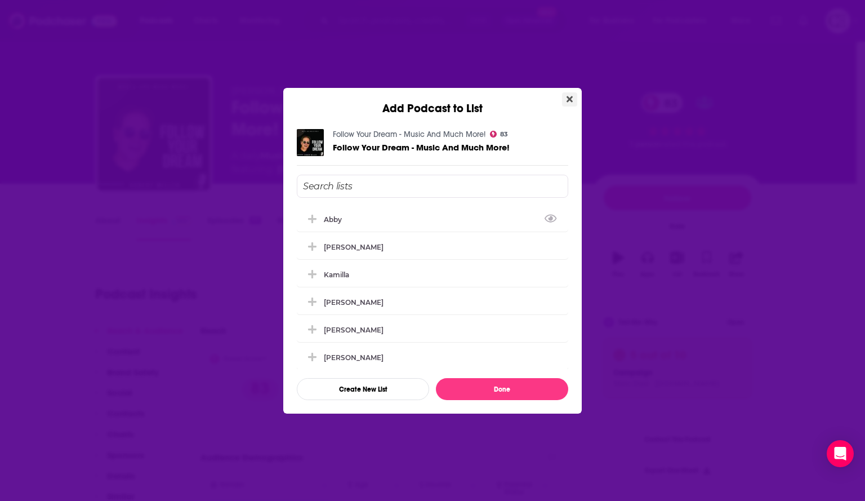
click at [568, 101] on icon "Close" at bounding box center [570, 99] width 6 height 6
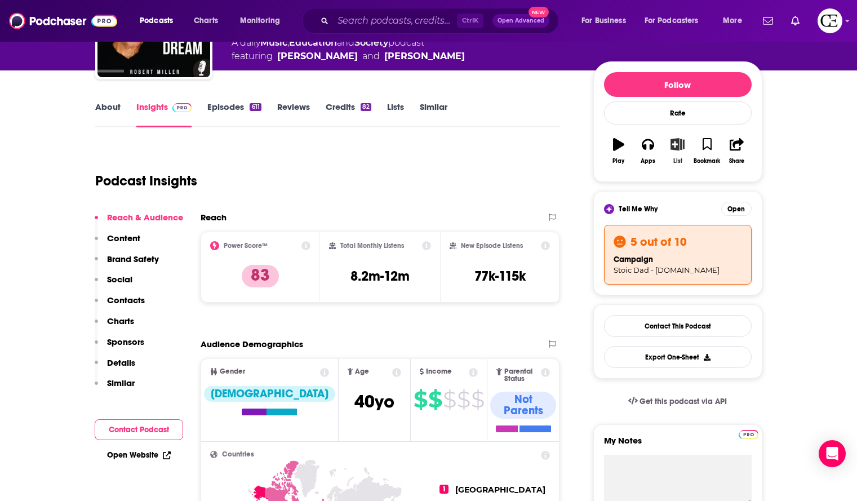
scroll to position [113, 0]
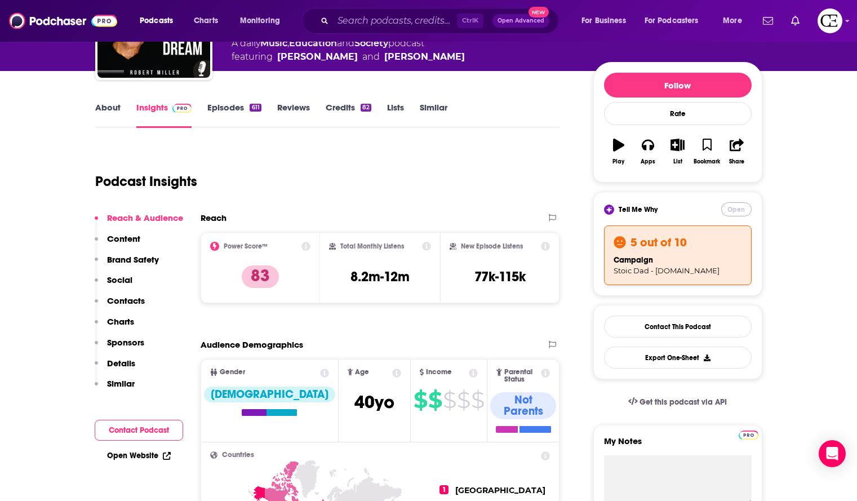
click at [734, 213] on button "Open" at bounding box center [736, 209] width 30 height 14
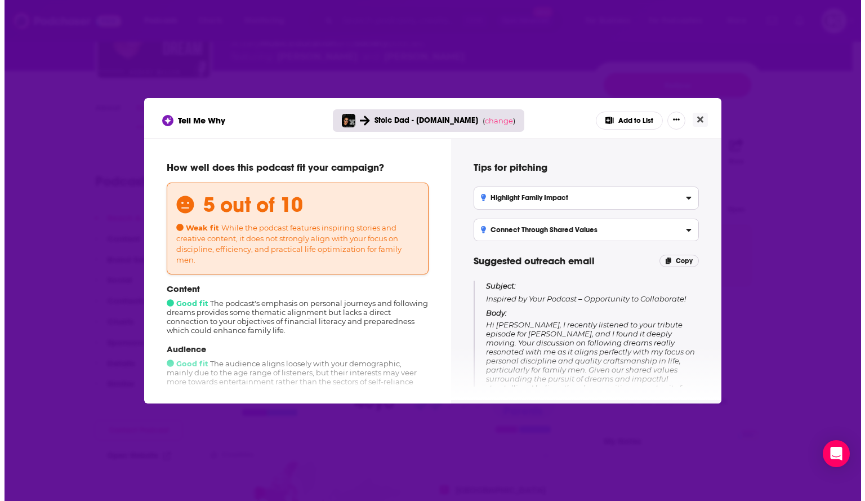
scroll to position [0, 0]
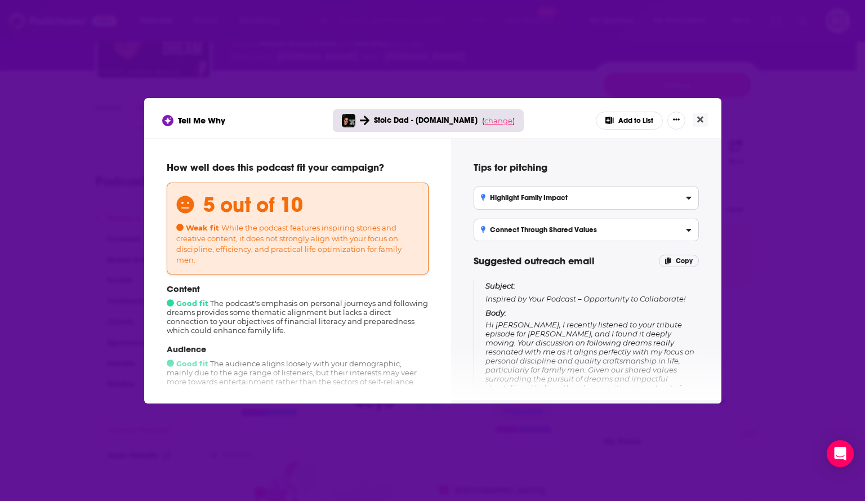
click at [493, 118] on span "change" at bounding box center [498, 120] width 28 height 9
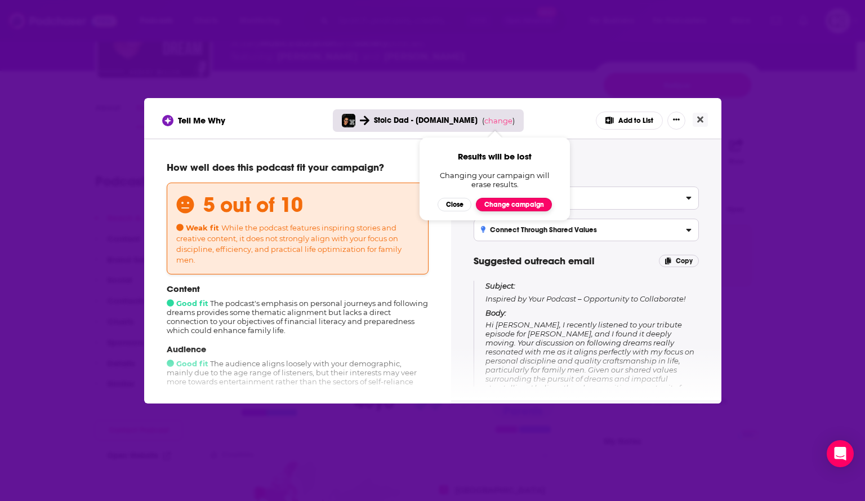
click at [507, 203] on button "Change campaign" at bounding box center [514, 205] width 76 height 14
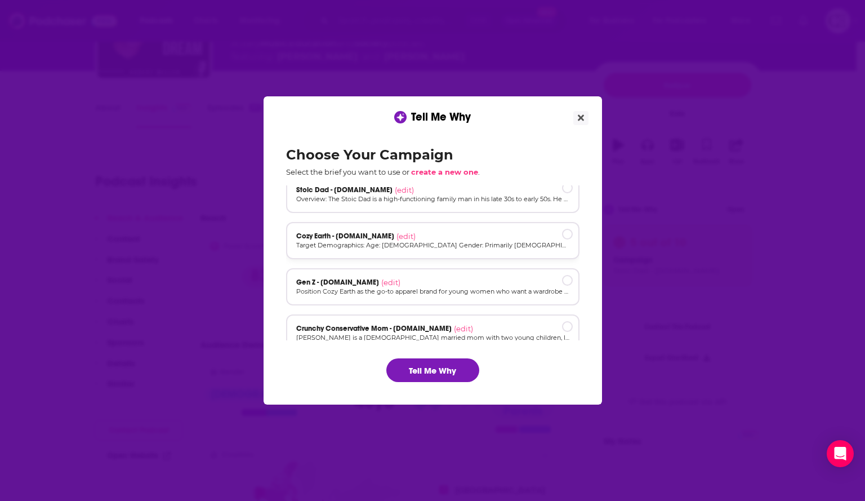
scroll to position [56, 0]
click at [425, 242] on p "Target Demographics: Age: [DEMOGRAPHIC_DATA] Gender: Primarily [DEMOGRAPHIC_DAT…" at bounding box center [432, 245] width 273 height 10
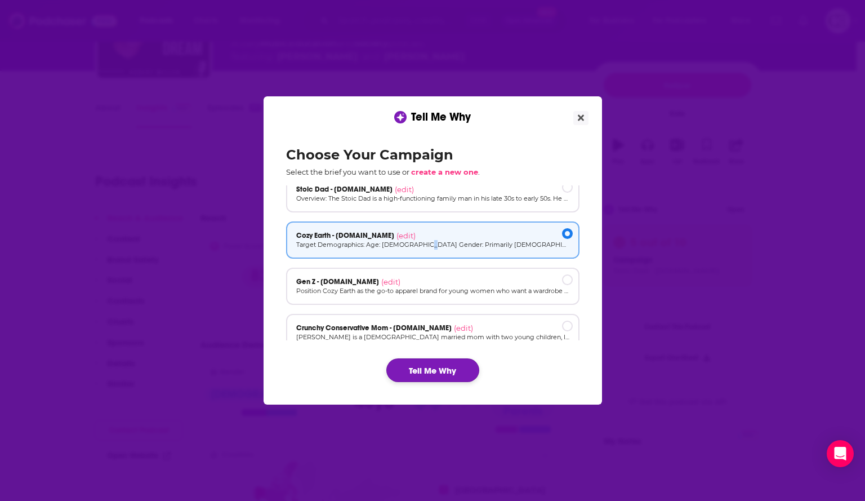
click at [464, 367] on button "Tell Me Why" at bounding box center [432, 370] width 93 height 24
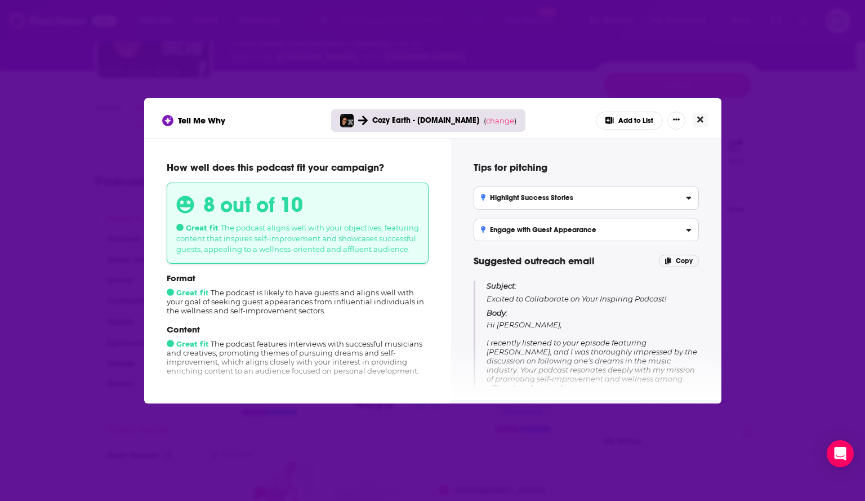
click at [694, 116] on button "Close" at bounding box center [700, 120] width 15 height 14
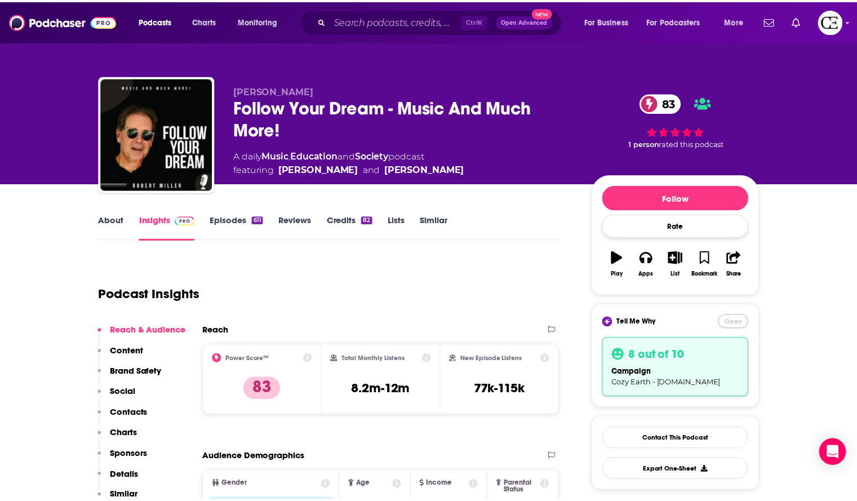
scroll to position [113, 0]
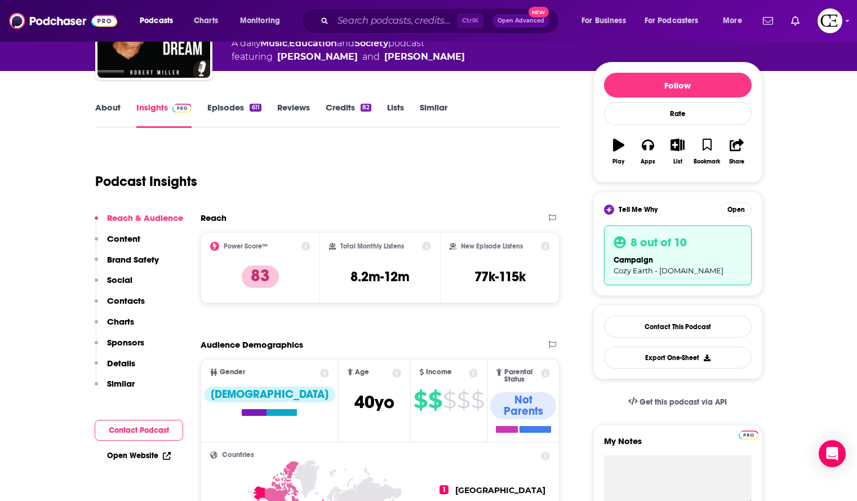
click at [327, 168] on div "Podcast Insights" at bounding box center [323, 174] width 456 height 57
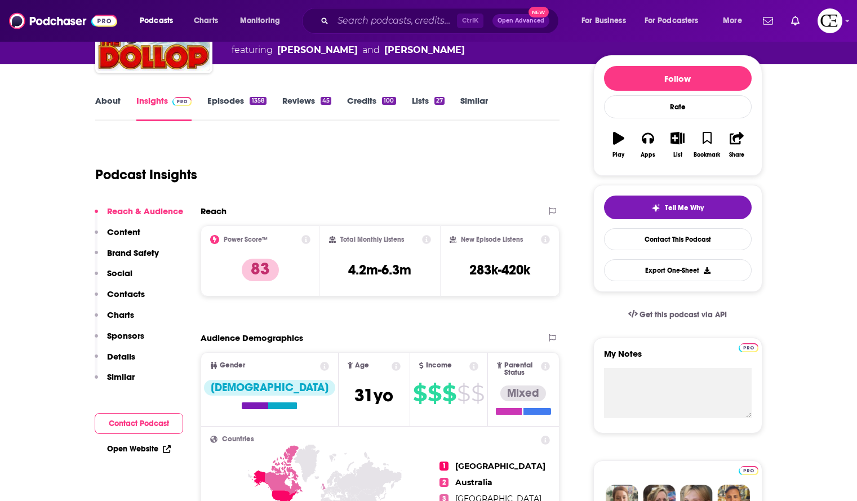
scroll to position [113, 0]
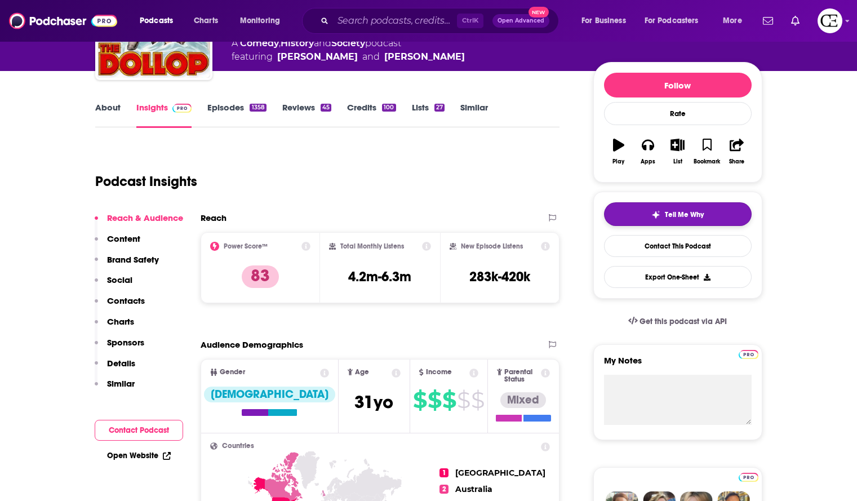
click at [632, 219] on button "Tell Me Why" at bounding box center [678, 214] width 148 height 24
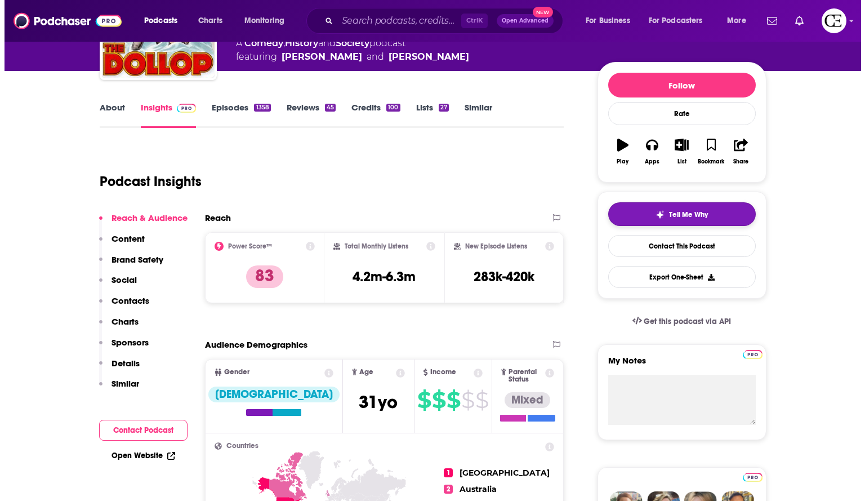
scroll to position [0, 0]
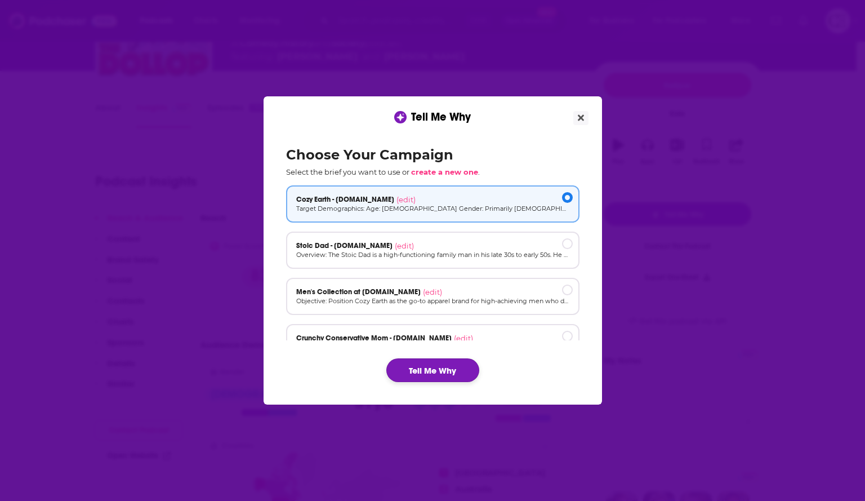
click at [460, 367] on button "Tell Me Why" at bounding box center [432, 370] width 93 height 24
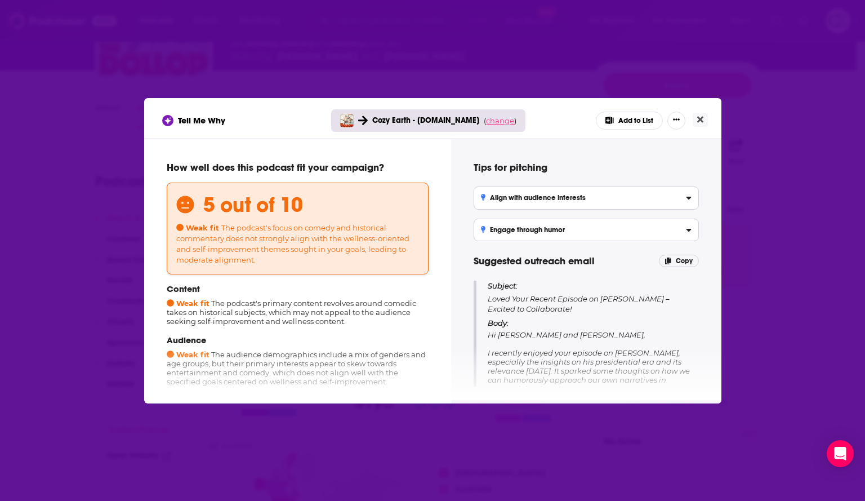
click at [503, 121] on span "change" at bounding box center [500, 120] width 28 height 9
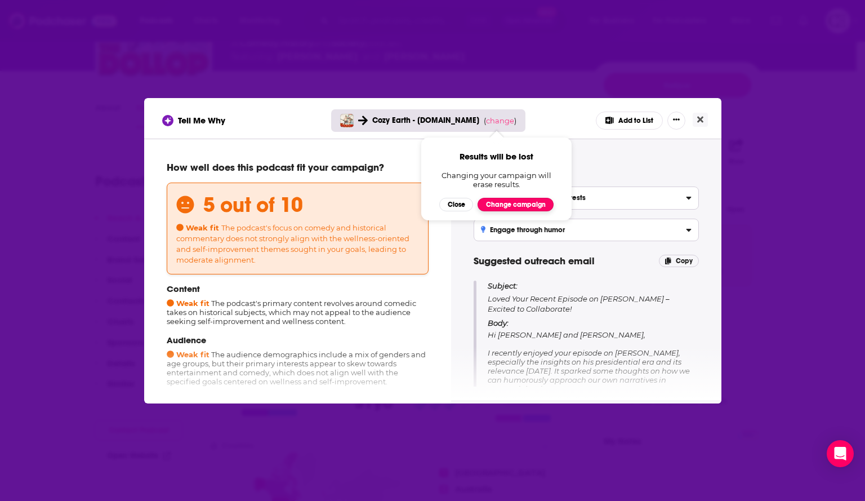
click at [506, 203] on button "Change campaign" at bounding box center [516, 205] width 76 height 14
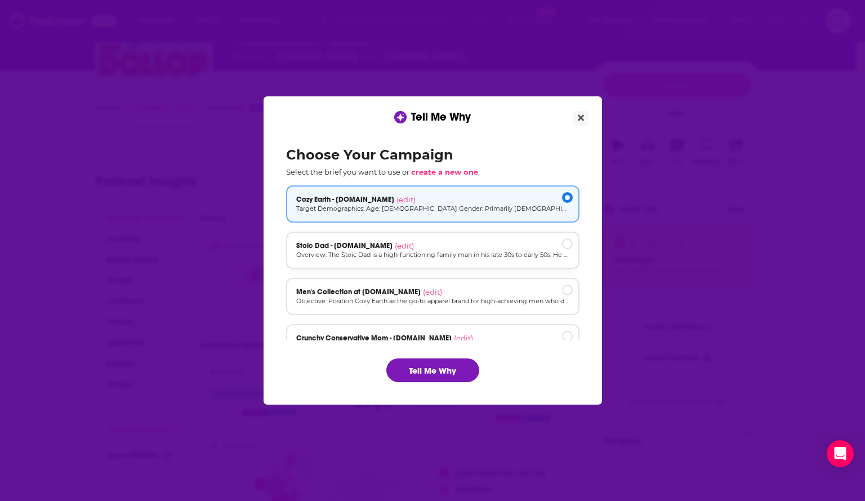
click at [498, 251] on p "Overview: The Stoic Dad is a high-functioning family man in his late 30s to ear…" at bounding box center [432, 255] width 273 height 10
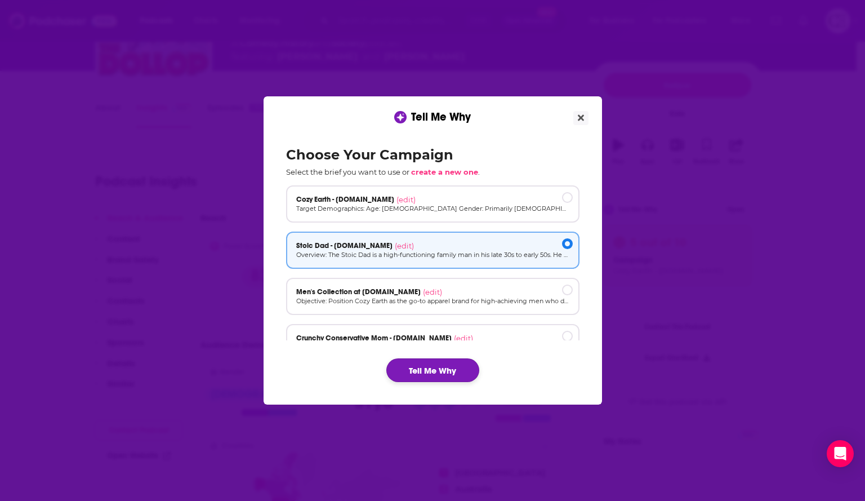
click at [457, 369] on button "Tell Me Why" at bounding box center [432, 370] width 93 height 24
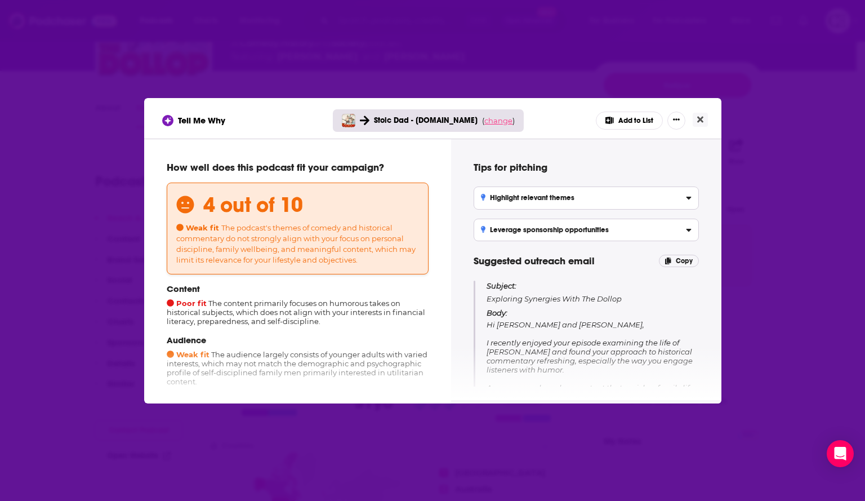
click at [503, 121] on span "change" at bounding box center [498, 120] width 28 height 9
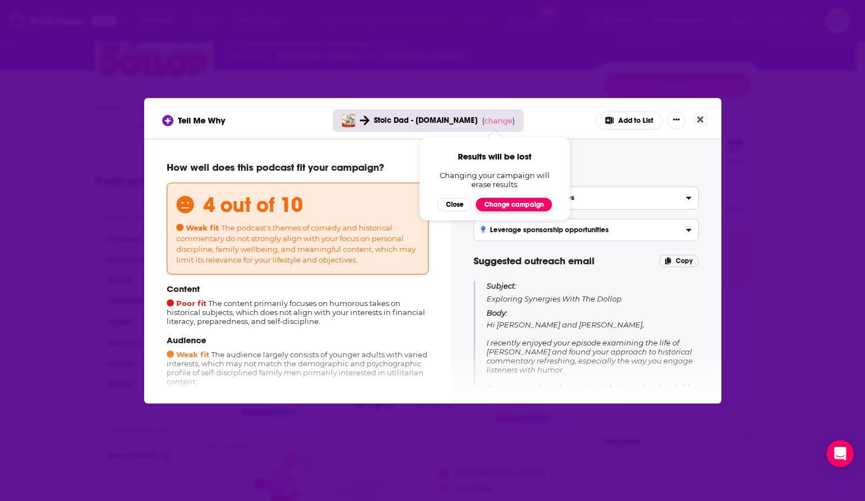
click at [503, 208] on button "Change campaign" at bounding box center [514, 205] width 76 height 14
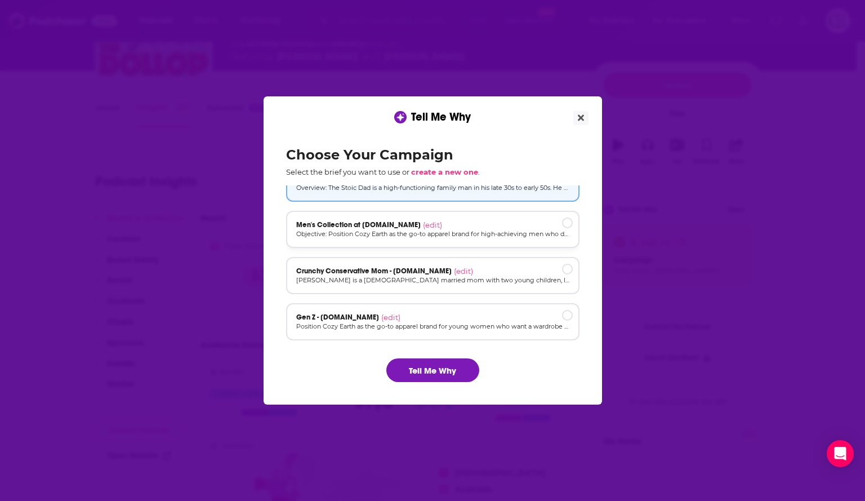
scroll to position [76, 0]
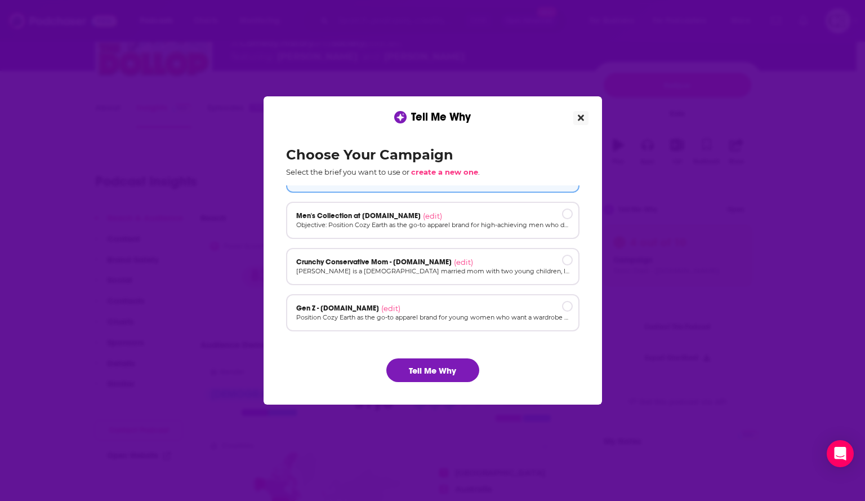
click at [583, 118] on icon "Close" at bounding box center [581, 117] width 6 height 9
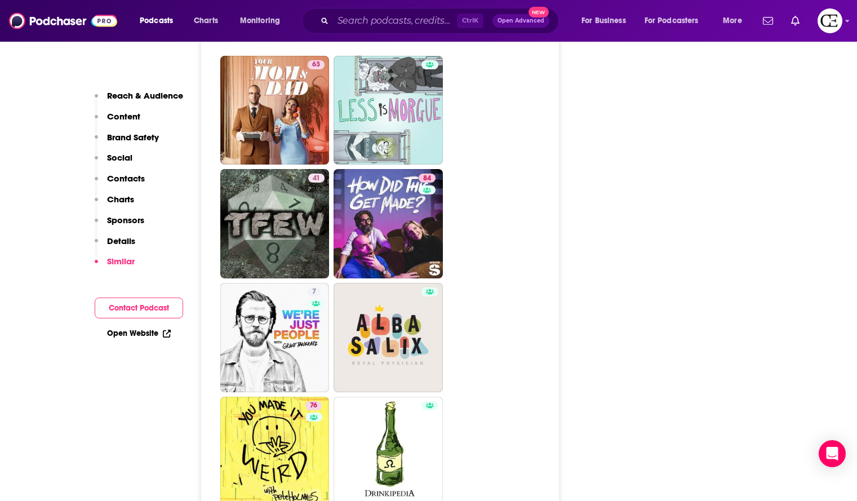
scroll to position [0, 0]
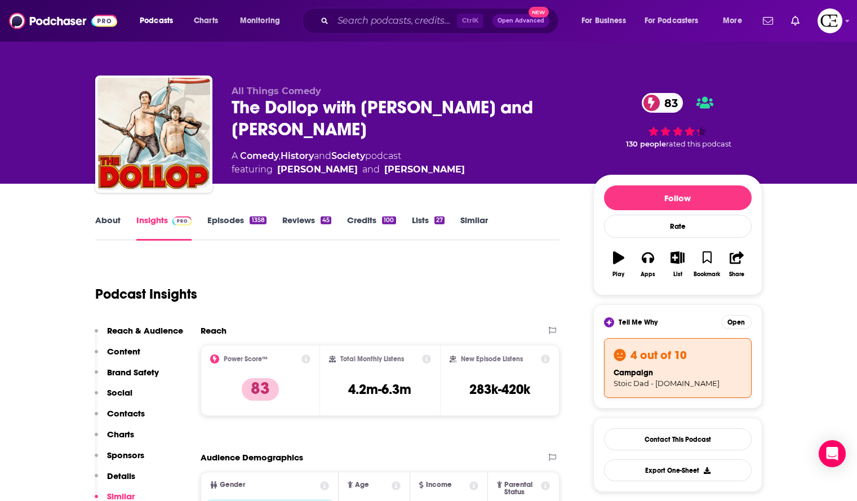
click at [349, 101] on div "The Dollop with Dave Anthony and Gareth Reynolds 83" at bounding box center [403, 118] width 344 height 44
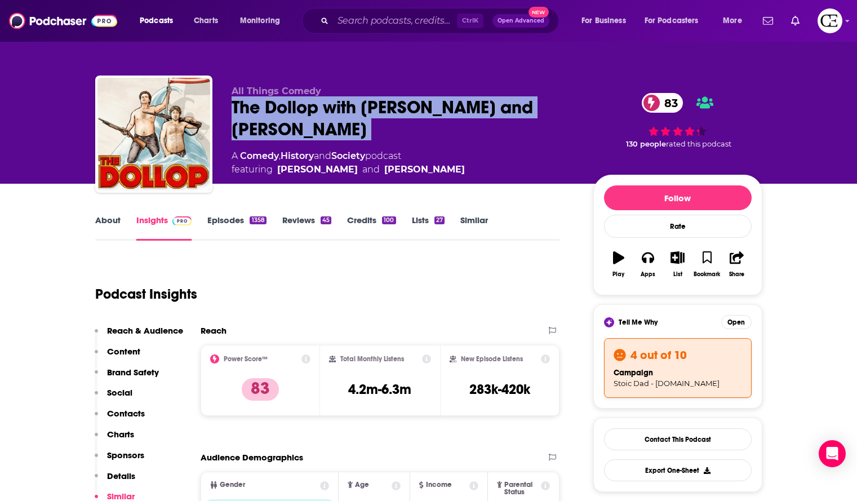
click at [349, 101] on div "The Dollop with Dave Anthony and Gareth Reynolds 83" at bounding box center [403, 118] width 344 height 44
copy div "The Dollop with Dave Anthony and Gareth Reynolds 83"
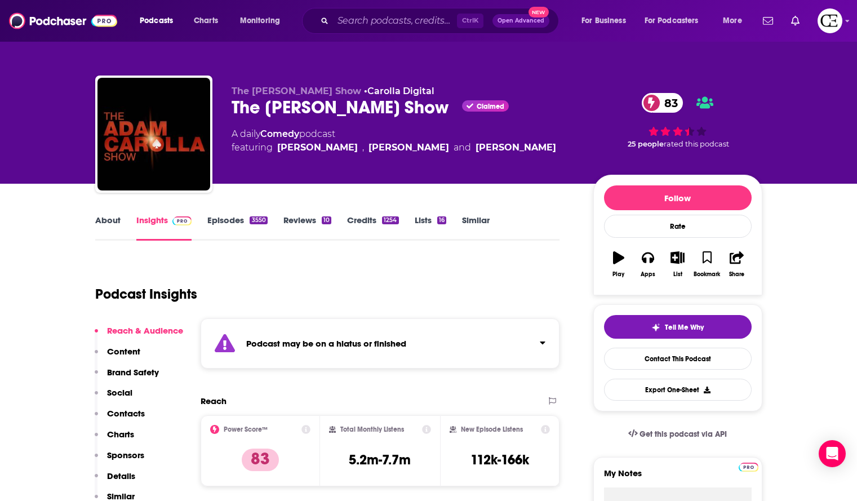
drag, startPoint x: 331, startPoint y: 109, endPoint x: 327, endPoint y: 103, distance: 7.7
click at [327, 103] on div "The [PERSON_NAME] Show Claimed 83" at bounding box center [403, 107] width 344 height 22
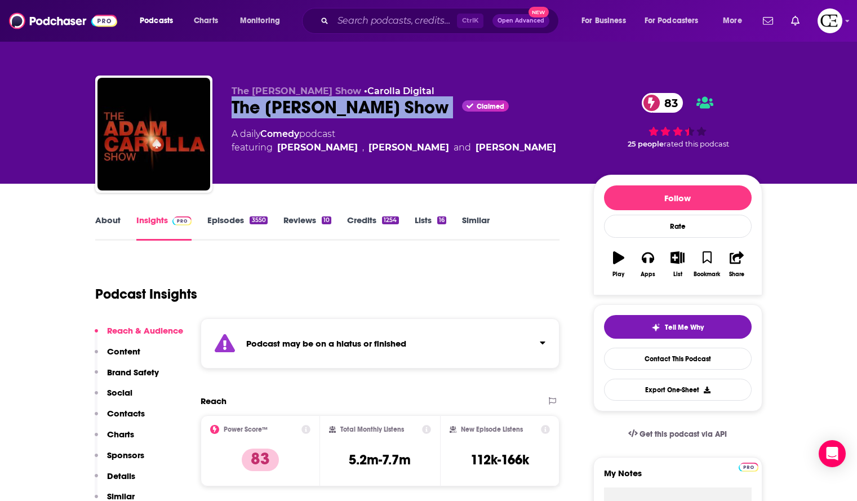
click at [327, 103] on div "The [PERSON_NAME] Show Claimed 83" at bounding box center [403, 107] width 344 height 22
copy div "The [PERSON_NAME] Show"
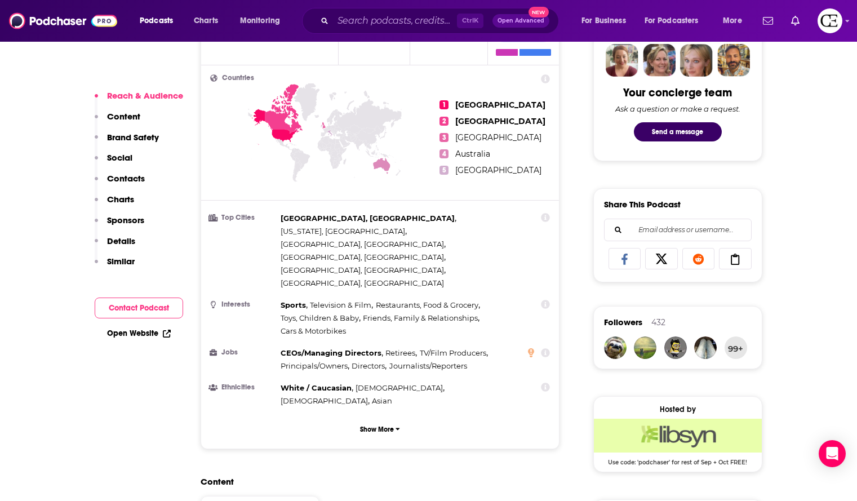
scroll to position [563, 0]
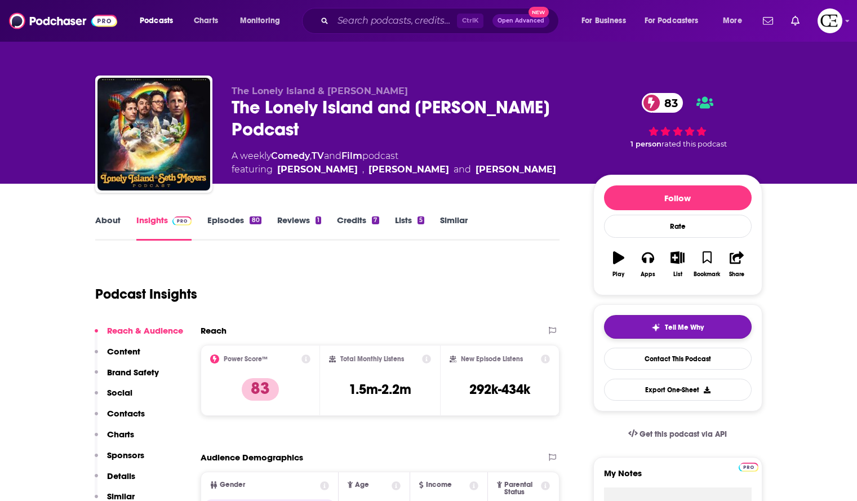
click at [628, 325] on button "Tell Me Why" at bounding box center [678, 327] width 148 height 24
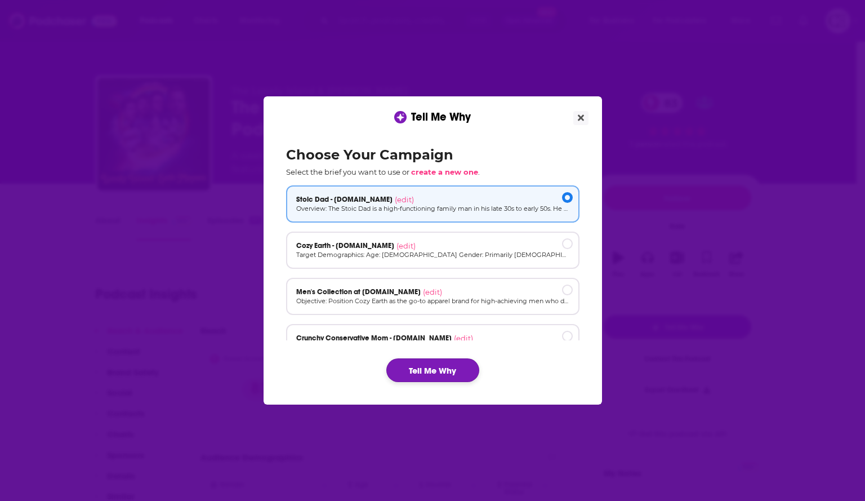
click at [427, 361] on button "Tell Me Why" at bounding box center [432, 370] width 93 height 24
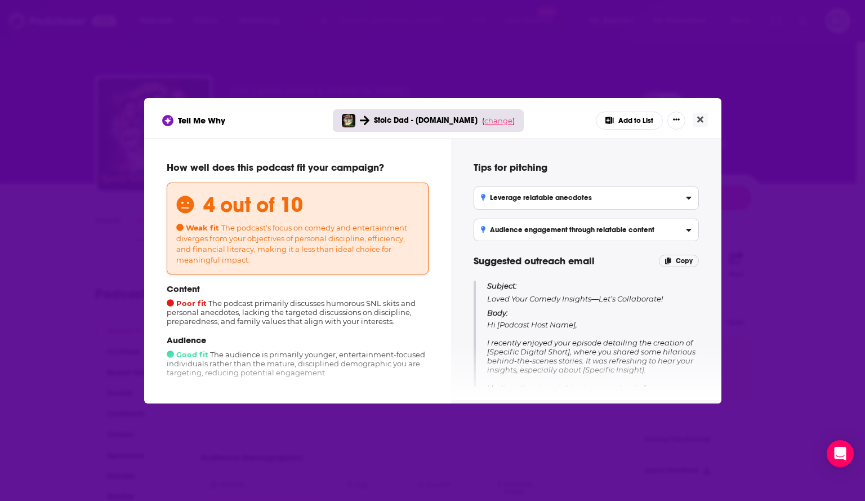
click at [500, 122] on span "change" at bounding box center [498, 120] width 28 height 9
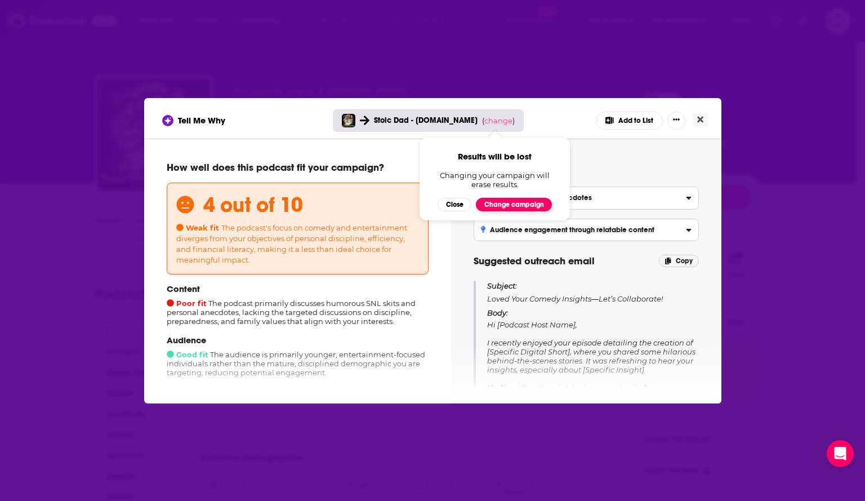
click at [499, 202] on button "Change campaign" at bounding box center [514, 205] width 76 height 14
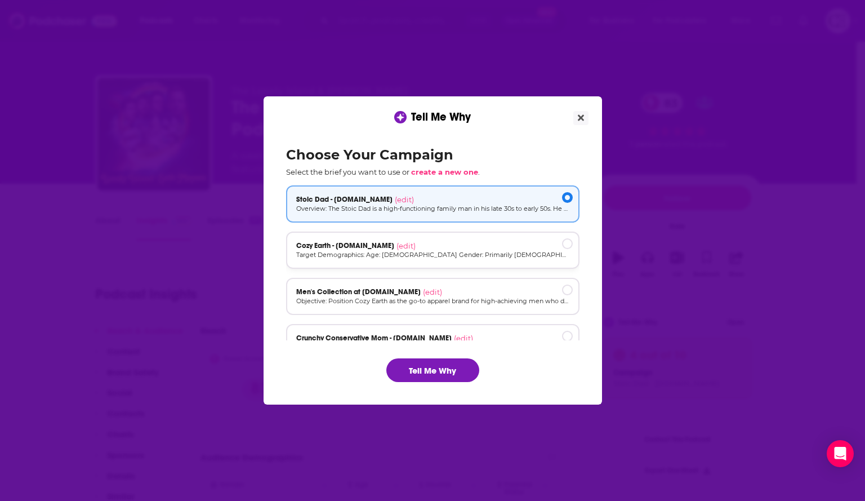
click at [485, 249] on div "Cozy Earth - [DOMAIN_NAME] (edit)" at bounding box center [432, 245] width 273 height 9
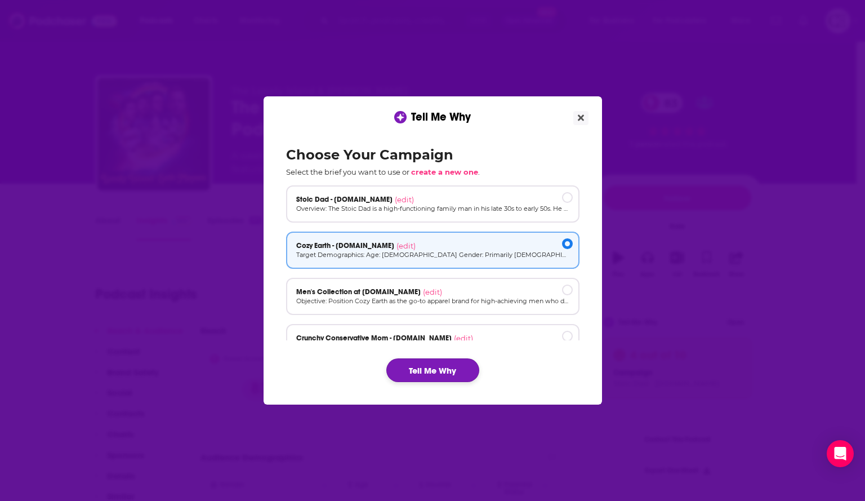
click at [429, 368] on button "Tell Me Why" at bounding box center [432, 370] width 93 height 24
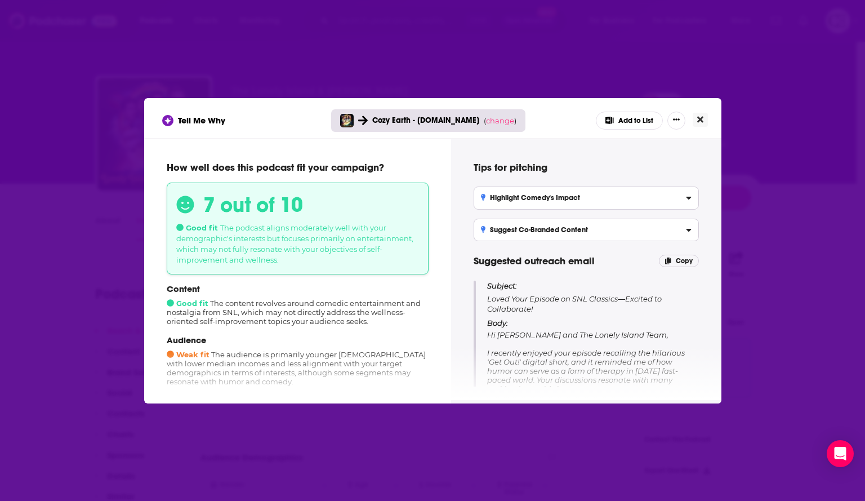
click at [701, 116] on icon "Close" at bounding box center [700, 119] width 6 height 9
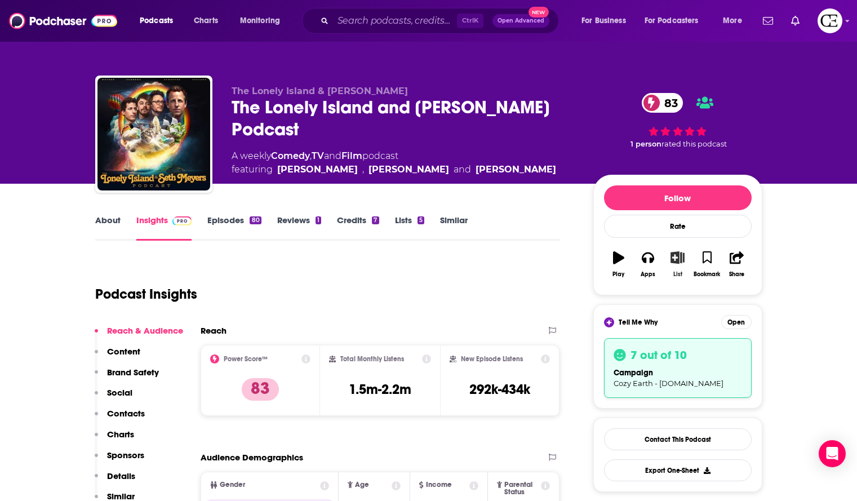
click at [679, 268] on button "List" at bounding box center [676, 264] width 29 height 41
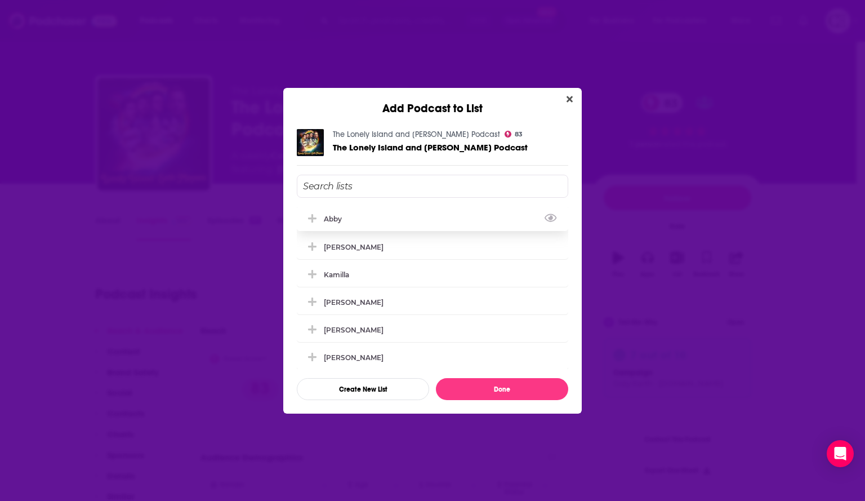
click at [314, 216] on icon "Add Podcast To List" at bounding box center [312, 218] width 8 height 10
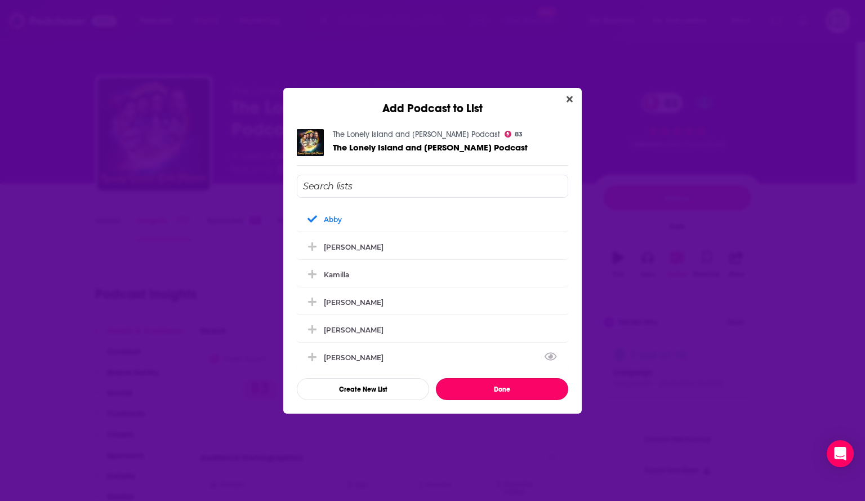
click at [472, 389] on button "Done" at bounding box center [502, 389] width 132 height 22
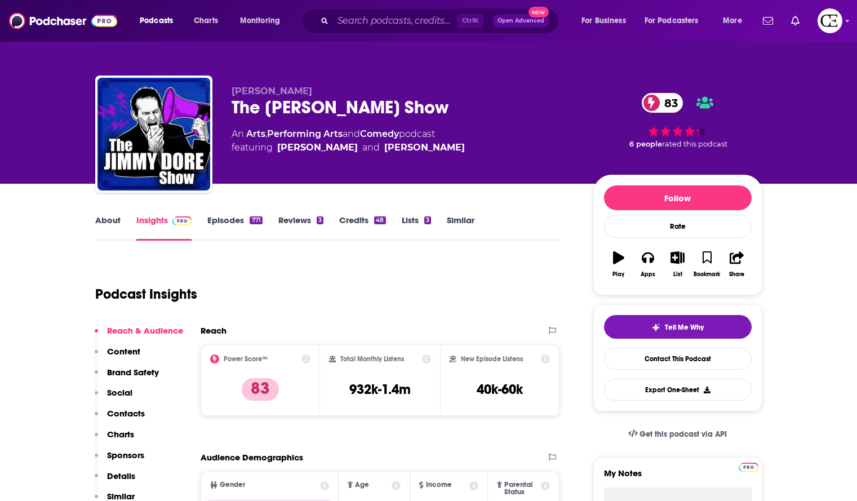
click at [390, 114] on div "The [PERSON_NAME] Show 83" at bounding box center [403, 107] width 344 height 22
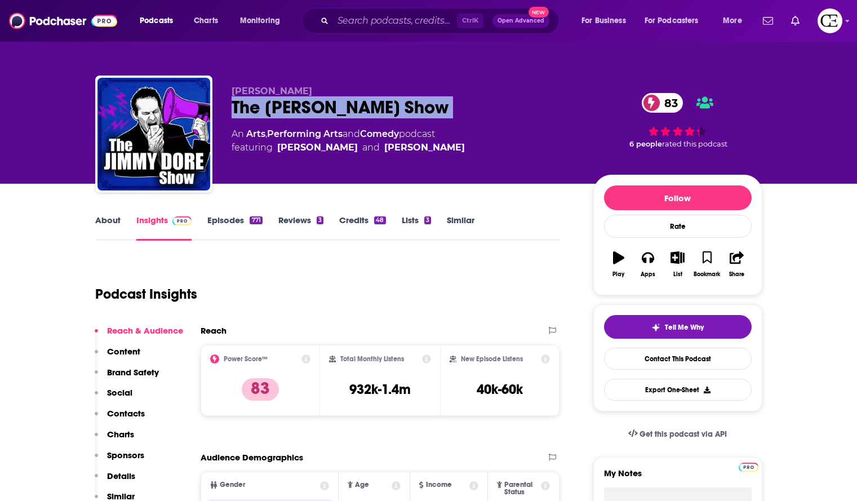
click at [390, 114] on div "The Jimmy Dore Show 83" at bounding box center [403, 107] width 344 height 22
copy div "The Jimmy Dore Show 83"
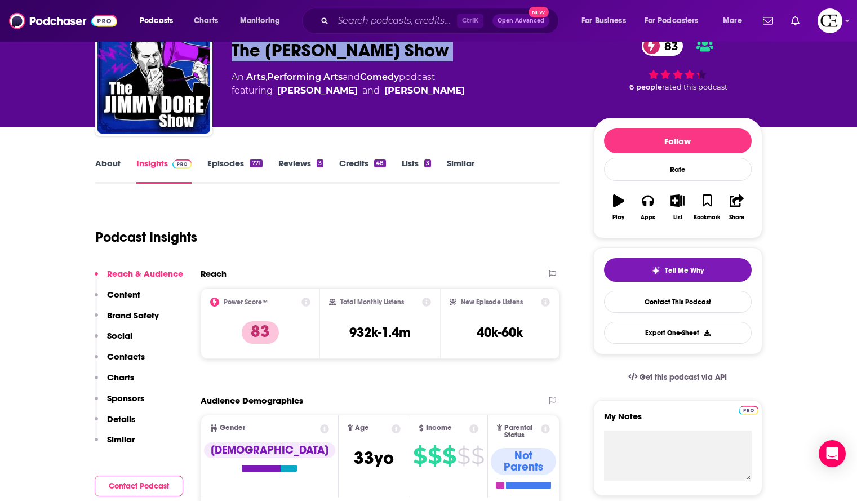
scroll to position [56, 0]
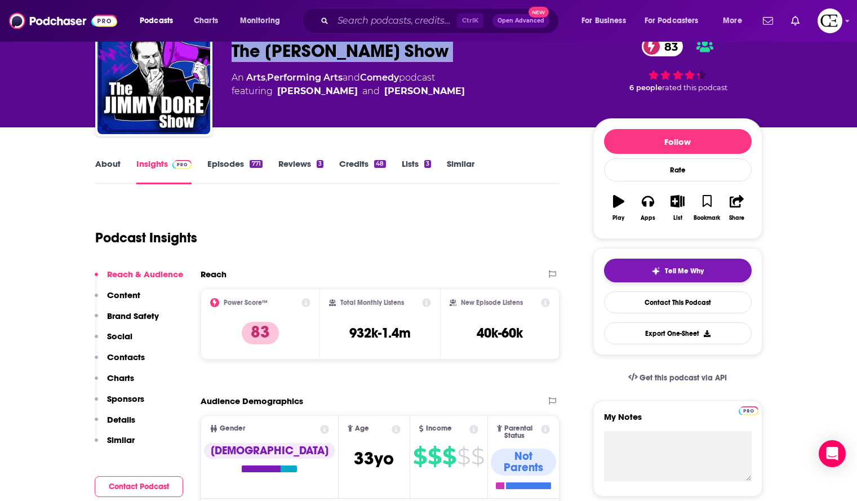
click at [668, 263] on button "Tell Me Why" at bounding box center [678, 271] width 148 height 24
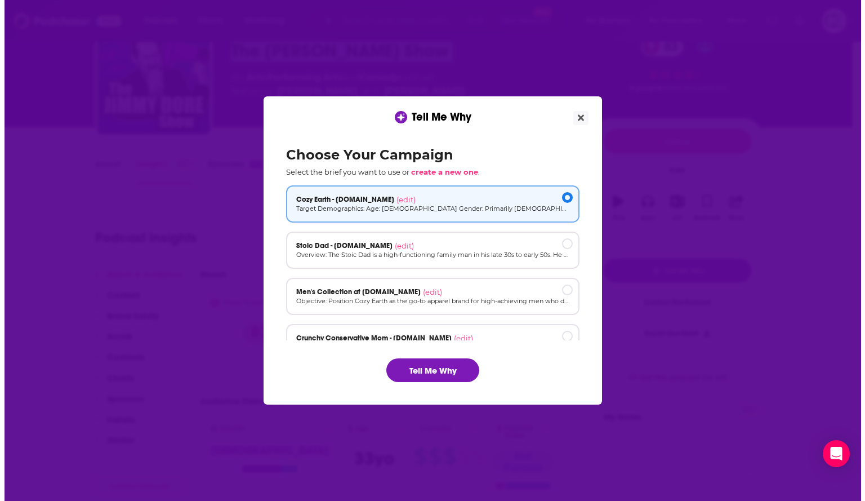
scroll to position [0, 0]
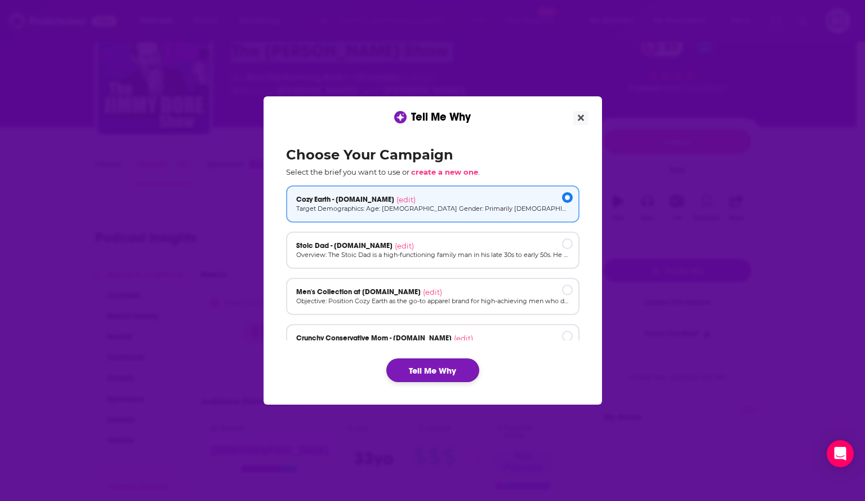
click at [464, 381] on button "Tell Me Why" at bounding box center [432, 370] width 93 height 24
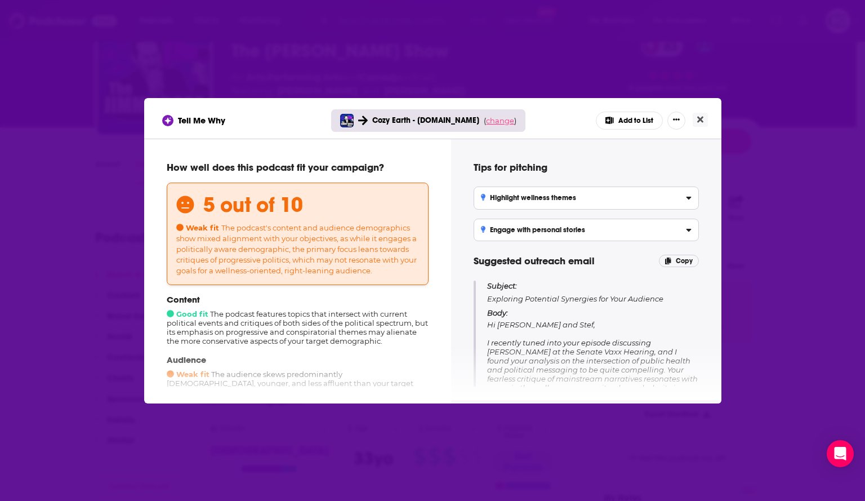
click at [494, 121] on span "change" at bounding box center [500, 120] width 28 height 9
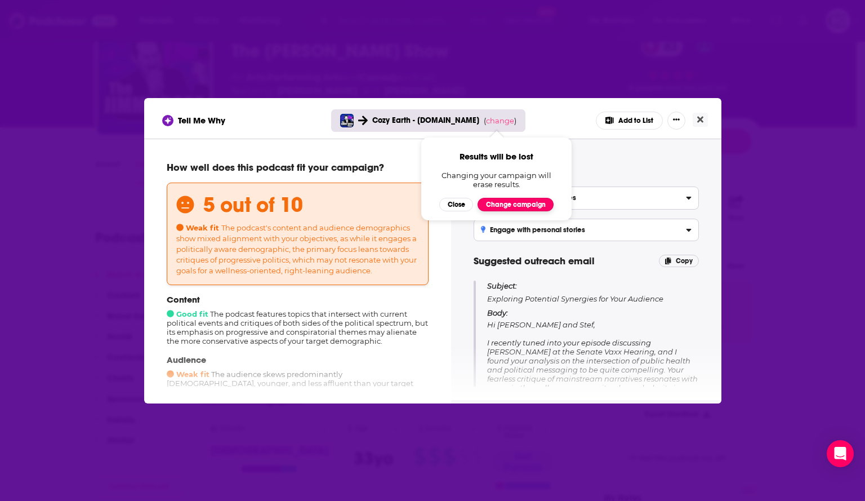
click at [489, 200] on button "Change campaign" at bounding box center [516, 205] width 76 height 14
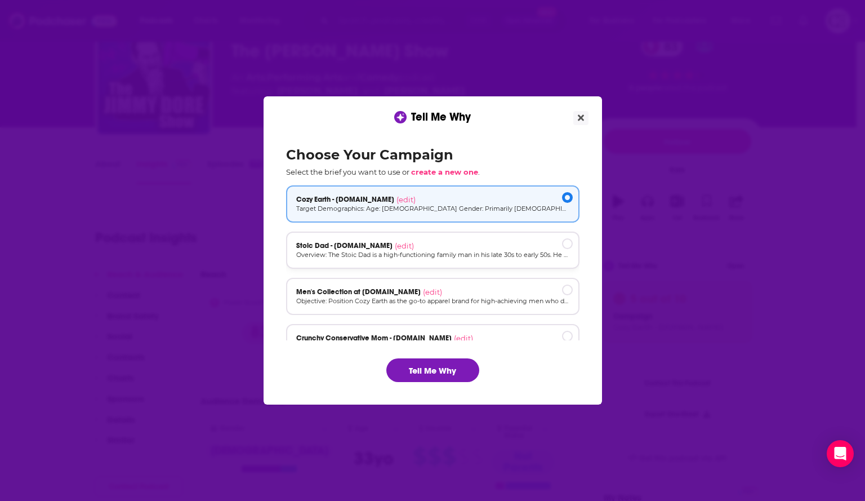
click at [485, 242] on div "Stoic Dad - cozyearth.com (edit)" at bounding box center [432, 245] width 273 height 9
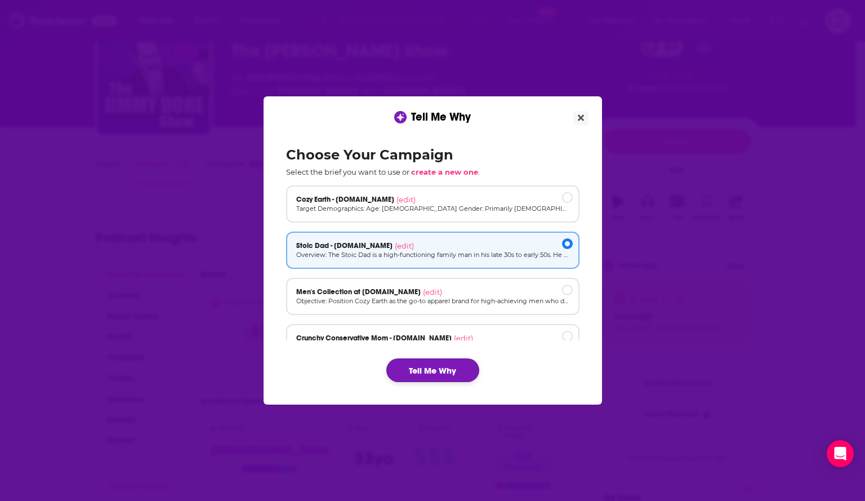
click at [440, 365] on button "Tell Me Why" at bounding box center [432, 370] width 93 height 24
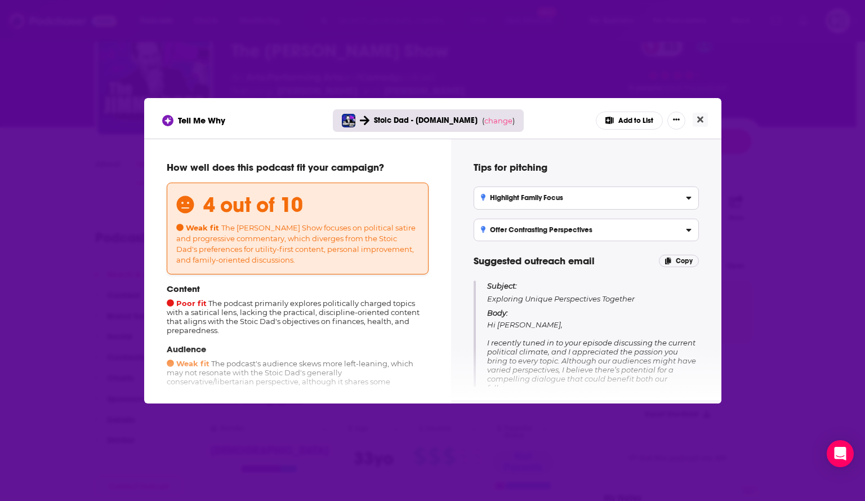
click at [492, 114] on div "Stoic Dad - cozyearth.com ( change )" at bounding box center [428, 120] width 191 height 23
click at [491, 119] on span "change" at bounding box center [498, 120] width 28 height 9
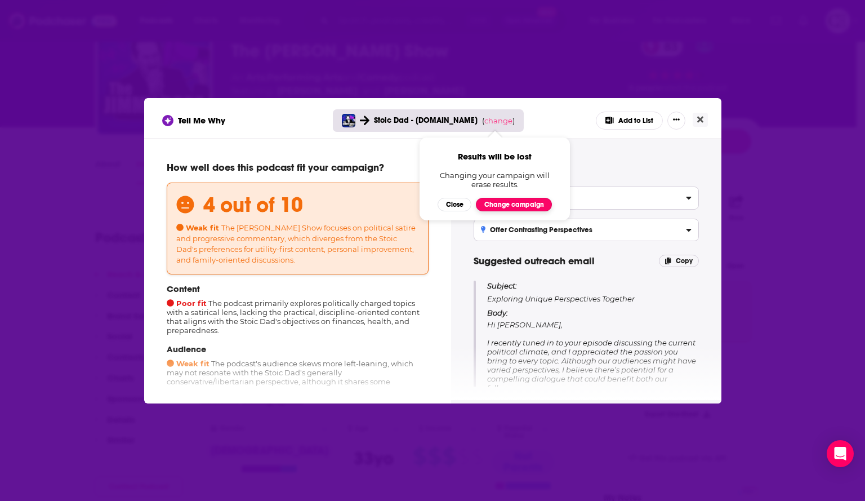
click at [500, 202] on button "Change campaign" at bounding box center [514, 205] width 76 height 14
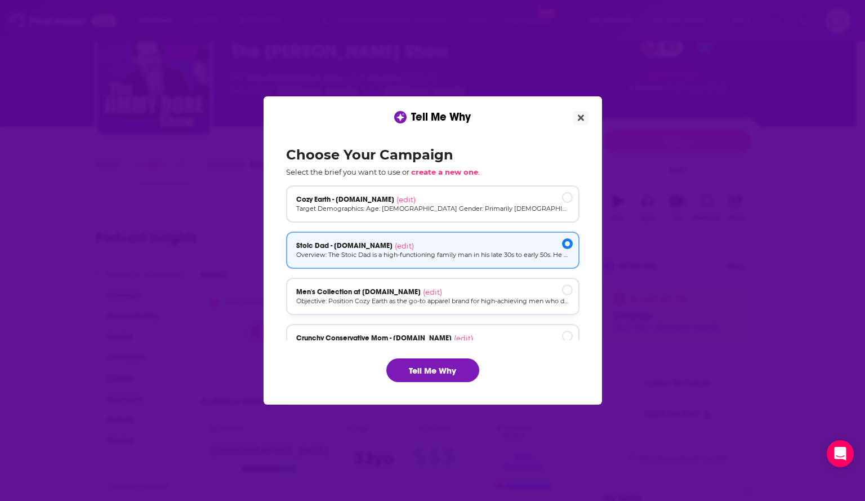
click at [478, 297] on p "Objective: Position Cozy Earth as the go-to apparel brand for high-achieving me…" at bounding box center [432, 301] width 273 height 10
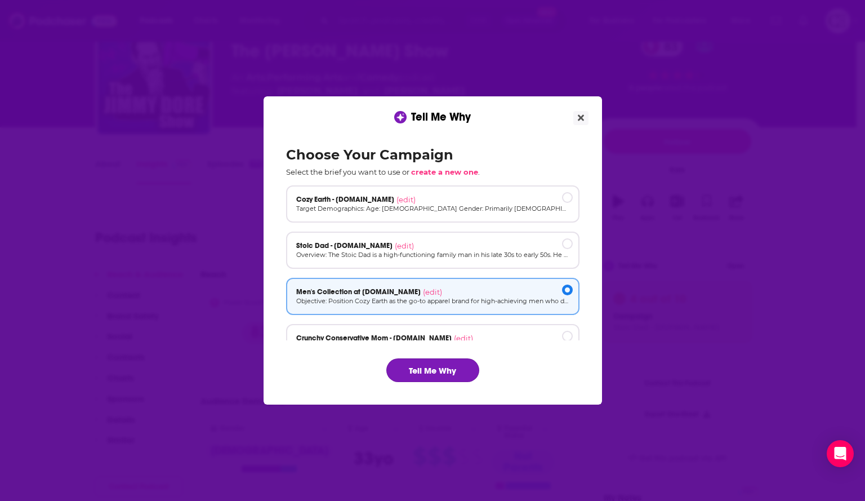
click at [425, 373] on button "Tell Me Why" at bounding box center [432, 370] width 93 height 24
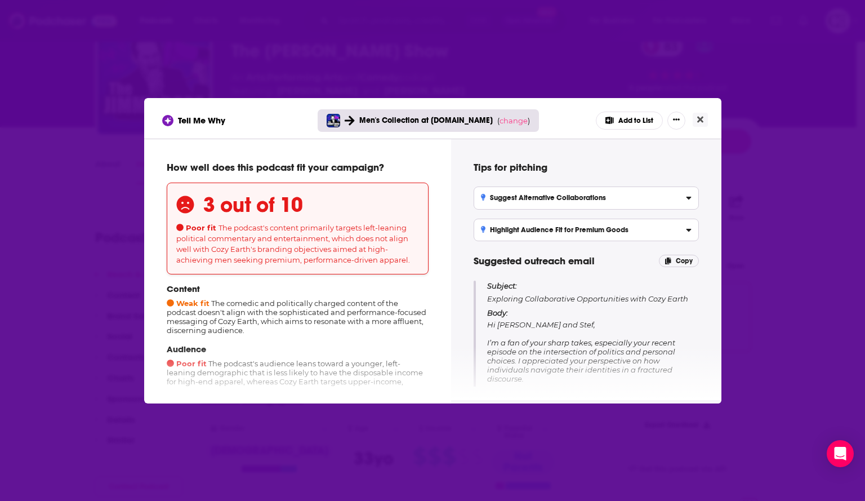
click at [491, 121] on p "Men's Collection at cozyearth.com ( change )" at bounding box center [444, 120] width 171 height 10
click at [500, 118] on span "change" at bounding box center [514, 120] width 28 height 9
click at [516, 200] on button "Change campaign" at bounding box center [529, 205] width 76 height 14
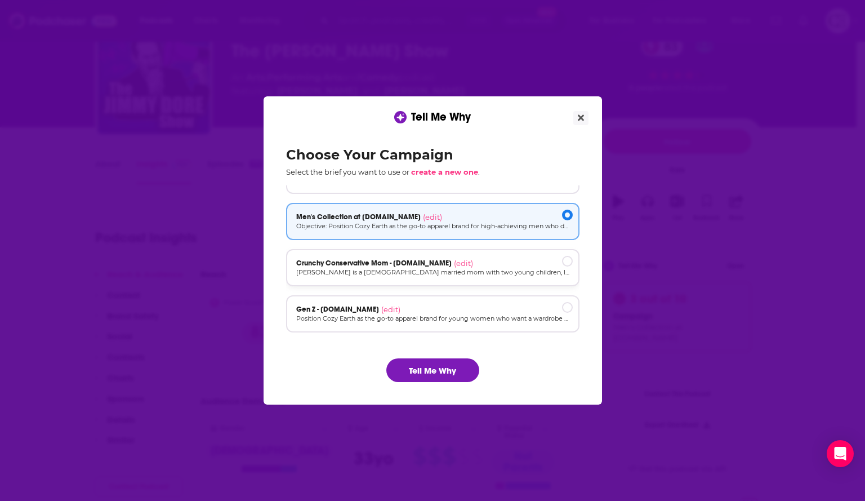
scroll to position [76, 0]
drag, startPoint x: 446, startPoint y: 304, endPoint x: 444, endPoint y: 311, distance: 7.5
click at [447, 304] on div "Gen Z - cozyearth.com (edit)" at bounding box center [432, 308] width 273 height 9
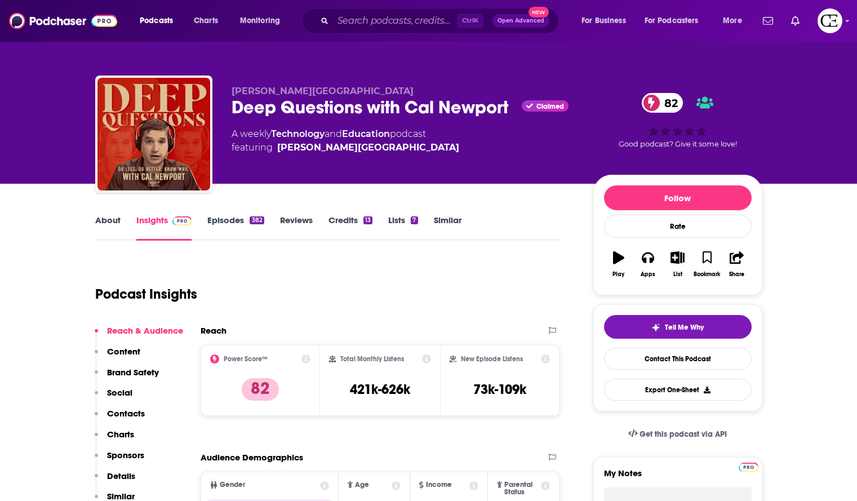
click at [440, 98] on div "Deep Questions with [PERSON_NAME] Claimed 82" at bounding box center [403, 107] width 344 height 22
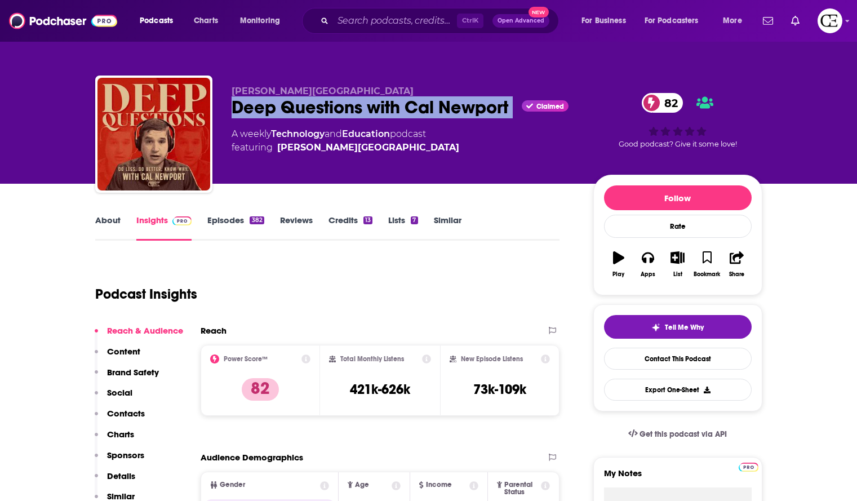
click at [440, 98] on div "Deep Questions with [PERSON_NAME] Claimed 82" at bounding box center [403, 107] width 344 height 22
copy div "Deep Questions with Cal Newport"
click at [701, 331] on span "Tell Me Why" at bounding box center [684, 327] width 39 height 9
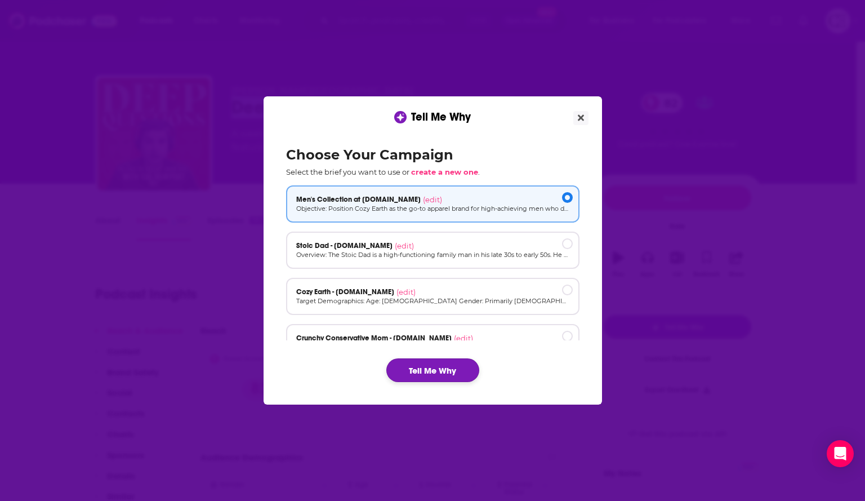
click at [430, 370] on button "Tell Me Why" at bounding box center [432, 370] width 93 height 24
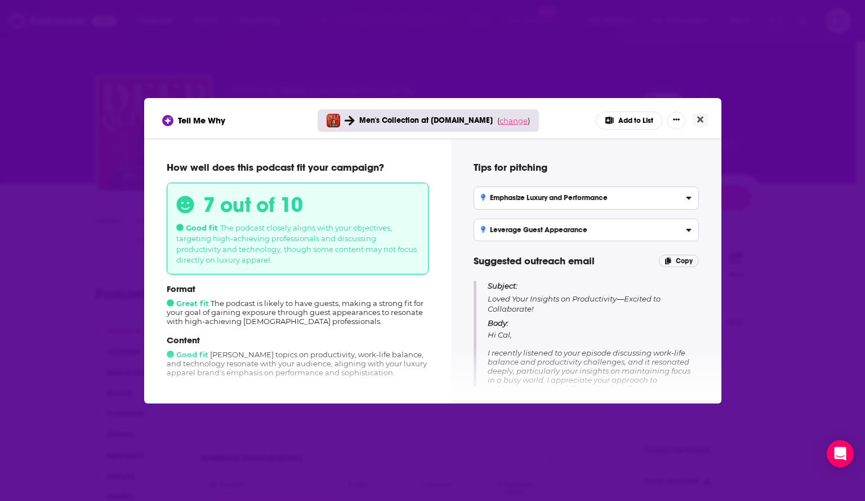
click at [515, 124] on span "change" at bounding box center [514, 120] width 28 height 9
click at [528, 207] on button "Change campaign" at bounding box center [529, 205] width 76 height 14
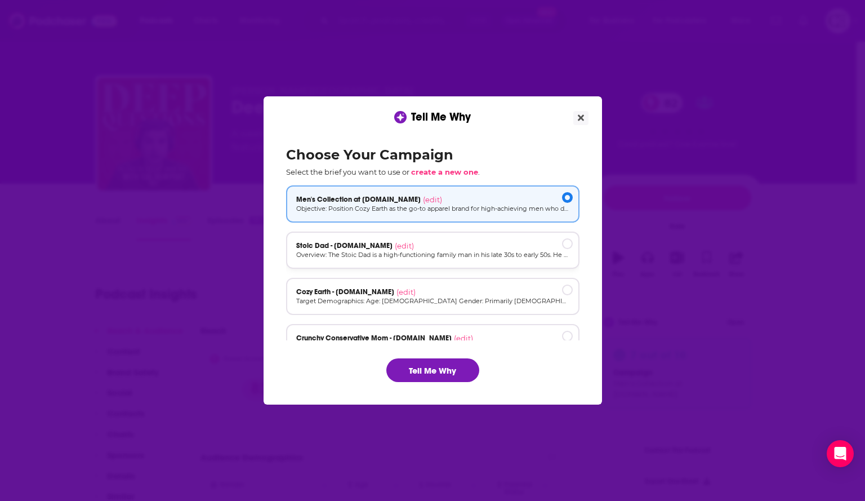
click at [510, 256] on p "Overview: The Stoic Dad is a high-functioning family man in his late 30s to ear…" at bounding box center [432, 255] width 273 height 10
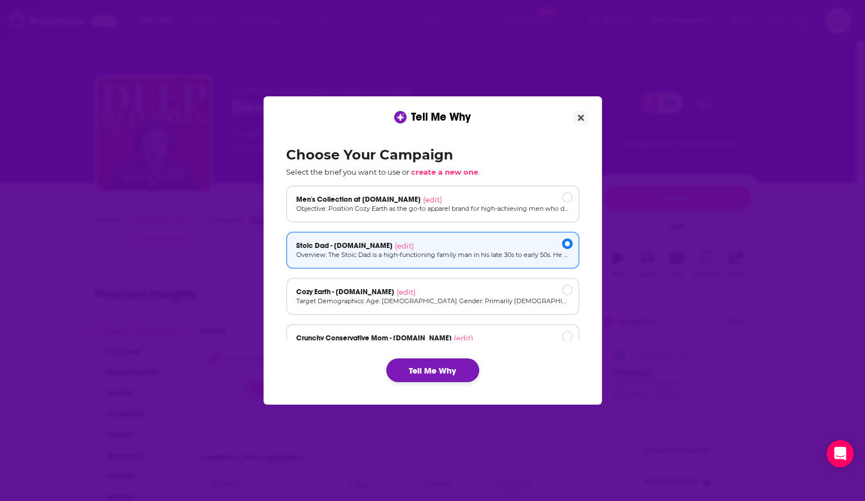
click at [456, 364] on button "Tell Me Why" at bounding box center [432, 370] width 93 height 24
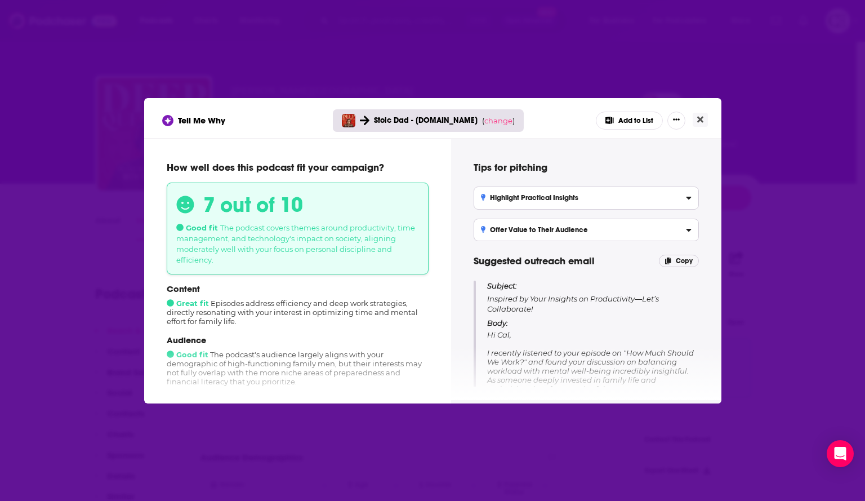
click at [482, 120] on span "( change )" at bounding box center [498, 120] width 33 height 9
click at [492, 122] on span "change" at bounding box center [498, 120] width 28 height 9
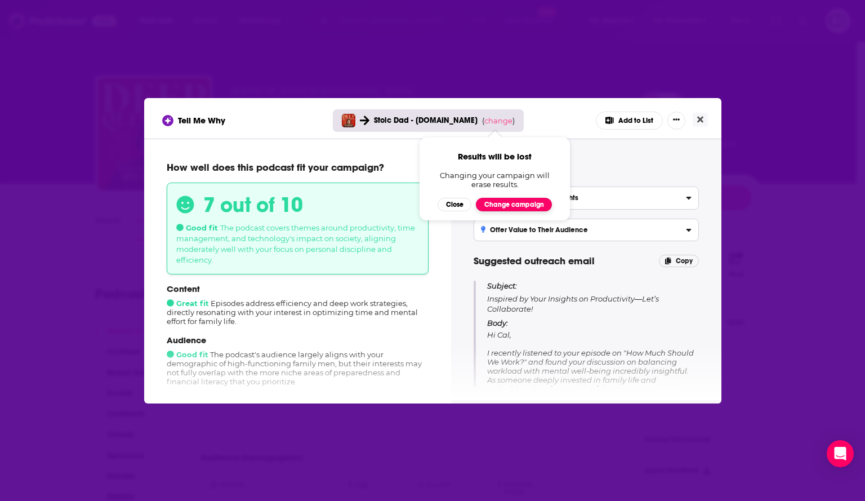
click at [491, 205] on button "Change campaign" at bounding box center [514, 205] width 76 height 14
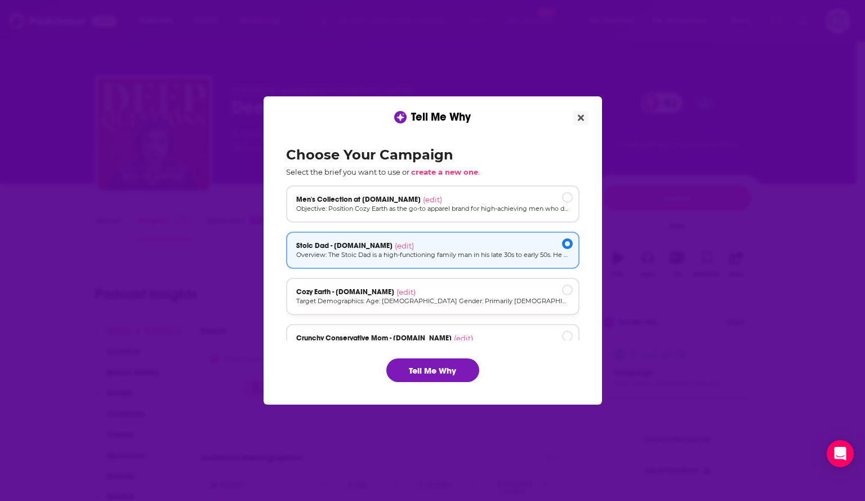
click at [445, 289] on div "Cozy Earth - cozyearth.com (edit)" at bounding box center [432, 291] width 273 height 9
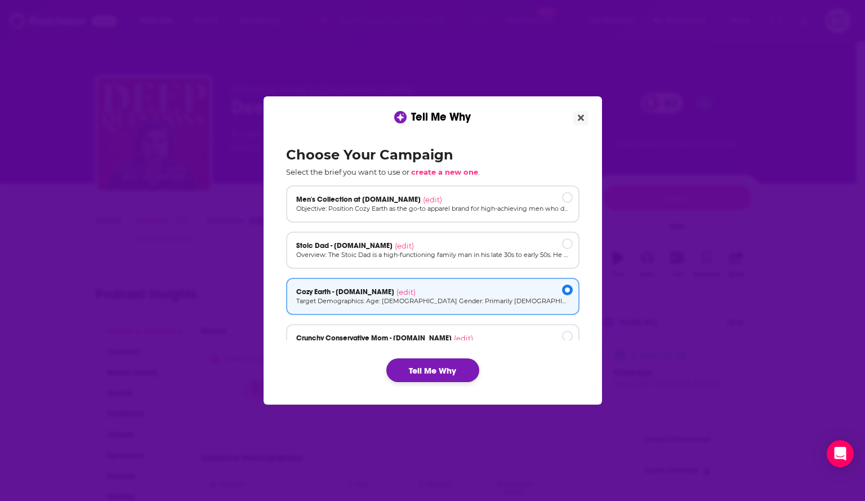
click at [440, 369] on button "Tell Me Why" at bounding box center [432, 370] width 93 height 24
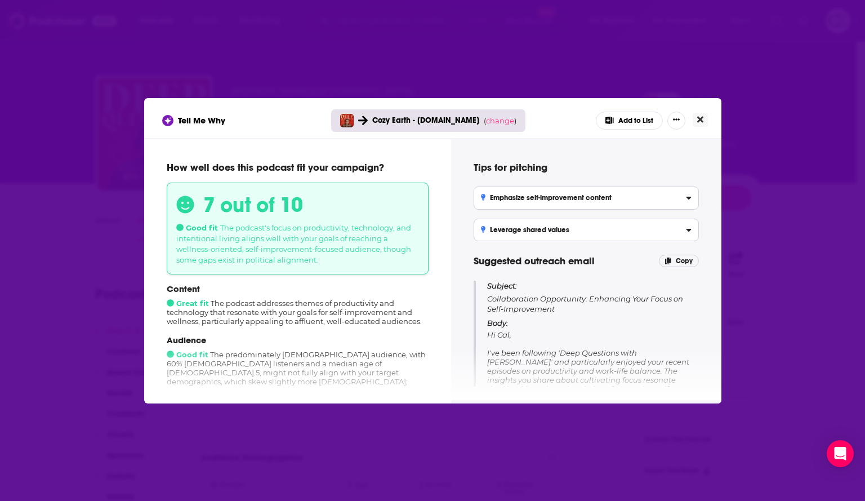
click at [705, 117] on button "Close" at bounding box center [700, 120] width 15 height 14
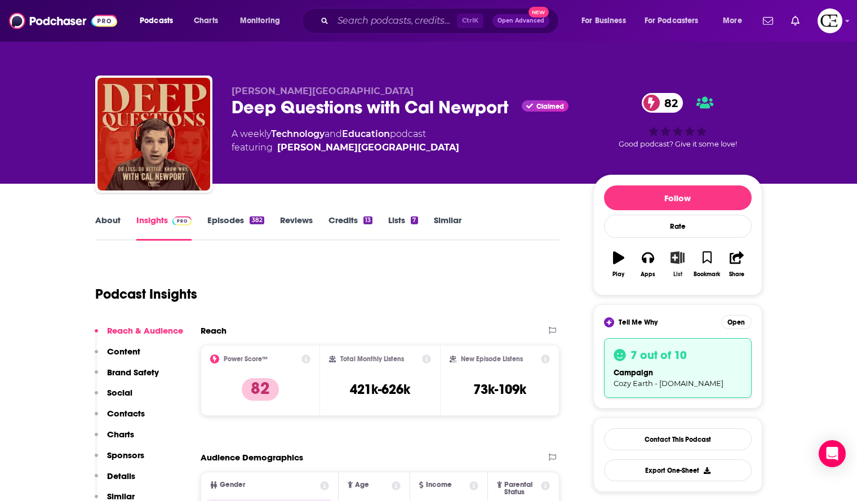
click at [679, 258] on icon "button" at bounding box center [677, 257] width 14 height 12
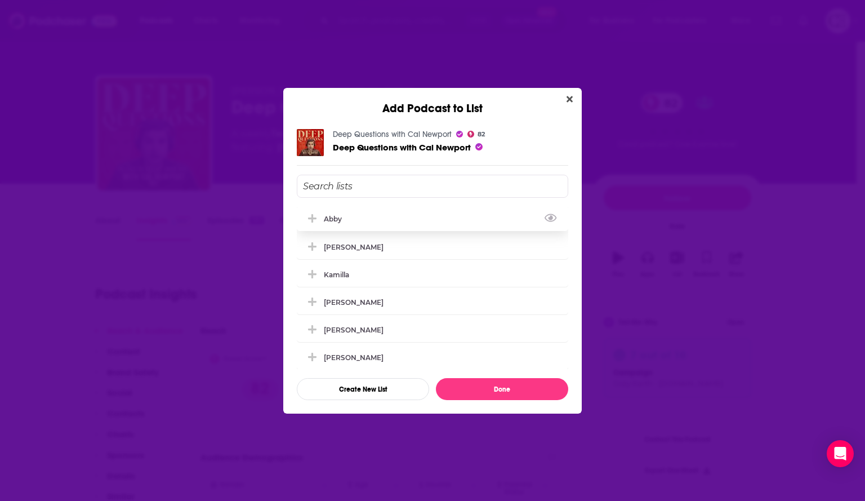
click at [314, 216] on icon "Add Podcast To List" at bounding box center [312, 218] width 8 height 10
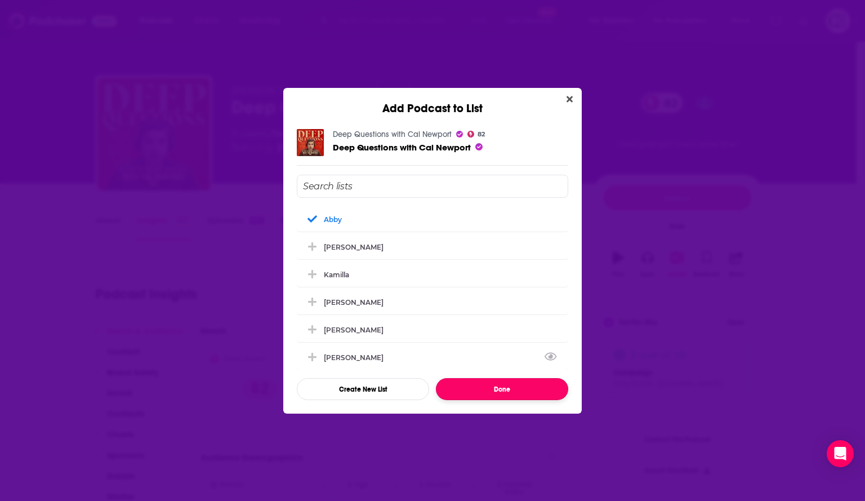
click at [478, 386] on button "Done" at bounding box center [502, 389] width 132 height 22
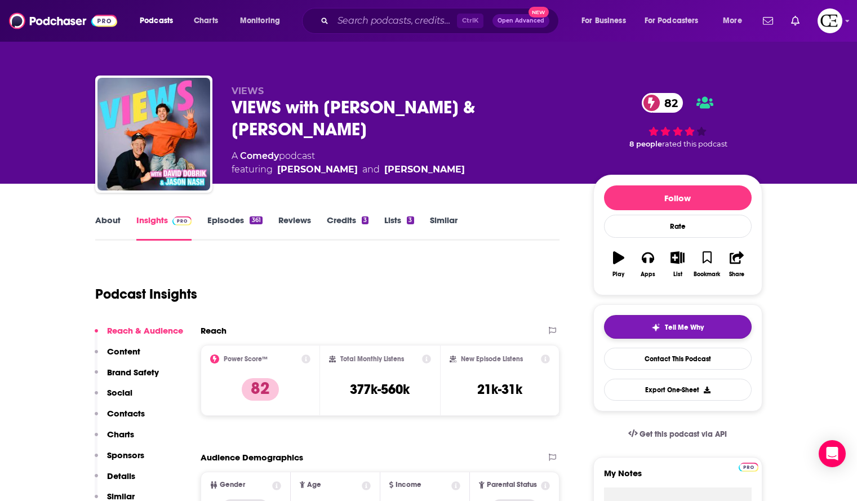
click at [630, 320] on button "Tell Me Why" at bounding box center [678, 327] width 148 height 24
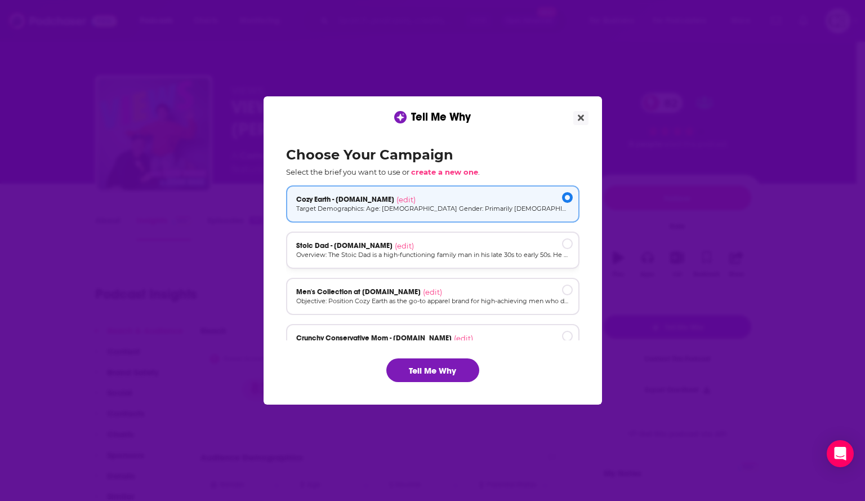
scroll to position [76, 0]
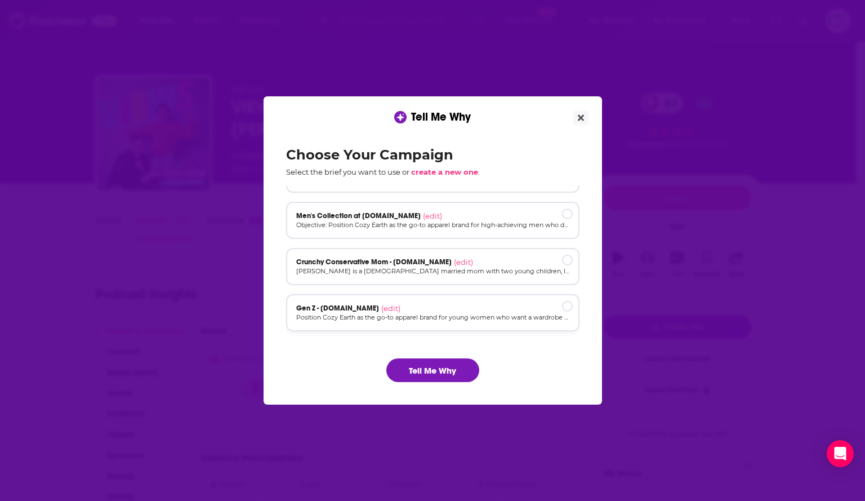
click at [460, 305] on div "Gen Z - cozyearth.com (edit)" at bounding box center [432, 308] width 273 height 9
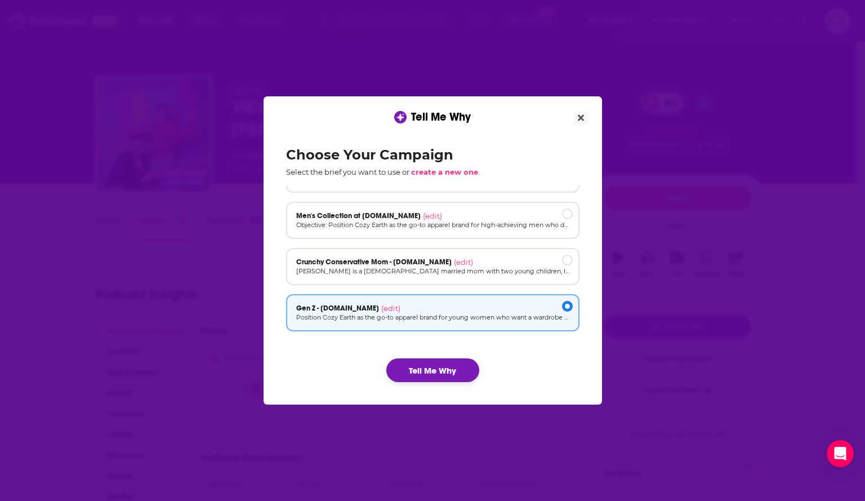
click at [449, 362] on button "Tell Me Why" at bounding box center [432, 370] width 93 height 24
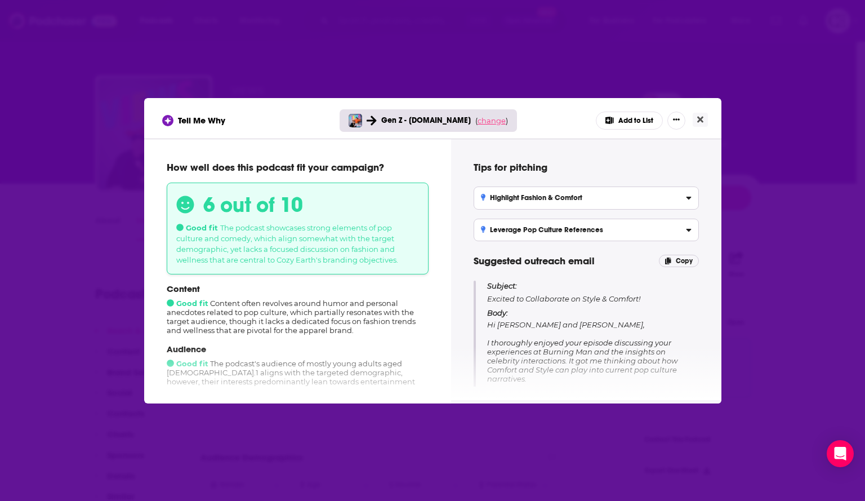
click at [489, 121] on span "change" at bounding box center [492, 120] width 28 height 9
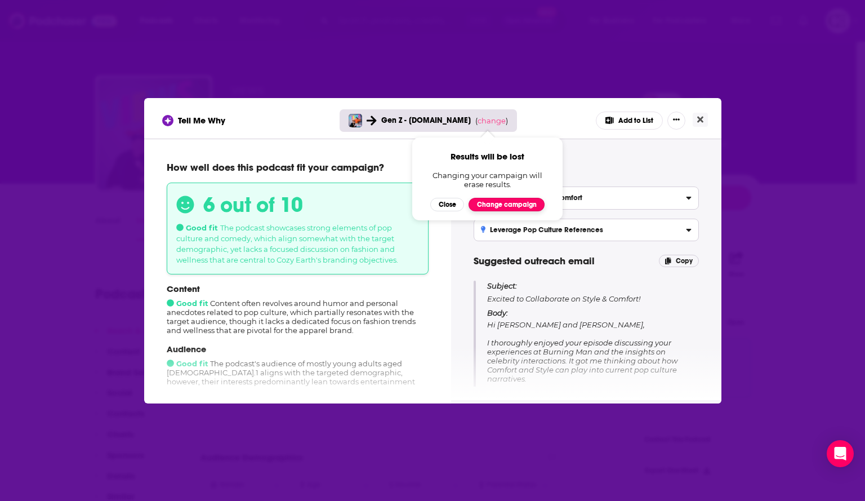
click at [491, 202] on button "Change campaign" at bounding box center [507, 205] width 76 height 14
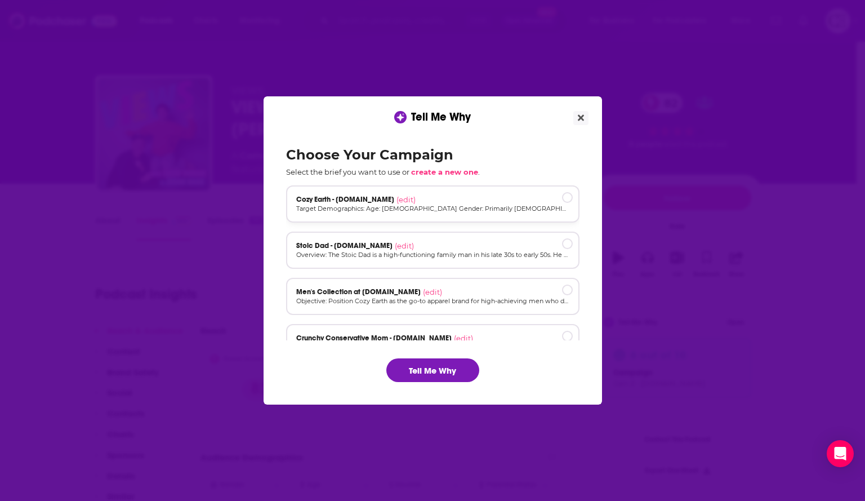
click at [473, 200] on div "Cozy Earth - cozyearth.com (edit)" at bounding box center [432, 199] width 273 height 9
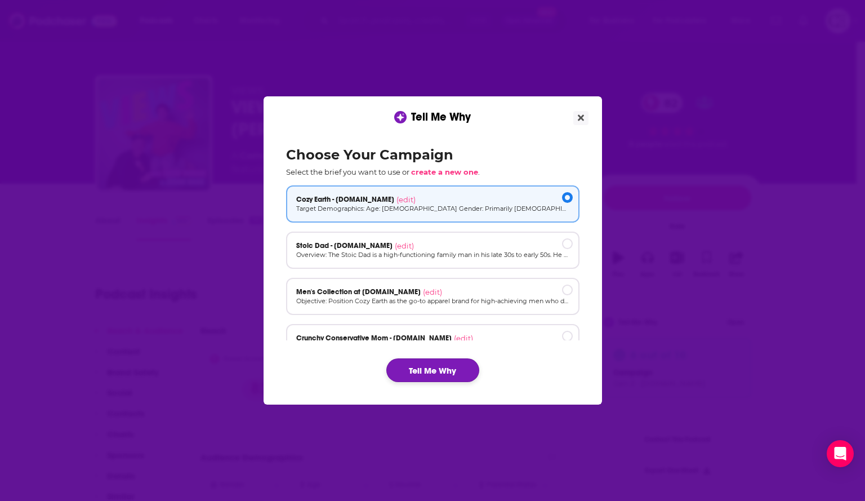
click at [452, 368] on button "Tell Me Why" at bounding box center [432, 370] width 93 height 24
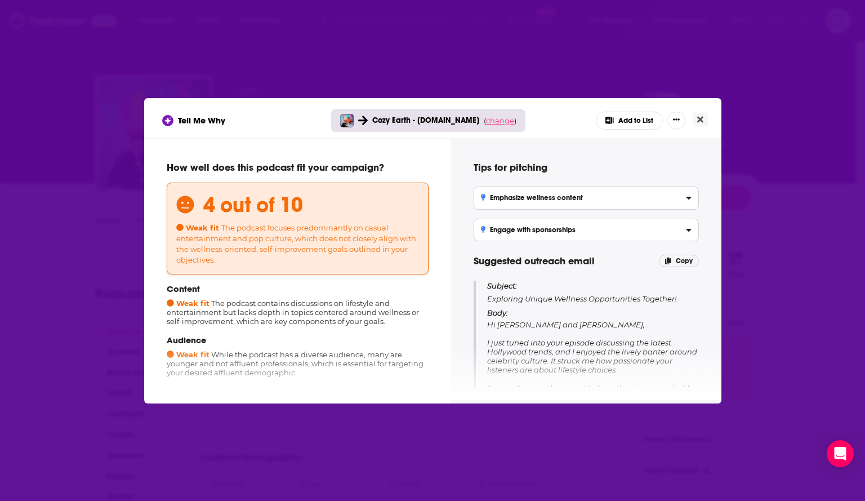
click at [486, 117] on span "change" at bounding box center [500, 120] width 28 height 9
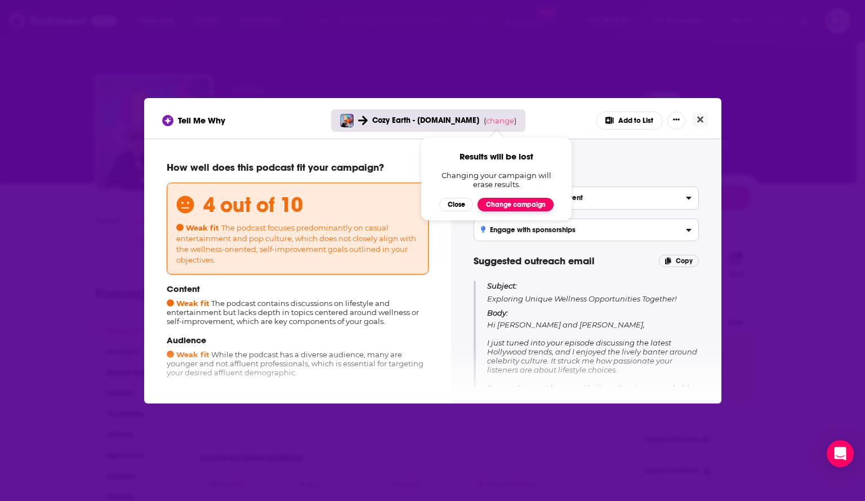
click at [485, 203] on button "Change campaign" at bounding box center [516, 205] width 76 height 14
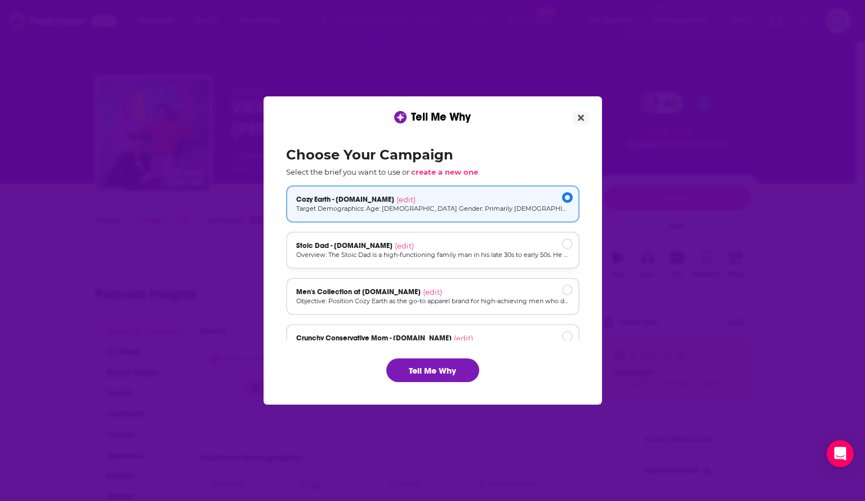
click at [461, 252] on p "Overview: The Stoic Dad is a high-functioning family man in his late 30s to ear…" at bounding box center [432, 255] width 273 height 10
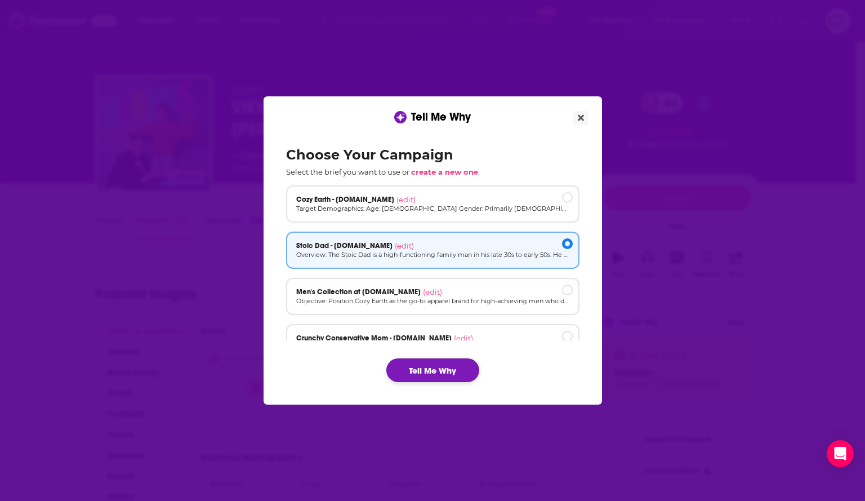
drag, startPoint x: 426, startPoint y: 366, endPoint x: 429, endPoint y: 361, distance: 5.8
click at [427, 366] on button "Tell Me Why" at bounding box center [432, 370] width 93 height 24
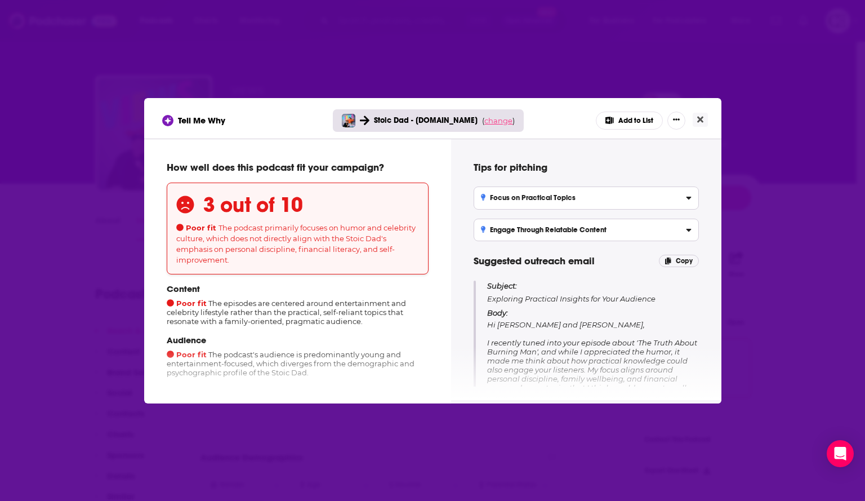
click at [497, 117] on span "change" at bounding box center [498, 120] width 28 height 9
click at [485, 200] on button "Change campaign" at bounding box center [514, 205] width 76 height 14
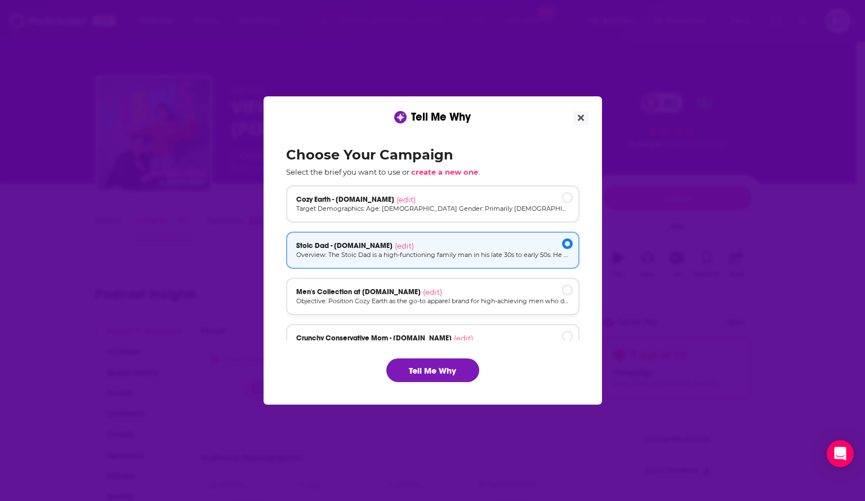
click at [464, 294] on div "Men's Collection at cozyearth.com (edit)" at bounding box center [432, 291] width 273 height 9
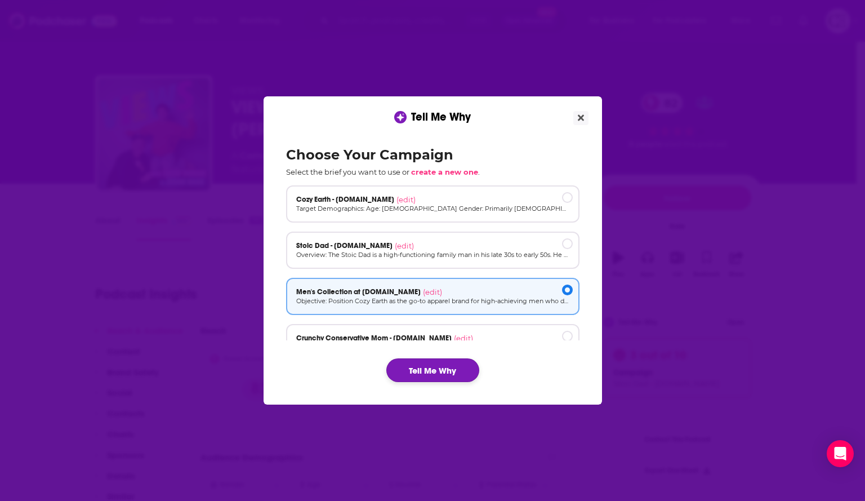
click at [452, 379] on button "Tell Me Why" at bounding box center [432, 370] width 93 height 24
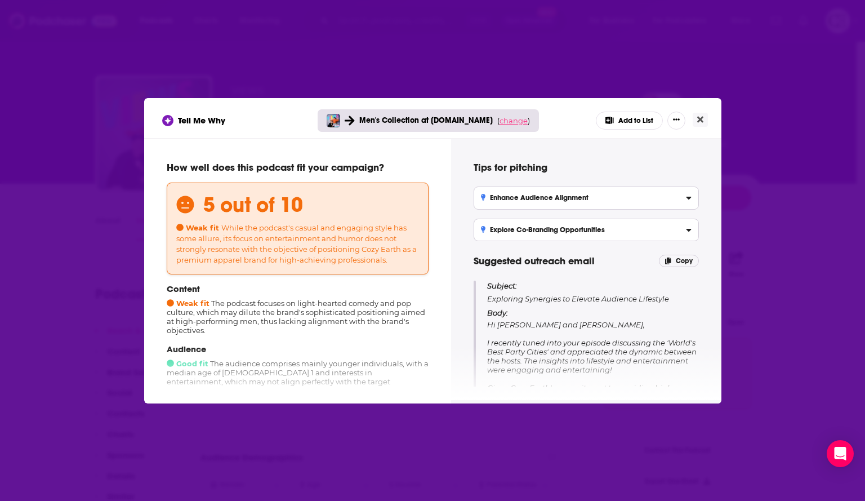
click at [500, 121] on span "change" at bounding box center [514, 120] width 28 height 9
click at [506, 204] on button "Change campaign" at bounding box center [529, 205] width 76 height 14
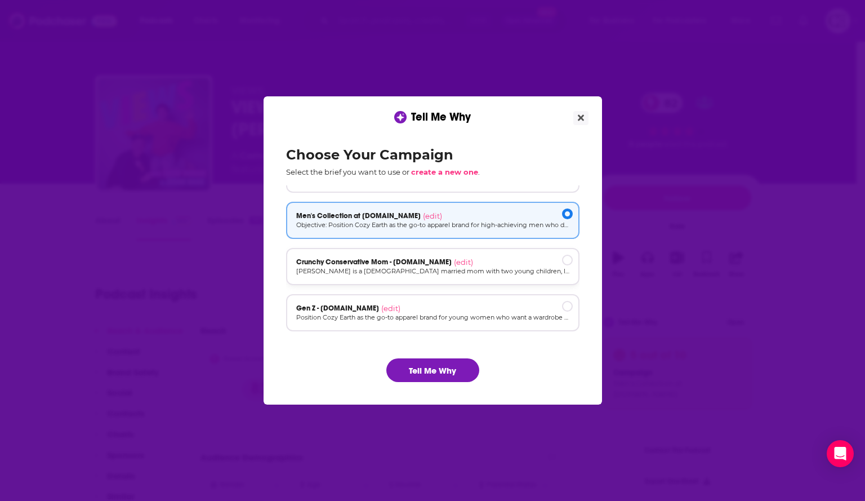
click at [489, 256] on div "Crunchy Conservative Mom - cozyearth.com (edit) Megan is a 32-year-old married …" at bounding box center [432, 266] width 293 height 37
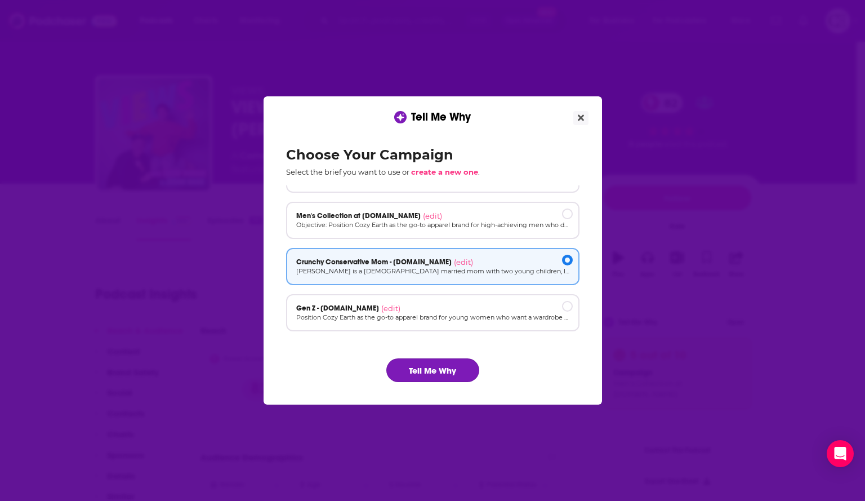
click at [466, 371] on button "Tell Me Why" at bounding box center [432, 370] width 93 height 24
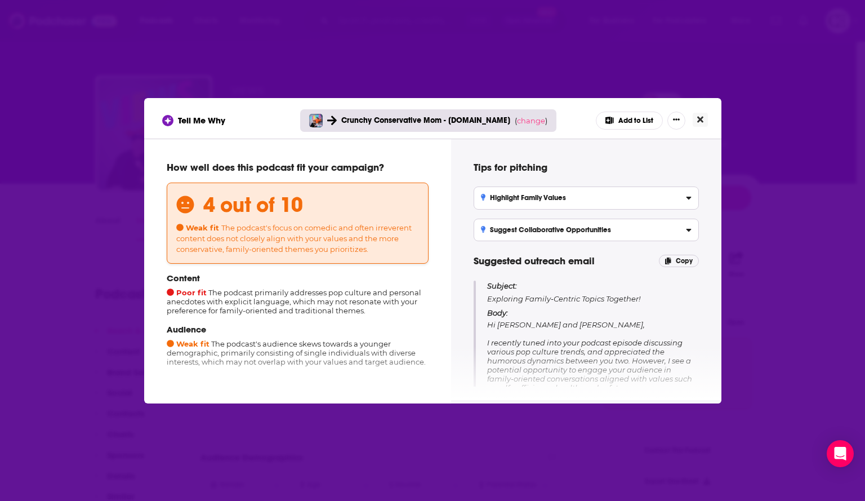
click at [705, 118] on button "Close" at bounding box center [700, 120] width 15 height 14
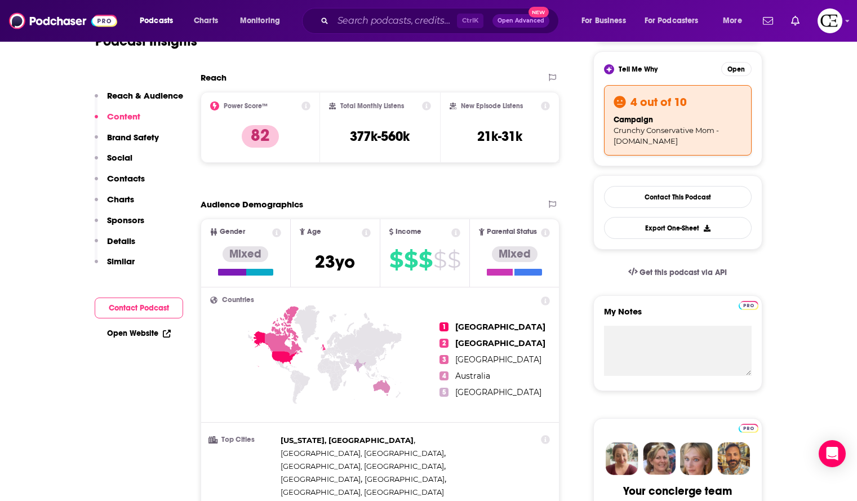
scroll to position [0, 0]
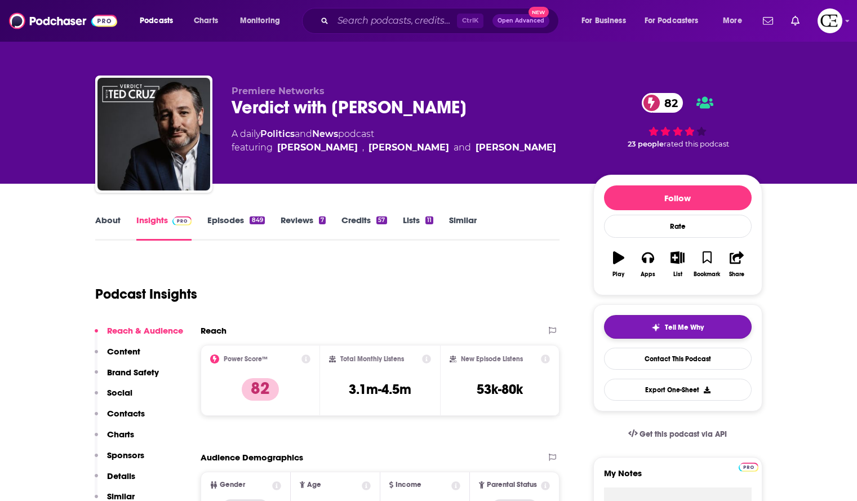
click at [649, 322] on button "Tell Me Why" at bounding box center [678, 327] width 148 height 24
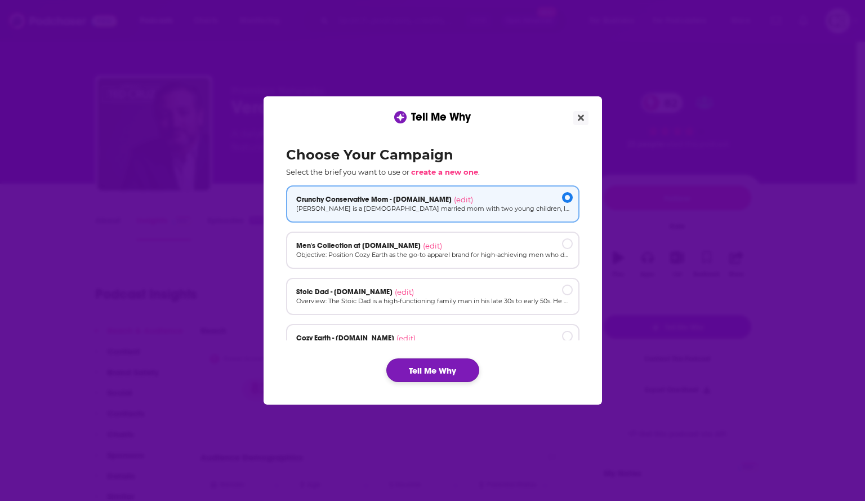
click at [430, 372] on button "Tell Me Why" at bounding box center [432, 370] width 93 height 24
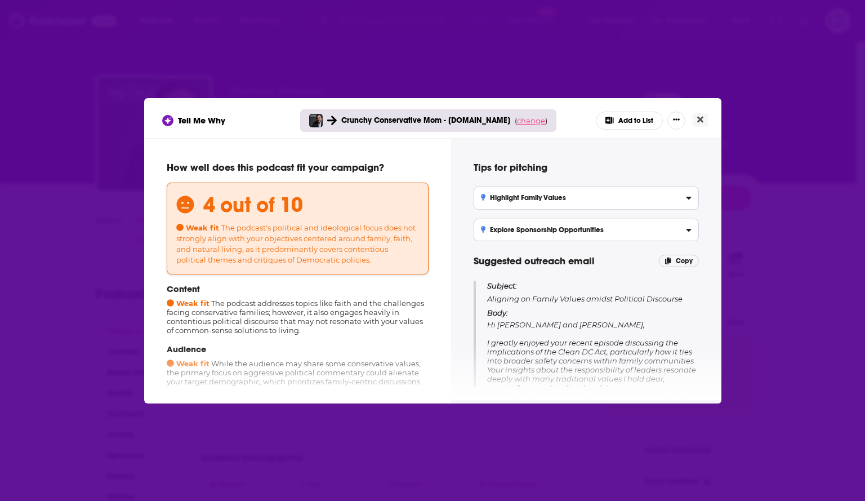
click at [520, 121] on span "change" at bounding box center [531, 120] width 28 height 9
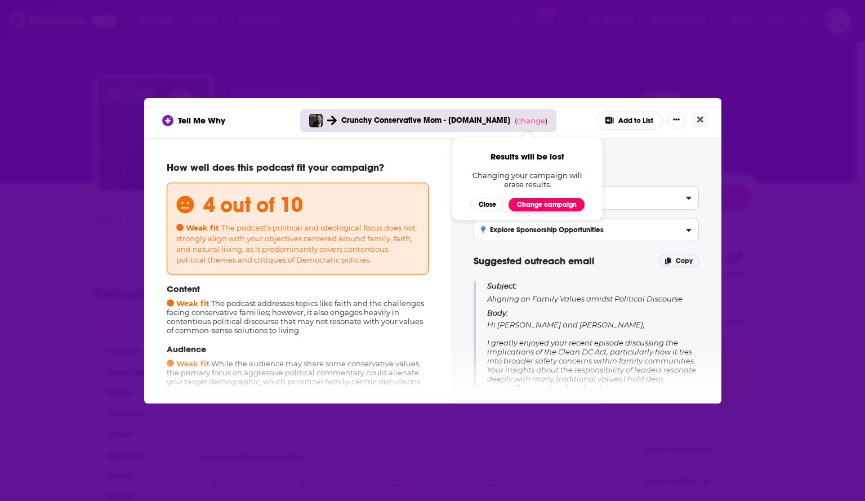
click at [529, 202] on button "Change campaign" at bounding box center [547, 205] width 76 height 14
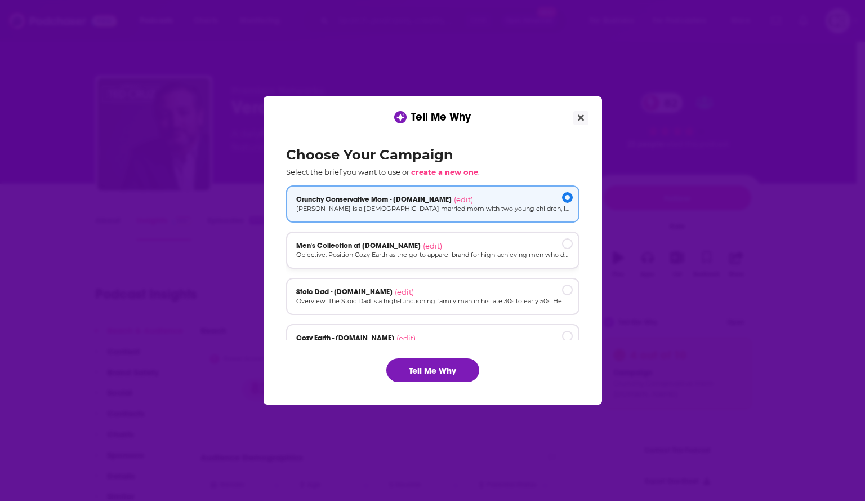
click at [489, 246] on div "Men's Collection at [DOMAIN_NAME] (edit)" at bounding box center [432, 245] width 273 height 9
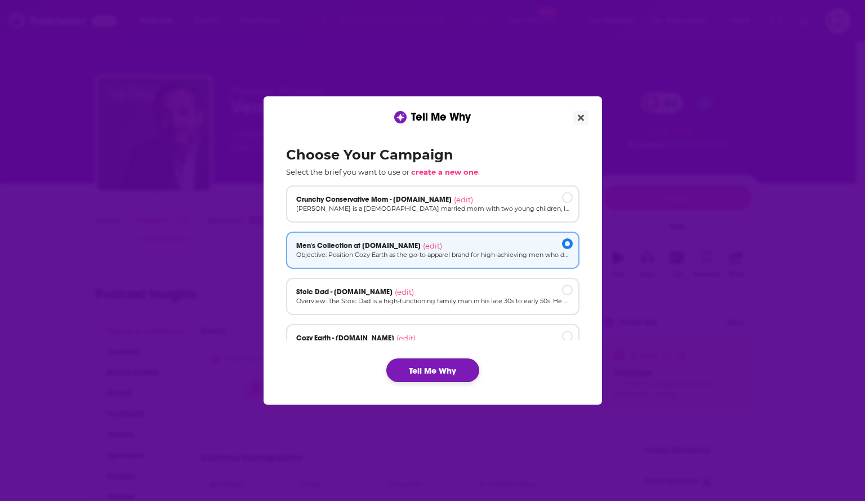
click at [449, 367] on button "Tell Me Why" at bounding box center [432, 370] width 93 height 24
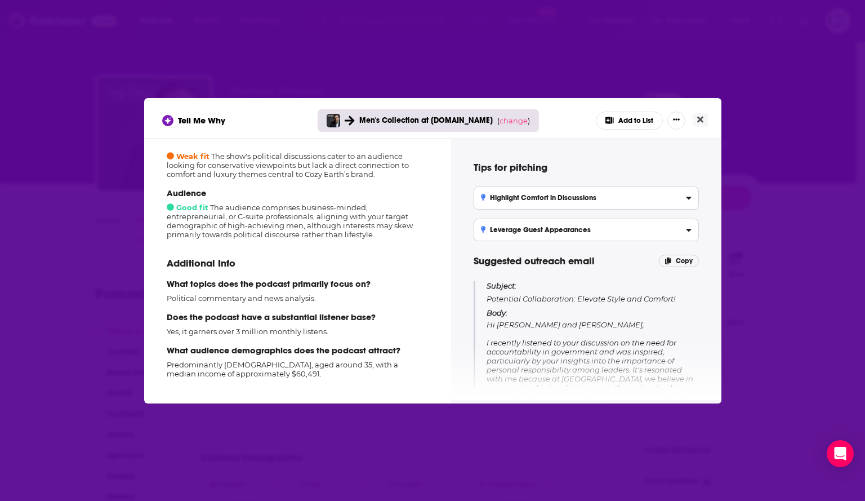
scroll to position [148, 0]
click at [507, 122] on span "change" at bounding box center [514, 120] width 28 height 9
click at [500, 203] on button "Change campaign" at bounding box center [529, 205] width 76 height 14
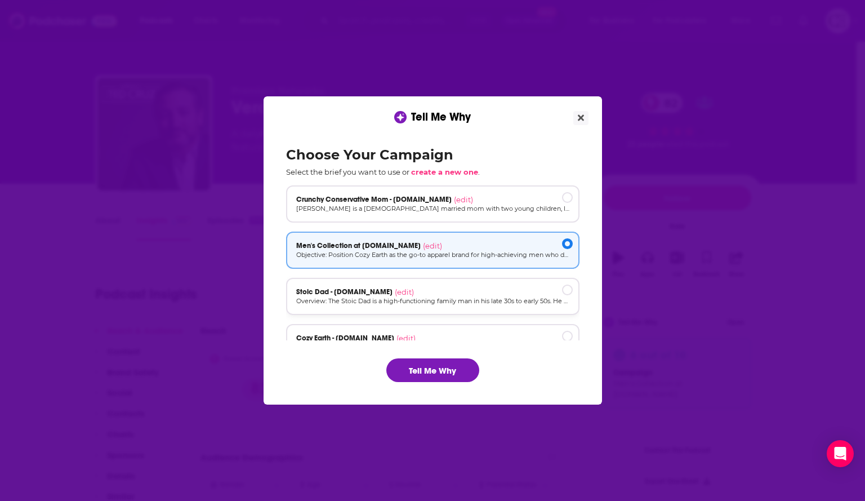
click at [489, 284] on div "Stoic Dad - [DOMAIN_NAME] (edit) Overview: The Stoic Dad is a high-functioning …" at bounding box center [432, 296] width 293 height 37
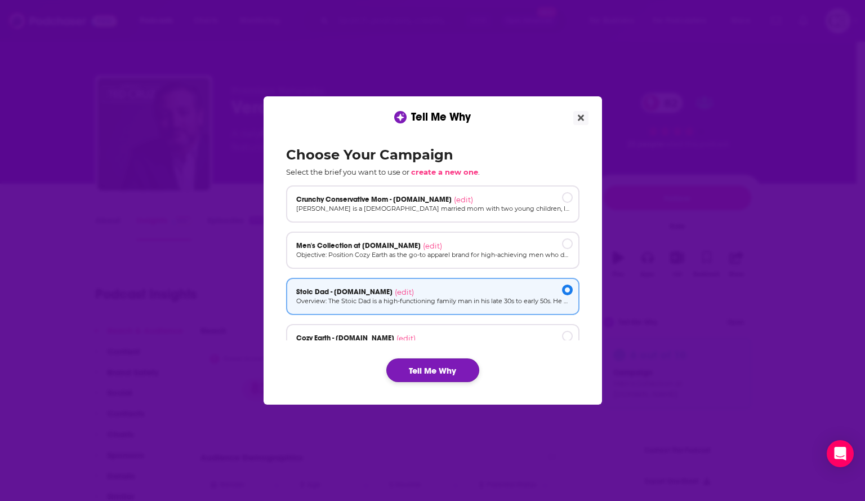
click at [441, 364] on button "Tell Me Why" at bounding box center [432, 370] width 93 height 24
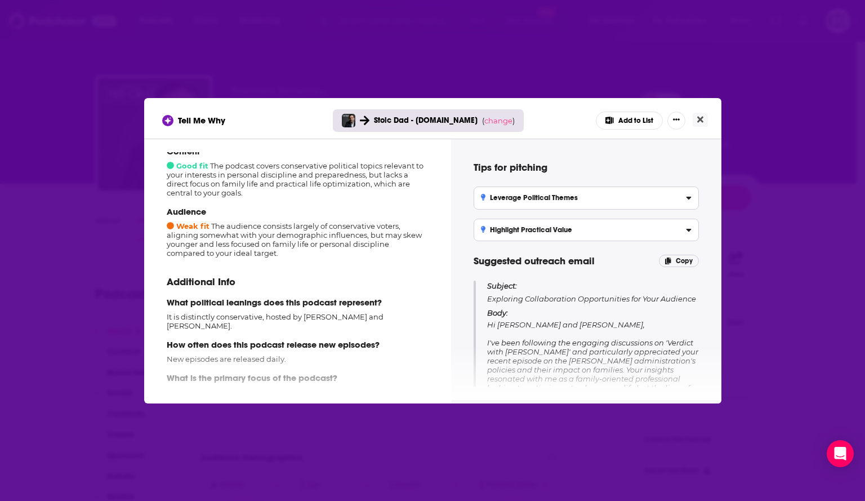
scroll to position [167, 0]
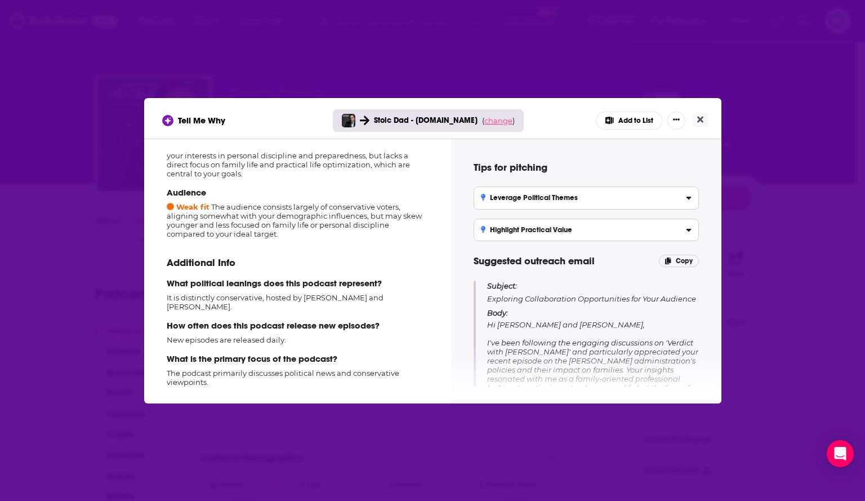
click at [488, 121] on span "change" at bounding box center [498, 120] width 28 height 9
click at [496, 204] on button "Change campaign" at bounding box center [514, 205] width 76 height 14
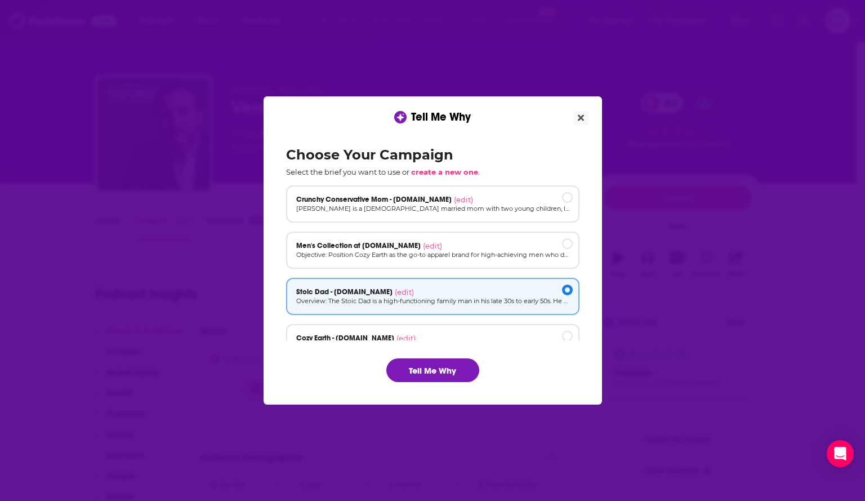
scroll to position [76, 0]
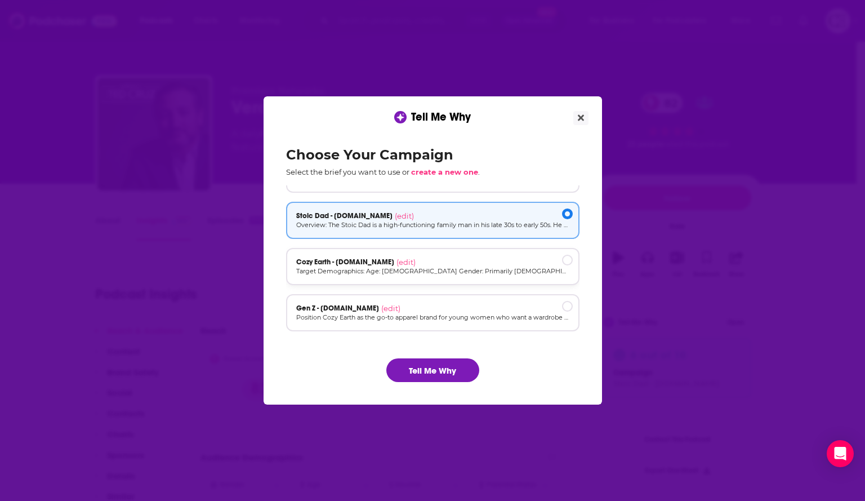
click at [464, 266] on p "Target Demographics: Age: [DEMOGRAPHIC_DATA] Gender: Primarily [DEMOGRAPHIC_DAT…" at bounding box center [432, 271] width 273 height 10
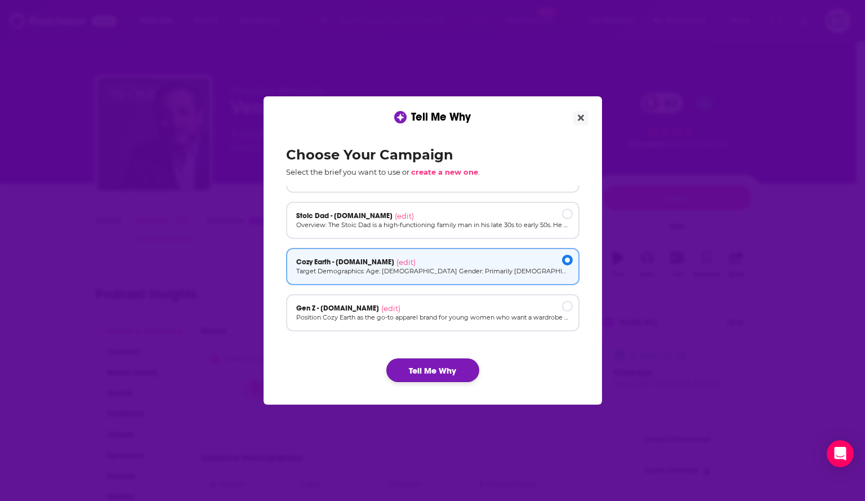
click at [463, 361] on button "Tell Me Why" at bounding box center [432, 370] width 93 height 24
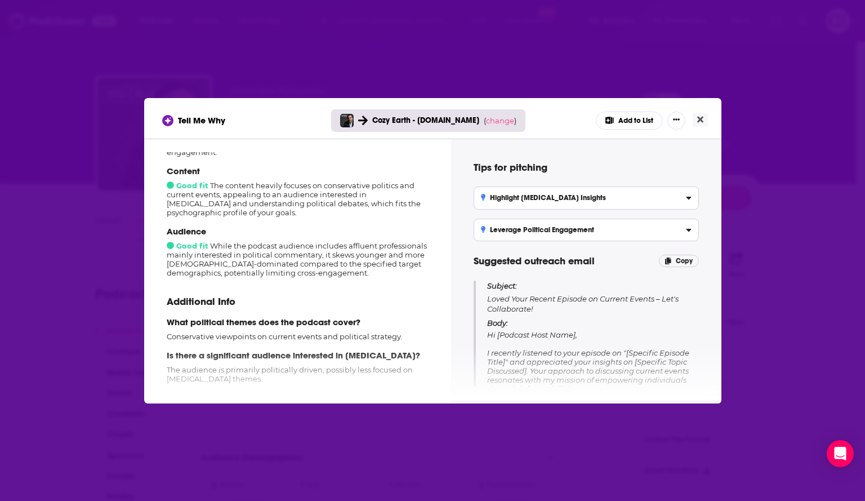
scroll to position [208, 0]
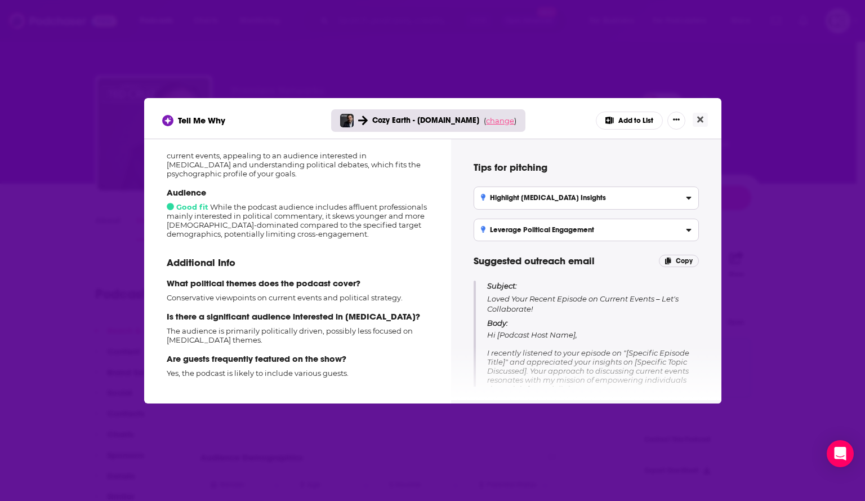
click at [503, 122] on span "change" at bounding box center [500, 120] width 28 height 9
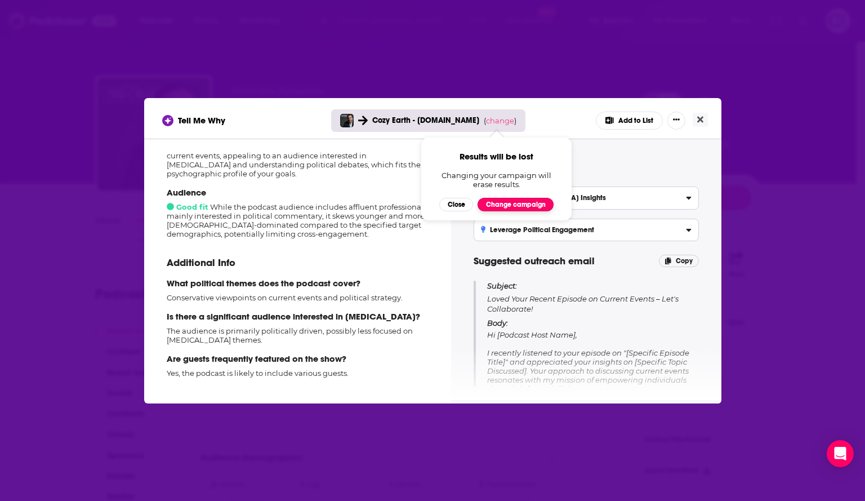
click at [506, 204] on button "Change campaign" at bounding box center [516, 205] width 76 height 14
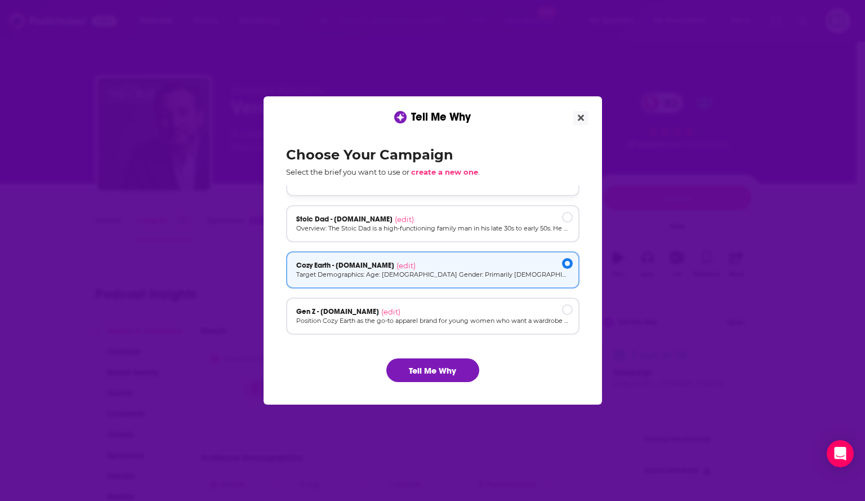
scroll to position [76, 0]
click at [469, 318] on p "Position Cozy Earth as the go-to apparel brand for young women who want a wardr…" at bounding box center [432, 318] width 273 height 10
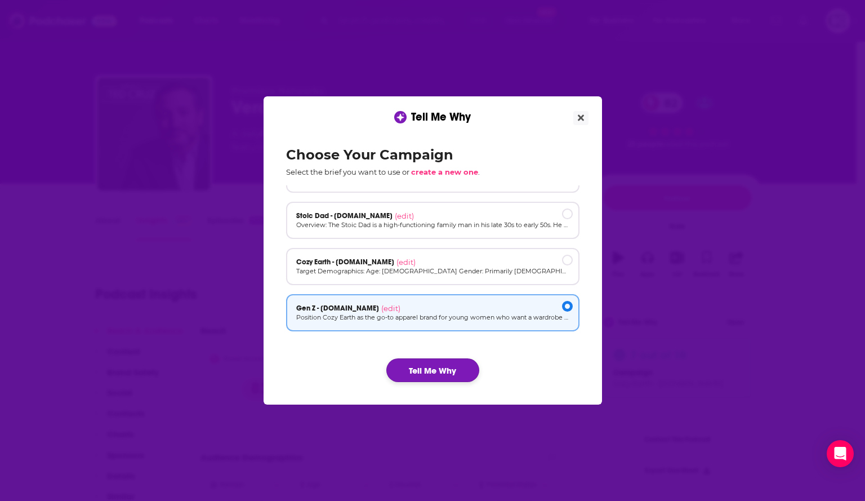
click at [454, 369] on button "Tell Me Why" at bounding box center [432, 370] width 93 height 24
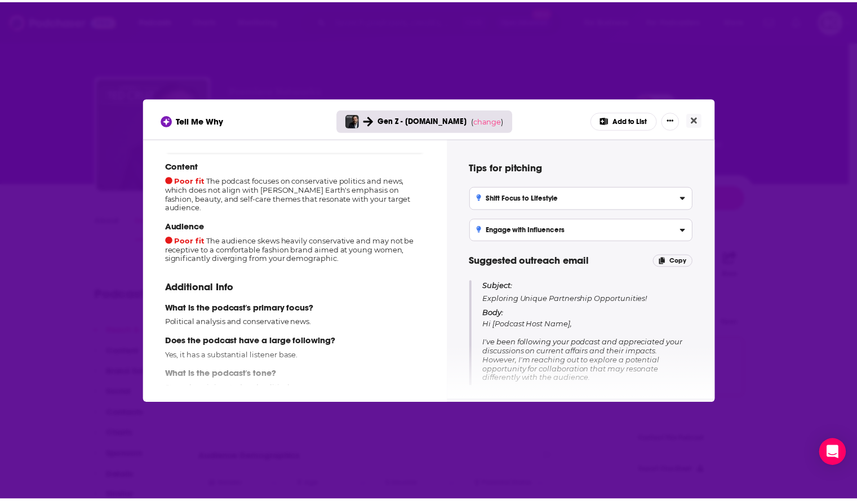
scroll to position [130, 0]
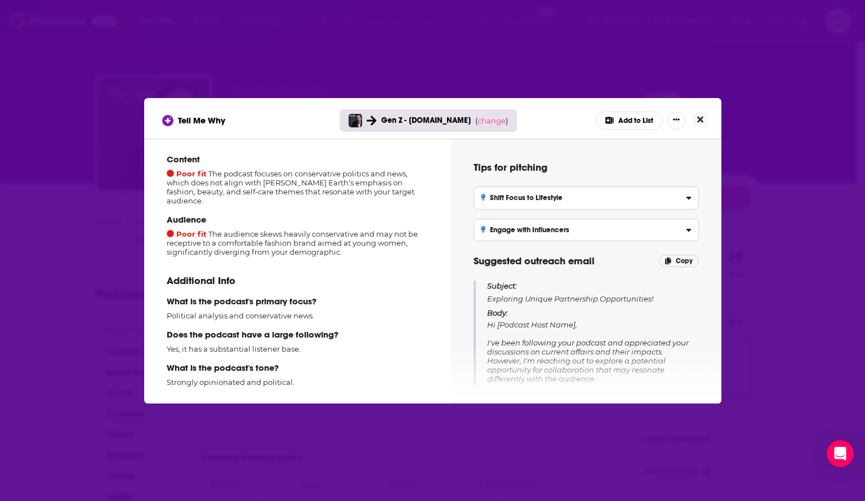
click at [703, 121] on icon "Close" at bounding box center [700, 119] width 6 height 9
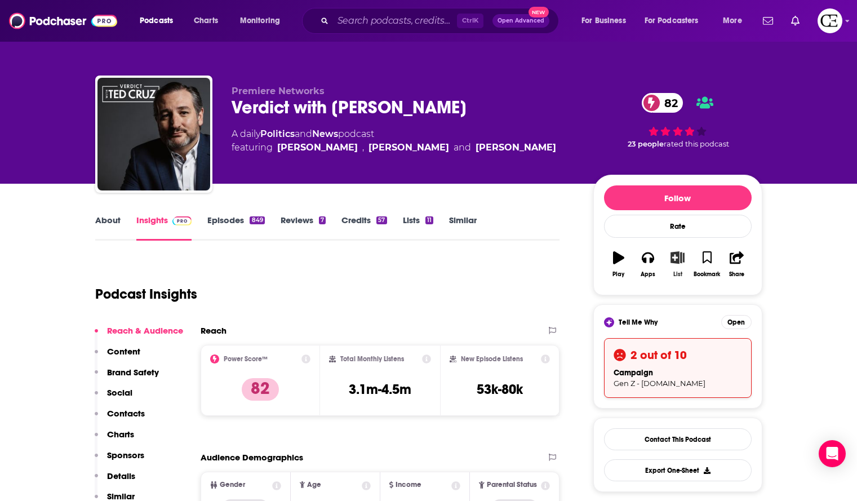
click at [675, 258] on icon "button" at bounding box center [677, 257] width 14 height 12
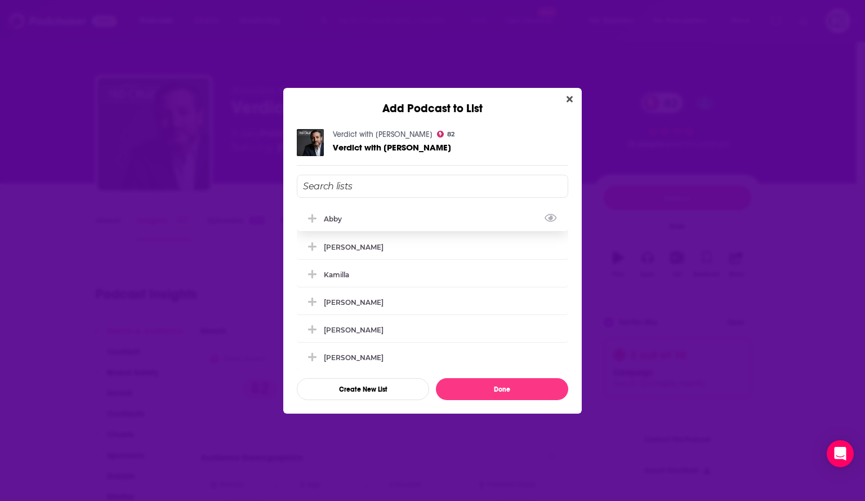
click at [311, 216] on icon "Add Podcast To List" at bounding box center [312, 218] width 8 height 10
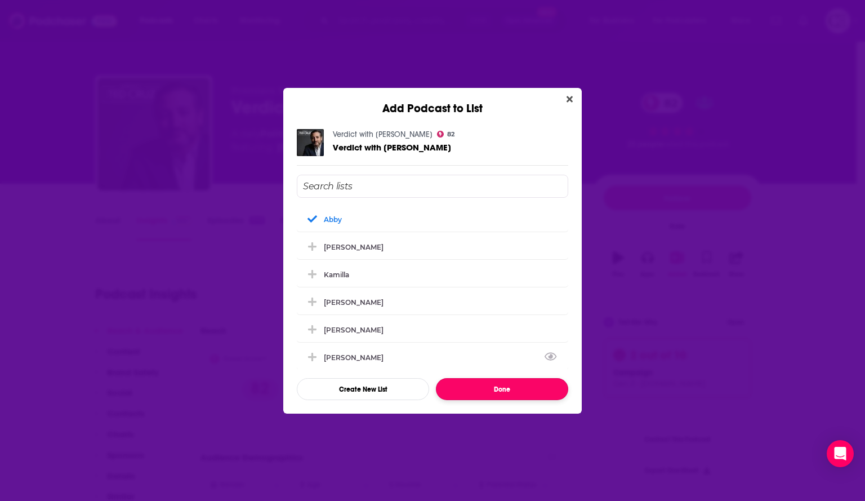
click at [450, 387] on button "Done" at bounding box center [502, 389] width 132 height 22
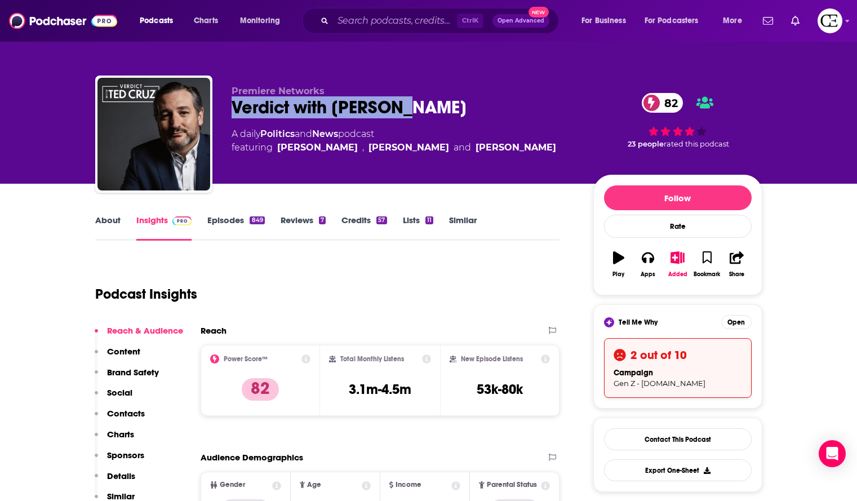
drag, startPoint x: 411, startPoint y: 96, endPoint x: 234, endPoint y: 109, distance: 176.7
click at [234, 109] on div "Verdict with Ted Cruz 82" at bounding box center [403, 107] width 344 height 22
copy h2 "Verdict with Ted Cruz"
click at [262, 219] on div "849" at bounding box center [256, 220] width 15 height 8
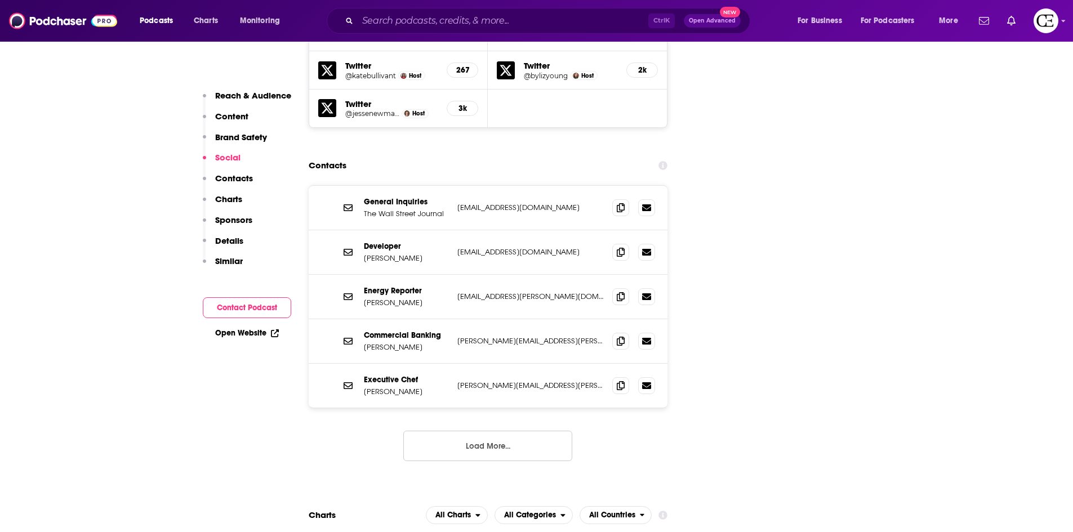
scroll to position [1577, 0]
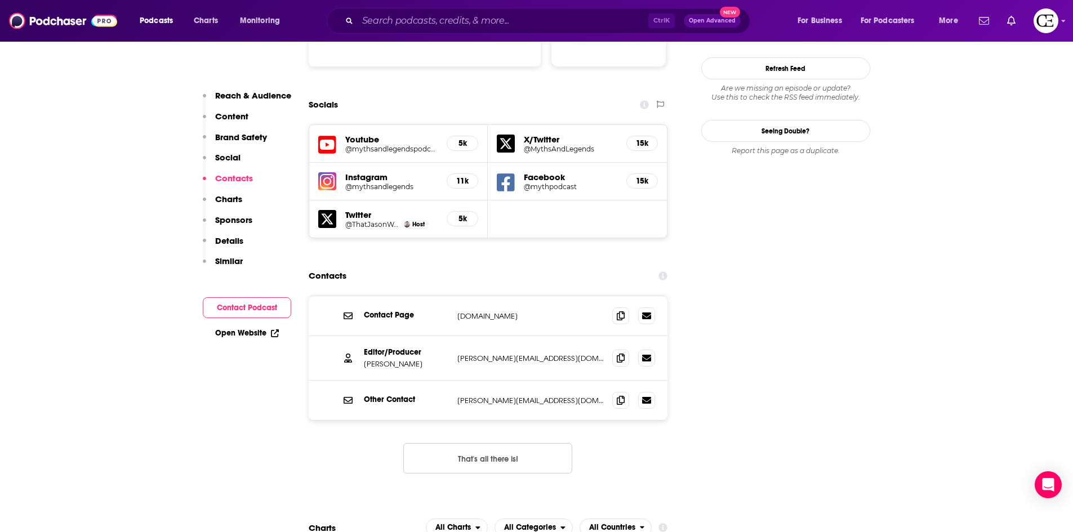
scroll to position [1239, 0]
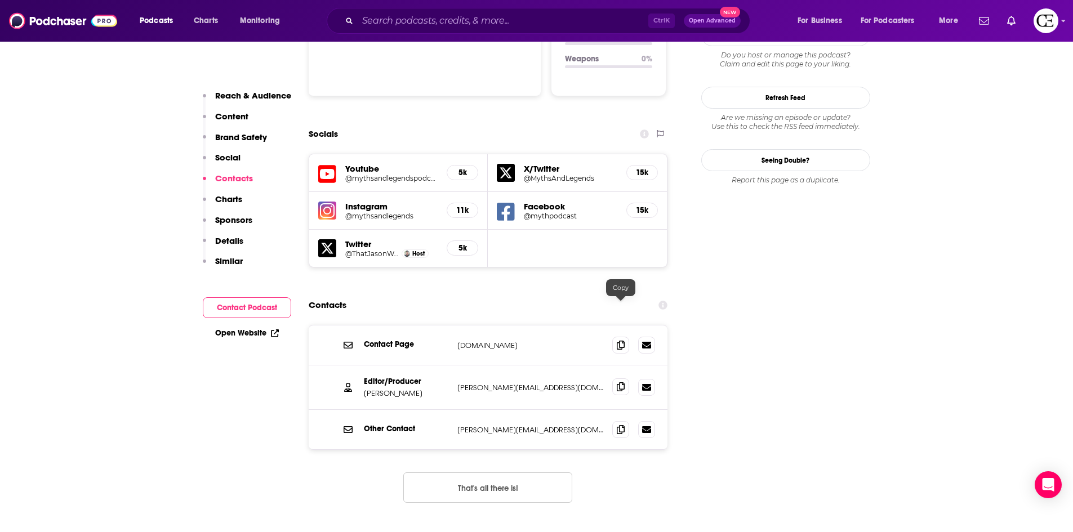
click at [623, 382] on icon at bounding box center [621, 386] width 8 height 9
click at [621, 421] on span at bounding box center [620, 429] width 17 height 17
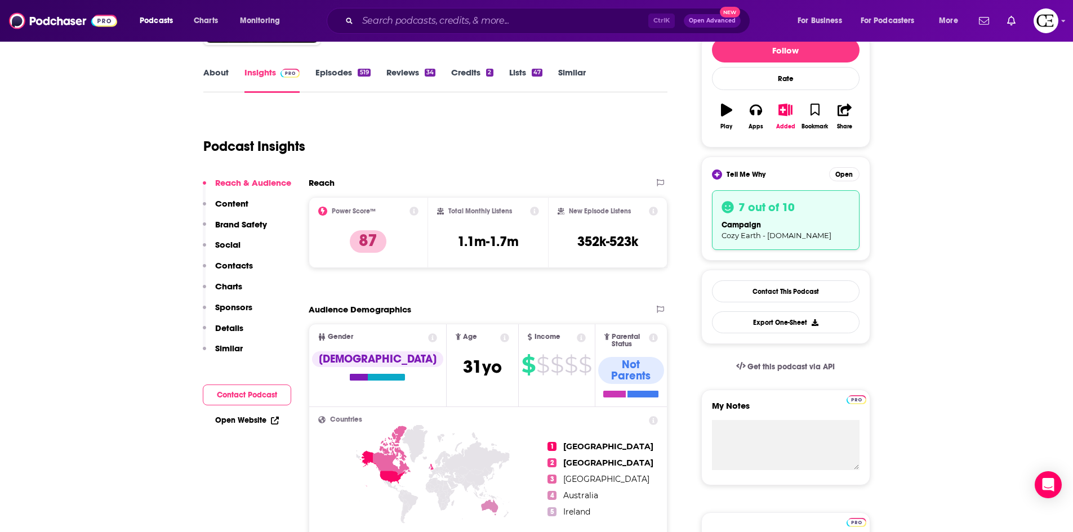
scroll to position [0, 0]
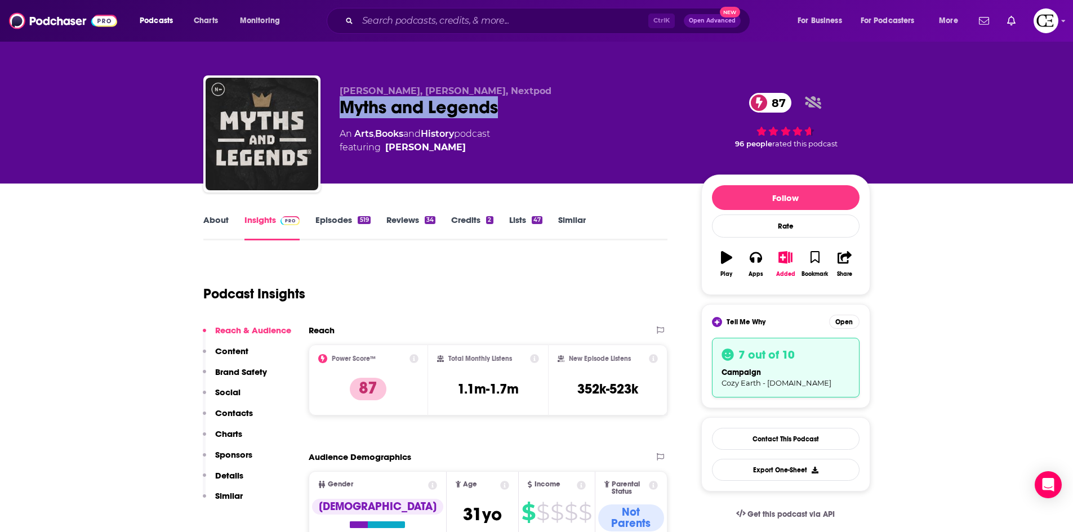
drag, startPoint x: 519, startPoint y: 114, endPoint x: 344, endPoint y: 118, distance: 175.8
click at [344, 118] on div "[PERSON_NAME], [PERSON_NAME], Nextpod Myths and Legends 87 An Arts , Books and …" at bounding box center [512, 131] width 344 height 90
copy h2 "Myths and Legends"
drag, startPoint x: 335, startPoint y: 84, endPoint x: 475, endPoint y: 76, distance: 141.1
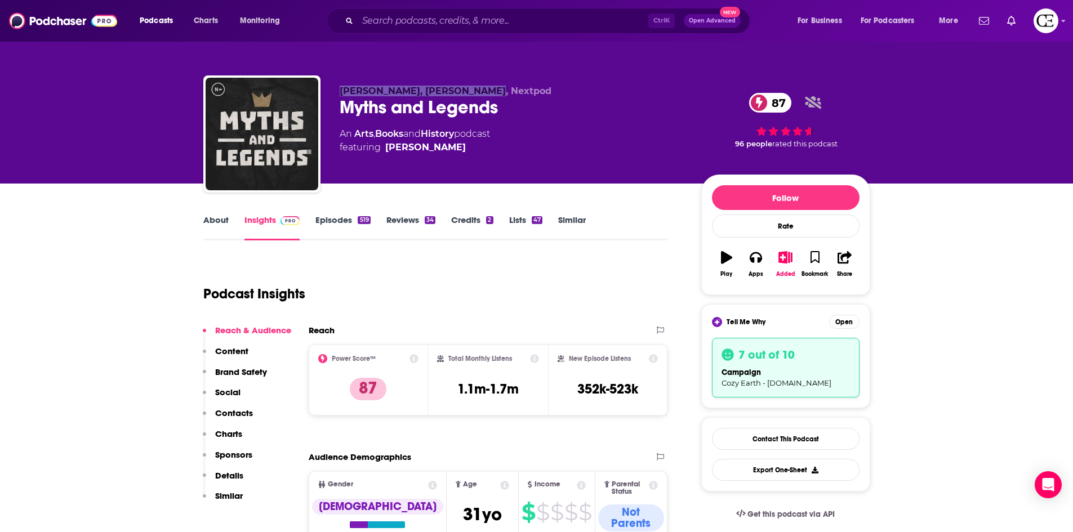
click at [475, 76] on div "[PERSON_NAME], [PERSON_NAME], Nextpod Myths and Legends 87 An Arts , Books and …" at bounding box center [536, 136] width 667 height 122
copy span "[PERSON_NAME], [PERSON_NAME]"
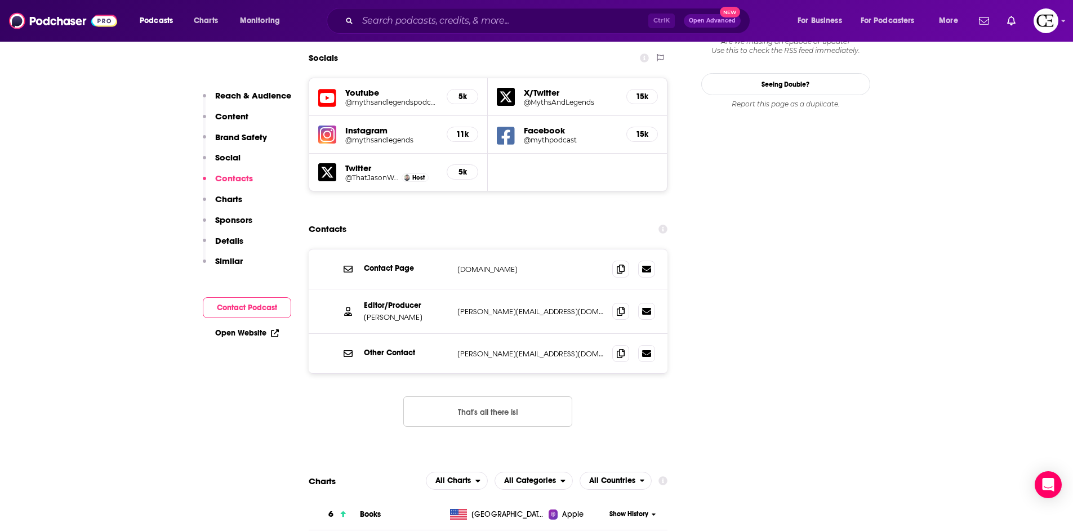
scroll to position [1295, 0]
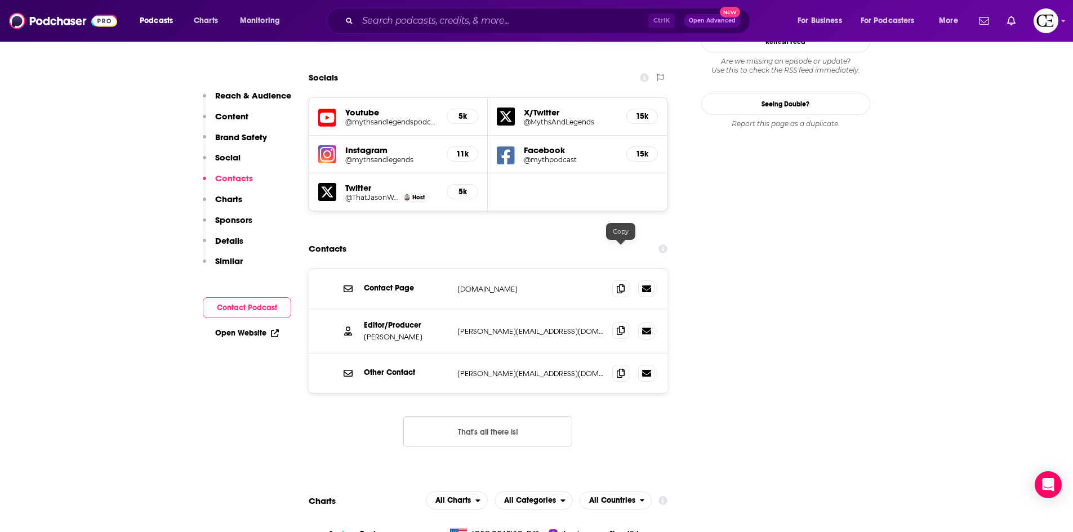
click at [615, 322] on span at bounding box center [620, 330] width 17 height 17
click at [616, 364] on span at bounding box center [620, 372] width 17 height 17
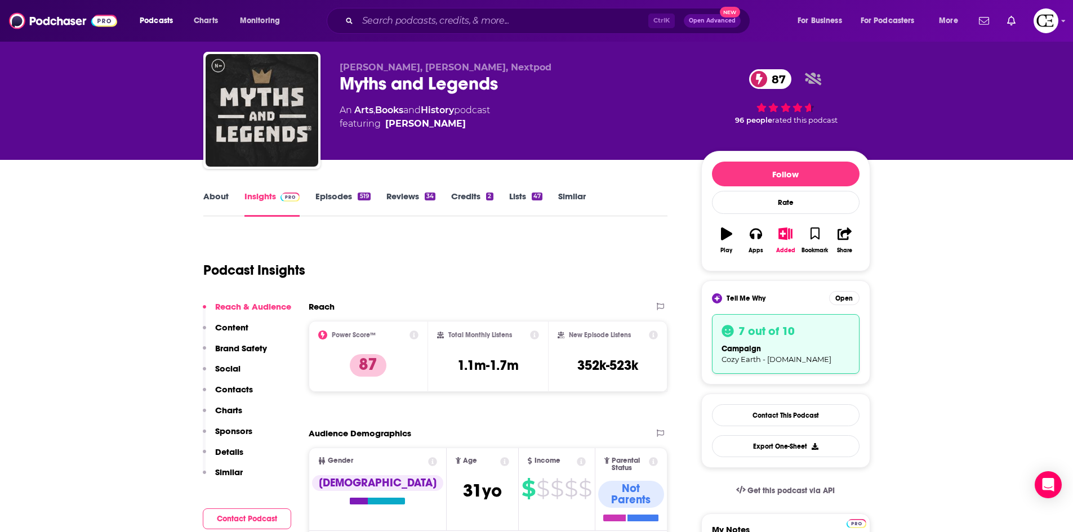
scroll to position [0, 0]
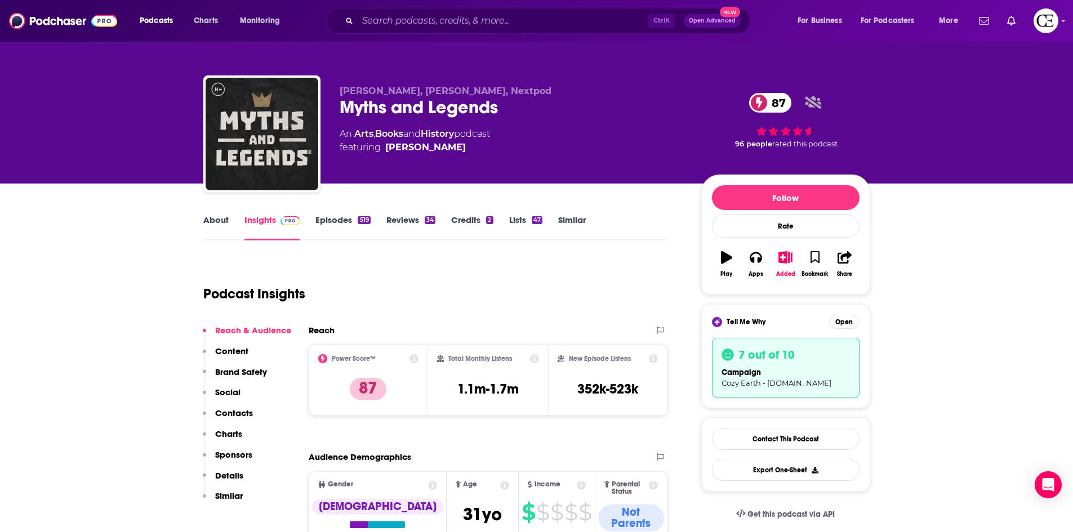
click at [384, 109] on div "Myths and Legends 87" at bounding box center [512, 107] width 344 height 22
copy div "Myths and Legends 87"
